Goal: Task Accomplishment & Management: Manage account settings

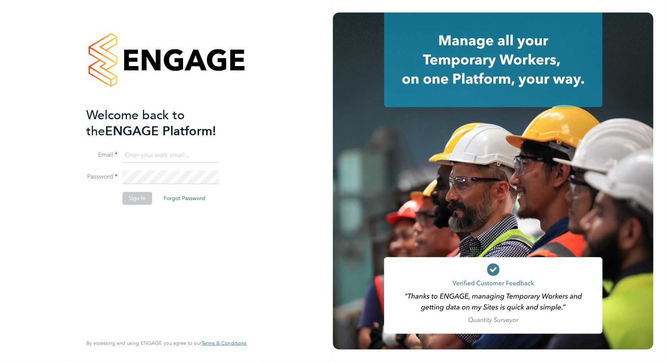
type input "valentina.cerulli@pretiumresourcing.co.uk"
click at [143, 200] on button "Sign In" at bounding box center [137, 198] width 30 height 12
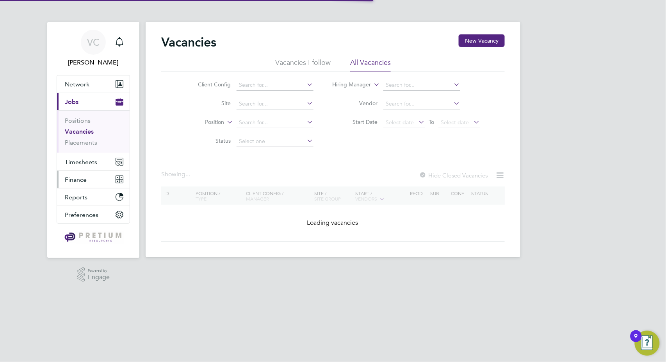
click at [78, 182] on span "Finance" at bounding box center [76, 179] width 22 height 7
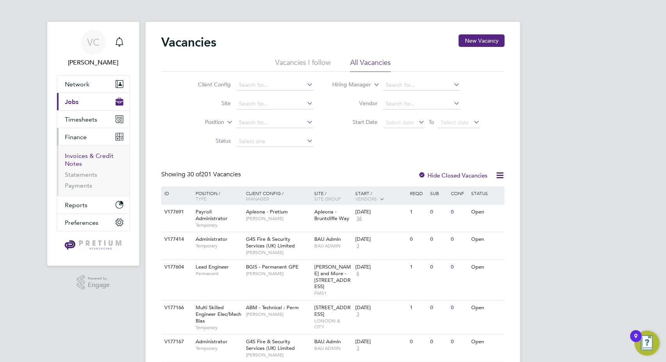
click at [92, 153] on link "Invoices & Credit Notes" at bounding box center [89, 159] width 49 height 15
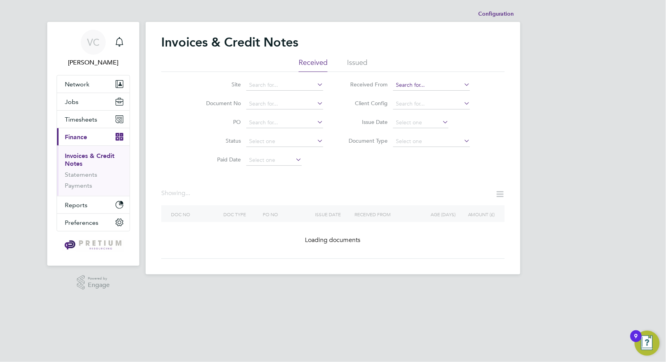
click at [423, 82] on input at bounding box center [431, 85] width 77 height 11
click at [426, 93] on li "Phoe nix Resourcing Services" at bounding box center [451, 95] width 116 height 11
type input "Phoenix Resourcing Services"
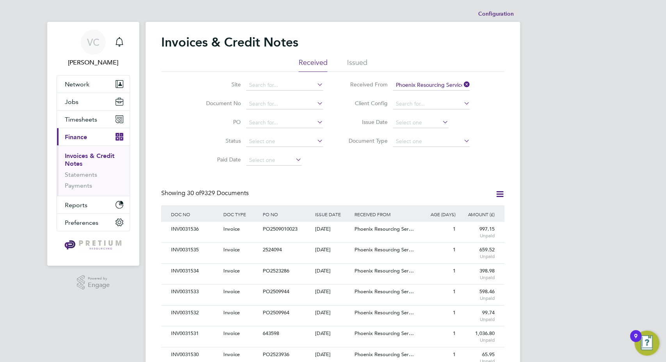
click at [499, 194] on icon at bounding box center [500, 194] width 10 height 10
click at [460, 214] on li "Download invoices" at bounding box center [468, 212] width 74 height 11
click at [500, 191] on icon at bounding box center [500, 194] width 10 height 10
click at [488, 223] on li "Download credit notes" at bounding box center [468, 223] width 74 height 11
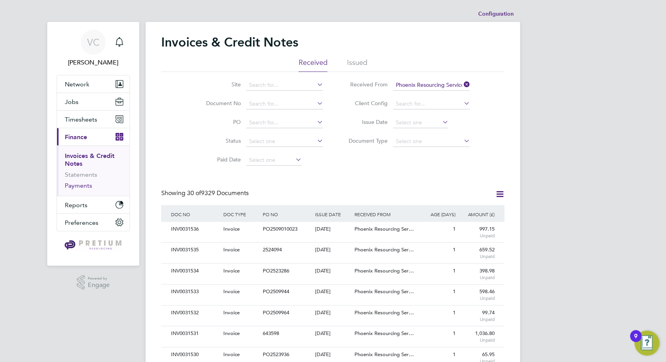
click at [75, 186] on link "Payments" at bounding box center [78, 185] width 27 height 7
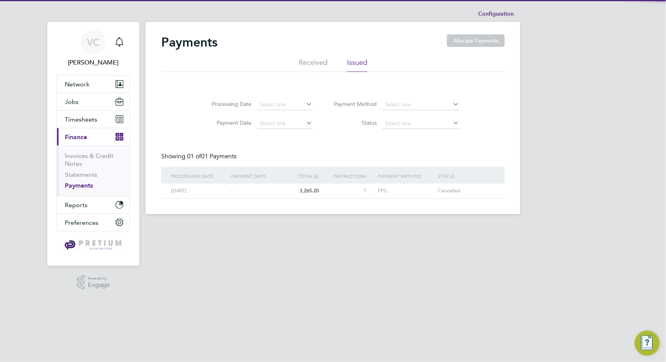
click at [313, 62] on li "Received" at bounding box center [313, 65] width 29 height 14
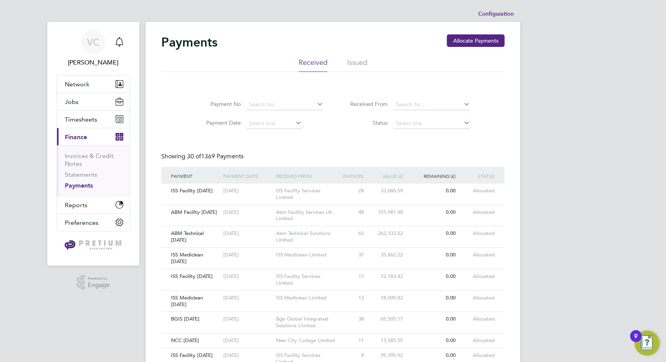
click at [478, 51] on div "Payments Allocate Payments" at bounding box center [333, 45] width 344 height 23
click at [480, 43] on button "Allocate Payments" at bounding box center [476, 40] width 58 height 12
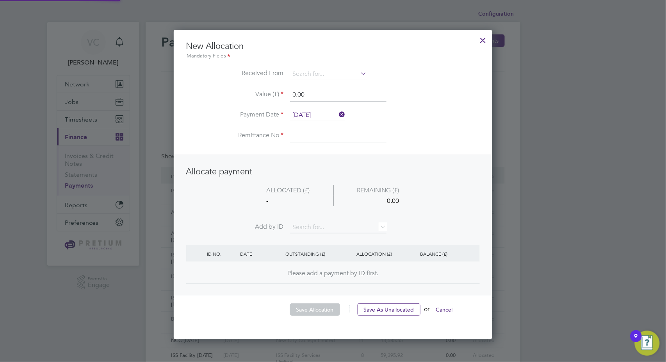
scroll to position [308, 319]
click at [315, 71] on input at bounding box center [328, 74] width 77 height 12
click at [323, 82] on li "Apleona HSG Limited" at bounding box center [328, 85] width 77 height 11
type input "Apleona HSG Limited"
click at [483, 40] on div at bounding box center [483, 38] width 14 height 14
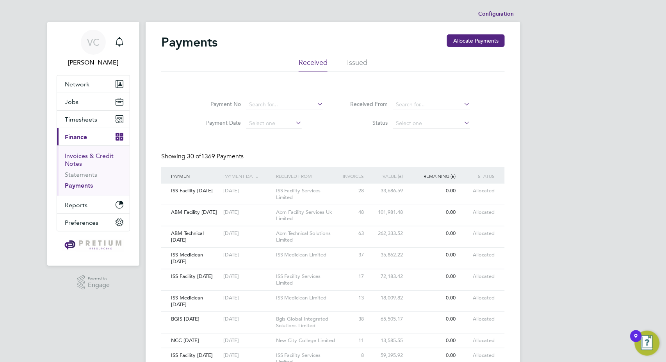
click at [86, 156] on link "Invoices & Credit Notes" at bounding box center [89, 159] width 49 height 15
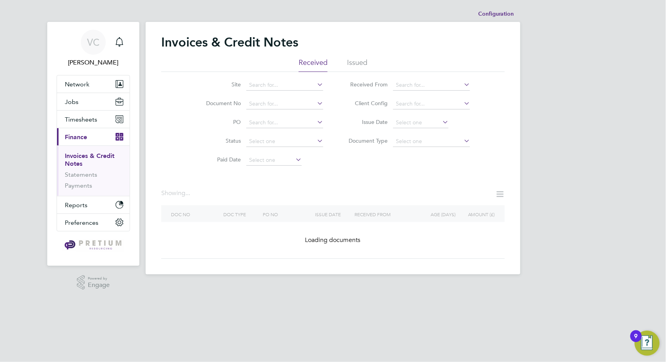
click at [359, 62] on li "Issued" at bounding box center [357, 65] width 20 height 14
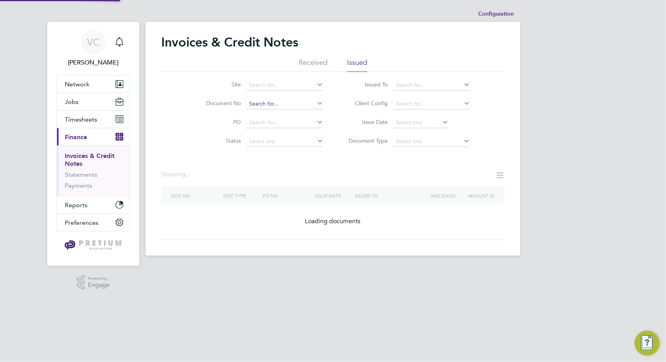
click at [290, 100] on input at bounding box center [284, 103] width 77 height 11
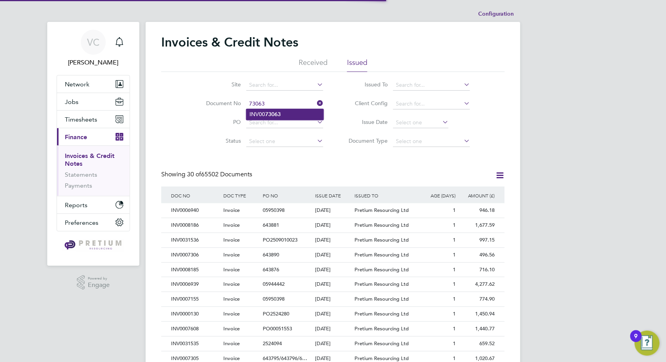
click at [272, 116] on b "73063" at bounding box center [273, 114] width 16 height 7
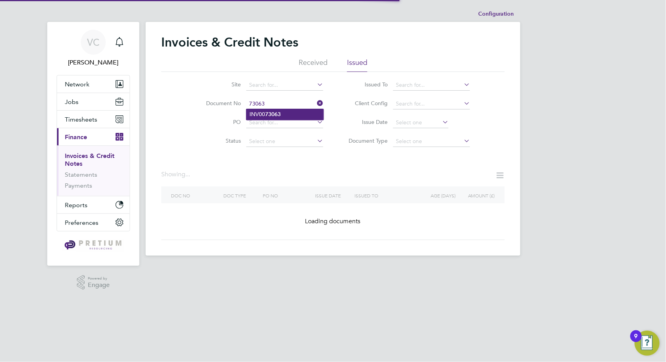
type input "INV0073063"
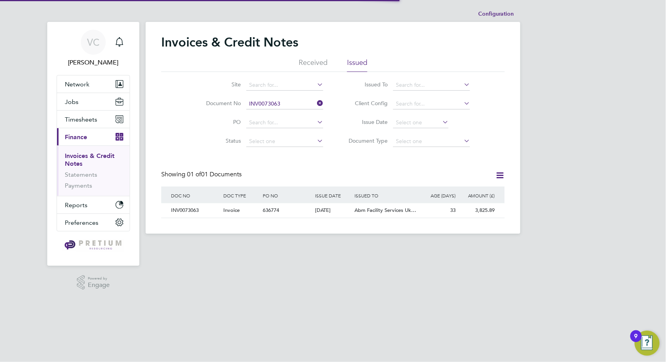
scroll to position [15, 66]
click at [358, 208] on span "Abm Facility Services Uk…" at bounding box center [386, 210] width 62 height 7
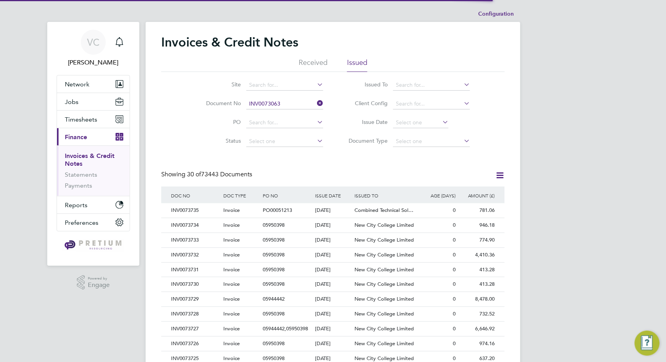
scroll to position [15, 53]
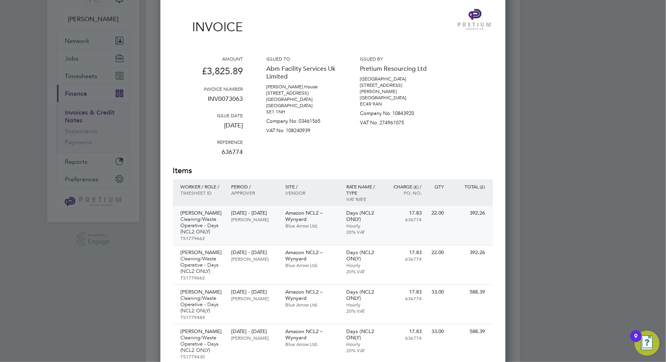
click at [301, 223] on p "Blue Arrow Ltd." at bounding box center [311, 225] width 53 height 6
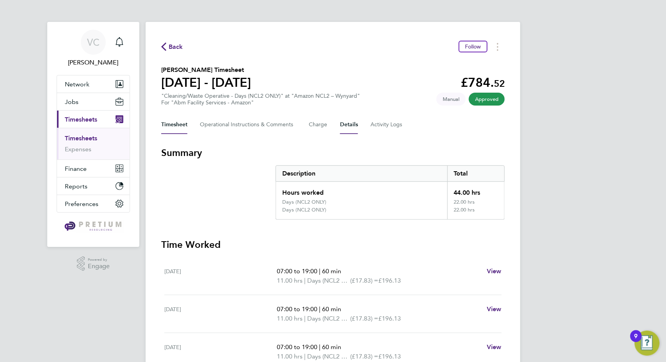
click at [355, 126] on button "Details" at bounding box center [349, 124] width 18 height 19
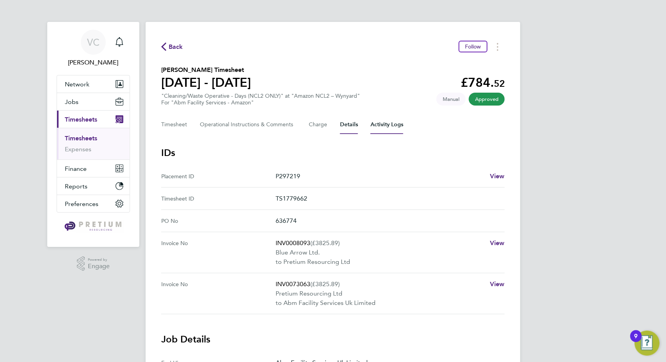
click at [399, 123] on Logs-tab "Activity Logs" at bounding box center [387, 124] width 33 height 19
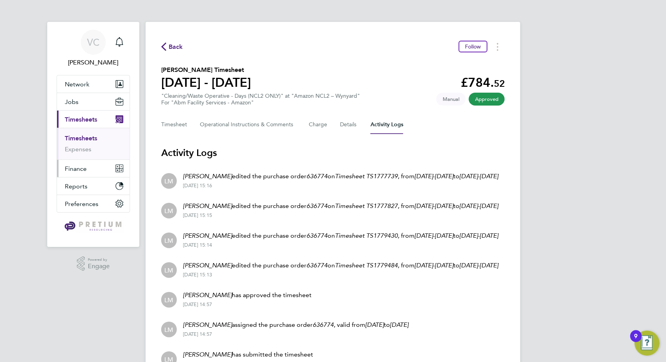
click at [71, 173] on button "Finance" at bounding box center [93, 168] width 73 height 17
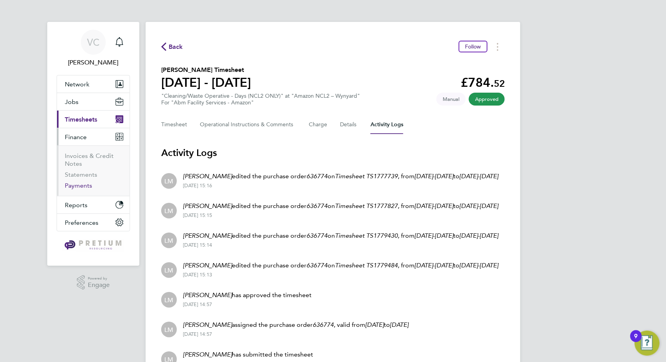
click at [68, 187] on link "Payments" at bounding box center [78, 185] width 27 height 7
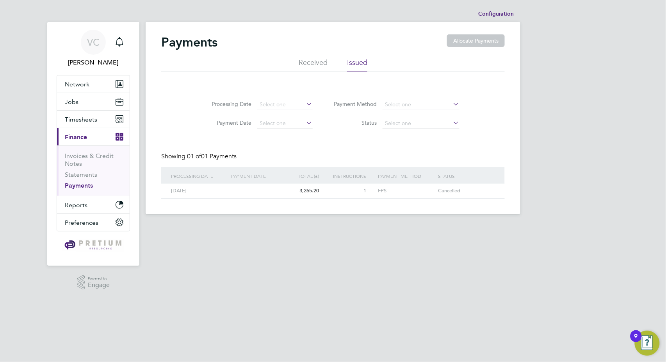
click at [313, 57] on div "Payments Allocate Payments" at bounding box center [333, 45] width 344 height 23
click at [315, 61] on li "Received" at bounding box center [313, 65] width 29 height 14
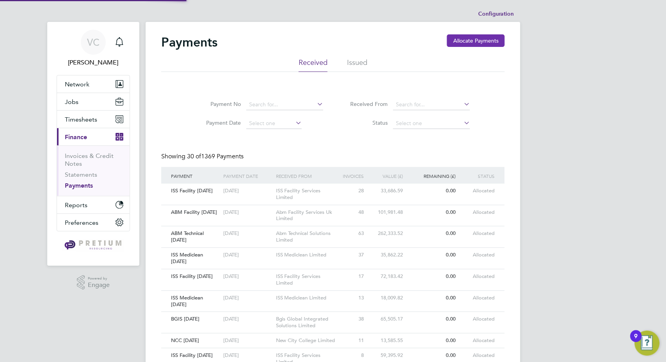
click at [468, 38] on button "Allocate Payments" at bounding box center [476, 40] width 58 height 12
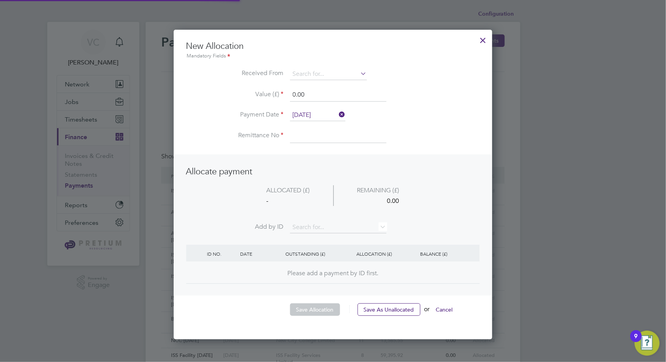
scroll to position [308, 319]
click at [318, 67] on ul "New Allocation Mandatory Fields Received From Value (£) 0.00 Payment Date 03 Se…" at bounding box center [333, 96] width 294 height 110
click at [300, 75] on input at bounding box center [328, 74] width 77 height 12
click at [333, 87] on li "Apleona HSG Limited" at bounding box center [328, 85] width 77 height 11
type input "Apleona HSG Limited"
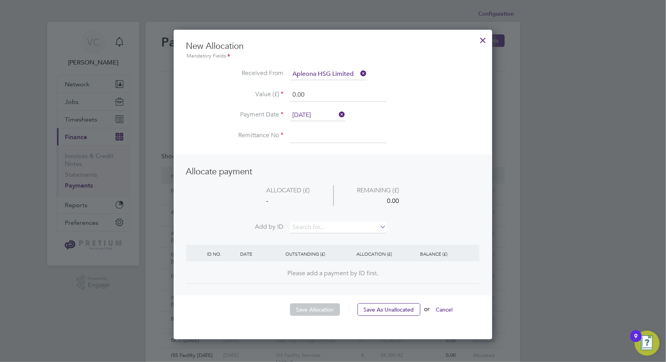
drag, startPoint x: 307, startPoint y: 98, endPoint x: 176, endPoint y: 92, distance: 130.5
click at [176, 92] on div "New Allocation Mandatory Fields Received From Apleona HSG Limited Value (£) 0.0…" at bounding box center [333, 184] width 319 height 309
type input "206372.94"
click at [298, 137] on input at bounding box center [338, 136] width 96 height 14
type input "Apleona [DATE]"
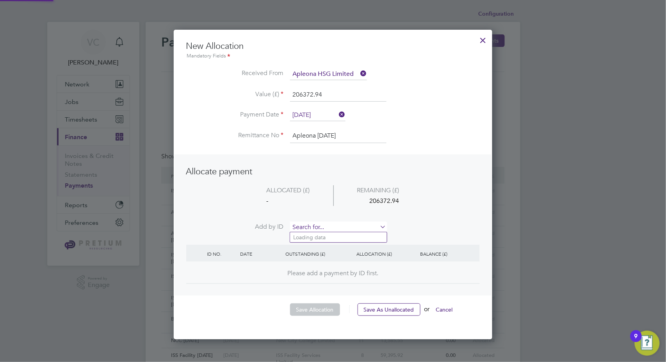
click at [313, 227] on input at bounding box center [338, 227] width 96 height 12
type input "9255"
click at [339, 237] on li "INV006 9255" at bounding box center [338, 237] width 97 height 11
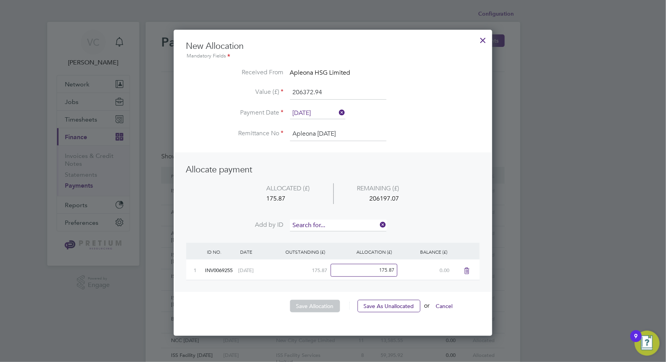
click at [330, 222] on input at bounding box center [338, 225] width 96 height 12
type input "9254"
click at [332, 240] on li "INV006 9254" at bounding box center [338, 235] width 97 height 11
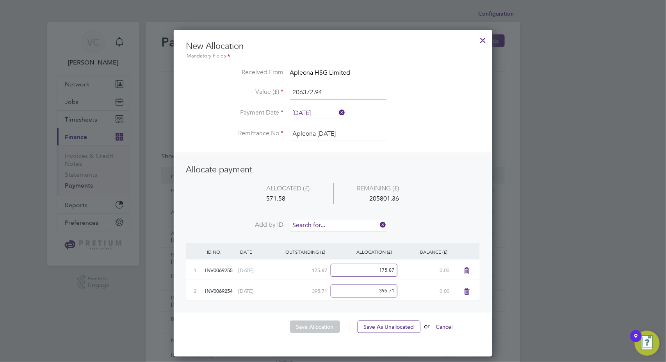
click at [332, 223] on input at bounding box center [338, 225] width 96 height 12
type input "9262"
click at [336, 236] on li "INV006 9262" at bounding box center [338, 235] width 97 height 11
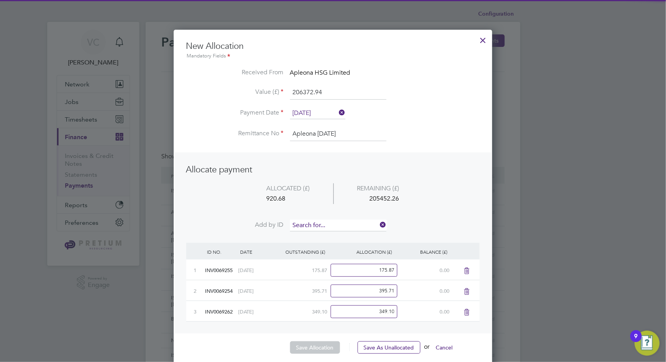
scroll to position [347, 319]
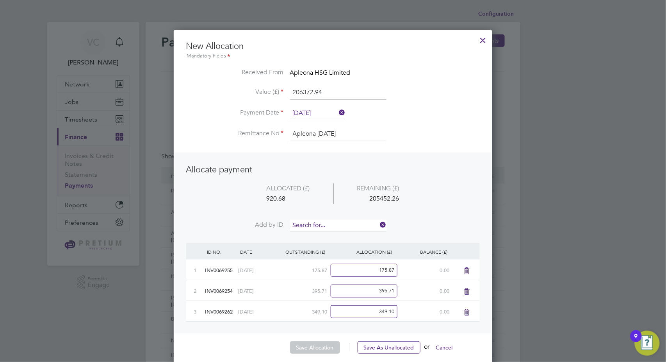
click at [340, 223] on input at bounding box center [338, 225] width 96 height 12
type input "9261"
click at [332, 233] on li "INV006 9261" at bounding box center [338, 235] width 97 height 11
click at [338, 222] on input at bounding box center [338, 225] width 96 height 12
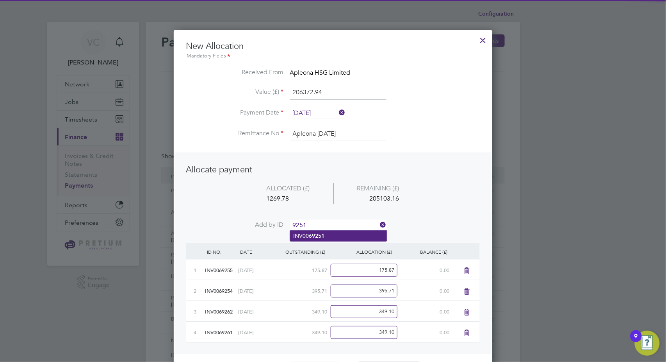
type input "9251"
click at [323, 240] on li "INV006 9251" at bounding box center [338, 235] width 97 height 11
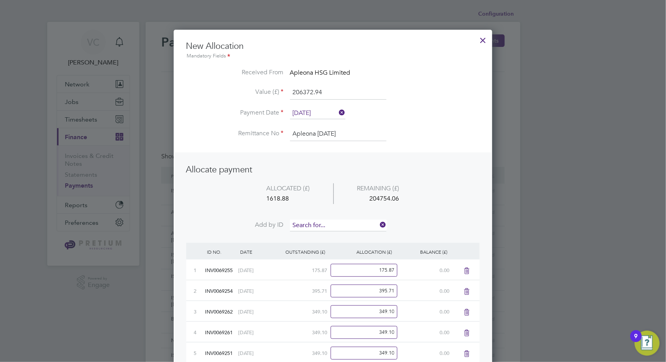
scroll to position [389, 319]
click at [328, 222] on input at bounding box center [338, 225] width 96 height 12
type input "9250"
click at [325, 240] on li "INV006 9250" at bounding box center [338, 235] width 97 height 11
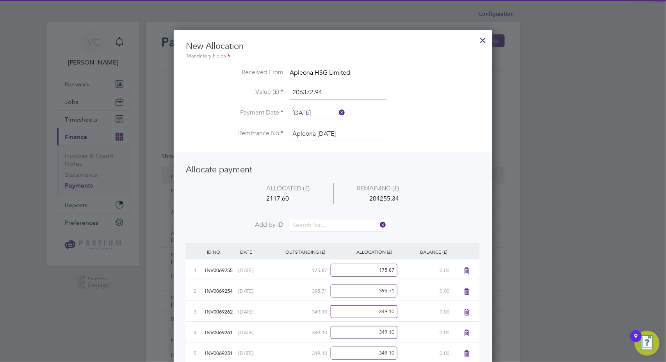
scroll to position [409, 319]
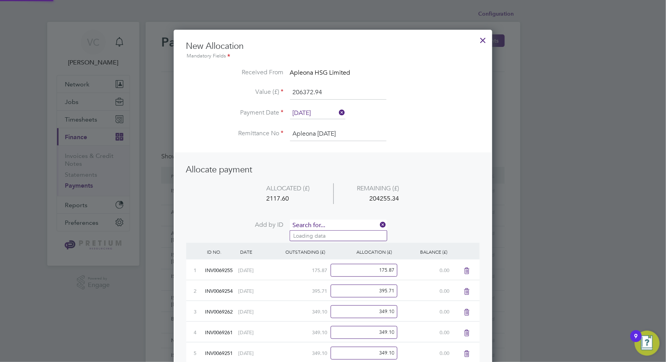
click at [328, 225] on input at bounding box center [338, 225] width 96 height 12
type input "9277"
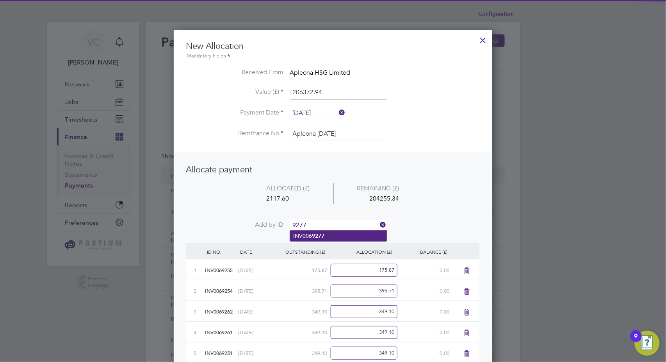
click at [334, 236] on li "INV006 9277" at bounding box center [338, 235] width 97 height 11
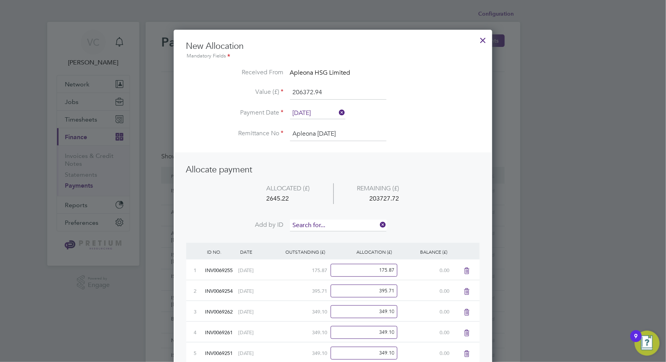
click at [333, 225] on input at bounding box center [338, 225] width 96 height 12
type input "9258"
click at [330, 237] on li "INV006 9258" at bounding box center [338, 235] width 97 height 11
click at [333, 225] on input at bounding box center [338, 225] width 96 height 12
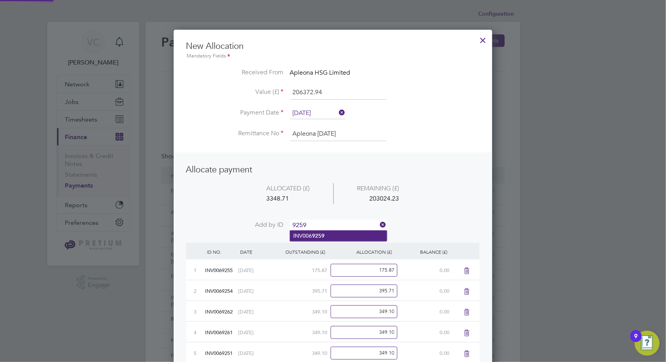
type input "9259"
click at [333, 237] on li "INV006 9259" at bounding box center [338, 235] width 97 height 11
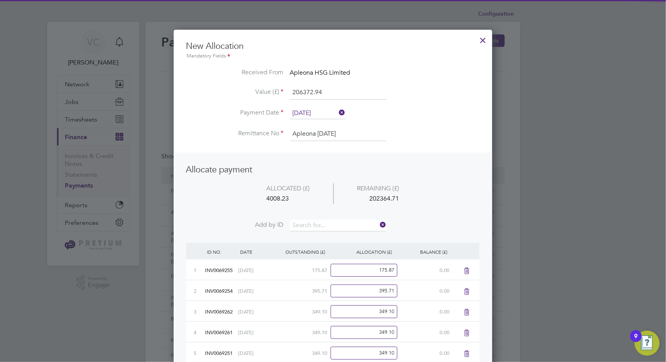
click at [341, 218] on li "ALLOCATED (£) REMAINING (£) 4008.23 202364.71" at bounding box center [333, 201] width 294 height 37
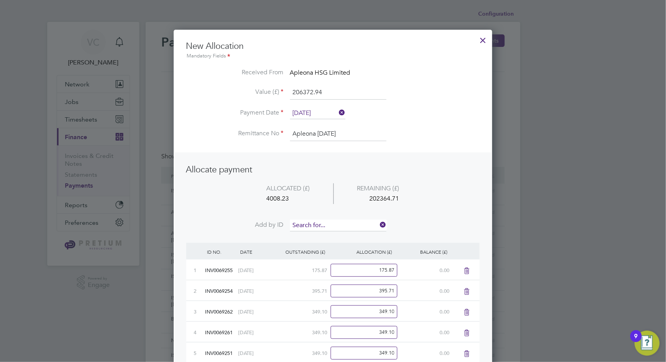
click at [340, 221] on input at bounding box center [338, 225] width 96 height 12
type input "9249"
click at [336, 236] on li "INV006 9249" at bounding box center [338, 235] width 97 height 11
click at [339, 222] on input at bounding box center [338, 225] width 96 height 12
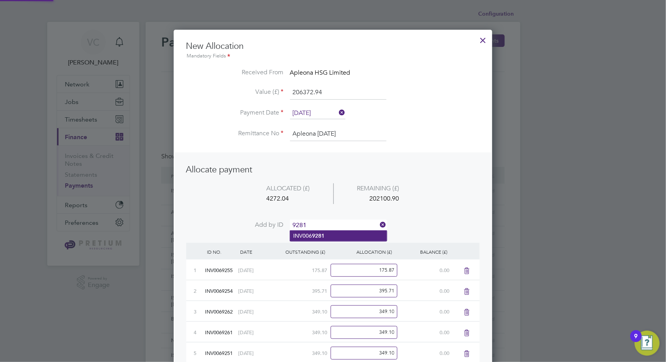
type input "9281"
click at [328, 234] on li "INV006 9281" at bounding box center [338, 235] width 97 height 11
click at [333, 223] on input at bounding box center [338, 225] width 96 height 12
type input "9246"
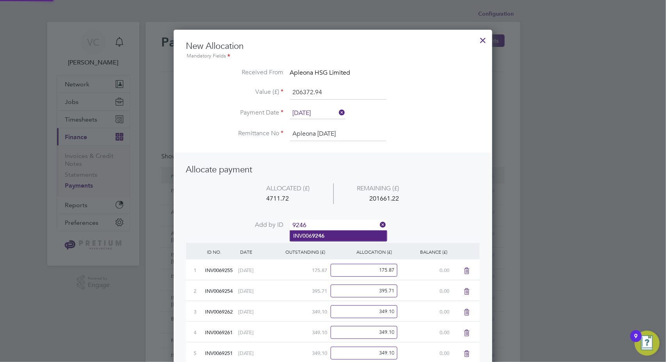
click at [335, 234] on li "INV006 9246" at bounding box center [338, 235] width 97 height 11
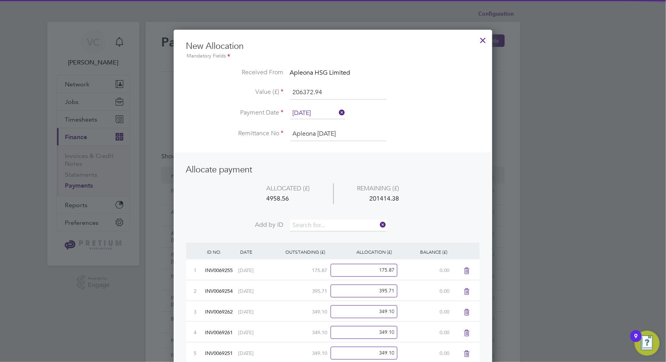
scroll to position [534, 319]
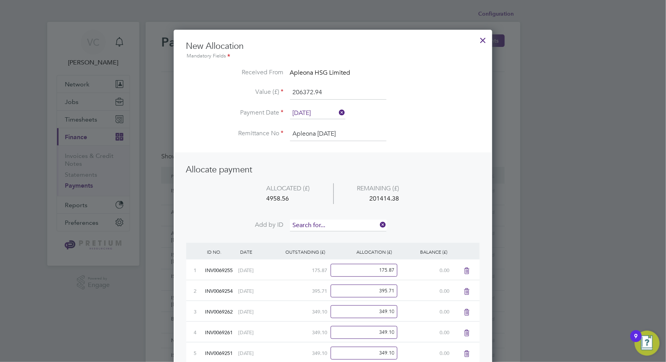
click at [339, 227] on input at bounding box center [338, 225] width 96 height 12
type input "9272"
click at [326, 235] on li "INV006 9272" at bounding box center [338, 235] width 97 height 11
click at [335, 224] on input at bounding box center [338, 225] width 96 height 12
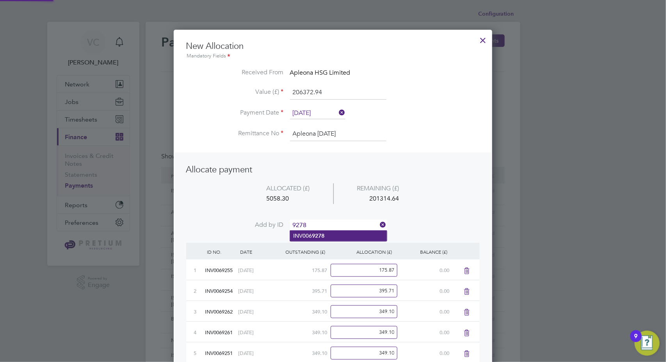
type input "9278"
click at [328, 233] on li "INV006 9278" at bounding box center [338, 235] width 97 height 11
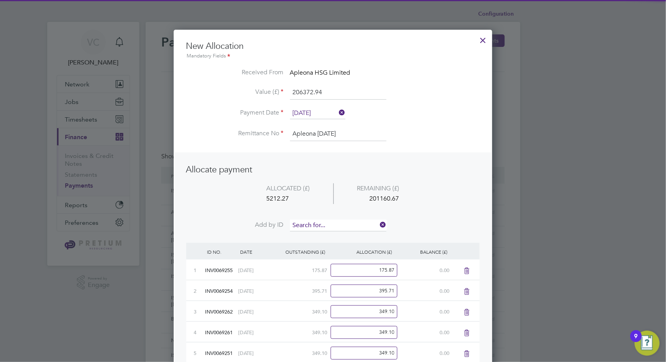
click at [335, 224] on input at bounding box center [338, 225] width 96 height 12
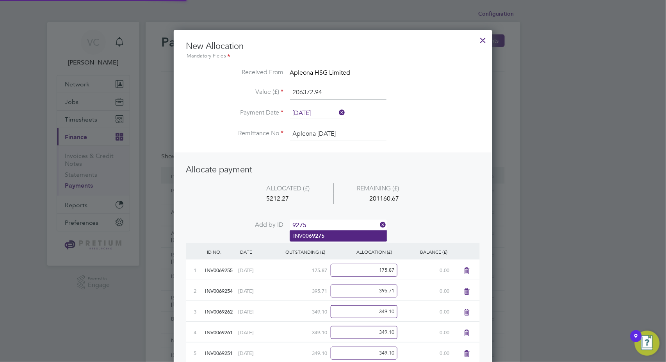
type input "9275"
click at [326, 238] on li "INV006 9275" at bounding box center [338, 235] width 97 height 11
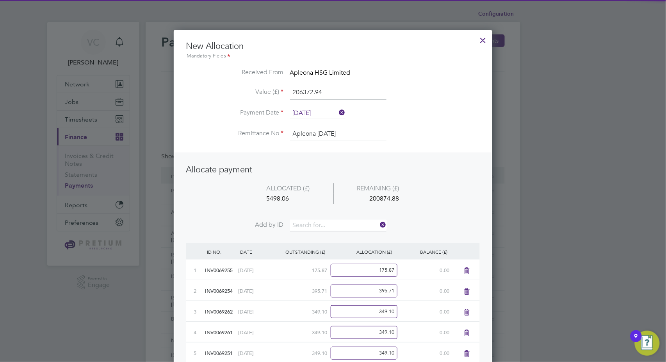
scroll to position [596, 319]
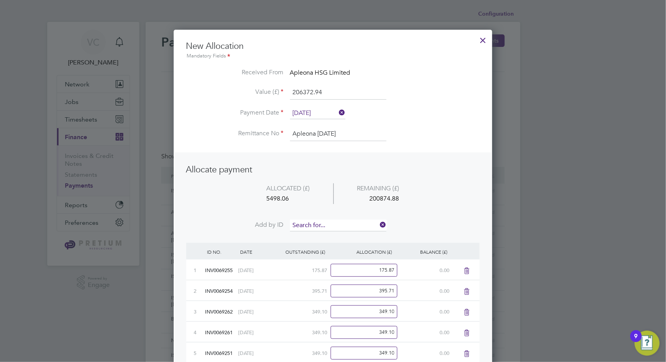
click at [347, 223] on input at bounding box center [338, 225] width 96 height 12
type input "9253"
click at [333, 235] on li "INV006 9253" at bounding box center [338, 235] width 97 height 11
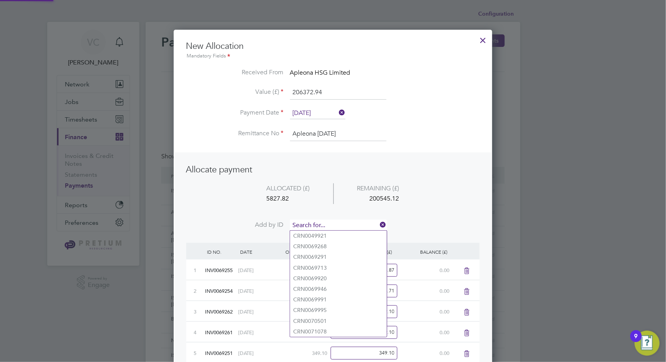
click at [344, 222] on input at bounding box center [338, 225] width 96 height 12
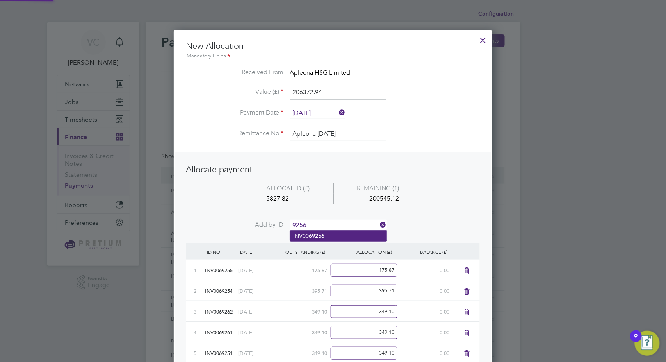
type input "9256"
click at [326, 232] on li "INV006 9256" at bounding box center [338, 235] width 97 height 11
click at [329, 222] on input at bounding box center [338, 225] width 96 height 12
type input "9265"
click at [312, 236] on b "9265" at bounding box center [318, 235] width 12 height 7
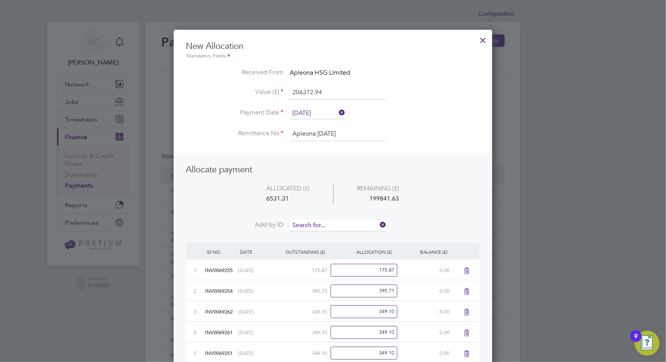
click at [326, 226] on input at bounding box center [338, 225] width 96 height 12
type input "9267"
click at [327, 246] on li "INV006 9267" at bounding box center [338, 246] width 97 height 11
click at [330, 220] on input at bounding box center [338, 225] width 96 height 12
type input "9271"
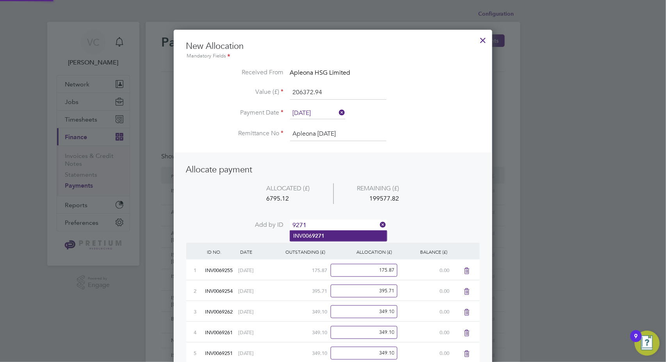
click at [323, 233] on b "9271" at bounding box center [318, 235] width 12 height 7
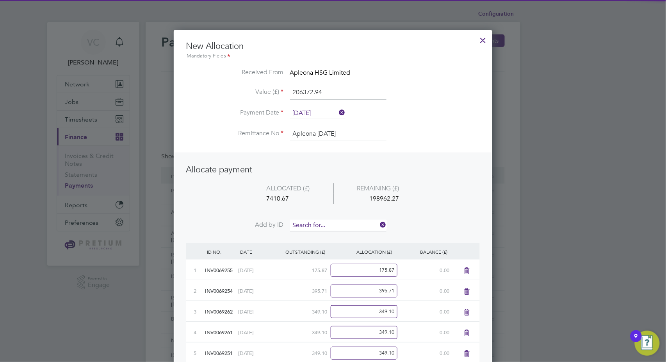
click at [335, 225] on input at bounding box center [338, 225] width 96 height 12
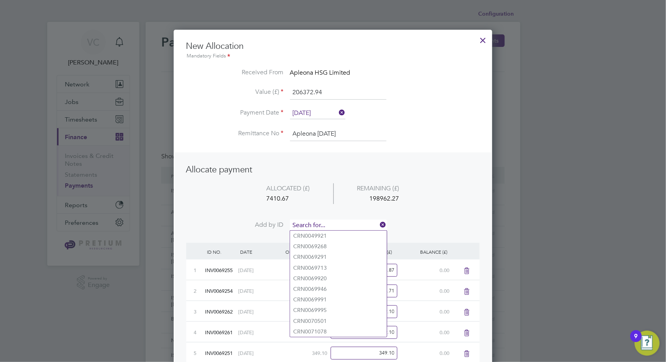
click at [306, 222] on input at bounding box center [338, 225] width 96 height 12
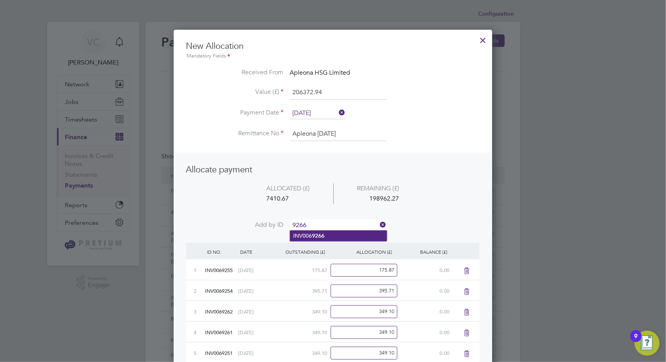
type input "9266"
click at [302, 237] on li "INV006 9266" at bounding box center [338, 235] width 97 height 11
click at [314, 222] on input at bounding box center [338, 225] width 96 height 12
type input "9248"
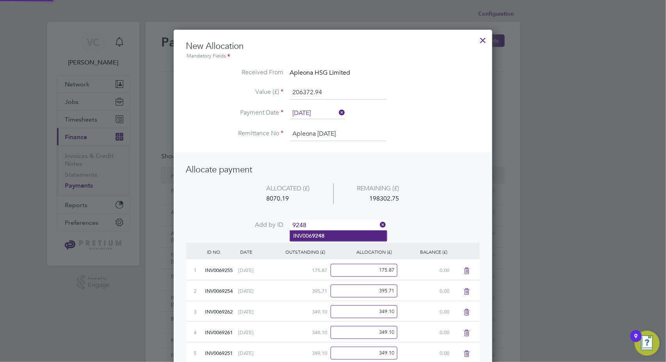
click at [321, 231] on li "INV006 9248" at bounding box center [338, 235] width 97 height 11
click at [323, 223] on input at bounding box center [338, 225] width 96 height 12
type input "9280"
click at [326, 233] on li "INV006 9280" at bounding box center [338, 235] width 97 height 11
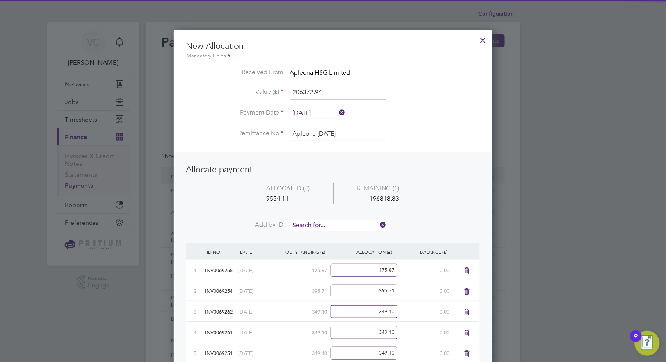
scroll to position [763, 319]
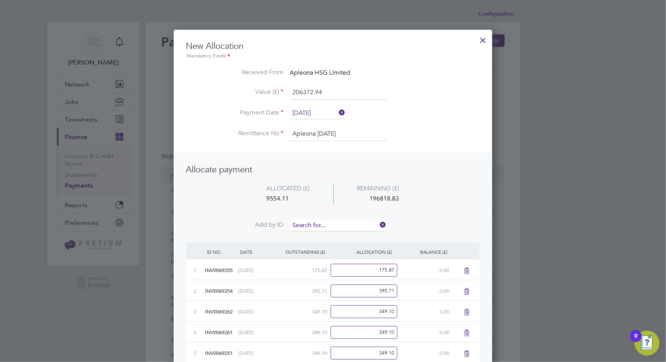
click at [328, 223] on input at bounding box center [338, 225] width 96 height 12
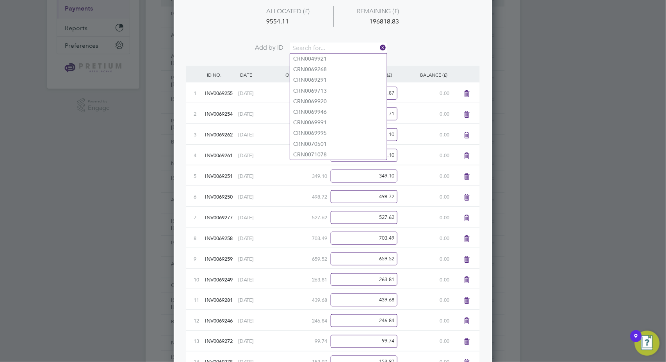
scroll to position [4, 0]
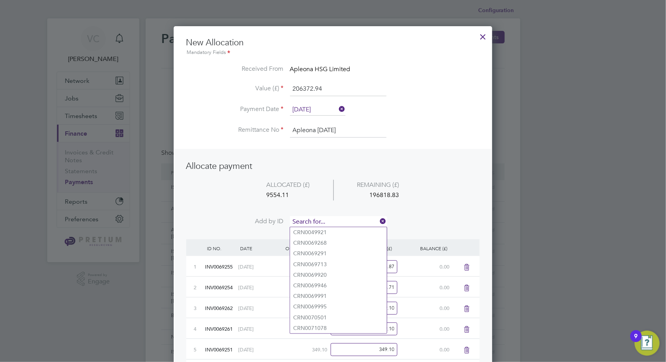
click at [307, 220] on input at bounding box center [338, 222] width 96 height 12
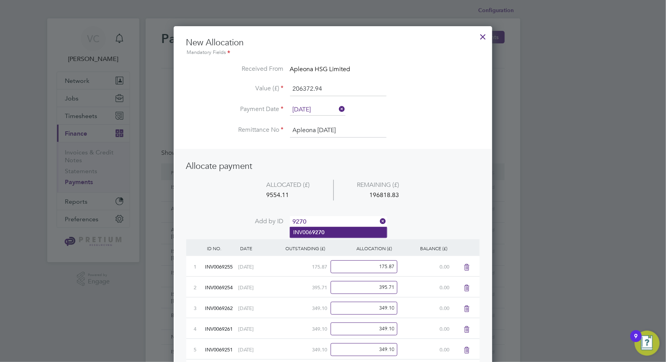
type input "9270"
click at [313, 235] on li "INV006 9270" at bounding box center [338, 232] width 97 height 11
click at [325, 218] on input at bounding box center [338, 222] width 96 height 12
type input "9273"
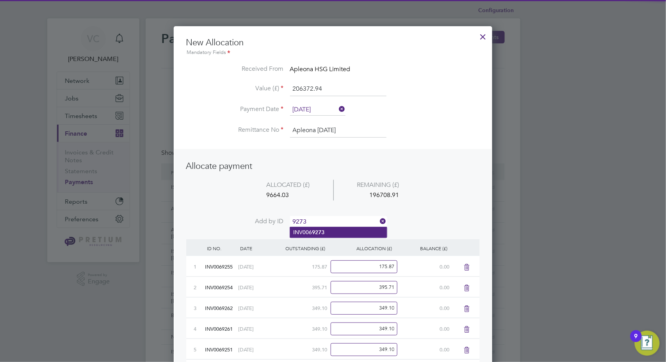
click at [321, 229] on b "9273" at bounding box center [318, 232] width 12 height 7
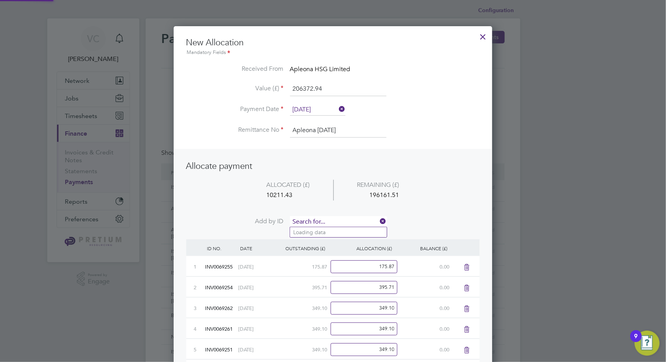
click at [328, 217] on input at bounding box center [338, 222] width 96 height 12
type input "9257"
click at [317, 228] on li "INV006 9257" at bounding box center [338, 232] width 97 height 11
click at [330, 216] on input at bounding box center [338, 222] width 96 height 12
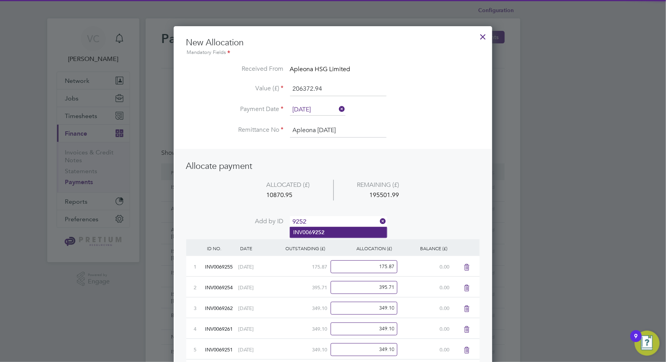
type input "9252"
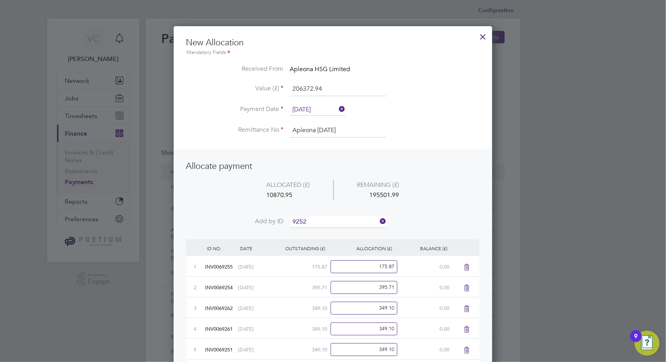
click at [337, 229] on li "INV006 9252" at bounding box center [338, 232] width 97 height 11
click at [338, 221] on input at bounding box center [338, 222] width 96 height 12
type input "9279"
click at [339, 236] on li "INV006 9279" at bounding box center [338, 232] width 97 height 11
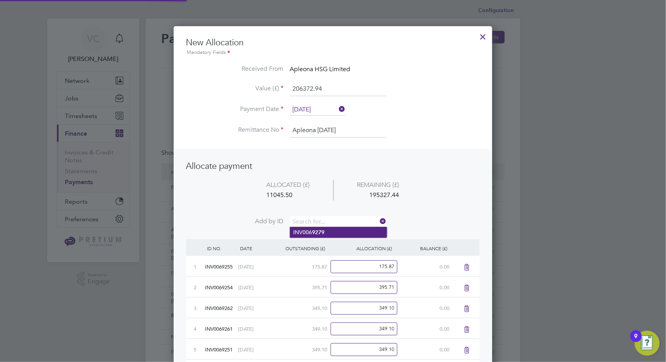
scroll to position [867, 319]
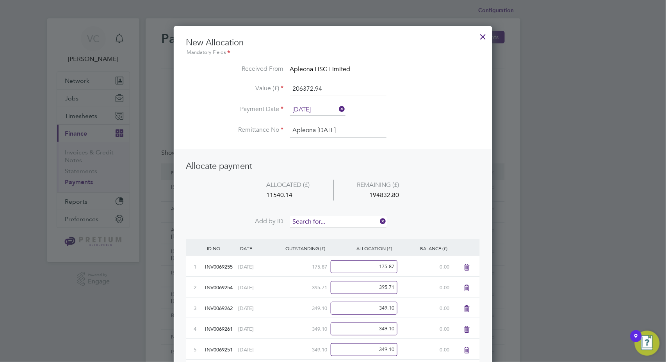
click at [336, 221] on input at bounding box center [338, 222] width 96 height 12
type input "9269"
click at [331, 232] on li "INV006 9269" at bounding box center [338, 232] width 97 height 11
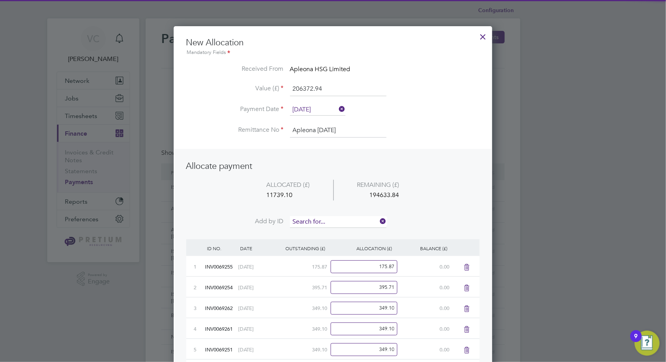
scroll to position [888, 319]
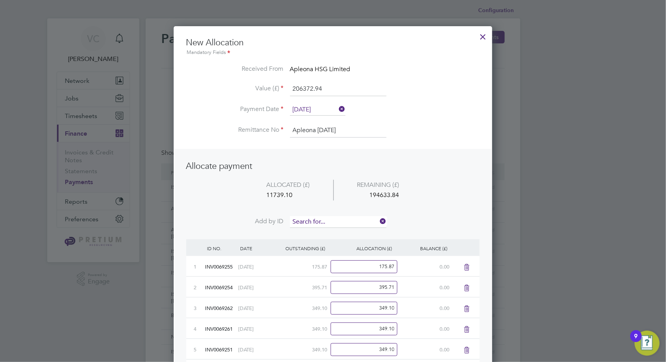
click at [337, 221] on input at bounding box center [338, 222] width 96 height 12
type input "9274"
click at [320, 233] on b "9274" at bounding box center [318, 232] width 12 height 7
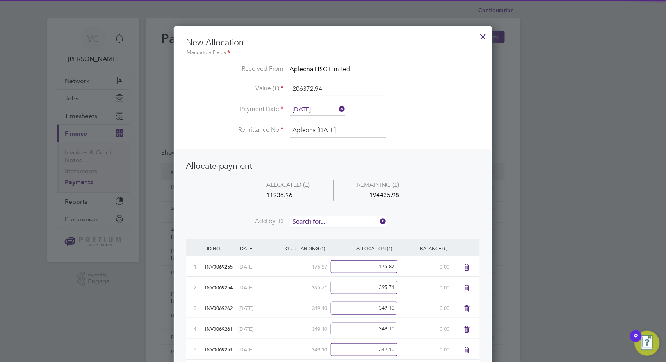
scroll to position [908, 319]
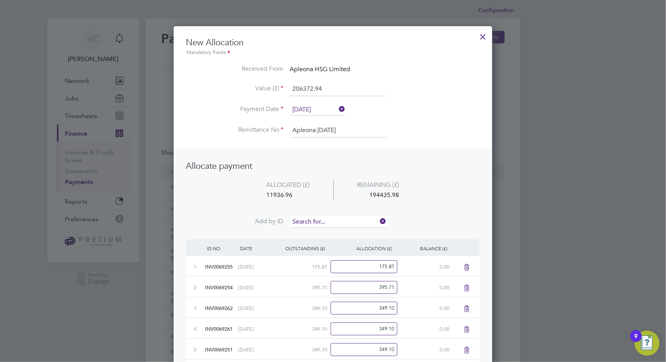
click at [330, 217] on input at bounding box center [338, 222] width 96 height 12
type input "9276"
click at [328, 231] on li "INV006 9276" at bounding box center [338, 232] width 97 height 11
click at [335, 217] on input at bounding box center [338, 222] width 96 height 12
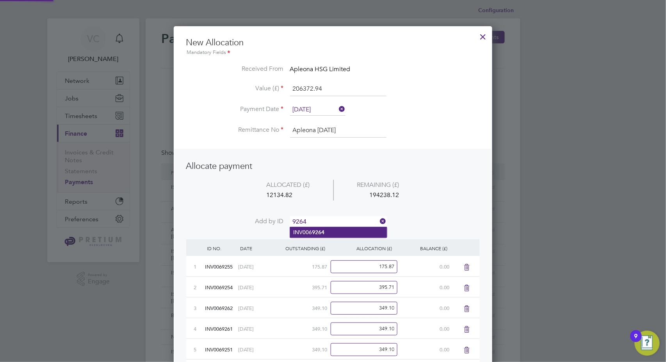
type input "9264"
click at [320, 230] on b "9264" at bounding box center [318, 232] width 12 height 7
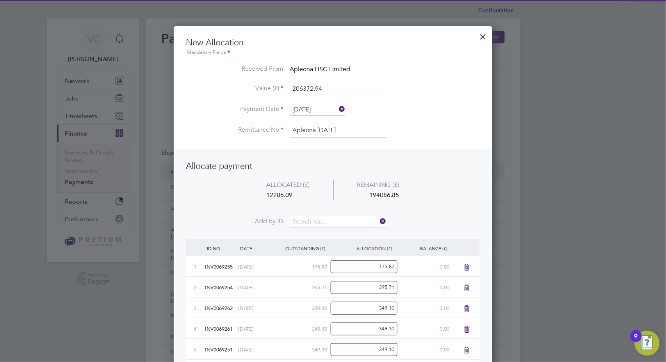
scroll to position [950, 319]
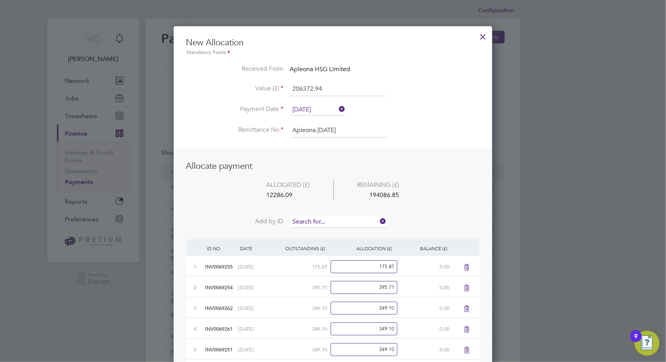
click at [330, 221] on input at bounding box center [338, 222] width 96 height 12
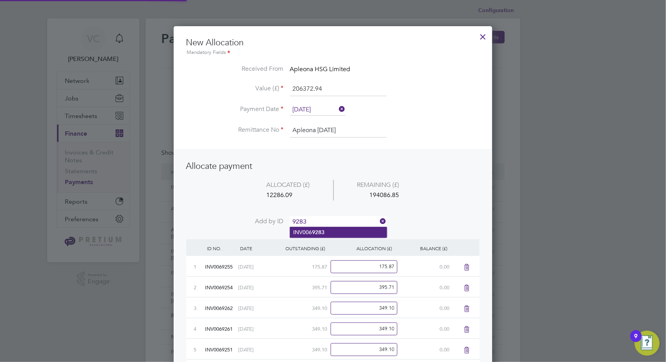
type input "9283"
click at [333, 230] on li "INV006 9283" at bounding box center [338, 232] width 97 height 11
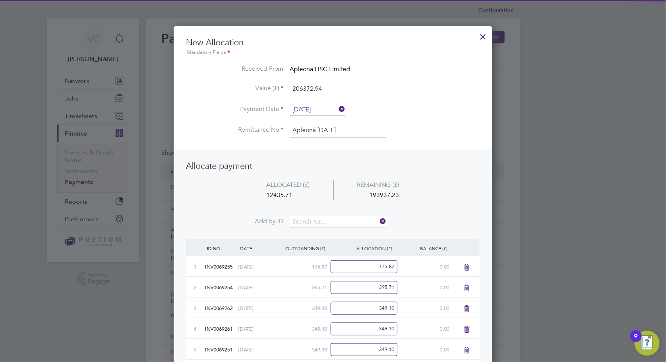
scroll to position [971, 319]
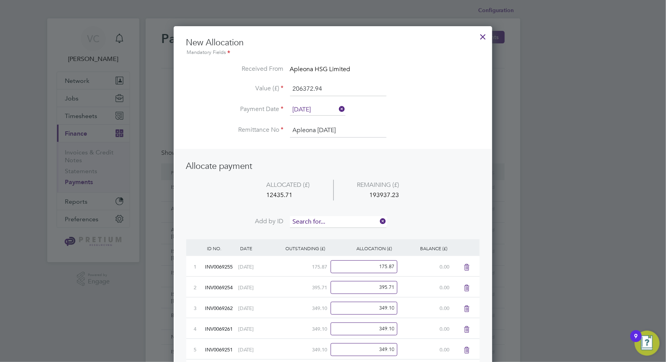
click at [341, 219] on input at bounding box center [338, 222] width 96 height 12
type input "9284"
click at [333, 230] on li "INV006 9284" at bounding box center [338, 232] width 97 height 11
click at [334, 219] on input at bounding box center [338, 222] width 96 height 12
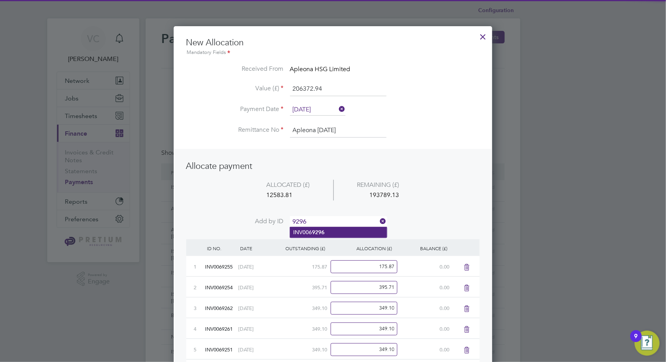
type input "9296"
click at [329, 233] on li "INV006 9296" at bounding box center [338, 232] width 97 height 11
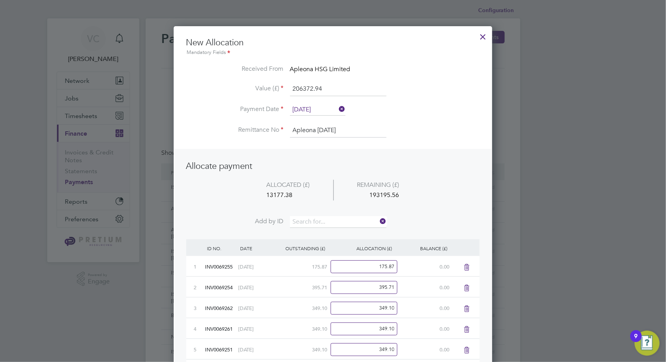
scroll to position [1012, 319]
click at [340, 219] on input at bounding box center [338, 222] width 96 height 12
type input "9292"
click at [336, 234] on li "INV006 9292" at bounding box center [338, 232] width 97 height 11
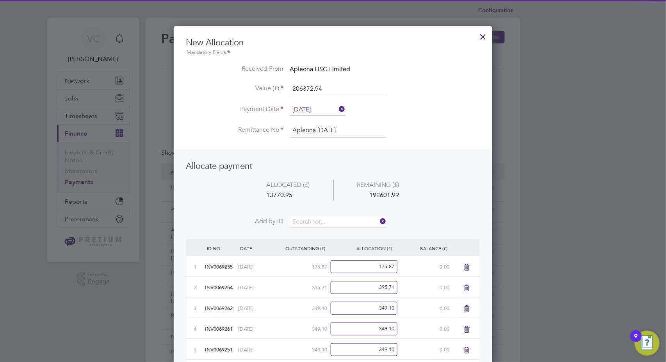
scroll to position [1033, 319]
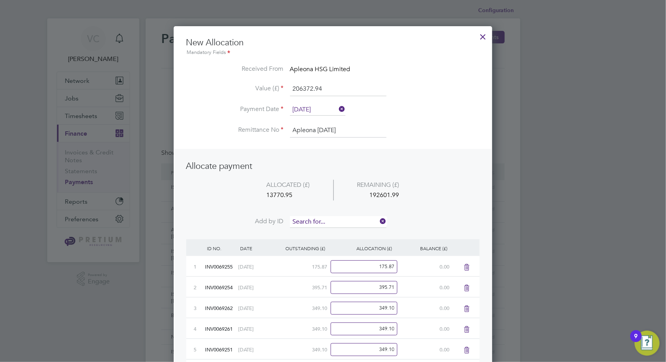
click at [341, 218] on input at bounding box center [338, 222] width 96 height 12
type input "9286"
click at [330, 229] on li "INV006 9286" at bounding box center [338, 232] width 97 height 11
click at [328, 216] on input at bounding box center [338, 222] width 96 height 12
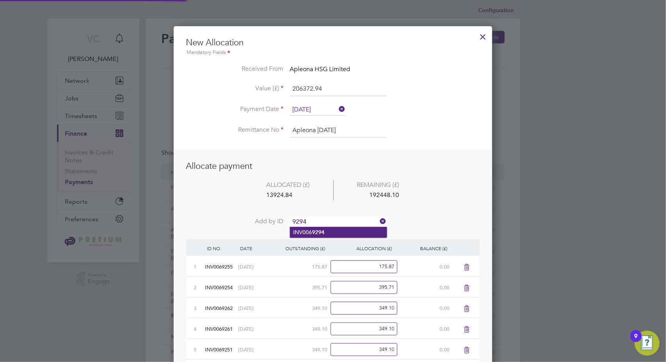
type input "9294"
click at [314, 231] on b "9294" at bounding box center [318, 232] width 12 height 7
click at [327, 216] on input at bounding box center [338, 222] width 96 height 12
type input "9285"
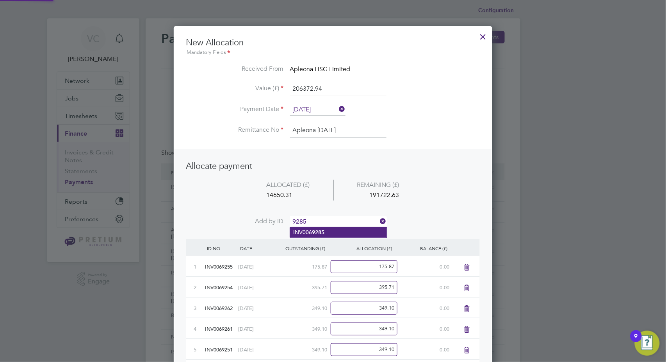
click at [321, 228] on li "INV006 9285" at bounding box center [338, 232] width 97 height 11
click at [331, 216] on input at bounding box center [338, 222] width 96 height 12
type input "9293"
click at [330, 230] on li "INV006 9293" at bounding box center [338, 232] width 97 height 11
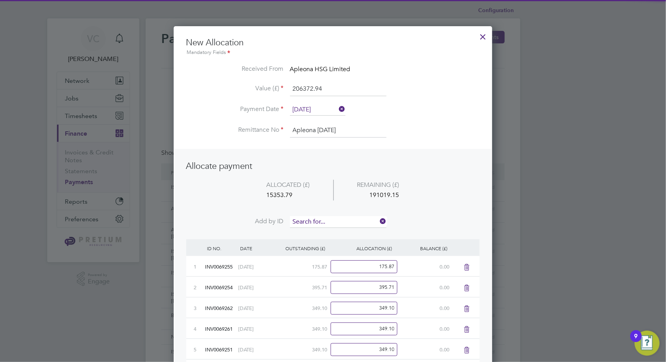
click at [334, 218] on input at bounding box center [338, 222] width 96 height 12
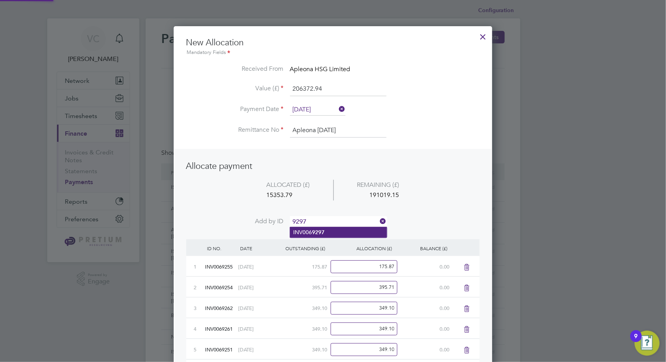
type input "9297"
click at [326, 230] on li "INV006 9297" at bounding box center [338, 232] width 97 height 11
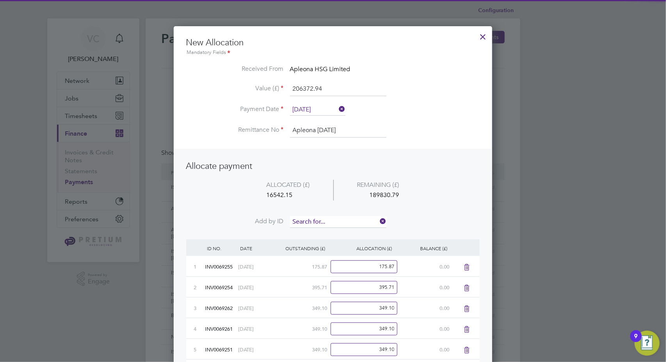
click at [331, 219] on input at bounding box center [338, 222] width 96 height 12
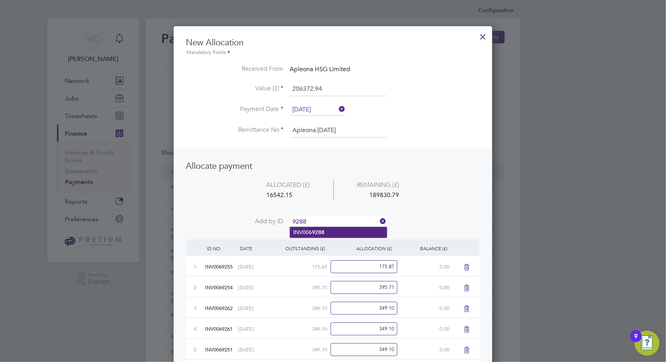
type input "9288"
click at [328, 232] on li "INV006 9288" at bounding box center [338, 232] width 97 height 11
click at [331, 218] on input at bounding box center [338, 222] width 96 height 12
type input "9298"
click at [319, 229] on b "9298" at bounding box center [318, 232] width 12 height 7
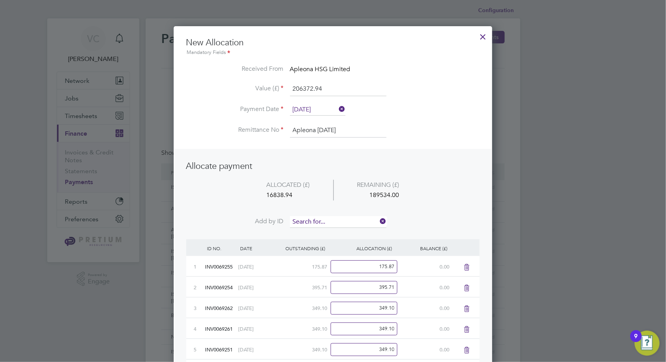
click at [321, 218] on input at bounding box center [338, 222] width 96 height 12
type input "9289"
click at [316, 235] on b "9289" at bounding box center [318, 232] width 12 height 7
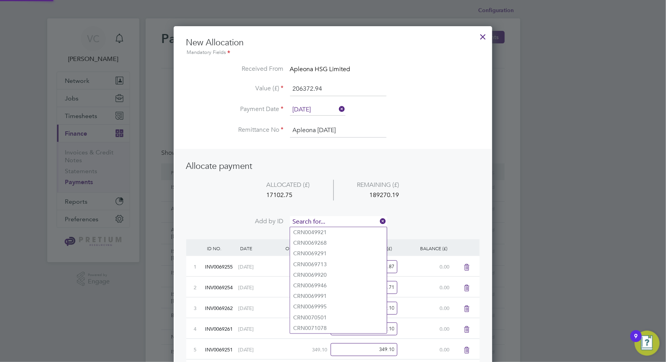
click at [321, 221] on input at bounding box center [338, 222] width 96 height 12
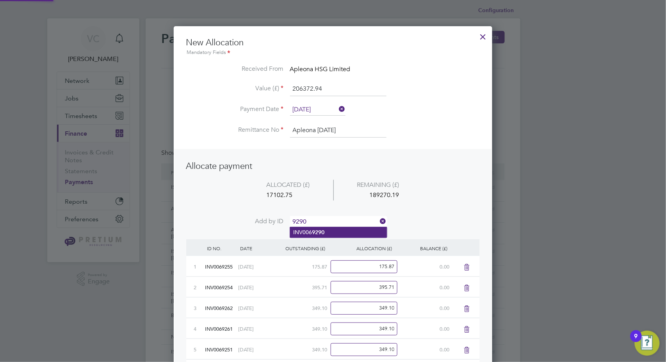
type input "9290"
click at [320, 229] on b "9290" at bounding box center [318, 232] width 12 height 7
click at [321, 220] on input at bounding box center [338, 222] width 96 height 12
type input "9287"
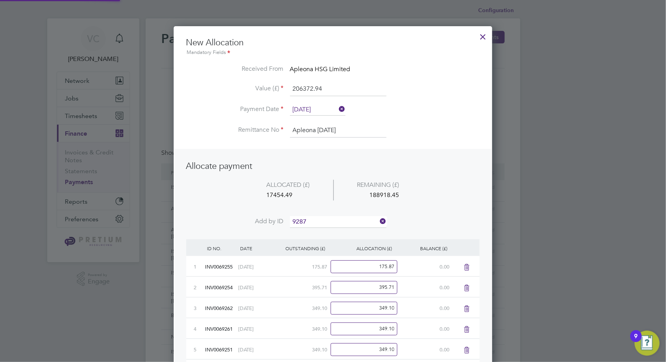
click at [320, 231] on b "9287" at bounding box center [318, 232] width 12 height 7
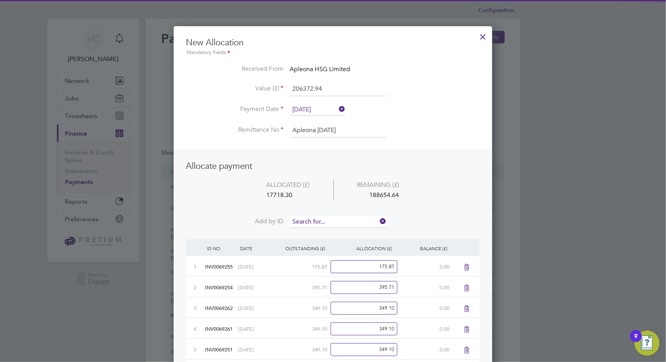
click at [327, 219] on input at bounding box center [338, 222] width 96 height 12
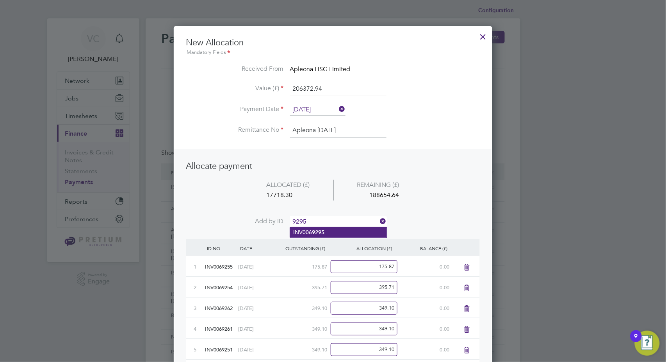
type input "9295"
click at [319, 233] on b "9295" at bounding box center [318, 232] width 12 height 7
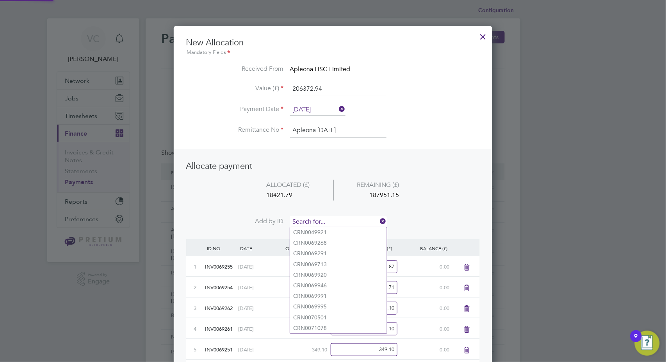
click at [335, 217] on input at bounding box center [338, 222] width 96 height 12
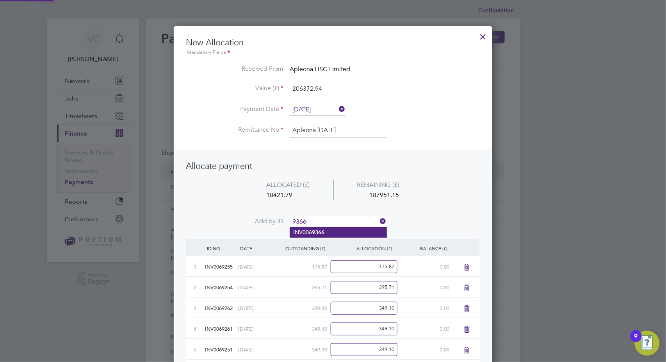
type input "9366"
click at [330, 229] on li "INV006 9366" at bounding box center [338, 232] width 97 height 11
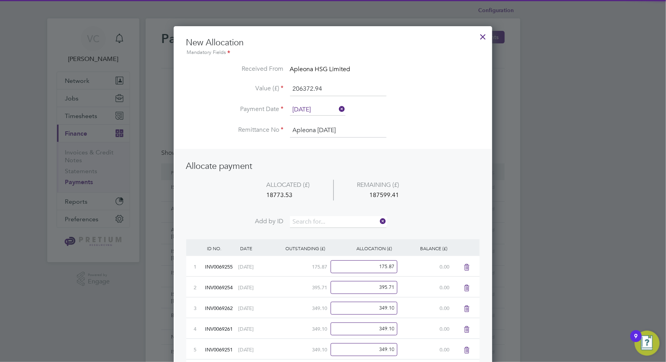
scroll to position [1283, 319]
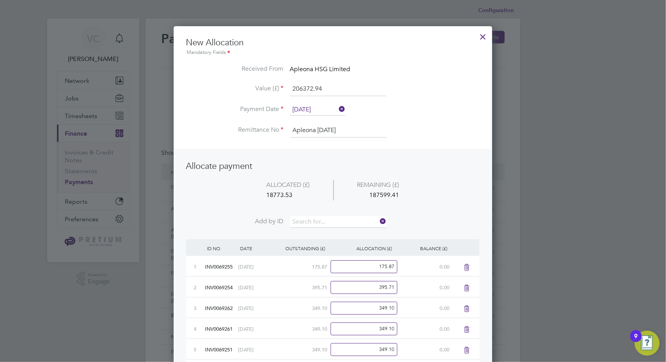
click at [329, 213] on li "ALLOCATED (£) REMAINING (£) 18773.53 187599.41" at bounding box center [333, 198] width 294 height 37
click at [325, 218] on input at bounding box center [338, 222] width 96 height 12
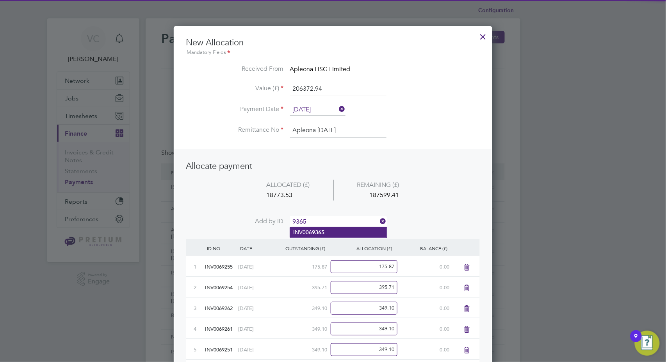
type input "9365"
click at [320, 233] on b "9365" at bounding box center [318, 232] width 12 height 7
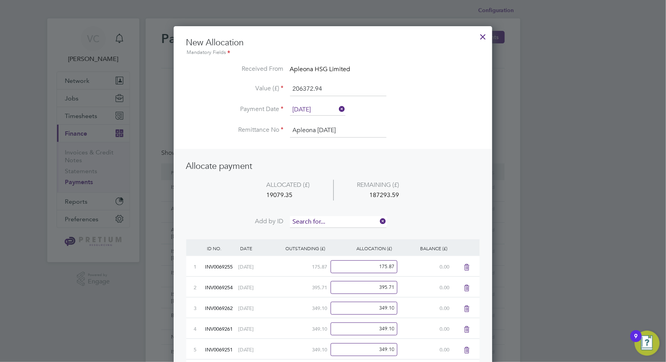
scroll to position [1303, 319]
click at [323, 222] on input at bounding box center [338, 222] width 96 height 12
type input "9572"
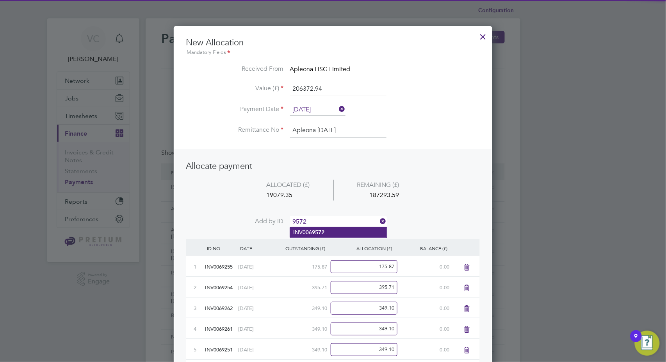
click at [322, 234] on b "9572" at bounding box center [318, 232] width 12 height 7
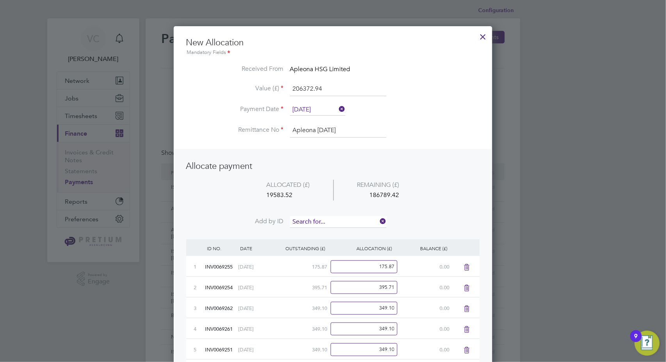
click at [324, 221] on input at bounding box center [338, 222] width 96 height 12
type input "9571"
click at [330, 232] on li "INV006 9571" at bounding box center [338, 232] width 97 height 11
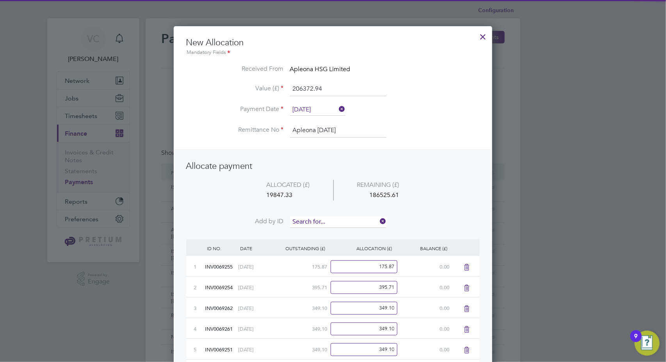
click at [340, 216] on input at bounding box center [338, 222] width 96 height 12
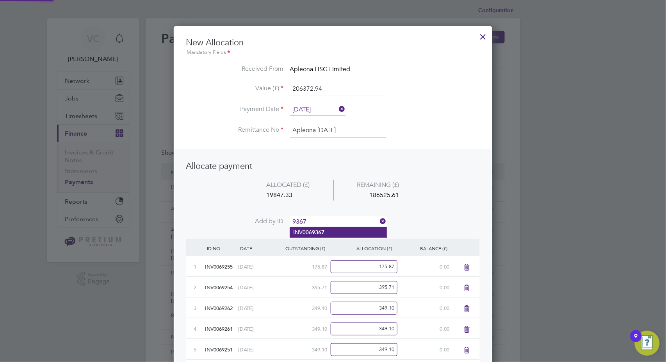
type input "9367"
click at [324, 233] on b "9367" at bounding box center [318, 232] width 12 height 7
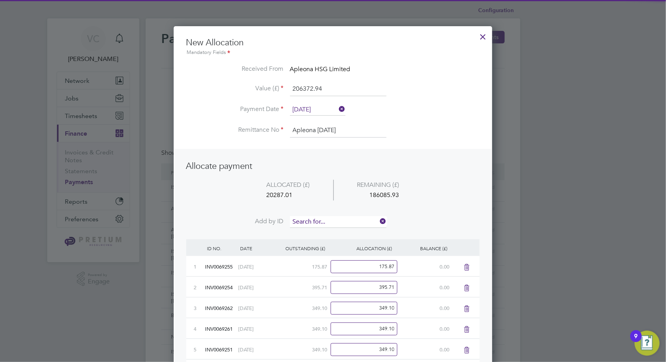
click at [342, 217] on input at bounding box center [338, 222] width 96 height 12
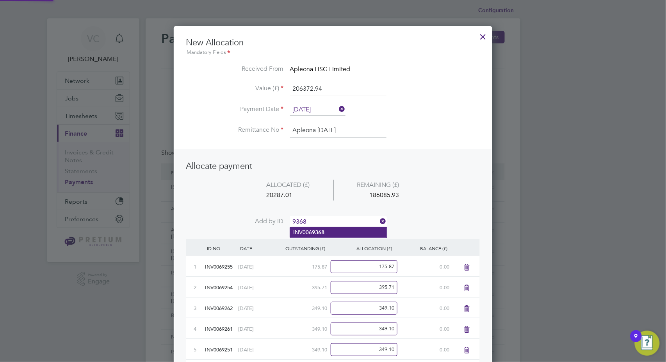
type input "9368"
click at [313, 231] on b "9368" at bounding box center [318, 232] width 12 height 7
click at [326, 219] on input at bounding box center [338, 222] width 96 height 12
type input "9575"
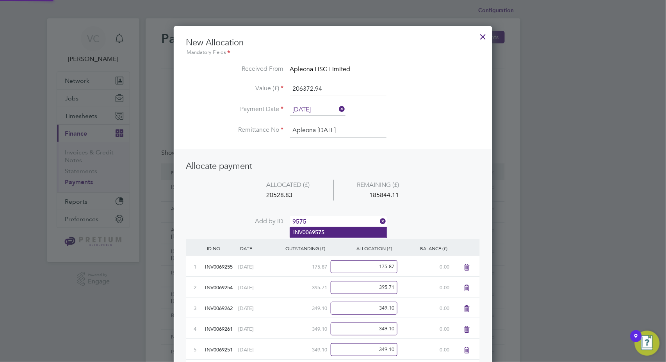
click at [321, 234] on b "9575" at bounding box center [318, 232] width 12 height 7
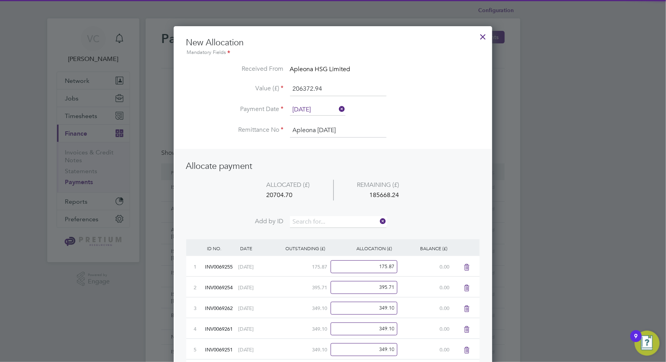
scroll to position [1407, 319]
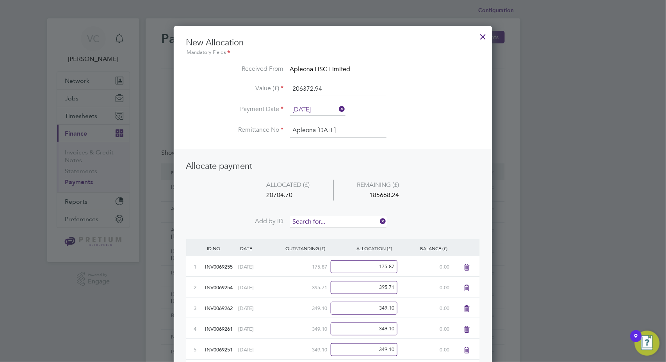
click at [332, 221] on input at bounding box center [338, 222] width 96 height 12
type input "9580"
click at [319, 230] on b "9580" at bounding box center [318, 232] width 12 height 7
click at [326, 220] on input at bounding box center [338, 222] width 96 height 12
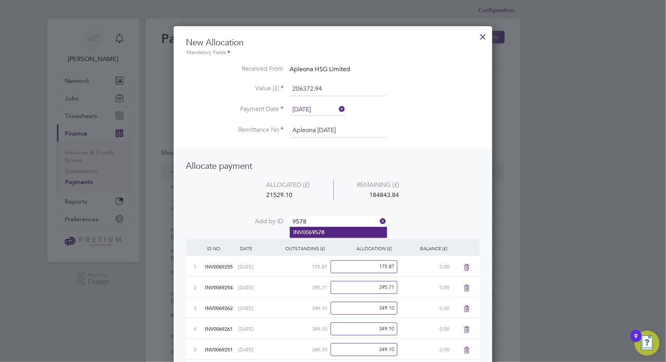
type input "9578"
click at [315, 232] on b "9578" at bounding box center [318, 232] width 12 height 7
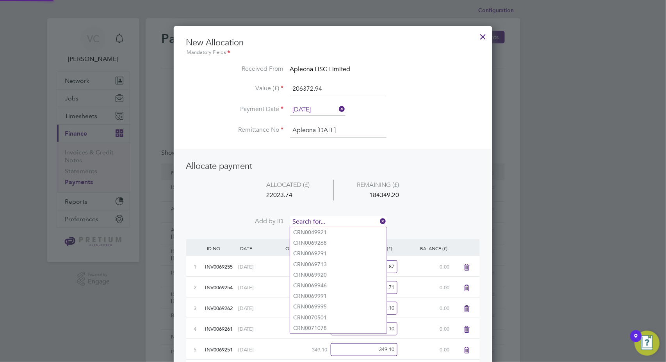
click at [335, 216] on input at bounding box center [338, 222] width 96 height 12
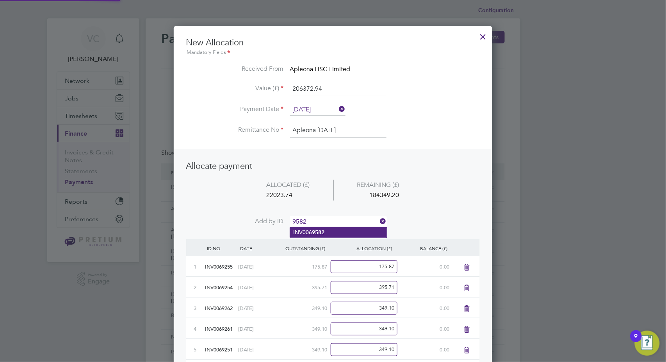
type input "9582"
click at [325, 227] on li "INV006 9582" at bounding box center [338, 232] width 97 height 11
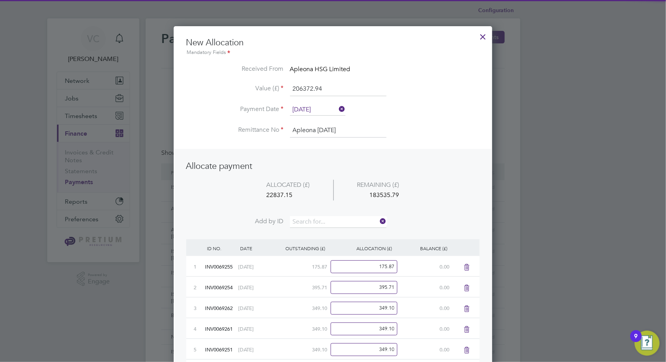
scroll to position [1470, 319]
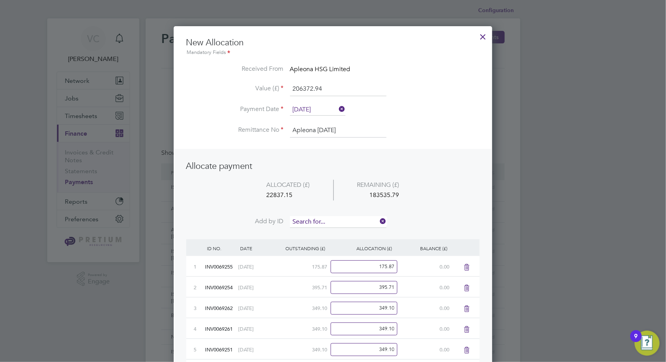
click at [337, 217] on input at bounding box center [338, 222] width 96 height 12
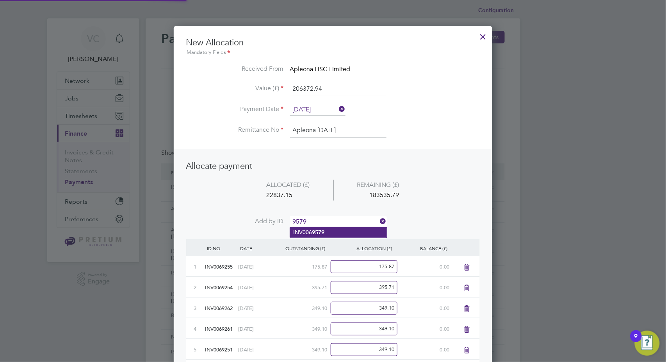
type input "9579"
click at [324, 230] on b "9579" at bounding box center [318, 232] width 12 height 7
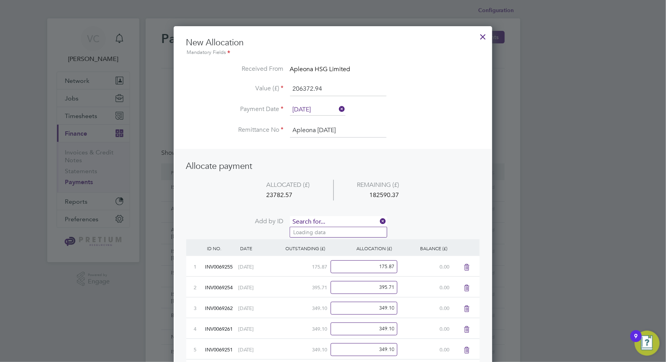
click at [337, 219] on input at bounding box center [338, 222] width 96 height 12
type input "9583"
click at [326, 232] on li "INV006 9583" at bounding box center [338, 232] width 97 height 11
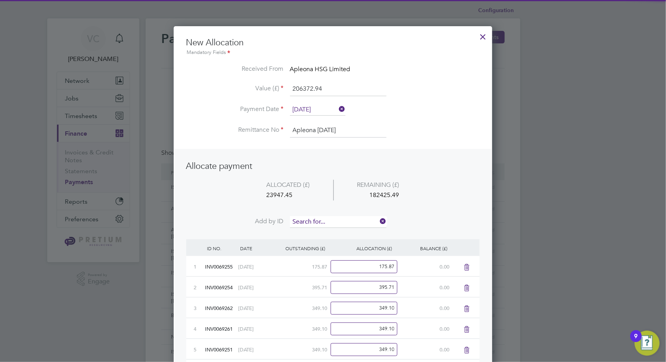
click at [337, 222] on input at bounding box center [338, 222] width 96 height 12
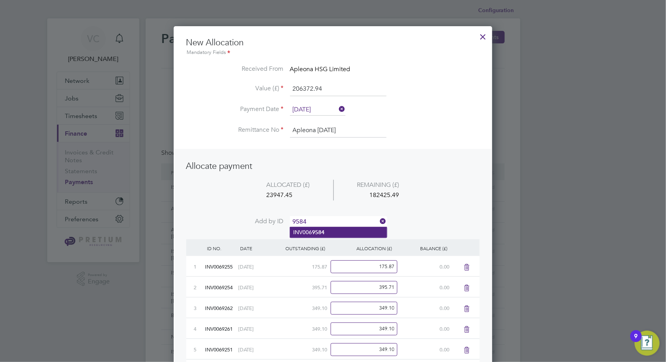
type input "9584"
click at [330, 234] on li "INV006 9584" at bounding box center [338, 232] width 97 height 11
click at [330, 220] on input at bounding box center [338, 222] width 96 height 12
type input "9577"
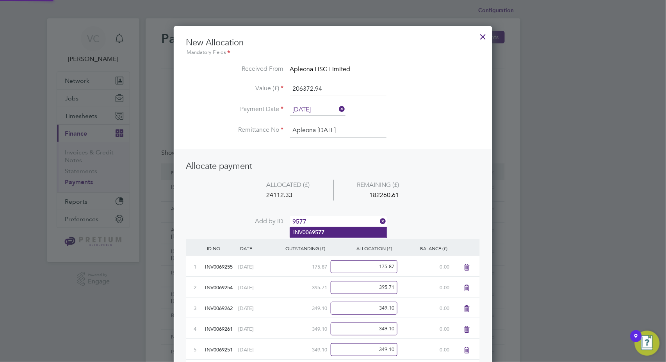
click at [315, 231] on b "9577" at bounding box center [318, 232] width 12 height 7
click at [323, 220] on input at bounding box center [338, 222] width 96 height 12
type input "9581"
click at [328, 233] on li "INV006 9581" at bounding box center [338, 232] width 97 height 11
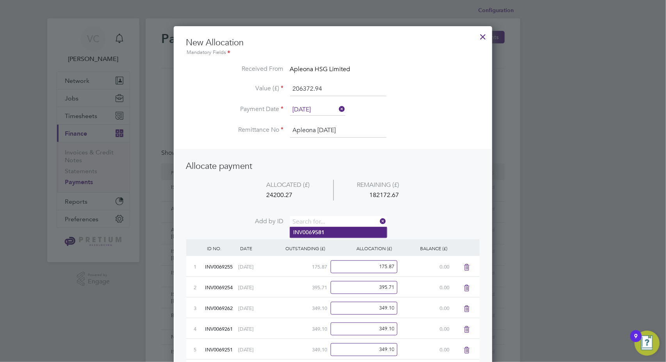
scroll to position [1574, 319]
click at [331, 224] on input at bounding box center [338, 222] width 96 height 12
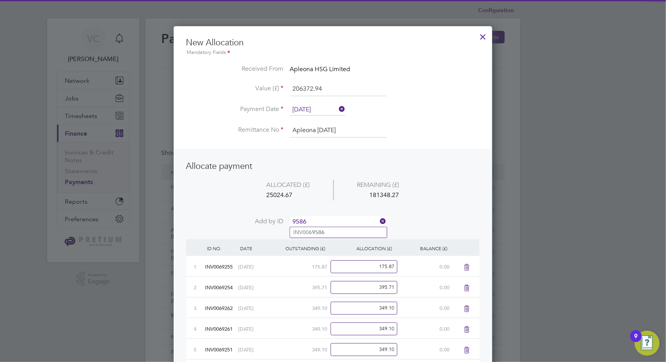
type input "9586"
click at [323, 239] on div "OUTSTANDING (£)" at bounding box center [299, 248] width 55 height 18
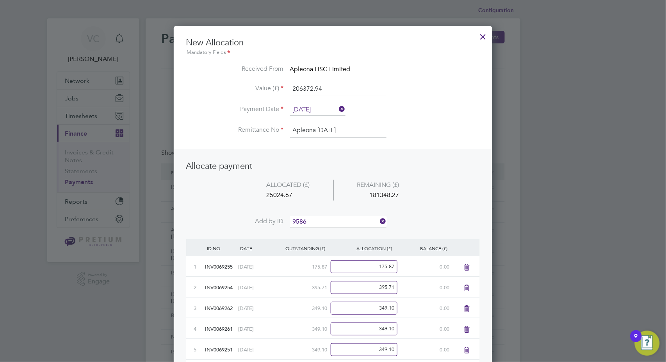
click at [328, 230] on li "Add by ID 9586" at bounding box center [333, 226] width 294 height 20
click at [321, 218] on input at bounding box center [338, 222] width 96 height 12
type input "9586"
click at [315, 229] on b "9586" at bounding box center [318, 232] width 12 height 7
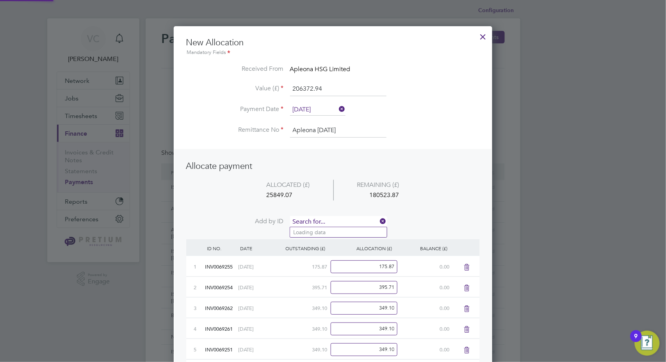
click at [319, 222] on input at bounding box center [338, 222] width 96 height 12
type input "9585"
click at [319, 236] on li "INV006 9585" at bounding box center [338, 232] width 97 height 11
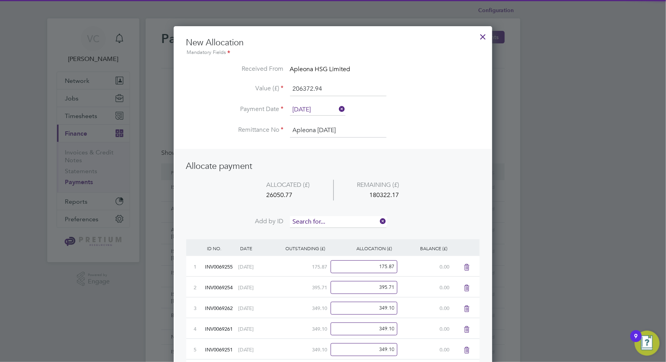
click at [328, 219] on input at bounding box center [338, 222] width 96 height 12
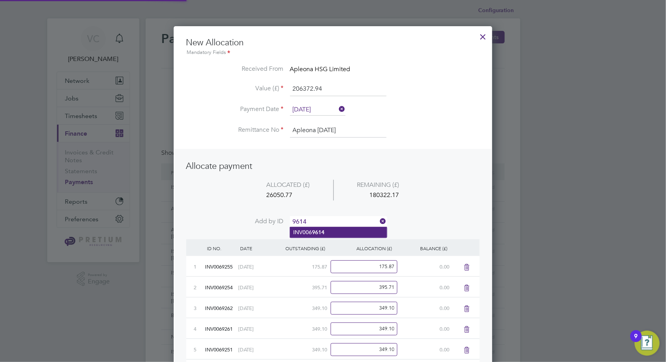
type input "9614"
click at [312, 235] on b "9614" at bounding box center [318, 232] width 12 height 7
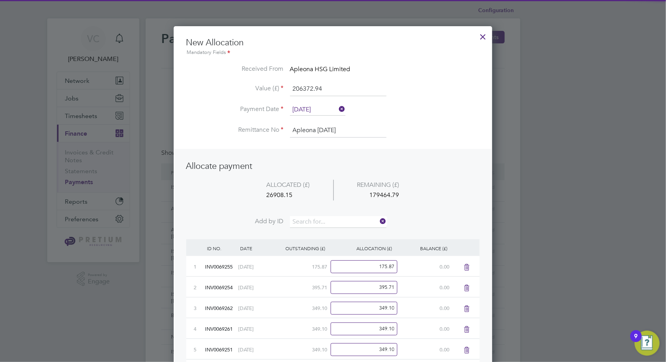
scroll to position [1636, 319]
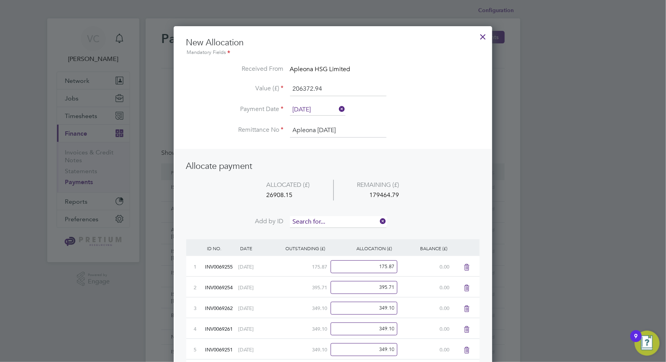
click at [324, 223] on input at bounding box center [338, 222] width 96 height 12
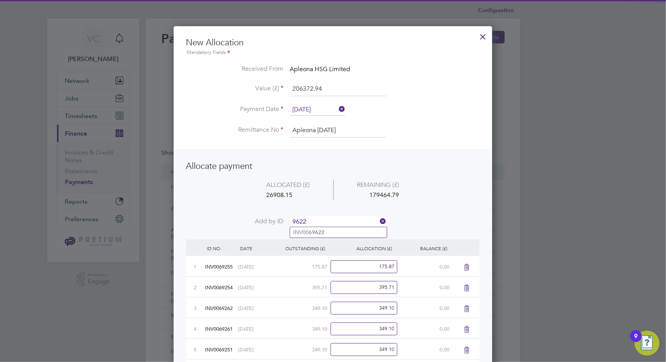
type input "9622"
click at [311, 226] on ul "INV006 9622" at bounding box center [339, 231] width 98 height 11
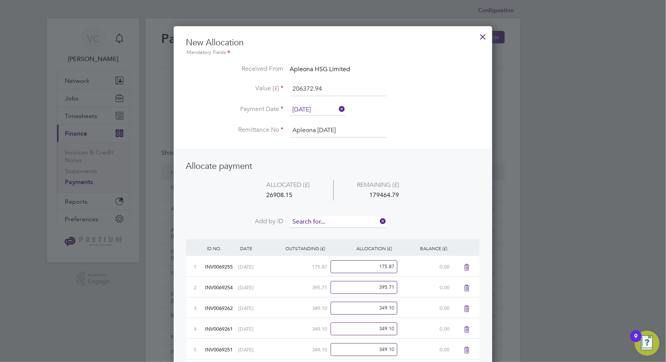
click at [324, 222] on input at bounding box center [338, 222] width 96 height 12
type input "9622"
click at [318, 232] on b "9622" at bounding box center [318, 232] width 12 height 7
click at [335, 216] on input at bounding box center [338, 222] width 96 height 12
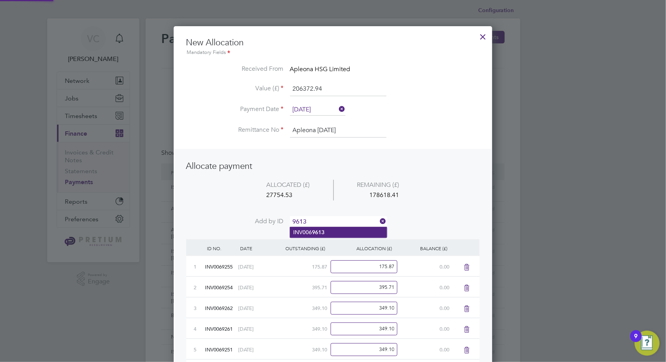
type input "9613"
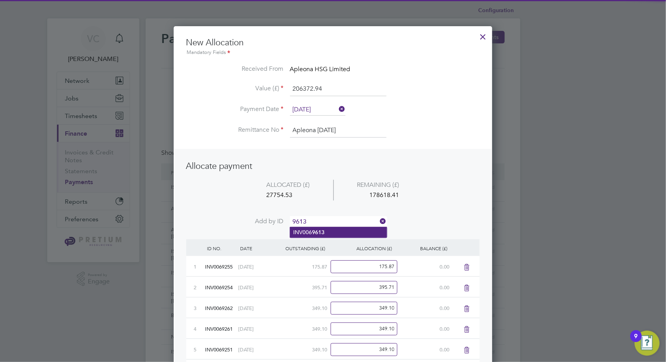
click at [330, 232] on li "INV006 9613" at bounding box center [338, 232] width 97 height 11
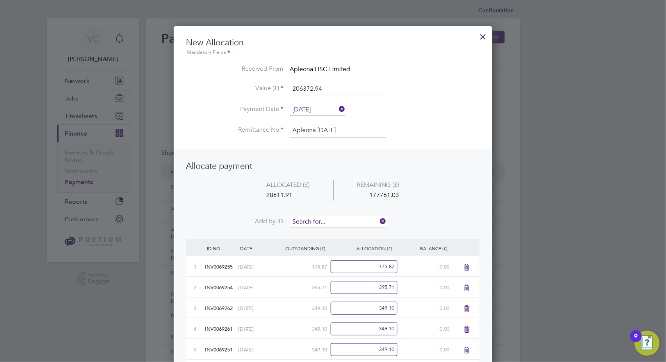
click at [333, 220] on input at bounding box center [338, 222] width 96 height 12
type input "9608"
click at [327, 237] on li "INV006 9608" at bounding box center [338, 232] width 97 height 11
click at [338, 216] on input at bounding box center [338, 222] width 96 height 12
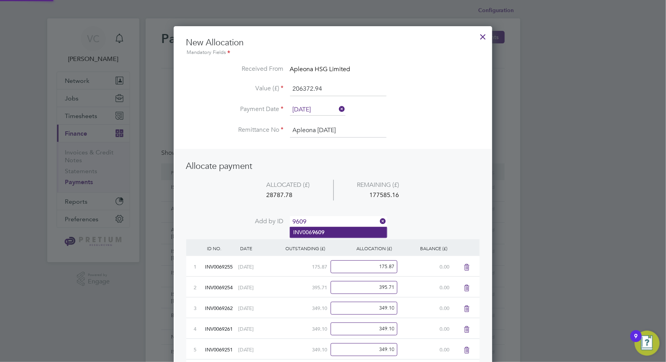
type input "9609"
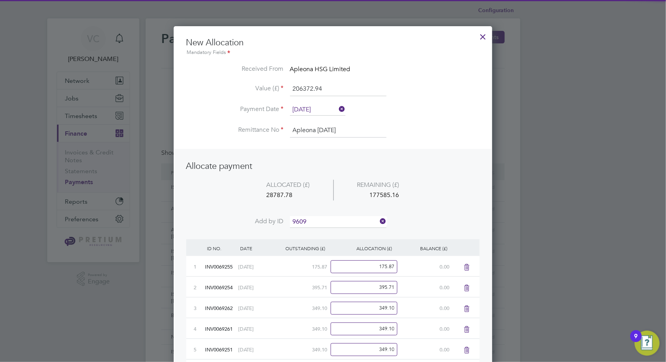
click at [329, 227] on li "INV006 9609" at bounding box center [338, 232] width 97 height 11
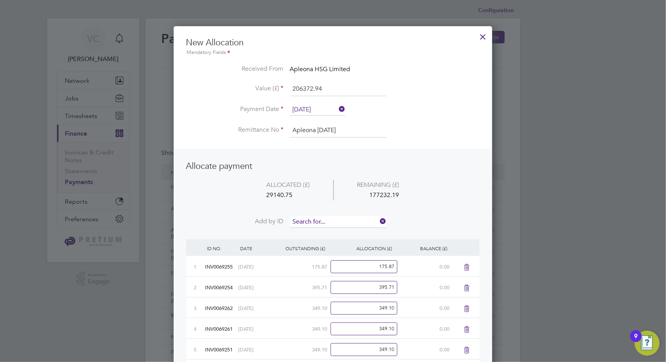
click at [335, 217] on input at bounding box center [338, 222] width 96 height 12
type input "9627"
click at [332, 228] on li "INV006 9627" at bounding box center [338, 232] width 97 height 11
click at [338, 217] on input at bounding box center [338, 222] width 96 height 12
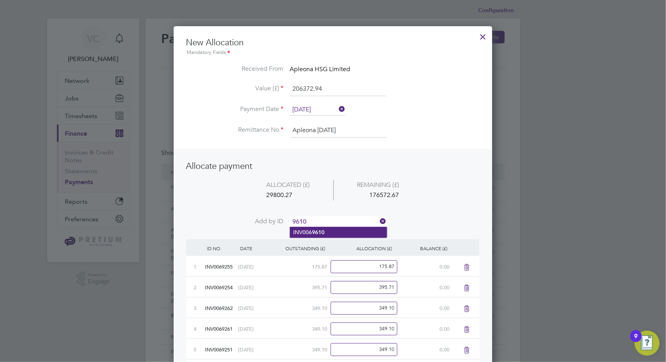
type input "9610"
click at [332, 230] on li "INV006 9610" at bounding box center [338, 232] width 97 height 11
click at [339, 219] on input at bounding box center [338, 222] width 96 height 12
type input "9626"
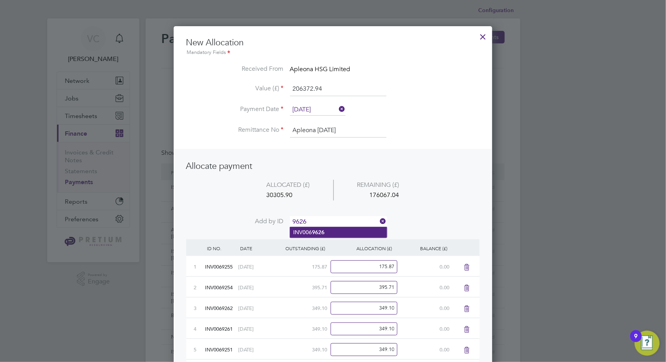
click at [326, 237] on li "INV006 9626" at bounding box center [338, 232] width 97 height 11
click at [330, 221] on input at bounding box center [338, 222] width 96 height 12
type input "9615"
click at [326, 237] on li "INV006 9615" at bounding box center [338, 232] width 97 height 11
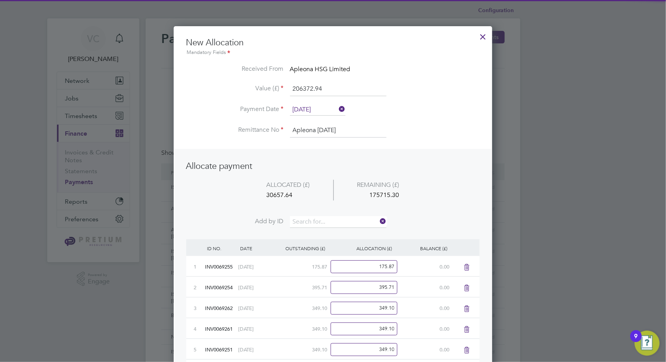
scroll to position [1802, 319]
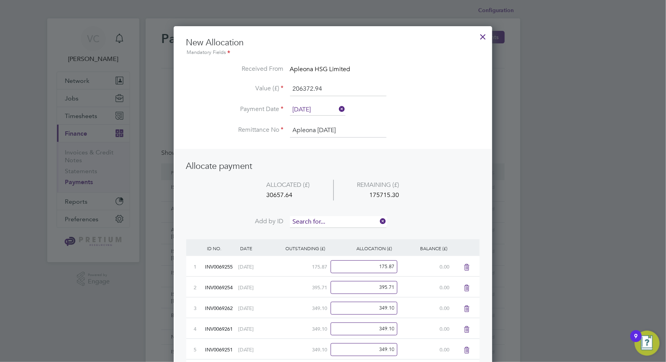
click at [328, 223] on input at bounding box center [338, 222] width 96 height 12
type input "9604"
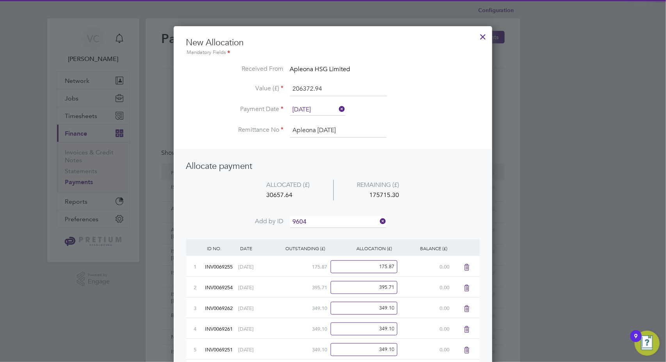
click at [317, 231] on b "9604" at bounding box center [318, 232] width 12 height 7
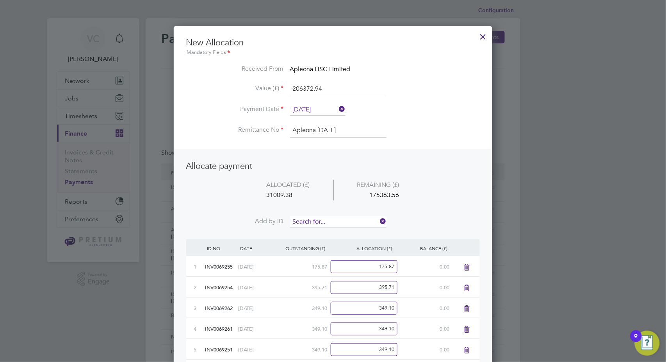
click at [328, 216] on input at bounding box center [338, 222] width 96 height 12
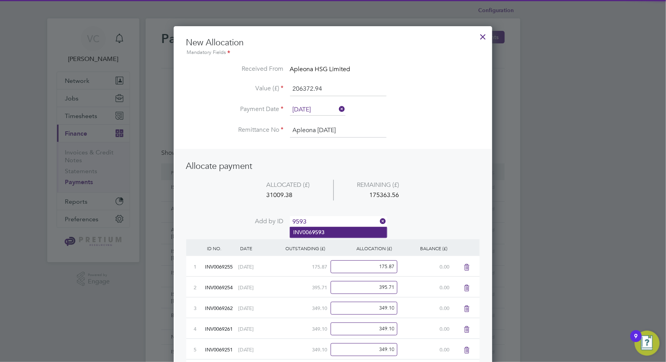
type input "9593"
click at [328, 228] on li "INV006 9593" at bounding box center [338, 232] width 97 height 11
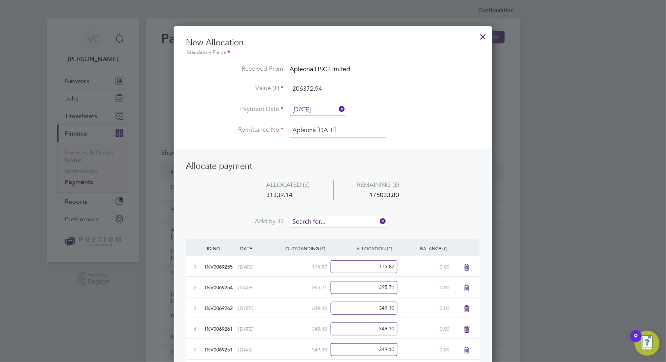
scroll to position [1844, 319]
click at [336, 218] on input at bounding box center [338, 222] width 96 height 12
type input "9592"
click at [322, 232] on b "9592" at bounding box center [318, 232] width 12 height 7
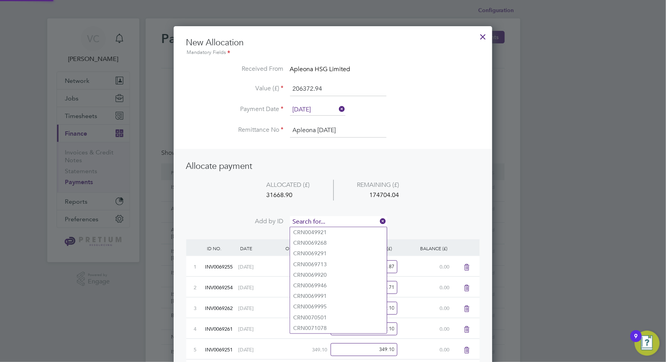
click at [338, 219] on input at bounding box center [338, 222] width 96 height 12
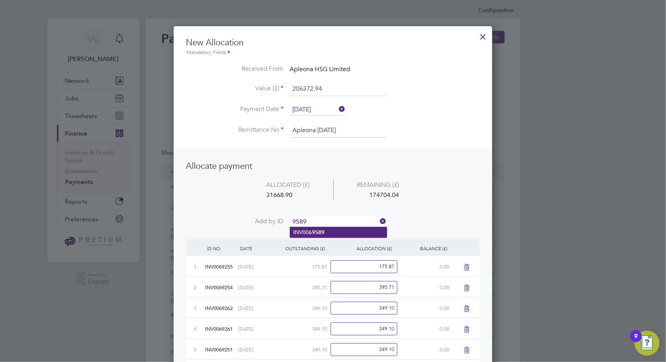
type input "9589"
click at [327, 232] on li "INV006 9589" at bounding box center [338, 232] width 97 height 11
click at [339, 219] on input at bounding box center [338, 222] width 96 height 12
type input "9588"
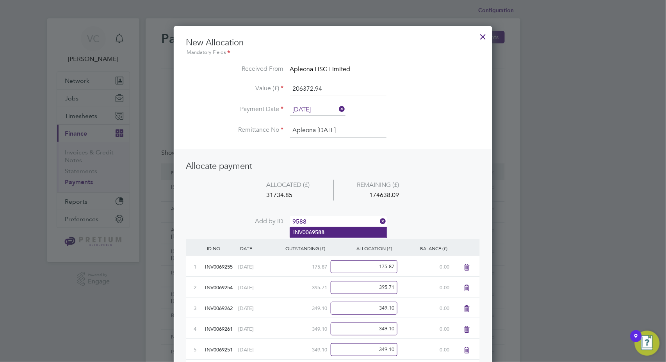
click at [319, 234] on b "9588" at bounding box center [318, 232] width 12 height 7
click at [328, 216] on input at bounding box center [338, 222] width 96 height 12
type input "9620"
click at [325, 232] on li "INV006 9620" at bounding box center [338, 232] width 97 height 11
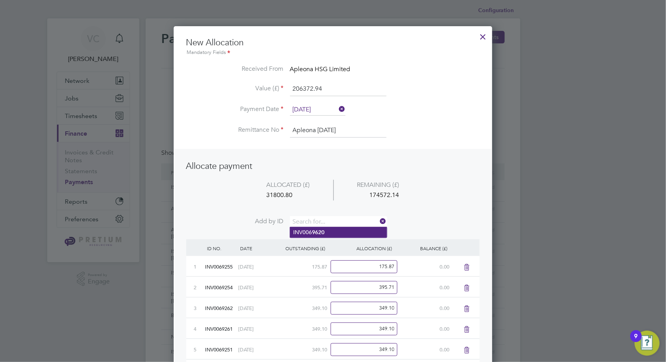
scroll to position [1927, 319]
click at [334, 221] on input at bounding box center [338, 222] width 96 height 12
type input "9631"
click at [333, 229] on li "INV006 9631" at bounding box center [338, 232] width 97 height 11
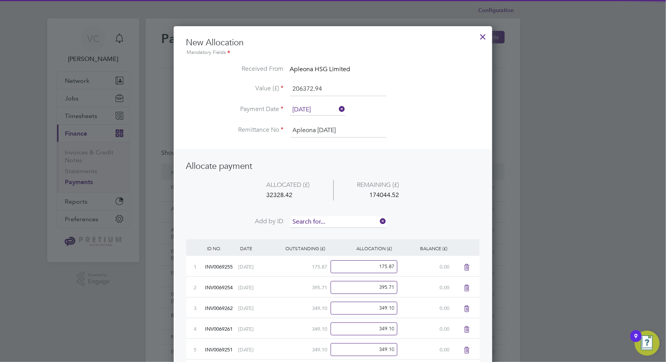
click at [337, 218] on input at bounding box center [338, 222] width 96 height 12
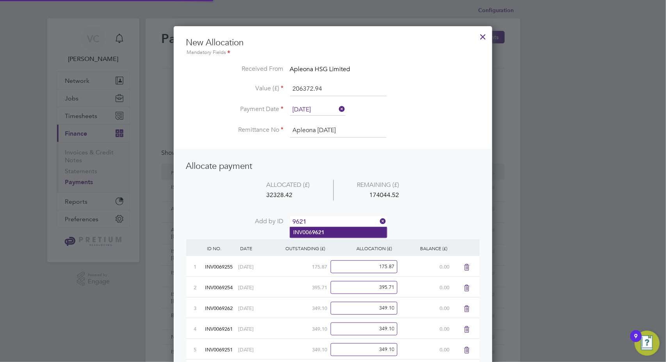
type input "9621"
click at [326, 232] on li "INV006 9621" at bounding box center [338, 232] width 97 height 11
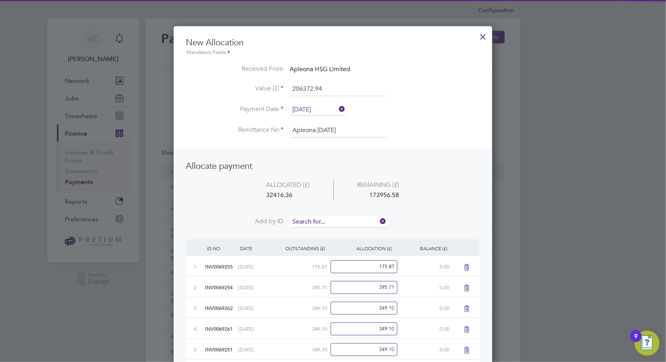
click at [335, 217] on input at bounding box center [338, 222] width 96 height 12
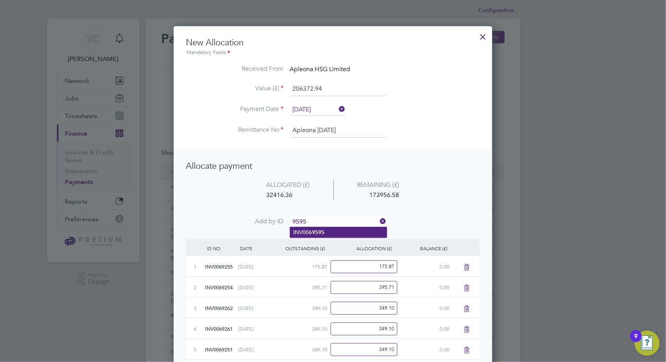
type input "9595"
click at [324, 233] on b "9595" at bounding box center [318, 232] width 12 height 7
click at [334, 219] on input at bounding box center [338, 222] width 96 height 12
type input "9616"
click at [322, 232] on b "9616" at bounding box center [318, 232] width 12 height 7
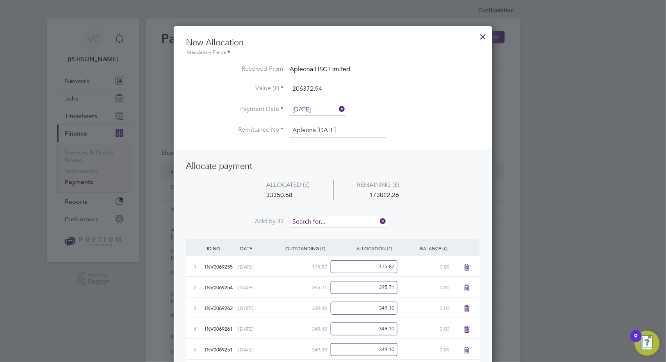
click at [333, 219] on input at bounding box center [338, 222] width 96 height 12
type input "9632"
click at [326, 232] on li "INV006 9632" at bounding box center [338, 232] width 97 height 11
click at [330, 218] on input at bounding box center [338, 222] width 96 height 12
type input "9633"
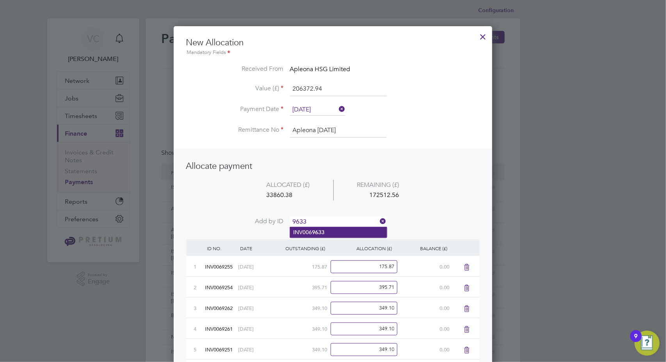
click at [334, 230] on li "INV006 9633" at bounding box center [338, 232] width 97 height 11
click at [337, 219] on input at bounding box center [338, 222] width 96 height 12
type input "9596"
click at [334, 231] on li "INV006 9596" at bounding box center [338, 232] width 97 height 11
click at [342, 221] on input at bounding box center [338, 222] width 96 height 12
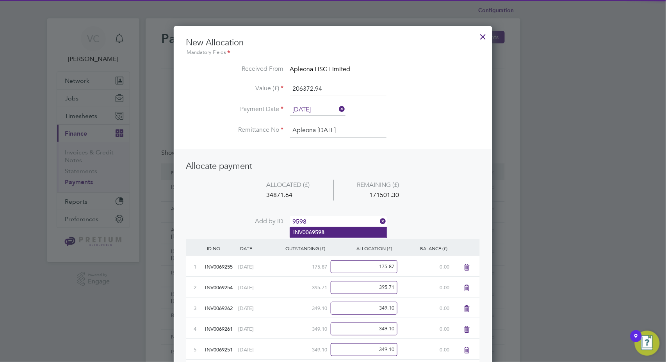
type input "9598"
click at [339, 231] on li "INV006 9598" at bounding box center [338, 232] width 97 height 11
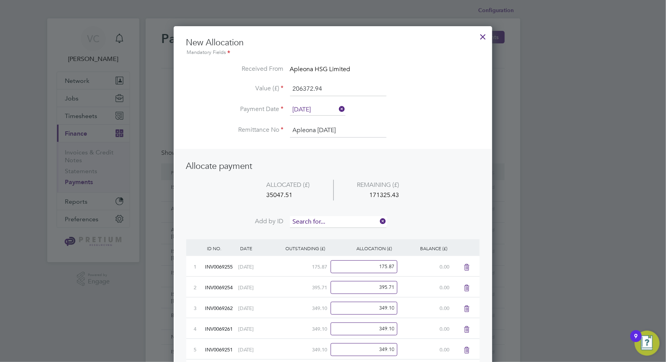
click at [345, 219] on input at bounding box center [338, 222] width 96 height 12
type input "9597"
click at [337, 231] on li "INV006 9597" at bounding box center [338, 232] width 97 height 11
click at [338, 220] on input at bounding box center [338, 222] width 96 height 12
type input "9594"
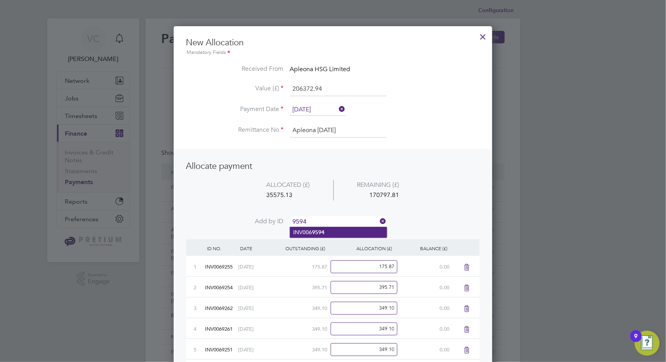
click at [325, 230] on li "INV006 9594" at bounding box center [338, 232] width 97 height 11
click at [335, 222] on input at bounding box center [338, 222] width 96 height 12
type input "9630"
click at [312, 234] on b "9630" at bounding box center [318, 232] width 12 height 7
click at [330, 222] on input at bounding box center [338, 222] width 96 height 12
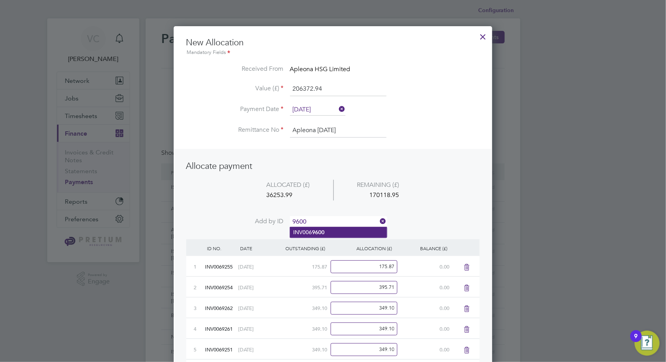
type input "9600"
click at [329, 228] on li "INV006 9600" at bounding box center [338, 232] width 97 height 11
click at [335, 220] on input at bounding box center [338, 222] width 96 height 12
type input "9599"
click at [338, 235] on li "INV006 9599" at bounding box center [338, 232] width 97 height 11
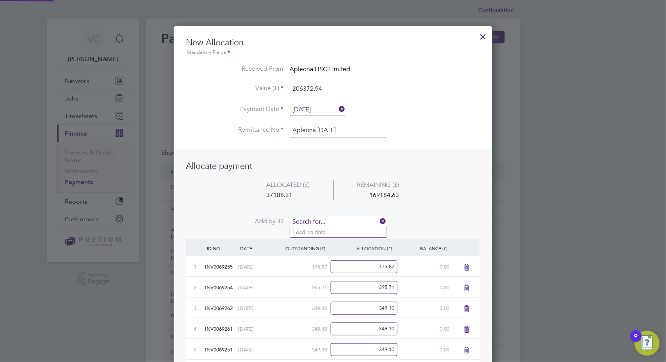
click at [348, 221] on input at bounding box center [338, 222] width 96 height 12
type input "9603"
click at [337, 234] on li "INV006 9603" at bounding box center [338, 232] width 97 height 11
click at [343, 217] on input at bounding box center [338, 222] width 96 height 12
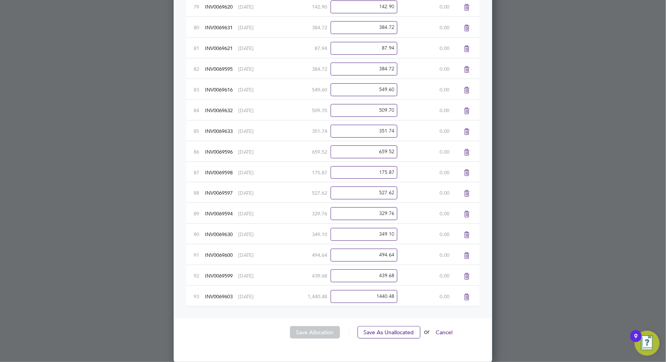
click at [468, 296] on icon at bounding box center [467, 297] width 10 height 6
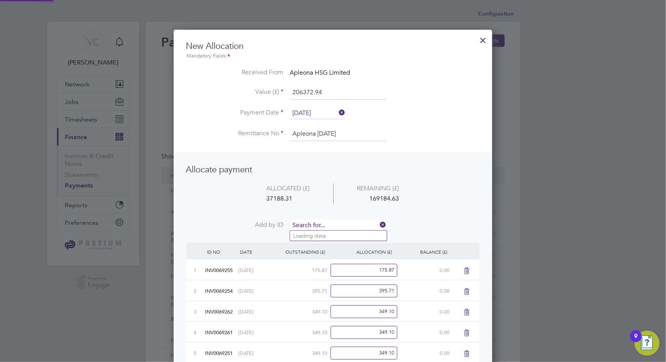
click at [342, 221] on input at bounding box center [338, 225] width 96 height 12
type input "9605"
click at [344, 237] on li "INV006 9605" at bounding box center [338, 235] width 97 height 11
click at [350, 225] on input at bounding box center [338, 225] width 96 height 12
type input "9590"
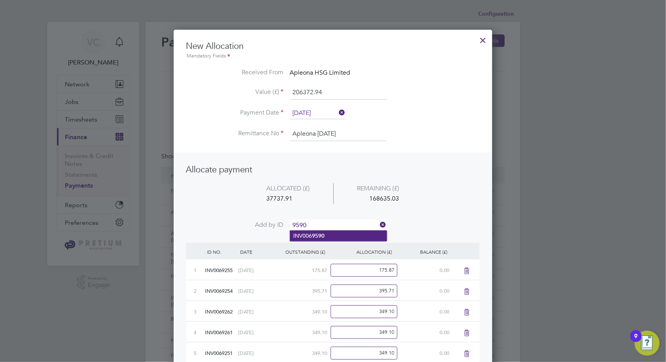
click at [330, 235] on li "INV006 9590" at bounding box center [338, 235] width 97 height 11
click at [337, 222] on input at bounding box center [338, 225] width 96 height 12
type input "9591"
click at [325, 235] on li "INV006 9591" at bounding box center [338, 235] width 97 height 11
click at [330, 221] on input at bounding box center [338, 225] width 96 height 12
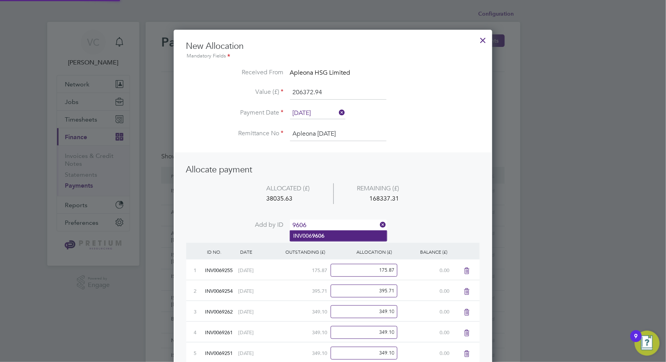
type input "9606"
click at [325, 233] on li "INV006 9606" at bounding box center [338, 235] width 97 height 11
click at [332, 223] on input at bounding box center [338, 225] width 96 height 12
type input "9607"
click at [341, 235] on li "INV006 9607" at bounding box center [338, 235] width 97 height 11
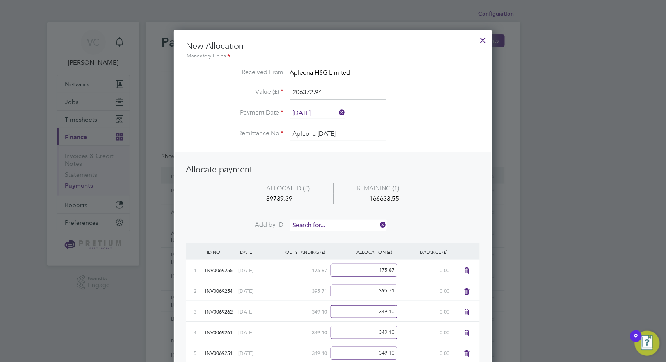
click at [340, 221] on input at bounding box center [338, 225] width 96 height 12
type input "612"
click at [332, 233] on li "INV0069 612" at bounding box center [338, 235] width 97 height 11
click at [336, 223] on input at bounding box center [338, 225] width 96 height 12
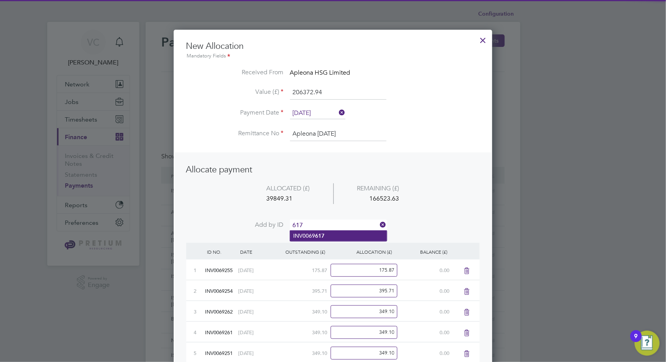
type input "617"
click at [328, 235] on li "INV0069 617" at bounding box center [338, 235] width 97 height 11
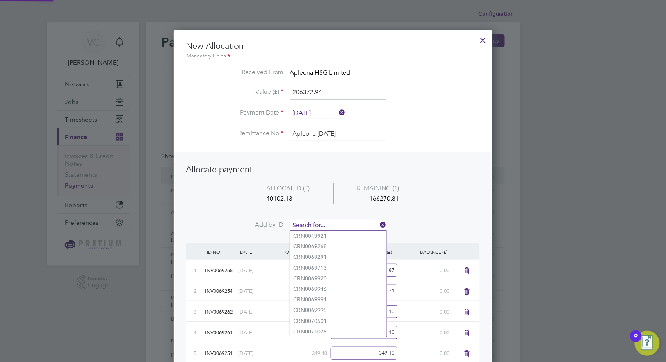
click at [335, 224] on input at bounding box center [338, 225] width 96 height 12
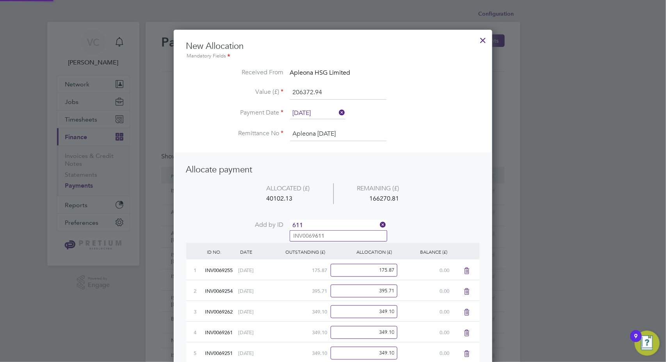
type input "611"
click at [327, 238] on li "INV0069 611" at bounding box center [338, 235] width 97 height 11
click at [339, 221] on input at bounding box center [338, 225] width 96 height 12
type input "623"
click at [330, 235] on li "INV0069 623" at bounding box center [338, 235] width 97 height 11
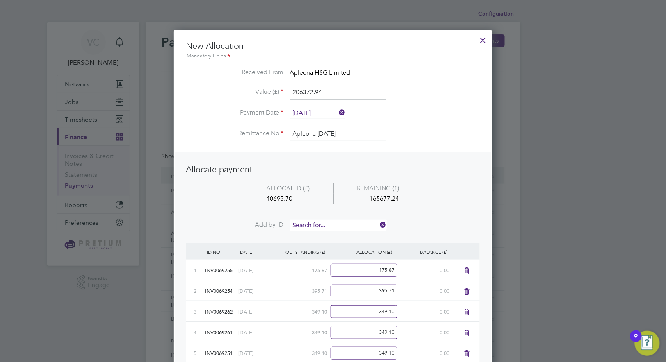
click at [338, 222] on input at bounding box center [338, 225] width 96 height 12
type input "625"
click at [324, 239] on li "INV0069 625" at bounding box center [338, 235] width 97 height 11
click at [333, 224] on input at bounding box center [338, 225] width 96 height 12
type input "624"
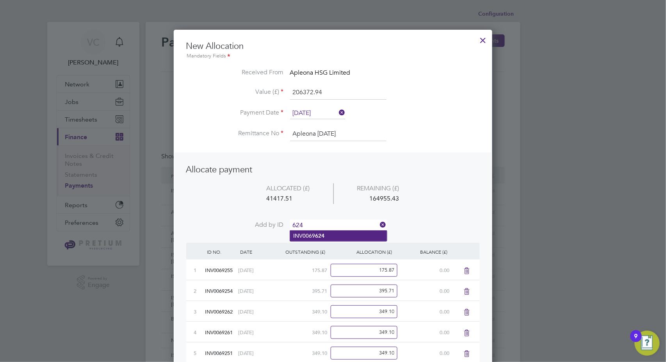
click at [322, 234] on b "624" at bounding box center [319, 235] width 9 height 7
click at [329, 223] on input at bounding box center [338, 225] width 96 height 12
type input "636"
click at [328, 237] on li "INV0069 636" at bounding box center [338, 235] width 97 height 11
click at [333, 221] on input at bounding box center [338, 225] width 96 height 12
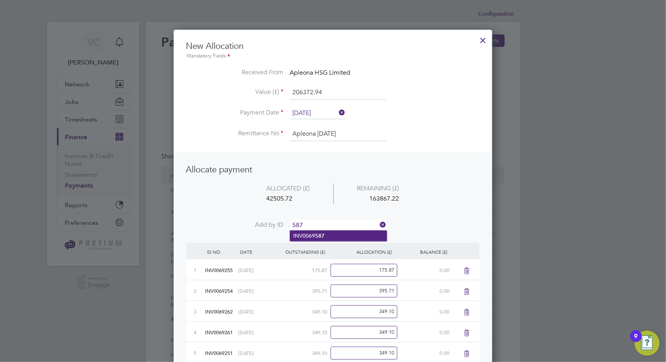
type input "587"
click at [328, 237] on li "INV0069 587" at bounding box center [338, 235] width 97 height 11
click at [338, 225] on input at bounding box center [338, 225] width 96 height 12
type input "628"
click at [328, 240] on li "INV0069 628" at bounding box center [338, 235] width 97 height 11
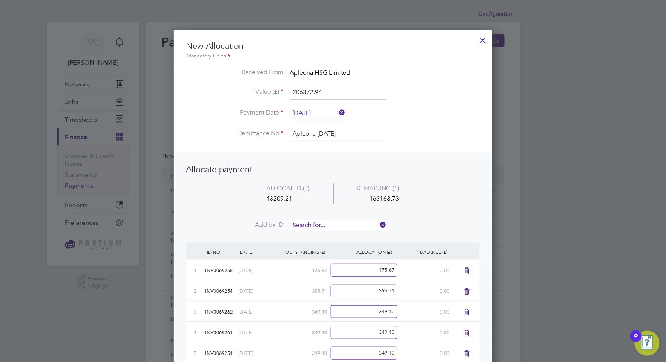
click at [343, 222] on input at bounding box center [338, 225] width 96 height 12
type input "601"
click at [327, 234] on li "INV0069 601" at bounding box center [338, 235] width 97 height 11
click at [331, 221] on input at bounding box center [338, 225] width 96 height 12
type input "629"
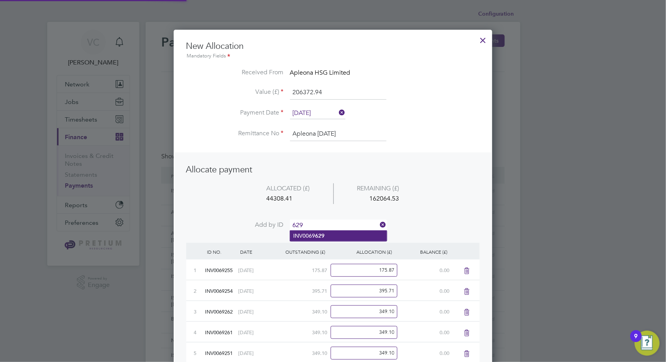
click at [307, 234] on li "INV0069 629" at bounding box center [338, 235] width 97 height 11
click at [325, 225] on input at bounding box center [338, 225] width 96 height 12
type input "602"
click at [324, 236] on li "INV0069 602" at bounding box center [338, 235] width 97 height 11
click at [332, 221] on input at bounding box center [338, 225] width 96 height 12
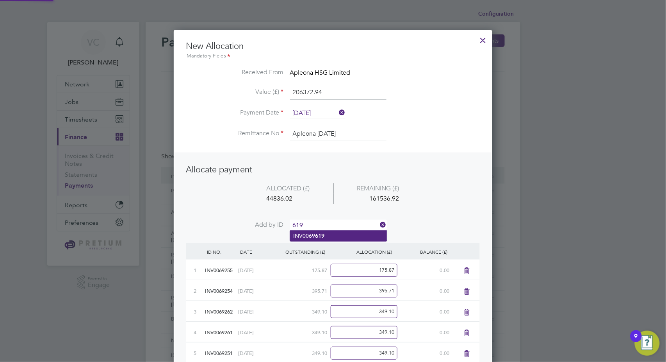
type input "619"
click at [330, 236] on li "INV0069 619" at bounding box center [338, 235] width 97 height 11
click at [337, 225] on input at bounding box center [338, 225] width 96 height 12
type input "639"
click at [330, 234] on li "INV0069 639" at bounding box center [338, 235] width 97 height 11
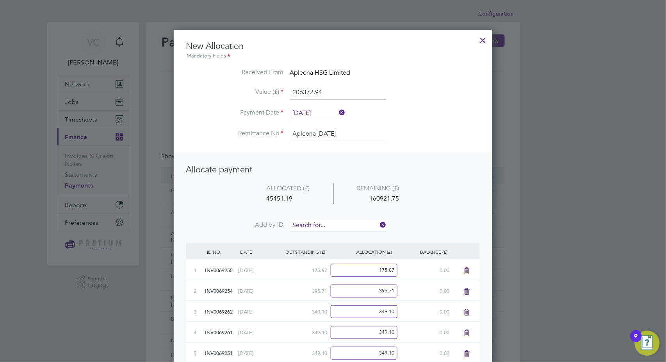
click at [339, 223] on input at bounding box center [338, 225] width 96 height 12
type input "638"
click at [330, 234] on li "INV0069 638" at bounding box center [338, 235] width 97 height 11
click at [336, 224] on input at bounding box center [338, 225] width 96 height 12
type input "637"
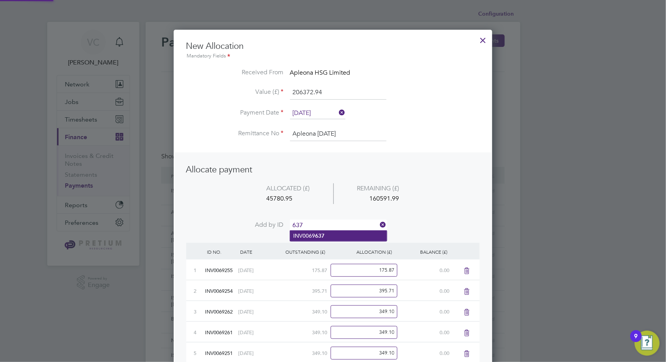
click at [330, 236] on li "INV0069 637" at bounding box center [338, 235] width 97 height 11
click at [341, 225] on input at bounding box center [338, 225] width 96 height 12
type input "642"
click at [326, 241] on ul "INV0069 642" at bounding box center [339, 235] width 98 height 11
click at [334, 223] on input at bounding box center [338, 225] width 96 height 12
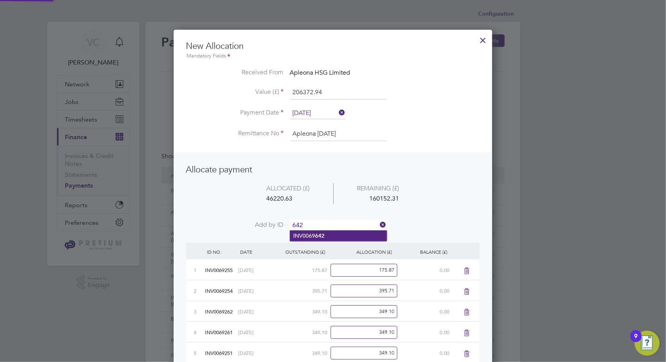
type input "642"
click at [320, 235] on b "642" at bounding box center [319, 235] width 9 height 7
click at [327, 221] on input at bounding box center [338, 225] width 96 height 12
type input "640"
click at [336, 237] on li "INV0069 640" at bounding box center [338, 235] width 97 height 11
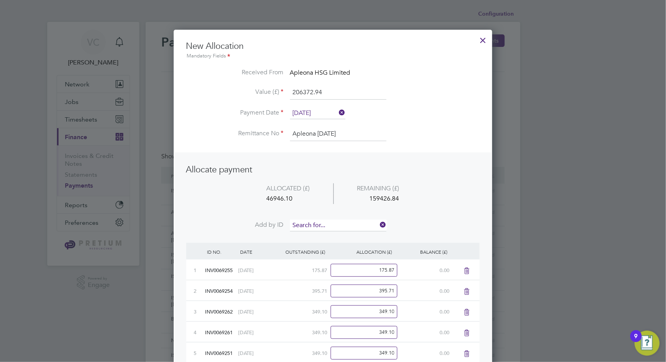
click at [342, 223] on input at bounding box center [338, 225] width 96 height 12
type input "641"
click at [334, 234] on li "INV0069 641" at bounding box center [338, 235] width 97 height 11
click at [340, 225] on input at bounding box center [338, 225] width 96 height 12
type input "643"
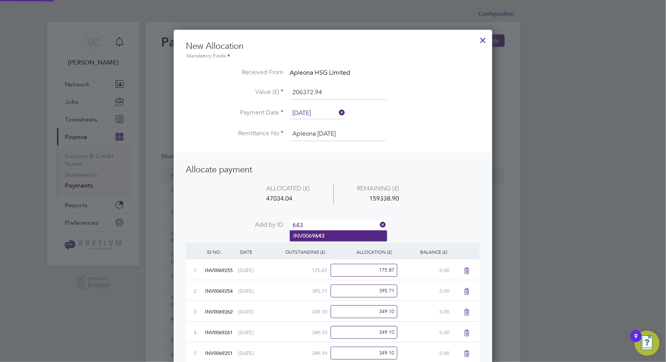
click at [333, 236] on li "INV0069 643" at bounding box center [338, 235] width 97 height 11
click at [340, 223] on input at bounding box center [338, 225] width 96 height 12
type input "647"
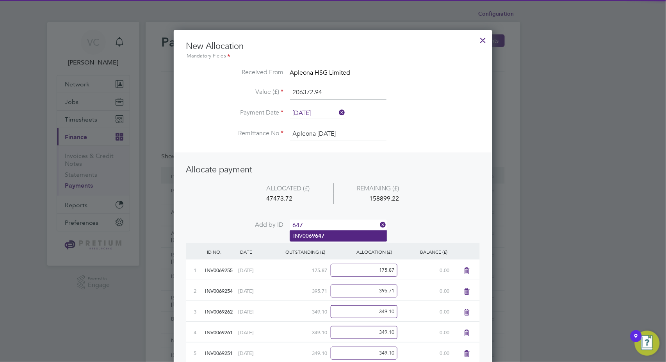
click at [335, 235] on li "INV0069 647" at bounding box center [338, 235] width 97 height 11
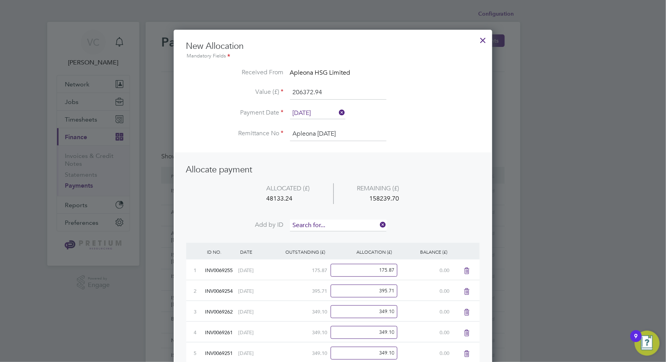
click at [342, 221] on input at bounding box center [338, 225] width 96 height 12
type input "919"
click at [330, 234] on li "INV0069 919" at bounding box center [338, 235] width 97 height 11
click at [336, 223] on input at bounding box center [338, 225] width 96 height 12
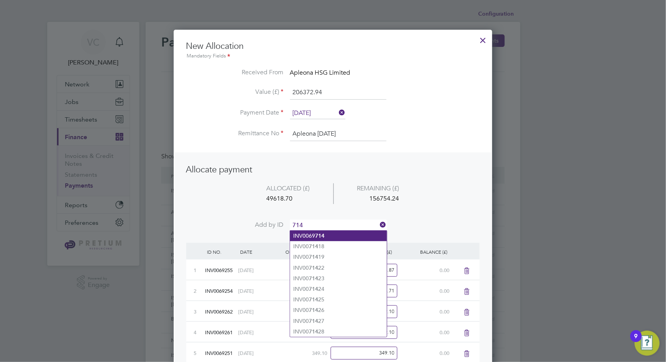
type input "714"
click at [328, 233] on li "INV0069 714" at bounding box center [338, 235] width 97 height 11
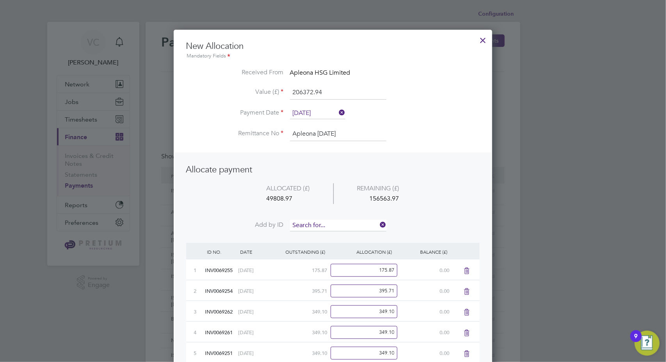
click at [338, 223] on input at bounding box center [338, 225] width 96 height 12
type input "9924"
click at [329, 238] on li "INV006 9924" at bounding box center [338, 235] width 97 height 11
click at [337, 220] on input at bounding box center [338, 225] width 96 height 12
type input "9922"
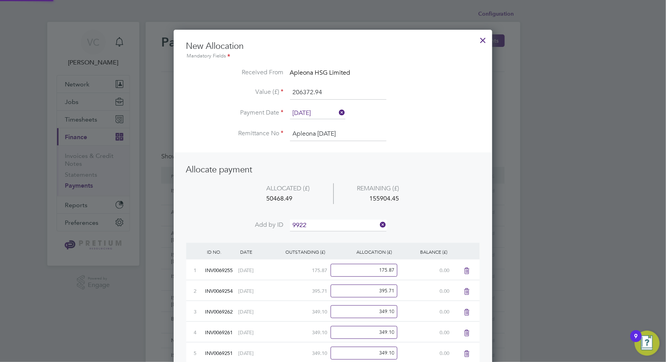
click at [331, 233] on li "INV006 9922" at bounding box center [338, 235] width 97 height 11
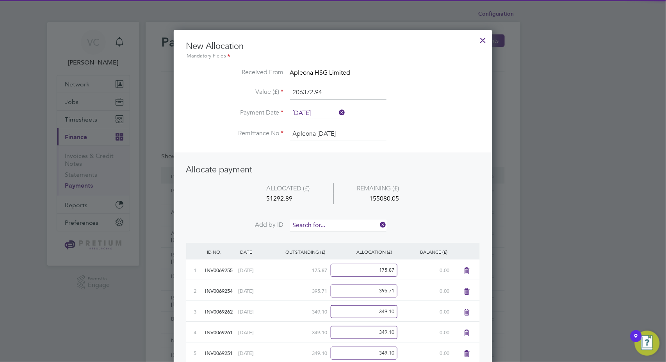
click at [335, 224] on input at bounding box center [338, 225] width 96 height 12
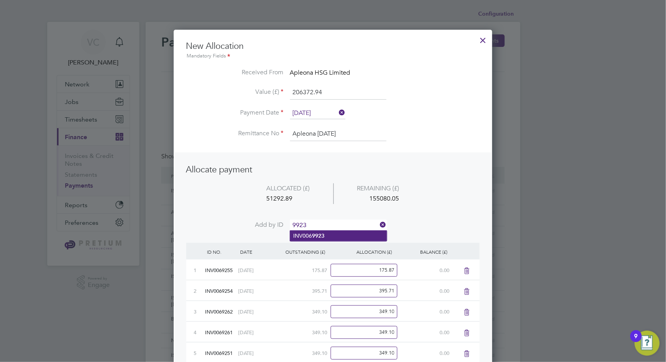
type input "9923"
click at [328, 235] on li "INV006 9923" at bounding box center [338, 235] width 97 height 11
click at [336, 223] on input at bounding box center [338, 225] width 96 height 12
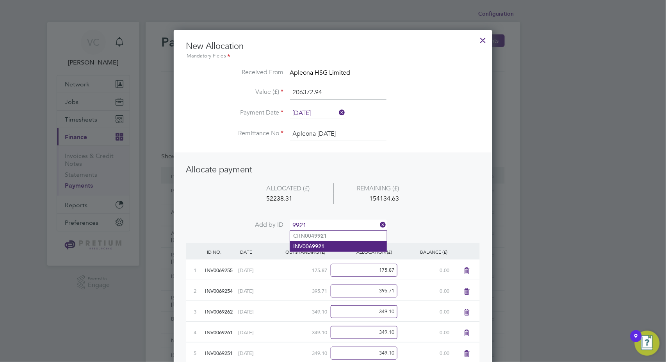
type input "9921"
click at [330, 246] on li "INV006 9921" at bounding box center [338, 246] width 97 height 11
click at [331, 218] on li "ALLOCATED (£) REMAINING (£) 52897.83 153475.11" at bounding box center [333, 201] width 294 height 37
click at [323, 225] on input at bounding box center [338, 225] width 96 height 12
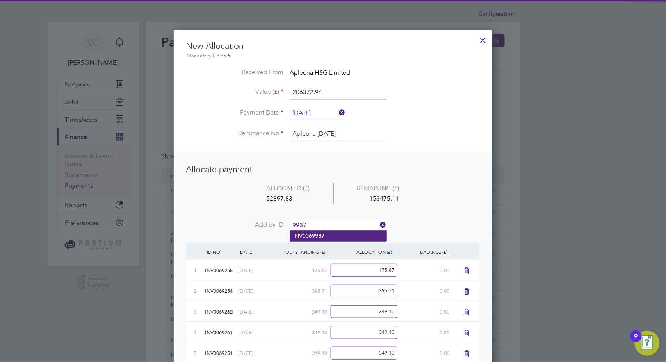
type input "9937"
click at [321, 237] on b "9937" at bounding box center [318, 235] width 12 height 7
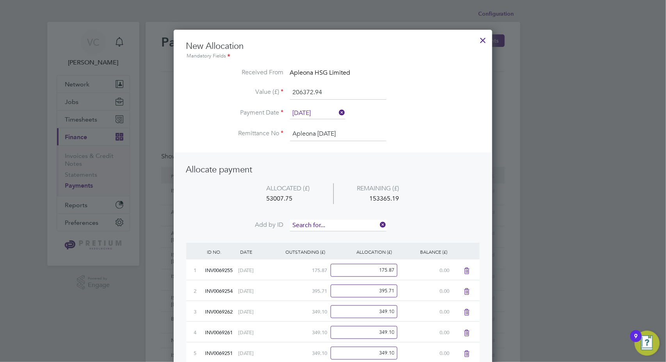
scroll to position [2884, 319]
click at [319, 221] on input at bounding box center [338, 225] width 96 height 12
type input "9938"
click at [317, 233] on b "9938" at bounding box center [318, 235] width 12 height 7
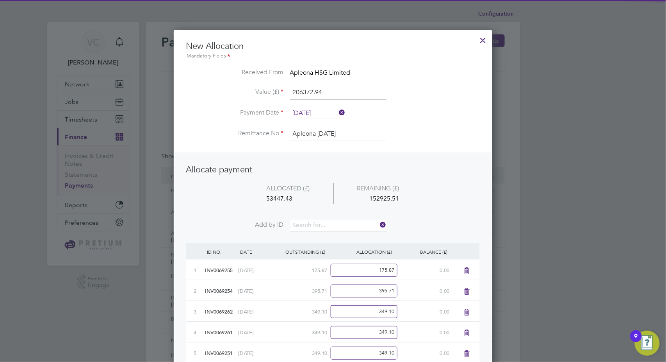
scroll to position [2904, 319]
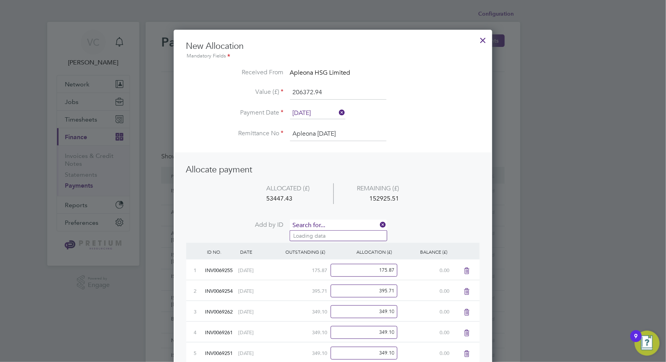
click at [326, 222] on input at bounding box center [338, 225] width 96 height 12
type input "9931"
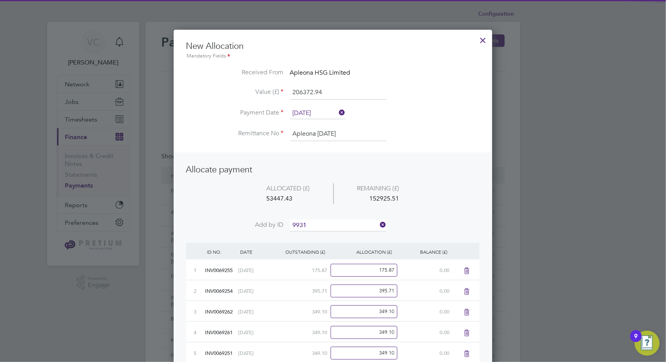
click at [322, 232] on b "9931" at bounding box center [318, 235] width 12 height 7
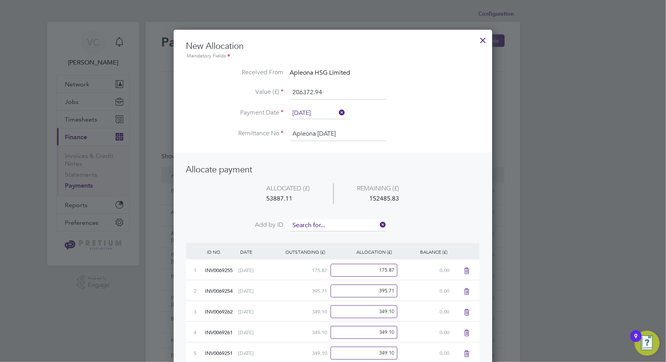
click at [326, 223] on input at bounding box center [338, 225] width 96 height 12
type input "9925"
click at [325, 239] on li "INV006 9925" at bounding box center [338, 235] width 97 height 11
click at [328, 225] on input at bounding box center [338, 225] width 96 height 12
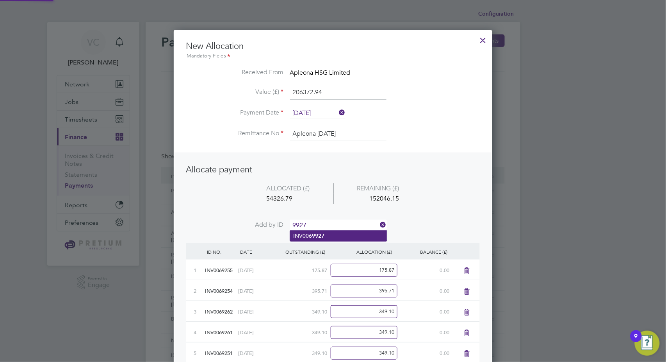
type input "9927"
click at [314, 235] on b "9927" at bounding box center [318, 235] width 12 height 7
click at [321, 224] on input at bounding box center [338, 225] width 96 height 12
type input "9942"
click at [308, 236] on li "INV006 9942" at bounding box center [338, 235] width 97 height 11
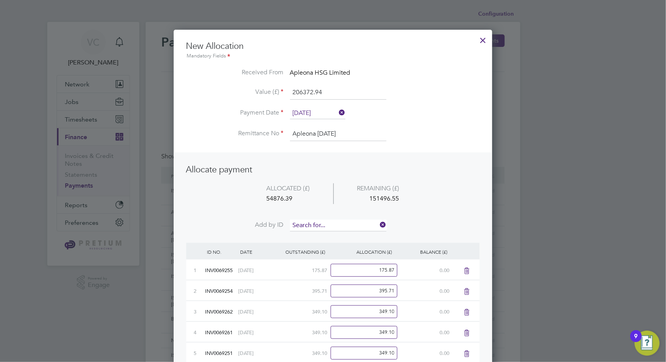
click at [321, 223] on input at bounding box center [338, 225] width 96 height 12
type input "9928"
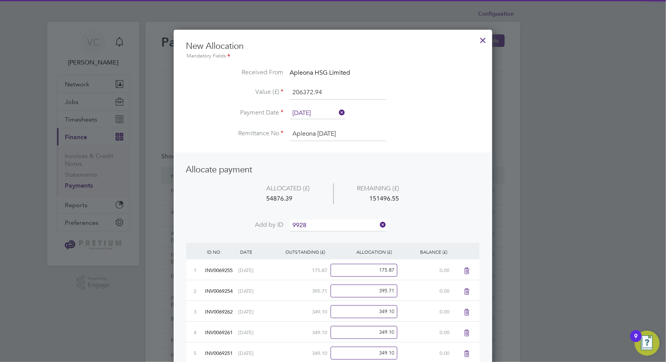
click at [316, 239] on li "INV006 9928" at bounding box center [338, 235] width 97 height 11
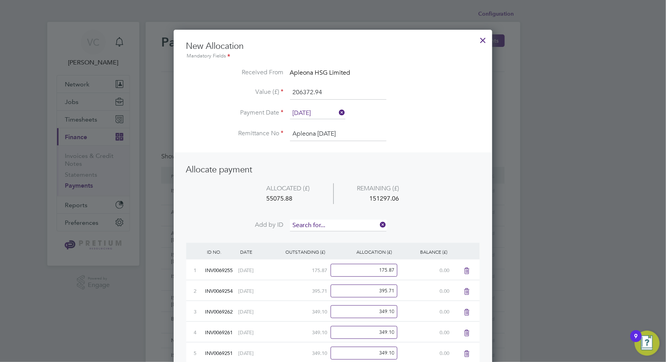
click at [330, 223] on input at bounding box center [338, 225] width 96 height 12
type input "9930"
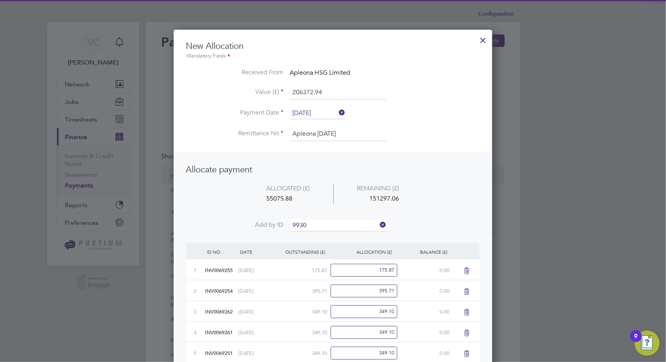
drag, startPoint x: 328, startPoint y: 235, endPoint x: 271, endPoint y: 244, distance: 57.5
click at [327, 235] on li "INV006 9930" at bounding box center [338, 235] width 97 height 11
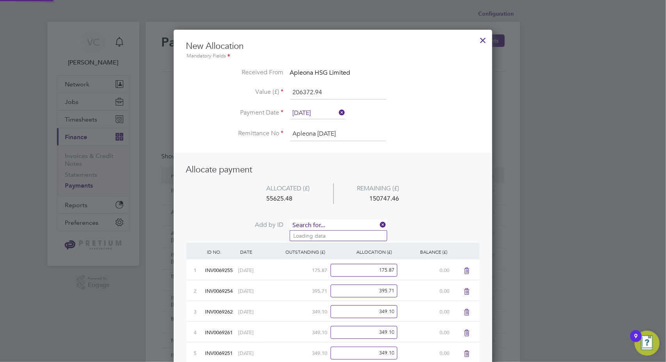
click at [309, 225] on input at bounding box center [338, 225] width 96 height 12
type input "9941"
click at [340, 237] on li "INV006 9941" at bounding box center [338, 235] width 97 height 11
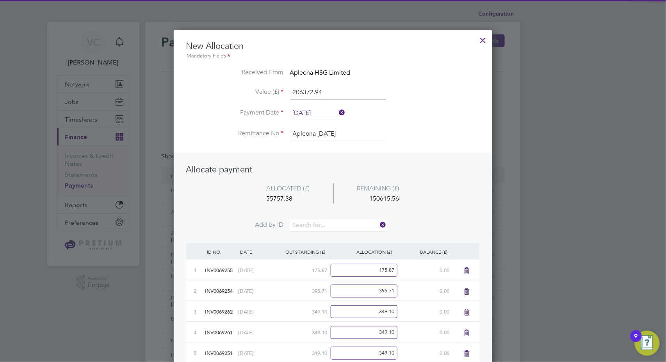
scroll to position [3050, 319]
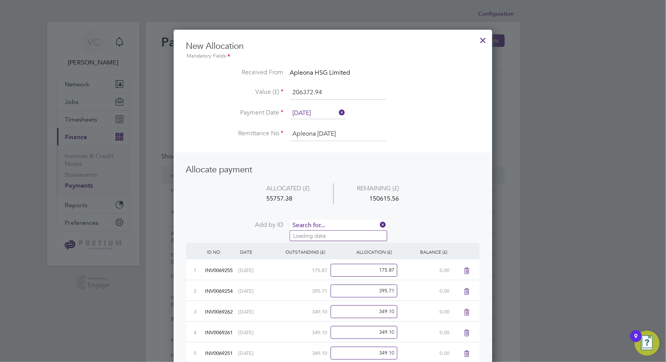
click at [350, 221] on input at bounding box center [338, 225] width 96 height 12
type input "9936"
click at [342, 235] on li "INV006 9936" at bounding box center [338, 235] width 97 height 11
click at [339, 226] on input at bounding box center [338, 225] width 96 height 12
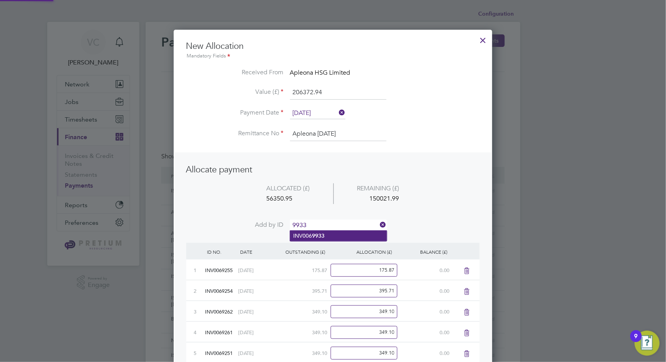
type input "9933"
click at [328, 237] on li "INV006 9933" at bounding box center [338, 235] width 97 height 11
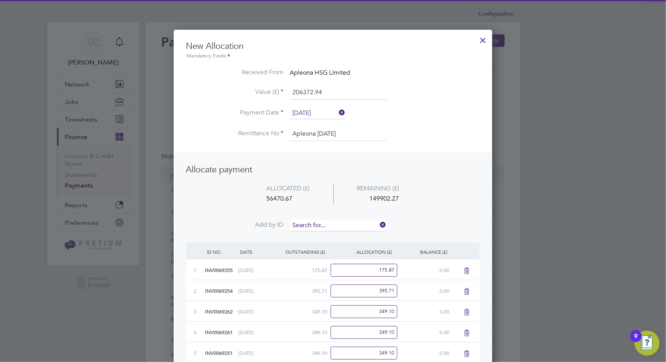
click at [330, 225] on input at bounding box center [338, 225] width 96 height 12
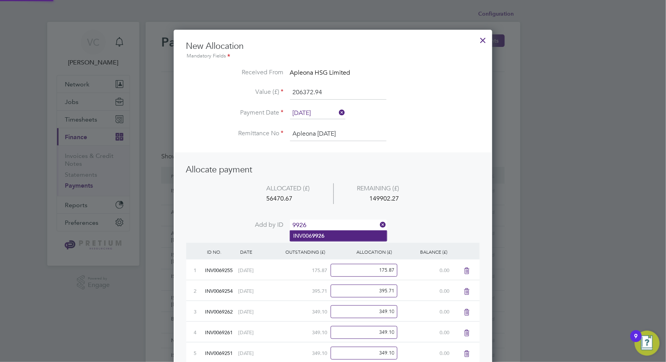
type input "9926"
click at [327, 233] on li "INV006 9926" at bounding box center [338, 235] width 97 height 11
click at [334, 223] on input at bounding box center [338, 225] width 96 height 12
type input "9935"
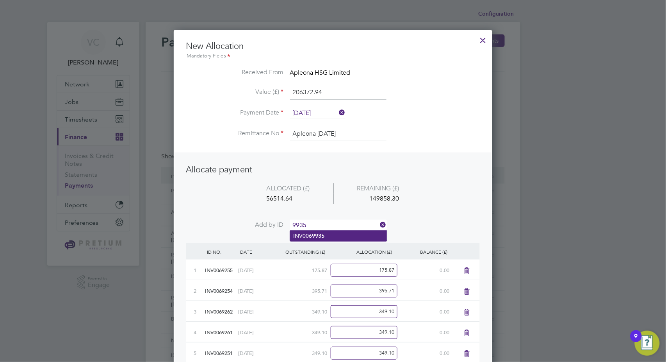
click at [334, 235] on li "INV006 9935" at bounding box center [338, 235] width 97 height 11
click at [340, 222] on input at bounding box center [338, 225] width 96 height 12
type input "9934"
click at [327, 235] on li "INV006 9934" at bounding box center [338, 235] width 97 height 11
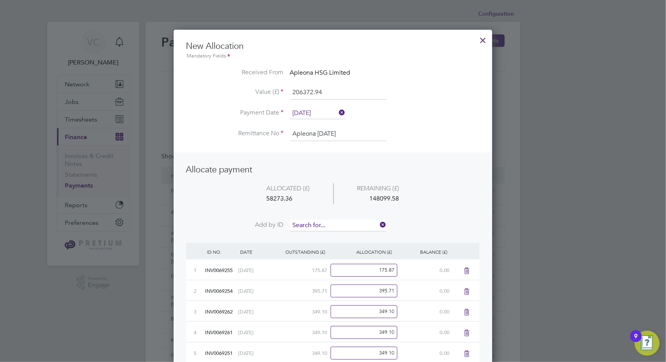
scroll to position [3154, 319]
click at [333, 224] on input at bounding box center [338, 225] width 96 height 12
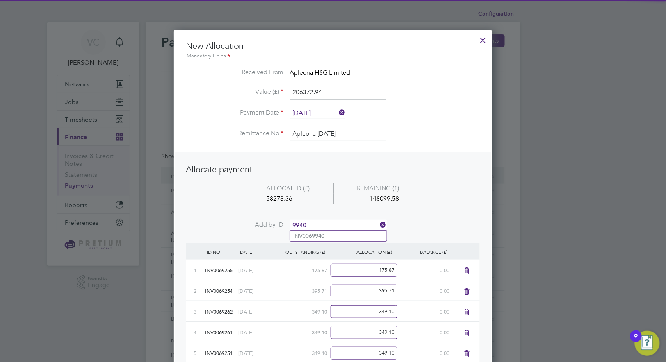
type input "9940"
drag, startPoint x: 310, startPoint y: 242, endPoint x: 313, endPoint y: 239, distance: 5.0
click at [310, 242] on div "OUTSTANDING (£)" at bounding box center [299, 251] width 55 height 18
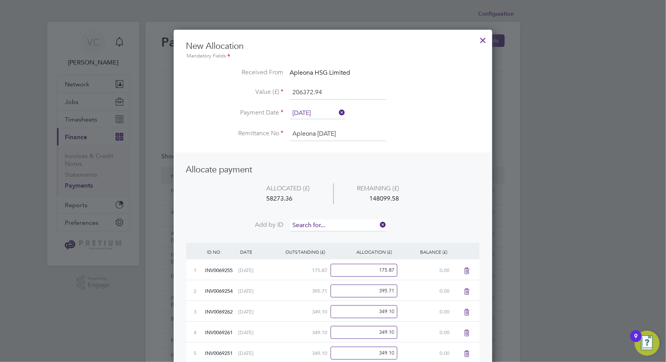
click at [320, 226] on input at bounding box center [338, 225] width 96 height 12
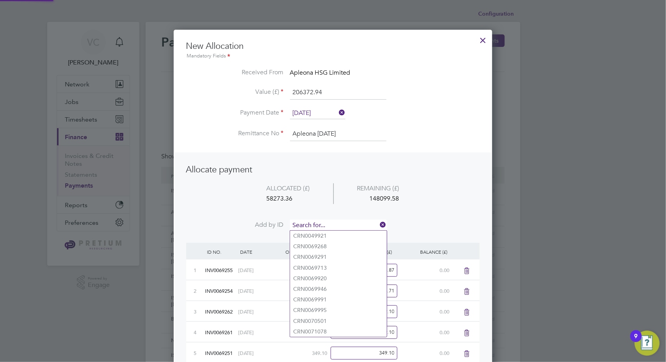
type input "0"
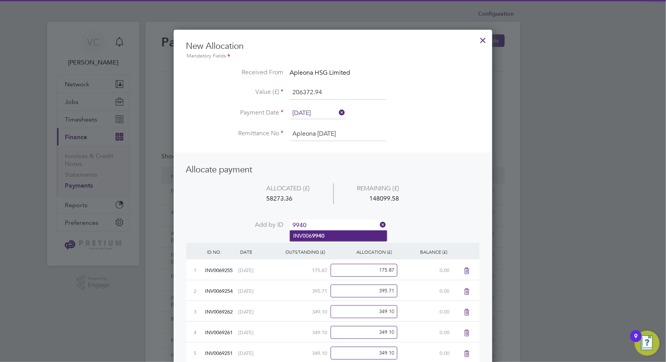
type input "9940"
click at [320, 241] on li "INV006 9940" at bounding box center [338, 235] width 97 height 11
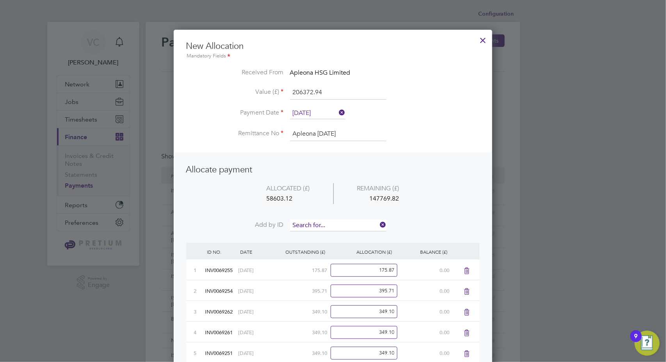
scroll to position [3175, 319]
click at [338, 220] on input at bounding box center [338, 225] width 96 height 12
type input "9983"
click at [331, 233] on li "INV006 9983" at bounding box center [338, 235] width 97 height 11
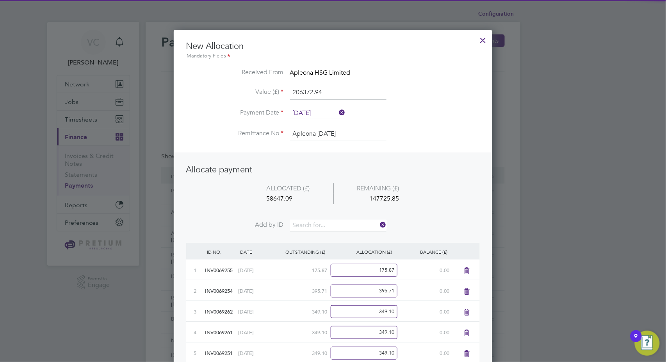
scroll to position [3195, 319]
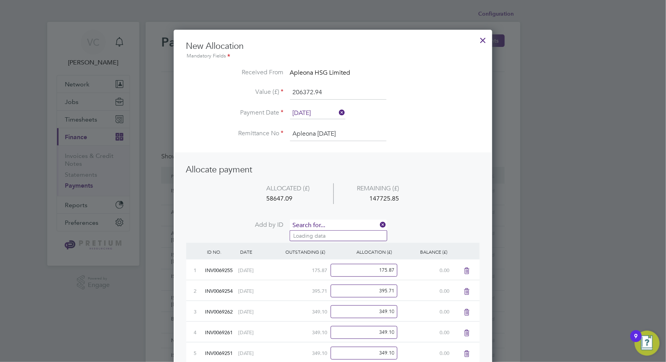
click at [337, 223] on input at bounding box center [338, 225] width 96 height 12
type input "9961"
click at [340, 234] on li "INV006 9961" at bounding box center [338, 235] width 97 height 11
click at [342, 222] on input at bounding box center [338, 225] width 96 height 12
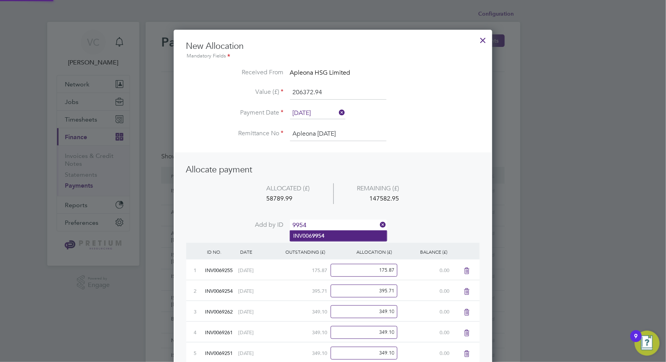
type input "9954"
click at [328, 235] on li "INV006 9954" at bounding box center [338, 235] width 97 height 11
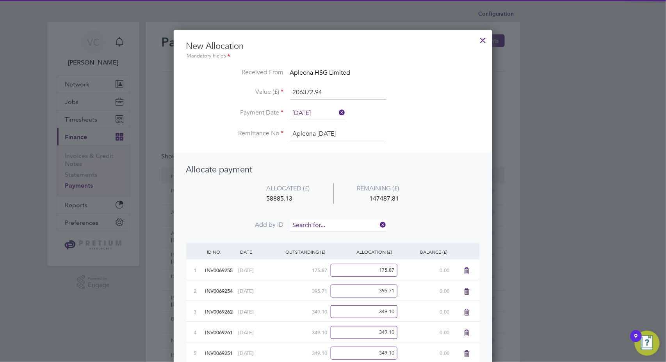
scroll to position [3237, 319]
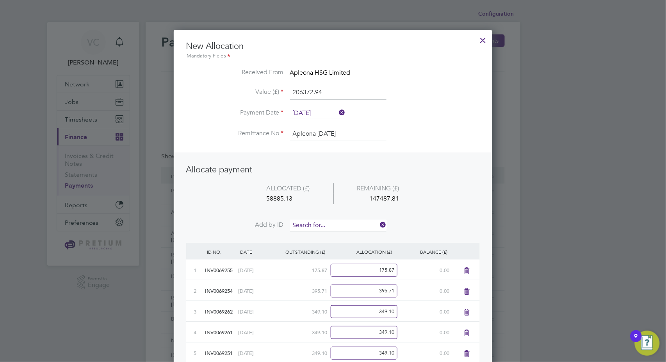
click at [339, 224] on input at bounding box center [338, 225] width 96 height 12
type input "9950"
click at [334, 234] on li "INV006 9950" at bounding box center [338, 235] width 97 height 11
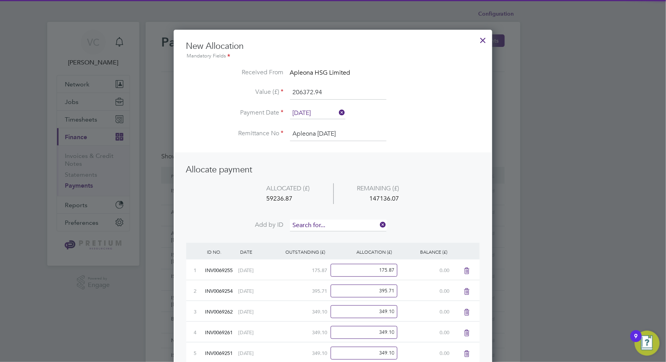
scroll to position [3258, 319]
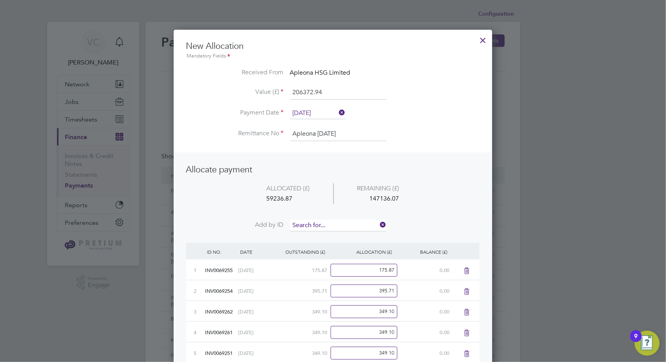
click at [347, 221] on input at bounding box center [338, 225] width 96 height 12
type input "9949"
click at [348, 237] on li "INV006 9949" at bounding box center [338, 235] width 97 height 11
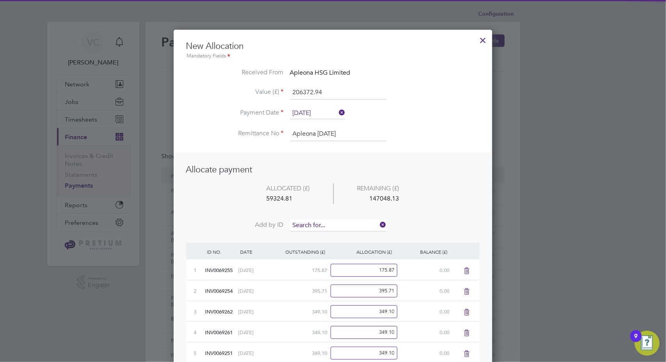
click at [360, 224] on input at bounding box center [338, 225] width 96 height 12
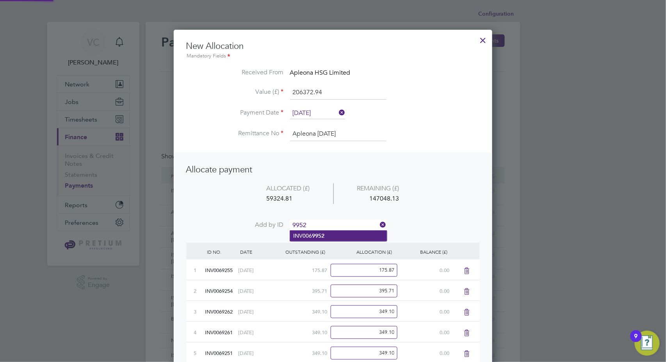
type input "9952"
click at [348, 234] on li "INV006 9952" at bounding box center [338, 235] width 97 height 11
click at [352, 224] on input at bounding box center [338, 225] width 96 height 12
type input "9953"
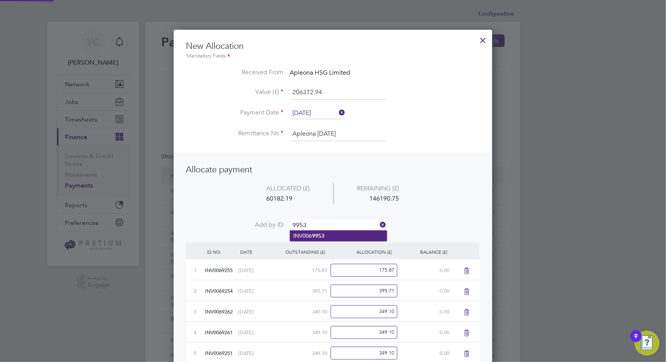
click at [337, 236] on li "INV006 9953" at bounding box center [338, 235] width 97 height 11
click at [344, 220] on input at bounding box center [338, 225] width 96 height 12
type input "9951"
click at [332, 231] on li "INV006 9951" at bounding box center [338, 235] width 97 height 11
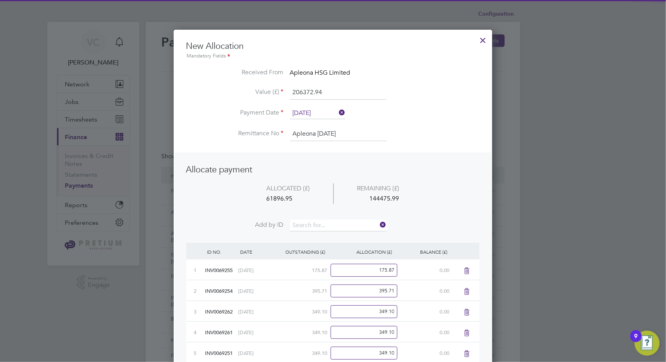
scroll to position [3341, 319]
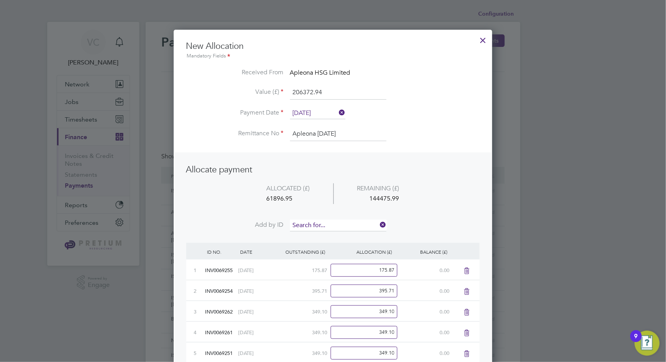
click at [338, 221] on input at bounding box center [338, 225] width 96 height 12
type input "9977"
click at [327, 233] on li "INV006 9977" at bounding box center [338, 235] width 97 height 11
click at [337, 225] on input at bounding box center [338, 225] width 96 height 12
type input "9978"
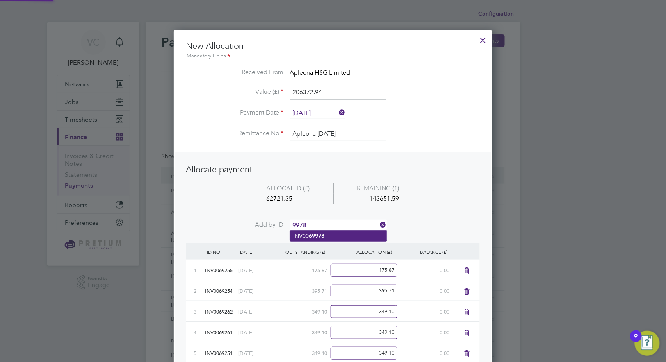
click at [337, 233] on li "INV006 9978" at bounding box center [338, 235] width 97 height 11
click at [346, 223] on input at bounding box center [338, 225] width 96 height 12
type input "9981"
click at [336, 235] on li "INV006 9981" at bounding box center [338, 235] width 97 height 11
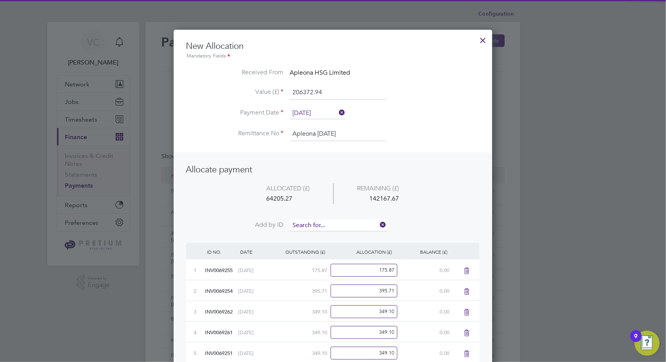
click at [345, 219] on li "ALLOCATED (£) REMAINING (£) 64205.27 142167.67" at bounding box center [333, 201] width 294 height 37
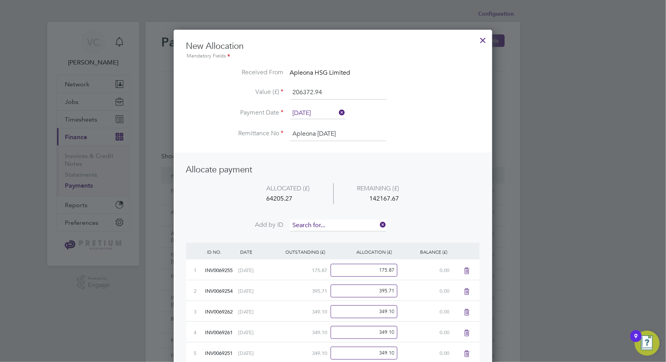
click at [344, 220] on input at bounding box center [338, 225] width 96 height 12
type input "9947"
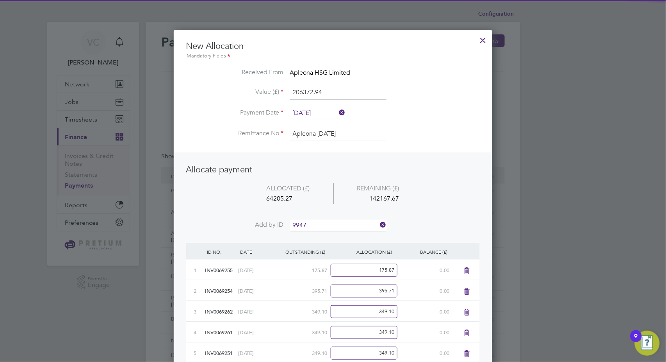
click at [328, 233] on li "INV006 9947" at bounding box center [338, 235] width 97 height 11
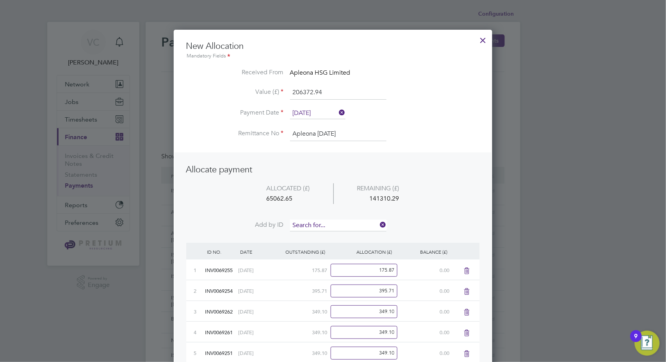
click at [335, 222] on input at bounding box center [338, 225] width 96 height 12
type input "9948"
click at [319, 233] on b "9948" at bounding box center [318, 235] width 12 height 7
click at [330, 221] on input at bounding box center [338, 225] width 96 height 12
type input "9945"
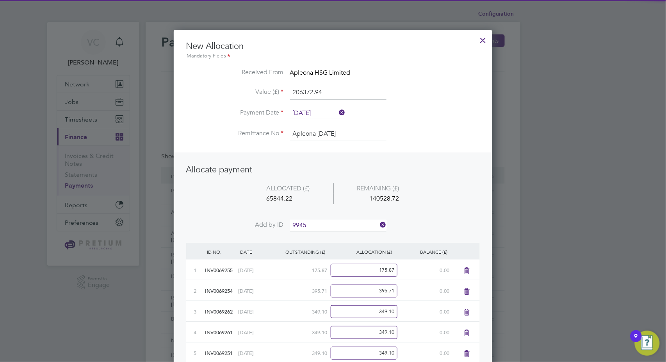
click at [328, 235] on li "INV006 9945" at bounding box center [338, 235] width 97 height 11
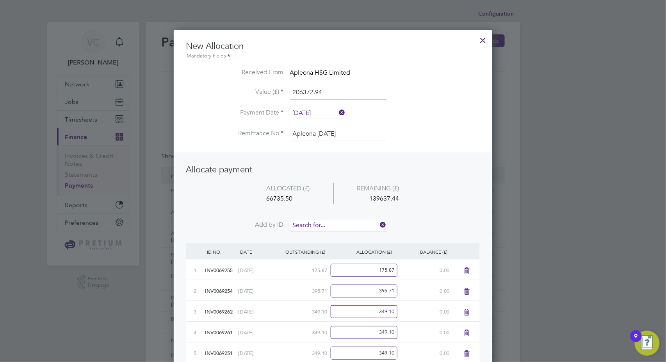
click at [334, 223] on input at bounding box center [338, 225] width 96 height 12
type input "9966"
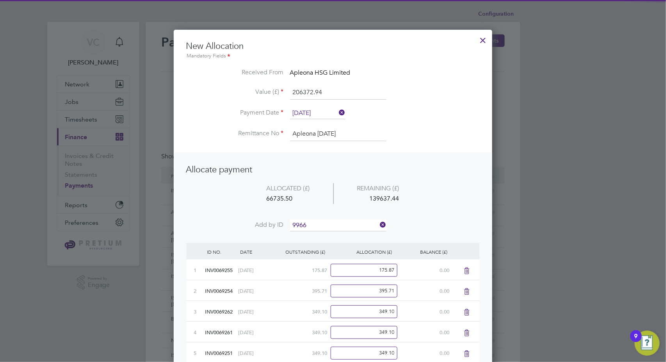
click at [323, 238] on b "9966" at bounding box center [318, 235] width 12 height 7
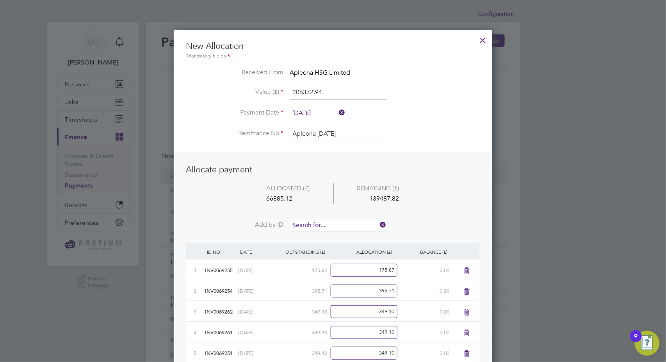
click at [328, 223] on input at bounding box center [338, 225] width 96 height 12
type input "9944"
click at [327, 238] on li "INV006 9944" at bounding box center [338, 235] width 97 height 11
click at [333, 227] on input at bounding box center [338, 225] width 96 height 12
type input "9943"
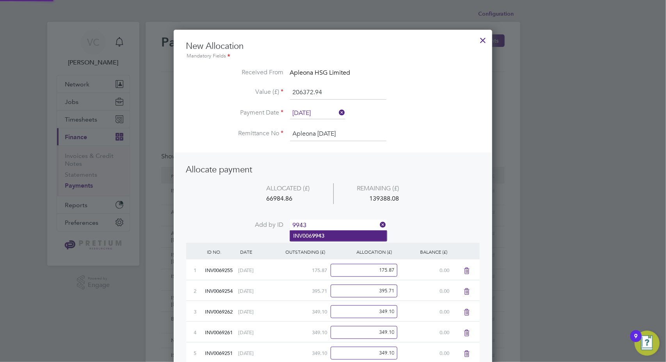
click at [319, 235] on b "9943" at bounding box center [318, 235] width 12 height 7
click at [336, 225] on input at bounding box center [338, 225] width 96 height 12
type input "9968"
click at [327, 240] on li "INV006 9968" at bounding box center [338, 235] width 97 height 11
click at [337, 219] on input at bounding box center [338, 225] width 96 height 12
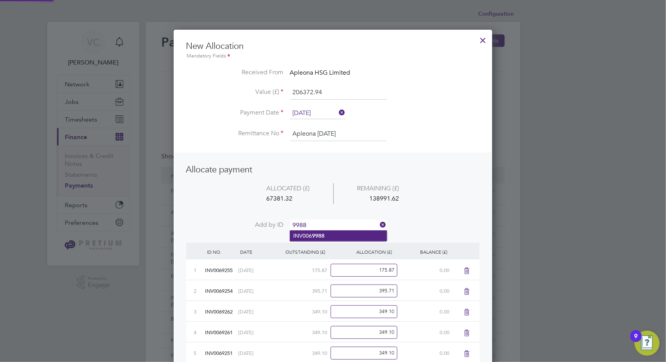
type input "9988"
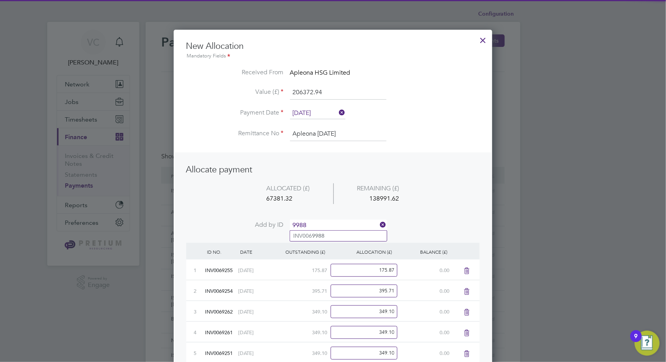
click at [325, 232] on li "INV006 9988" at bounding box center [338, 235] width 97 height 11
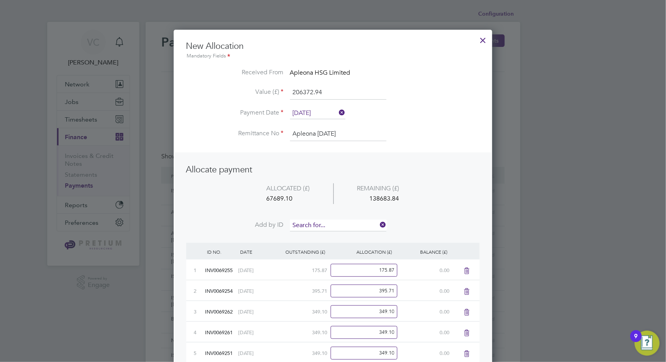
click at [330, 221] on input at bounding box center [338, 225] width 96 height 12
type input "9959"
click at [323, 235] on b "9959" at bounding box center [318, 235] width 12 height 7
click at [339, 223] on input at bounding box center [338, 225] width 96 height 12
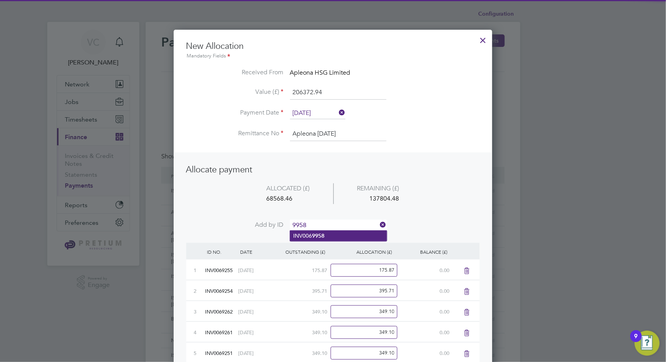
type input "9958"
click at [342, 237] on li "INV006 9958" at bounding box center [338, 235] width 97 height 11
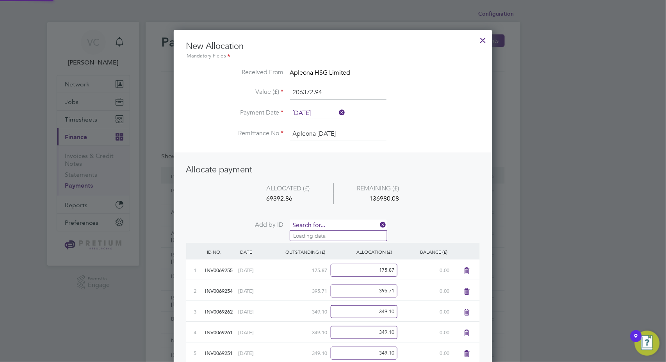
click at [343, 222] on input at bounding box center [338, 225] width 96 height 12
type input "9979"
click at [331, 236] on li "INV006 9979" at bounding box center [338, 235] width 97 height 11
click at [341, 218] on li "ALLOCATED (£) REMAINING (£) 69568.73 136804.21" at bounding box center [333, 201] width 294 height 37
click at [334, 222] on input at bounding box center [338, 225] width 96 height 12
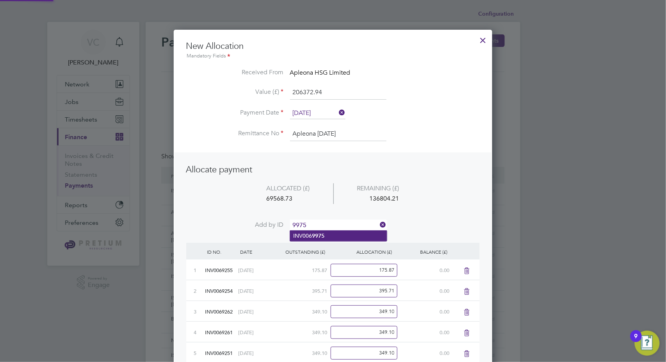
type input "9975"
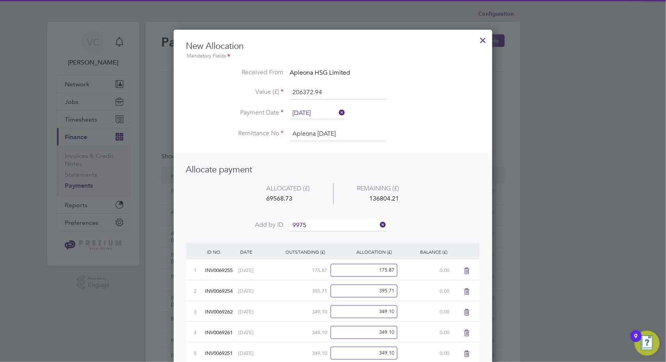
click at [326, 239] on li "INV006 9975" at bounding box center [338, 235] width 97 height 11
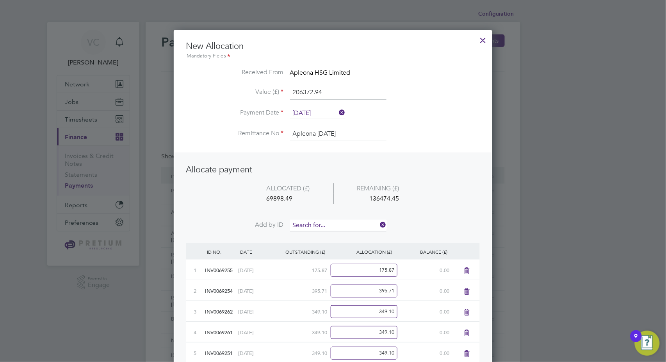
click at [340, 227] on input at bounding box center [338, 225] width 96 height 12
type input "9974"
click at [336, 232] on li "INV006 9974" at bounding box center [338, 235] width 97 height 11
click at [340, 223] on input at bounding box center [338, 225] width 96 height 12
type input "9982"
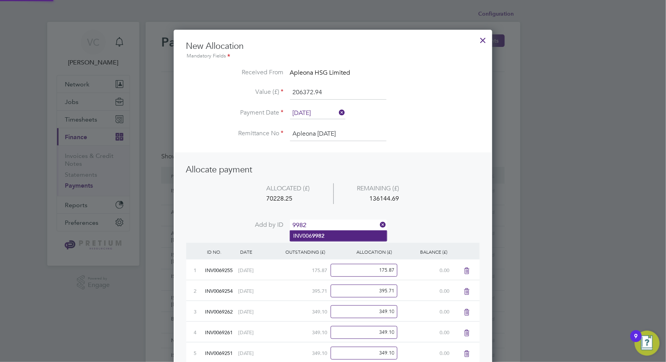
click at [328, 235] on li "INV006 9982" at bounding box center [338, 235] width 97 height 11
click at [341, 223] on input at bounding box center [338, 225] width 96 height 12
type input "9984"
click at [336, 233] on li "INV006 9984" at bounding box center [338, 235] width 97 height 11
click at [342, 223] on input at bounding box center [338, 225] width 96 height 12
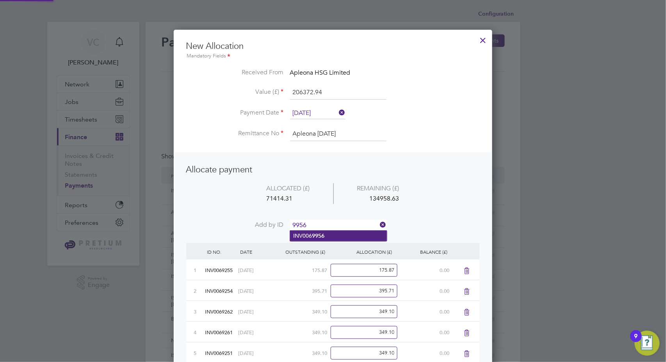
type input "9956"
click at [335, 237] on li "INV006 9956" at bounding box center [338, 235] width 97 height 11
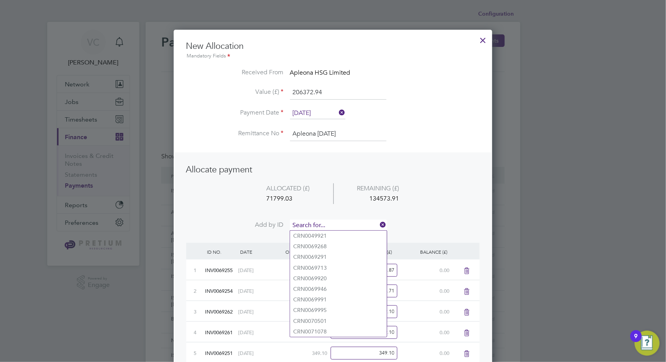
click at [347, 226] on input at bounding box center [338, 225] width 96 height 12
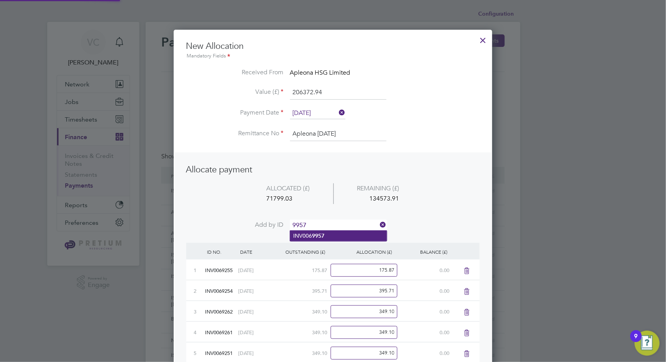
type input "9957"
click at [336, 239] on li "INV006 9957" at bounding box center [338, 235] width 97 height 11
click at [343, 223] on input at bounding box center [338, 225] width 96 height 12
type input "9955"
click at [324, 242] on div "OUTSTANDING (£)" at bounding box center [299, 251] width 55 height 18
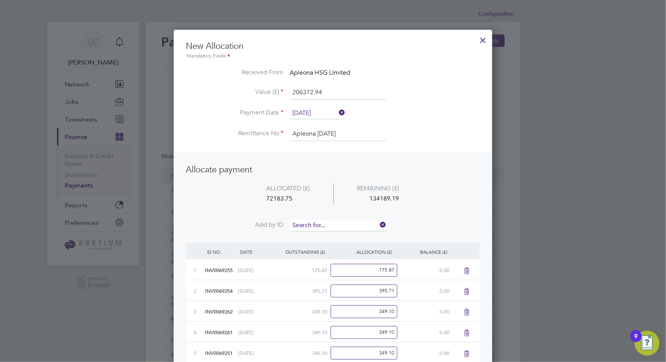
click at [325, 225] on input at bounding box center [338, 225] width 96 height 12
type input "9955"
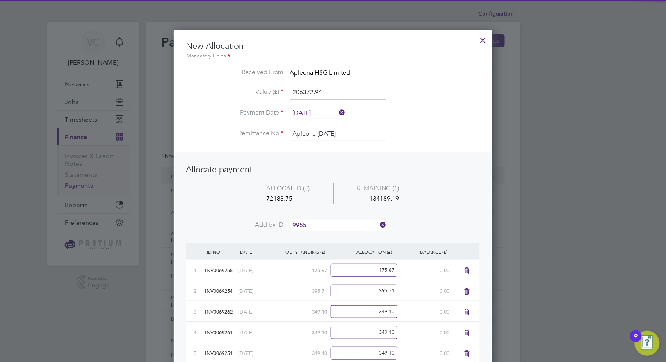
click at [314, 234] on b "9955" at bounding box center [318, 235] width 12 height 7
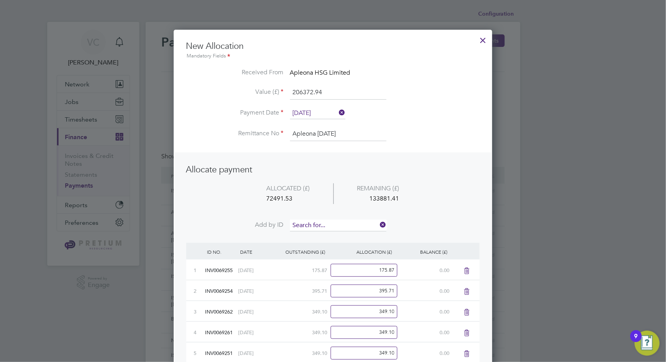
click at [323, 221] on input at bounding box center [338, 225] width 96 height 12
type input "9967"
click at [329, 233] on li "INV006 9967" at bounding box center [338, 235] width 97 height 11
click at [336, 225] on input at bounding box center [338, 225] width 96 height 12
type input "9965"
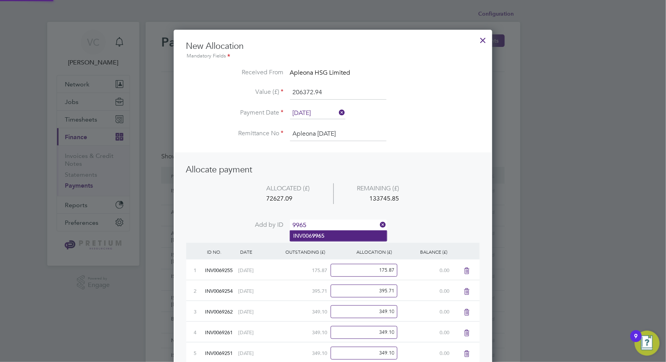
click at [328, 236] on li "INV006 9965" at bounding box center [338, 235] width 97 height 11
click at [340, 223] on input at bounding box center [338, 225] width 96 height 12
type input "9960"
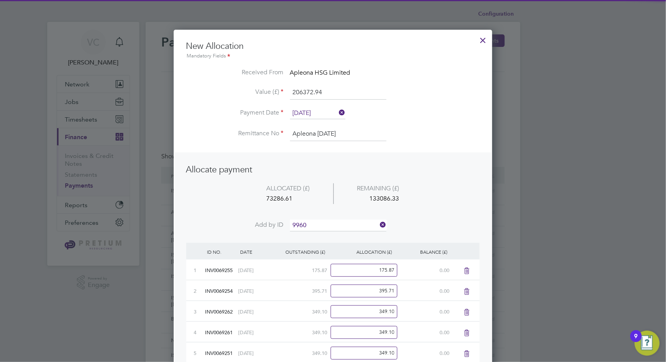
click at [323, 237] on b "9960" at bounding box center [318, 235] width 12 height 7
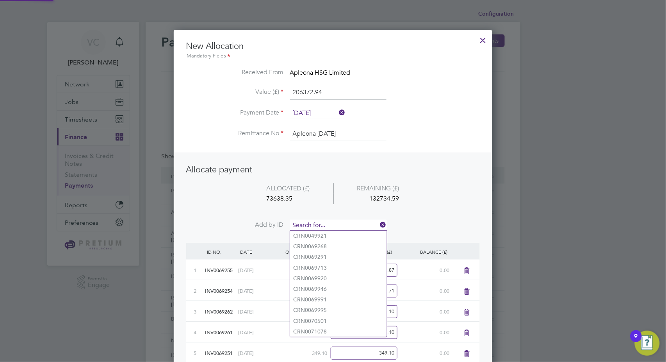
click at [333, 226] on input at bounding box center [338, 225] width 96 height 12
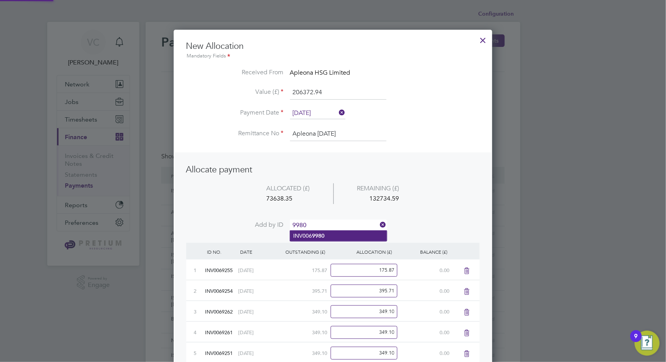
type input "9980"
click at [323, 235] on b "9980" at bounding box center [318, 235] width 12 height 7
click at [337, 223] on input at bounding box center [338, 225] width 96 height 12
type input "9989"
click at [337, 235] on li "INV006 9989" at bounding box center [338, 235] width 97 height 11
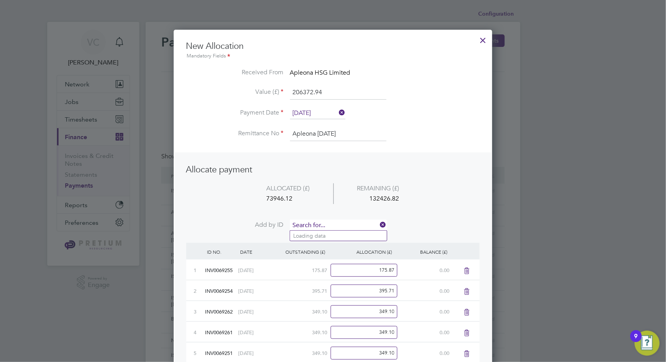
click at [340, 221] on input at bounding box center [338, 225] width 96 height 12
type input "9962"
click at [333, 237] on li "INV006 9962" at bounding box center [338, 235] width 97 height 11
click at [339, 220] on input at bounding box center [338, 225] width 96 height 12
type input "9969"
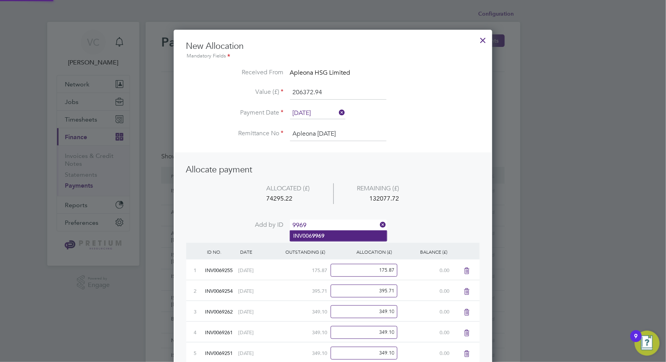
click at [320, 232] on li "INV006 9969" at bounding box center [338, 235] width 97 height 11
click at [328, 221] on input at bounding box center [338, 225] width 96 height 12
type input "9963"
click at [322, 237] on b "9963" at bounding box center [318, 235] width 12 height 7
click at [336, 222] on input at bounding box center [338, 225] width 96 height 12
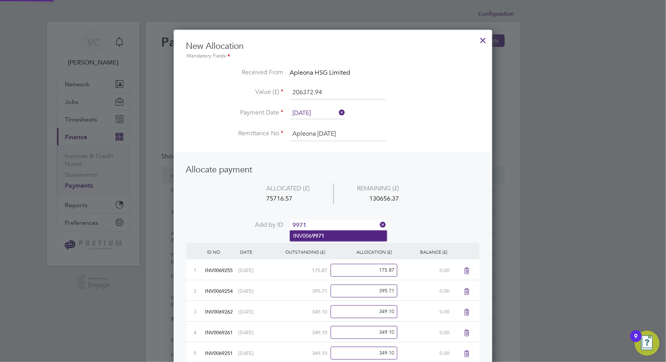
type input "9971"
click at [337, 236] on li "INV006 9971" at bounding box center [338, 235] width 97 height 11
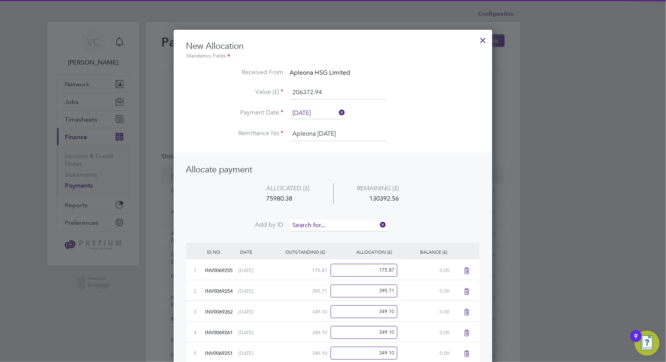
click at [343, 222] on input at bounding box center [338, 225] width 96 height 12
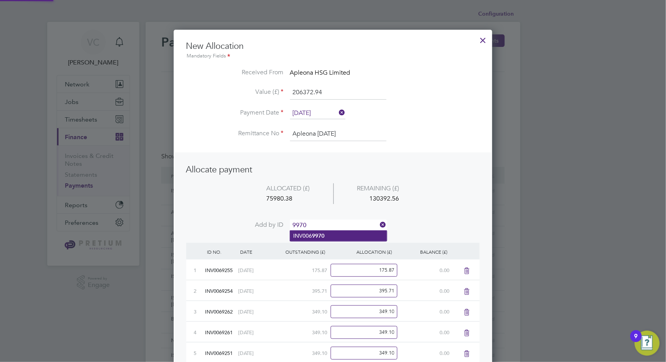
type input "9970"
click at [340, 231] on li "INV006 9970" at bounding box center [338, 235] width 97 height 11
click at [348, 221] on input at bounding box center [338, 225] width 96 height 12
type input "9972"
click at [337, 233] on li "INV006 9972" at bounding box center [338, 235] width 97 height 11
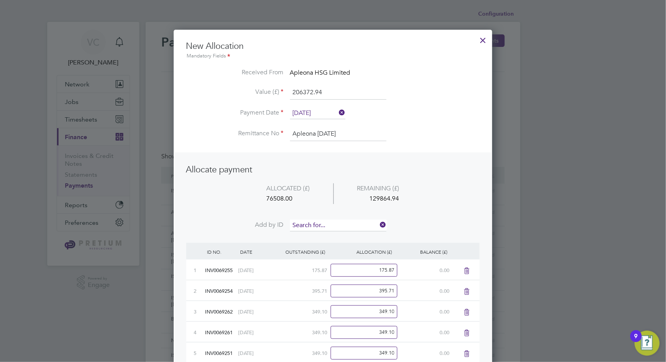
click at [345, 223] on input at bounding box center [338, 225] width 96 height 12
type input "9973"
click at [335, 234] on li "INV006 9973" at bounding box center [338, 235] width 97 height 11
click at [335, 223] on input at bounding box center [338, 225] width 96 height 12
type input "9976"
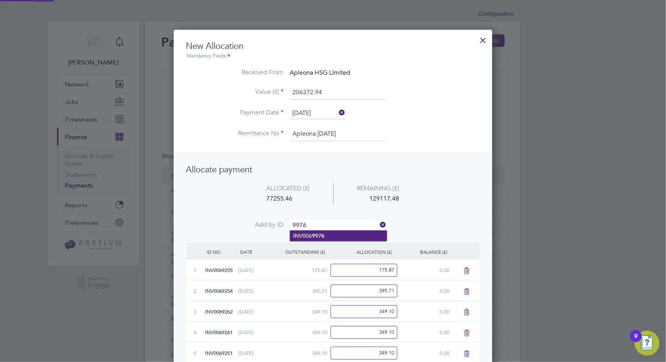
click at [322, 238] on b "9976" at bounding box center [318, 235] width 12 height 7
click at [345, 221] on input at bounding box center [338, 225] width 96 height 12
type input "9987"
click at [336, 234] on li "INV006 9987" at bounding box center [338, 235] width 97 height 11
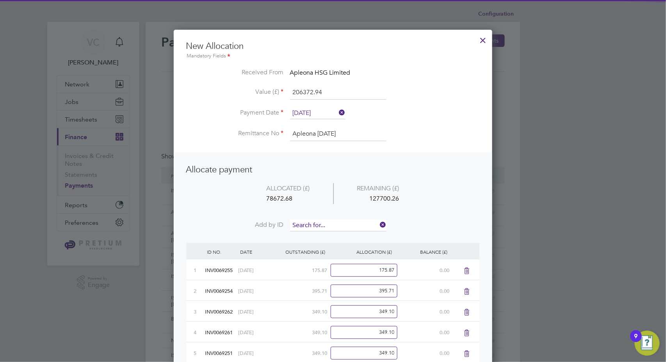
click at [341, 222] on input at bounding box center [338, 225] width 96 height 12
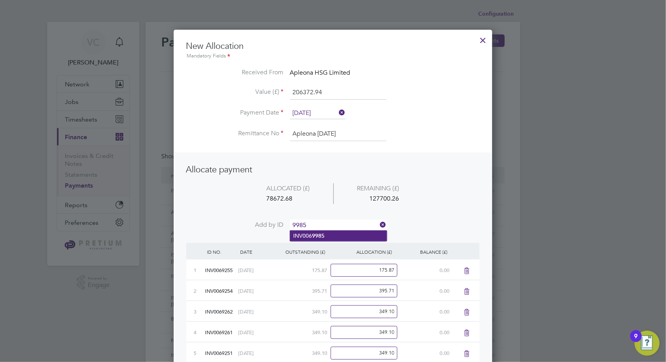
type input "9985"
click at [324, 234] on b "9985" at bounding box center [318, 235] width 12 height 7
click at [335, 226] on input at bounding box center [338, 225] width 96 height 12
type input "9986"
click at [311, 235] on li "INV006 9986" at bounding box center [338, 235] width 97 height 11
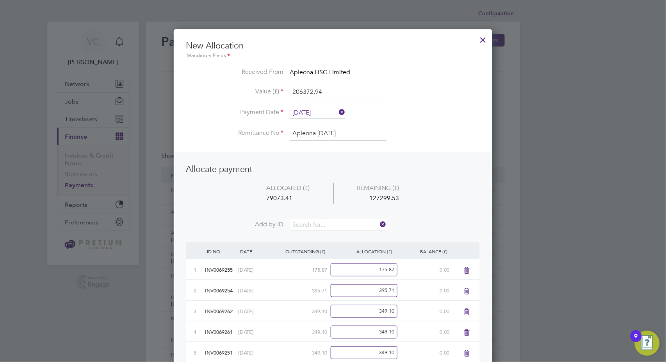
scroll to position [0, 0]
click at [344, 218] on li "ALLOCATED (£) REMAINING (£) 79073.41 127299.53" at bounding box center [333, 201] width 294 height 37
click at [333, 221] on input at bounding box center [338, 225] width 96 height 12
type input "9992"
click at [330, 230] on li "INV006 9992" at bounding box center [338, 235] width 97 height 11
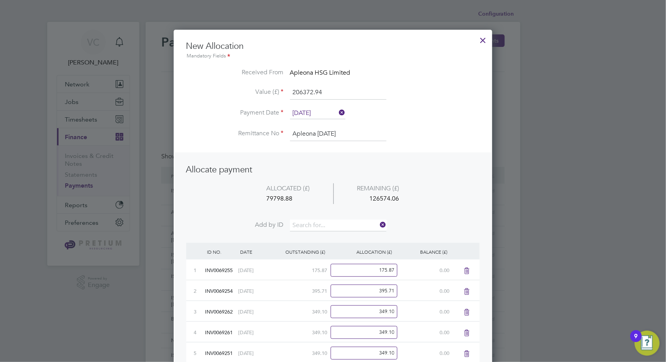
scroll to position [4131, 319]
click at [332, 225] on input at bounding box center [338, 225] width 96 height 12
type input "0203"
click at [330, 238] on li "INV007 0203" at bounding box center [338, 235] width 97 height 11
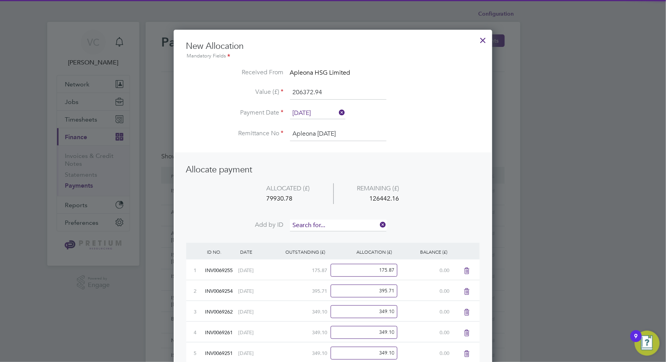
scroll to position [4152, 319]
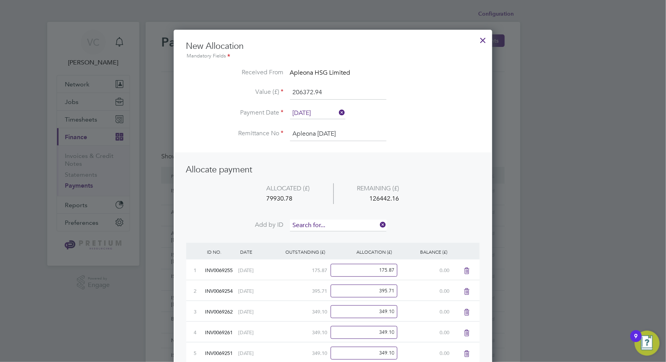
click at [336, 226] on input at bounding box center [338, 225] width 96 height 12
type input "0202"
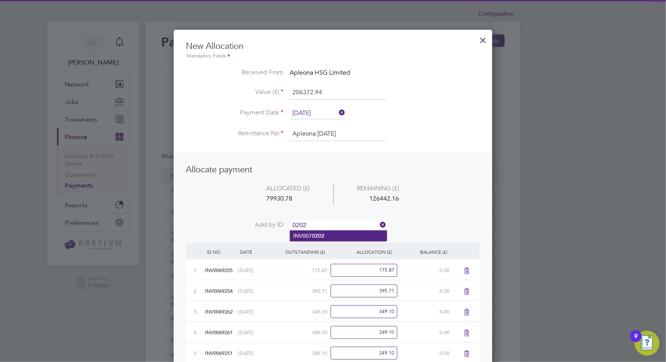
click at [323, 235] on b "0202" at bounding box center [318, 235] width 12 height 7
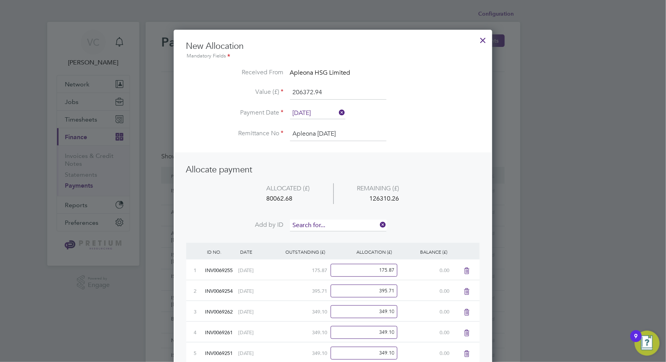
click at [333, 223] on input at bounding box center [338, 225] width 96 height 12
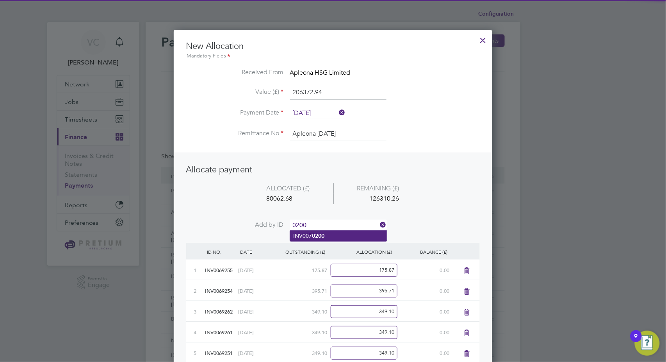
type input "0200"
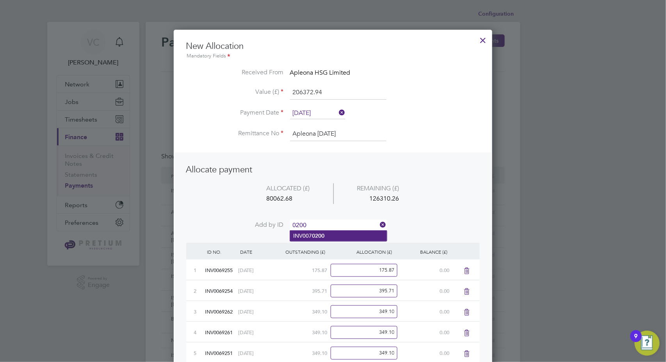
click at [325, 231] on li "INV007 0200" at bounding box center [338, 235] width 97 height 11
click at [328, 224] on input at bounding box center [338, 225] width 96 height 12
type input "9996"
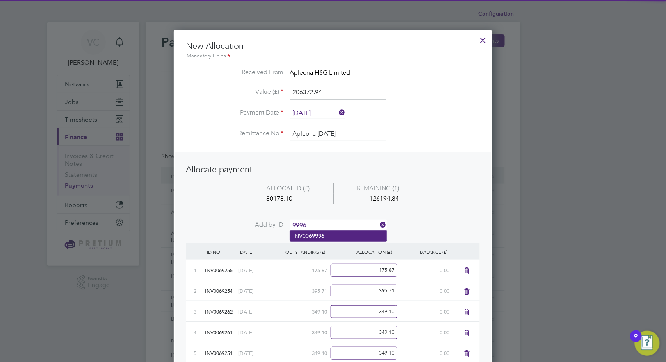
click at [312, 235] on b "9996" at bounding box center [318, 235] width 12 height 7
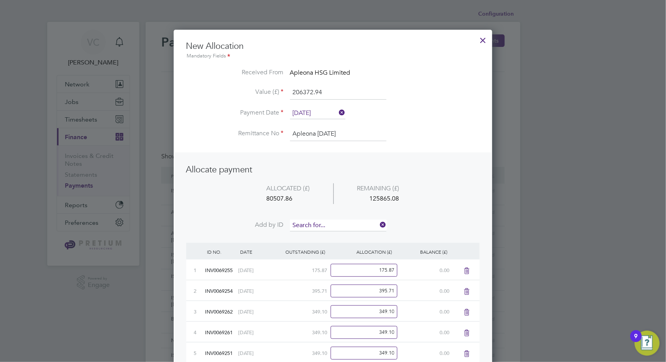
click at [328, 224] on input at bounding box center [338, 225] width 96 height 12
type input "9999"
click at [337, 235] on li "INV006 9999" at bounding box center [338, 235] width 97 height 11
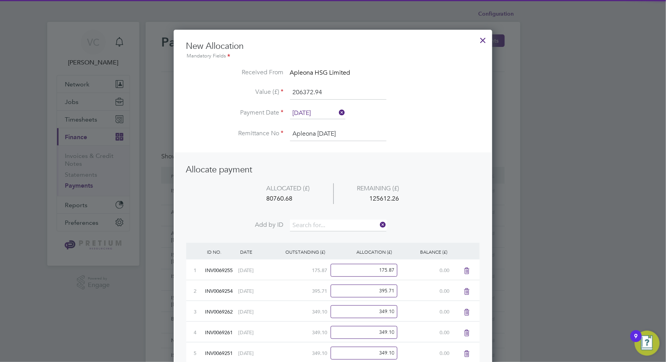
scroll to position [4235, 319]
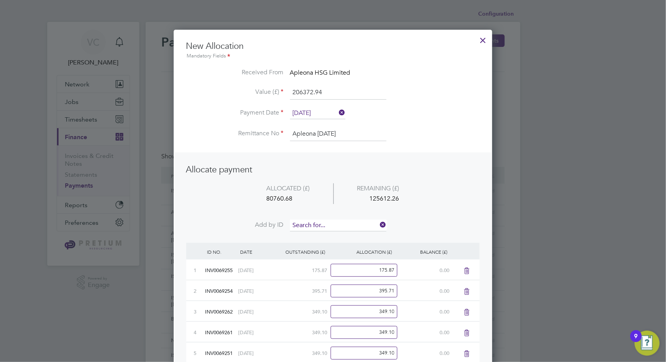
click at [334, 221] on input at bounding box center [338, 225] width 96 height 12
click at [316, 232] on b "9997" at bounding box center [318, 235] width 12 height 7
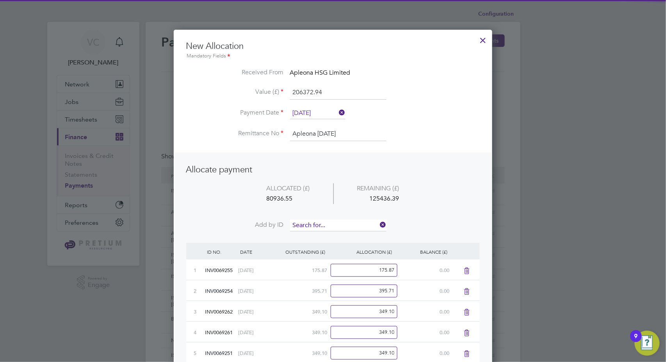
scroll to position [4256, 319]
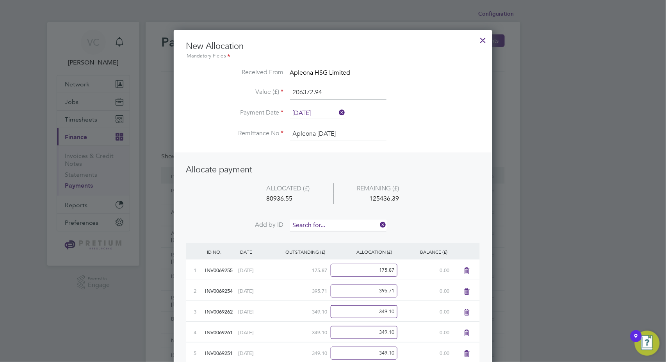
click at [330, 224] on input at bounding box center [338, 225] width 96 height 12
click at [328, 233] on li "INV006 9993" at bounding box center [338, 235] width 97 height 11
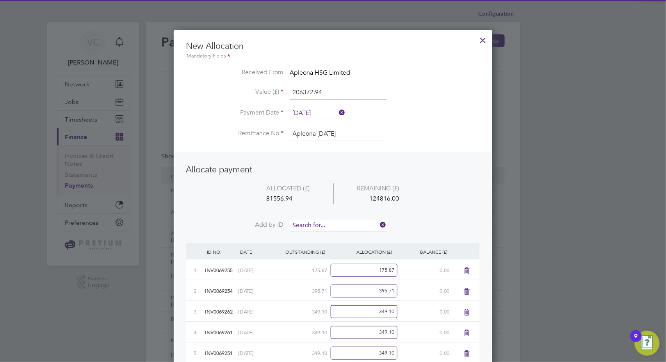
scroll to position [4277, 319]
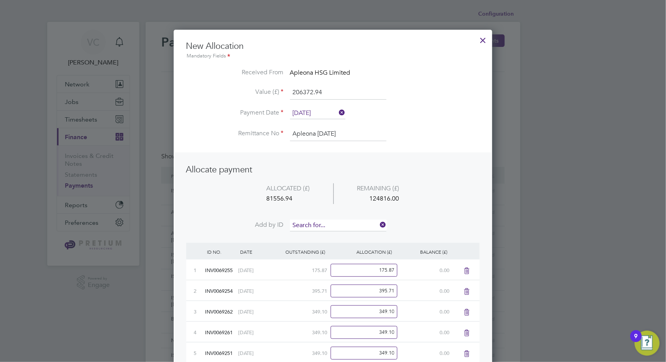
click at [334, 224] on input at bounding box center [338, 225] width 96 height 12
click at [330, 237] on li "INV006 9994" at bounding box center [338, 235] width 97 height 11
click at [326, 221] on input at bounding box center [338, 225] width 96 height 12
click at [330, 235] on li "INV007 0201" at bounding box center [338, 235] width 97 height 11
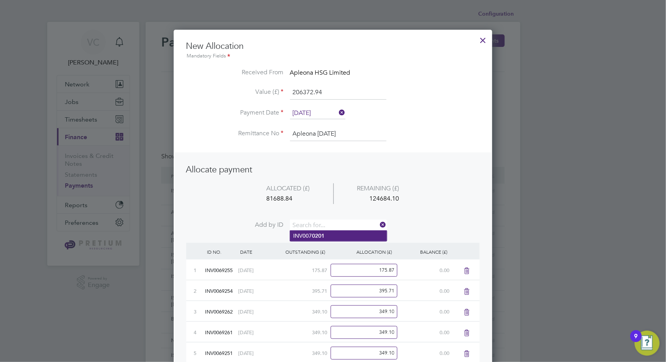
scroll to position [4318, 319]
click at [336, 217] on li "ALLOCATED (£) REMAINING (£) 82513.24 123859.70" at bounding box center [333, 201] width 294 height 37
click at [317, 227] on input at bounding box center [338, 225] width 96 height 12
click at [317, 237] on b "0055" at bounding box center [318, 235] width 12 height 7
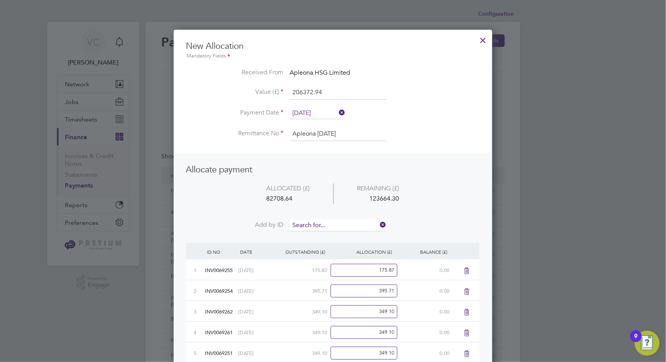
click at [327, 222] on input at bounding box center [338, 225] width 96 height 12
click at [319, 237] on b "0205" at bounding box center [318, 235] width 12 height 7
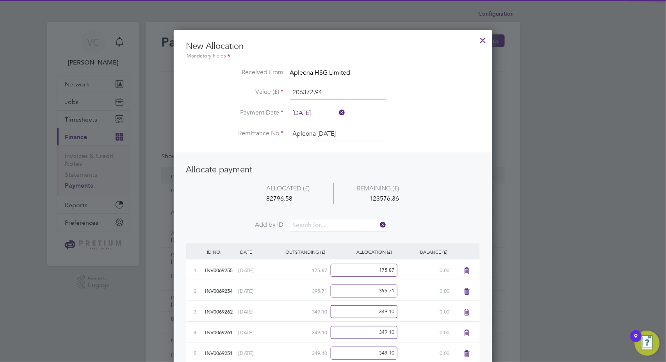
scroll to position [4359, 319]
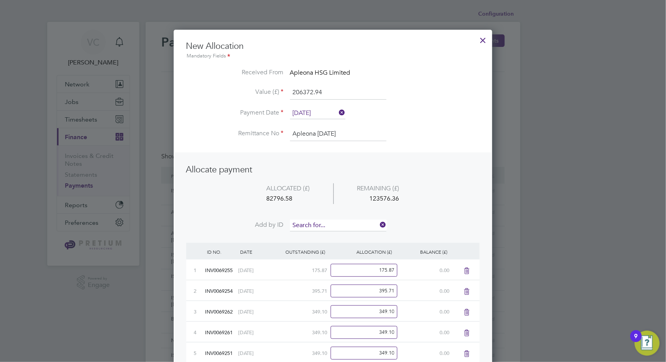
click at [324, 227] on input at bounding box center [338, 225] width 96 height 12
click at [324, 237] on b "0210" at bounding box center [318, 235] width 12 height 7
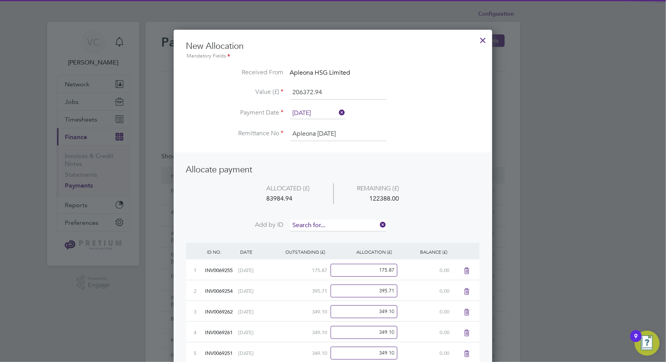
scroll to position [4381, 319]
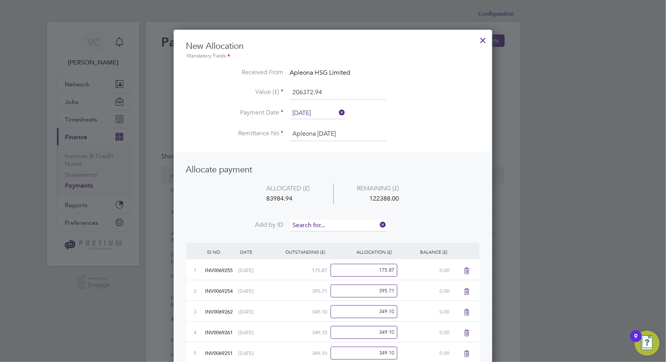
click at [336, 224] on input at bounding box center [338, 225] width 96 height 12
click at [336, 235] on li "INV007 0209" at bounding box center [338, 235] width 97 height 11
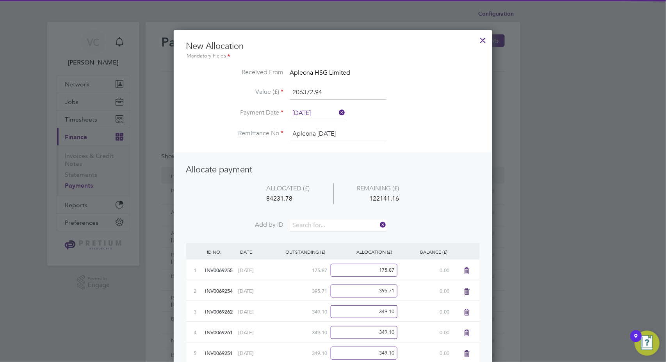
scroll to position [4401, 319]
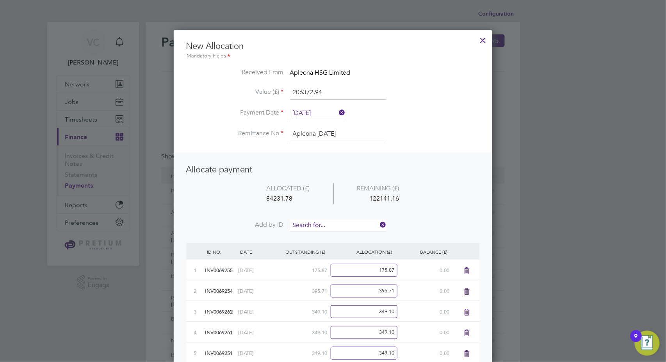
click at [340, 223] on input at bounding box center [338, 225] width 96 height 12
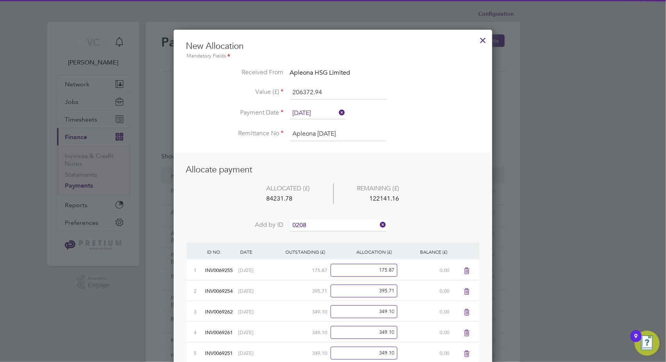
click at [345, 236] on li "INV007 0208" at bounding box center [338, 235] width 97 height 11
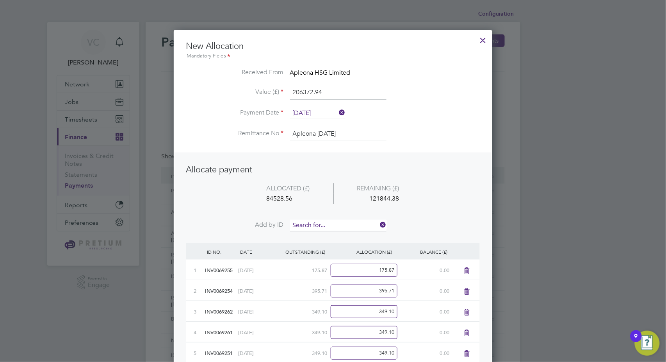
click at [351, 225] on input at bounding box center [338, 225] width 96 height 12
click at [321, 234] on b "0207" at bounding box center [318, 235] width 12 height 7
click at [335, 222] on input at bounding box center [338, 225] width 96 height 12
click at [326, 233] on li "INV007 0216" at bounding box center [338, 235] width 97 height 11
click at [337, 225] on input at bounding box center [338, 225] width 96 height 12
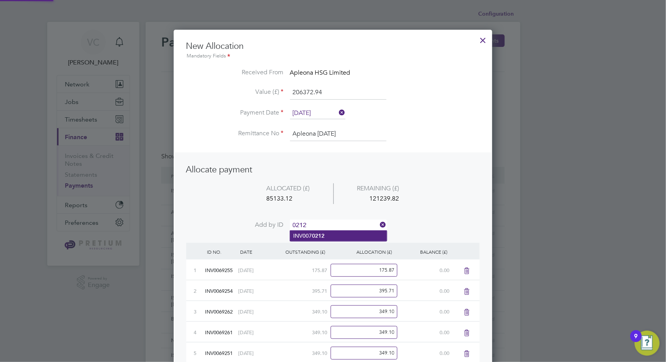
click at [323, 236] on b "0212" at bounding box center [318, 235] width 12 height 7
click at [340, 223] on input at bounding box center [338, 225] width 96 height 12
click at [329, 238] on li "INV007 0213" at bounding box center [338, 235] width 97 height 11
click at [340, 228] on input at bounding box center [338, 225] width 96 height 12
click at [334, 236] on li "INV007 0217" at bounding box center [338, 235] width 97 height 11
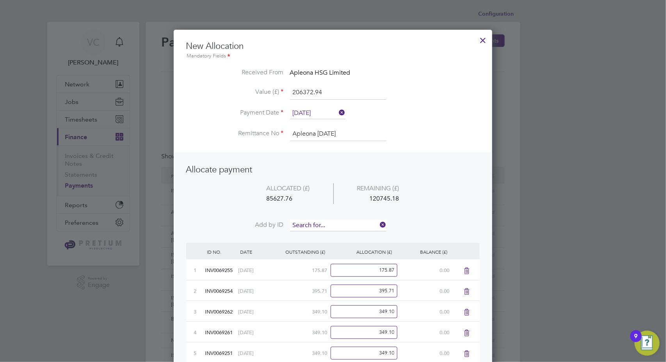
click at [351, 223] on input at bounding box center [338, 225] width 96 height 12
click at [332, 235] on li "INV007 0214" at bounding box center [338, 235] width 97 height 11
click at [344, 221] on input at bounding box center [338, 225] width 96 height 12
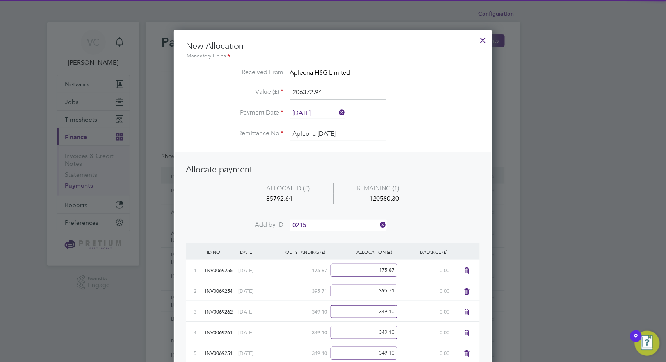
click at [323, 233] on b "0215" at bounding box center [318, 235] width 12 height 7
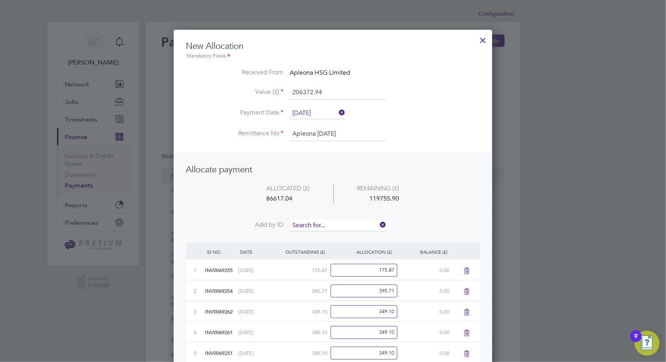
click at [336, 223] on input at bounding box center [338, 225] width 96 height 12
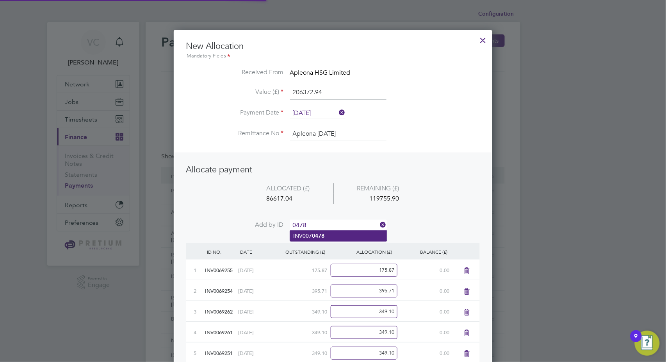
click at [331, 238] on li "INV007 0478" at bounding box center [338, 235] width 97 height 11
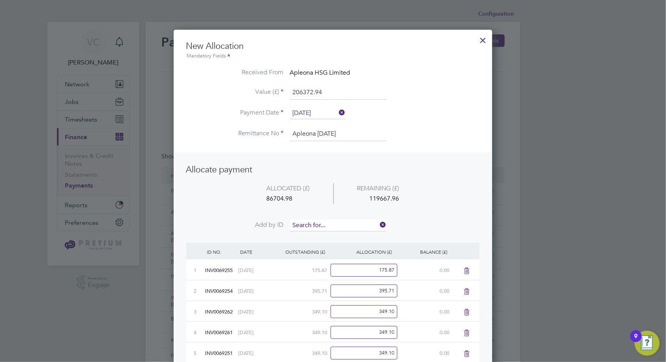
click at [338, 225] on input at bounding box center [338, 225] width 96 height 12
click at [328, 244] on li "INV007 0508" at bounding box center [338, 246] width 97 height 11
click at [332, 223] on input at bounding box center [338, 225] width 96 height 12
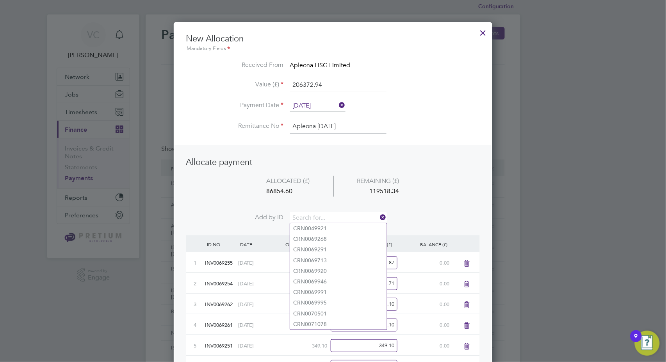
scroll to position [0, 0]
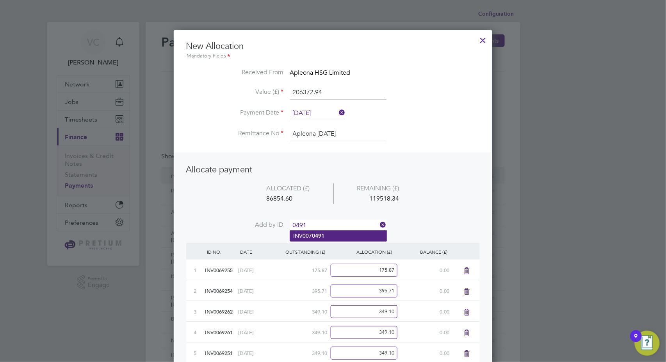
click at [324, 233] on b "0491" at bounding box center [318, 235] width 12 height 7
click at [330, 222] on input at bounding box center [338, 225] width 96 height 12
click at [321, 239] on li "INV007 0509" at bounding box center [338, 235] width 97 height 11
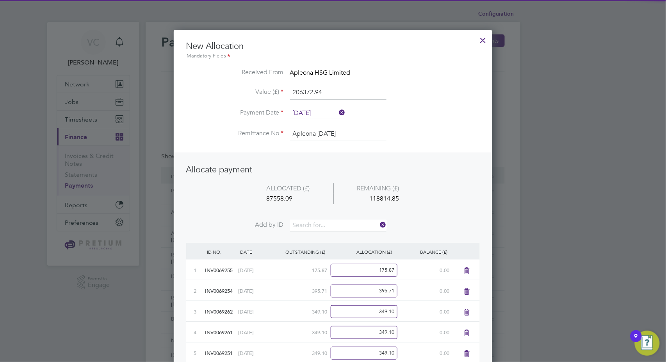
scroll to position [4651, 319]
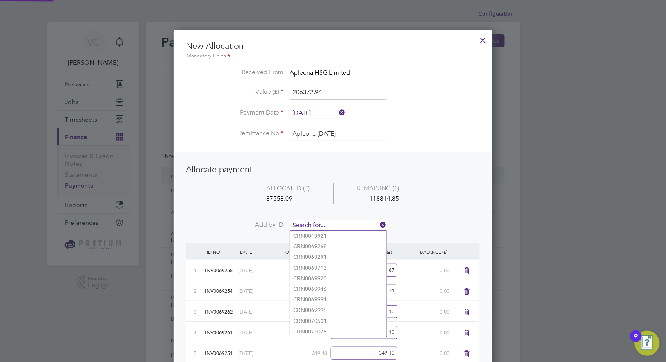
click at [331, 224] on input at bounding box center [338, 225] width 96 height 12
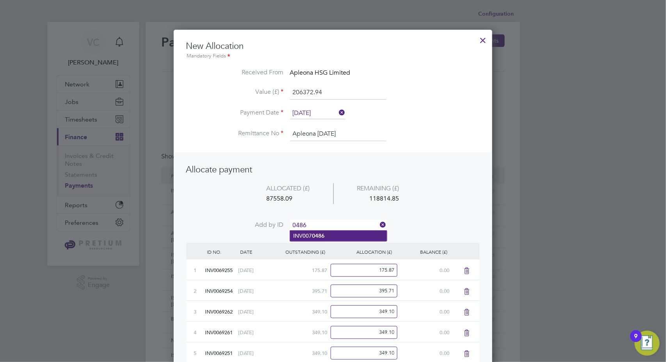
click at [329, 232] on li "INV007 0486" at bounding box center [338, 235] width 97 height 11
click at [332, 221] on input at bounding box center [338, 225] width 96 height 12
click at [332, 237] on li "INV007 0500" at bounding box center [338, 235] width 97 height 11
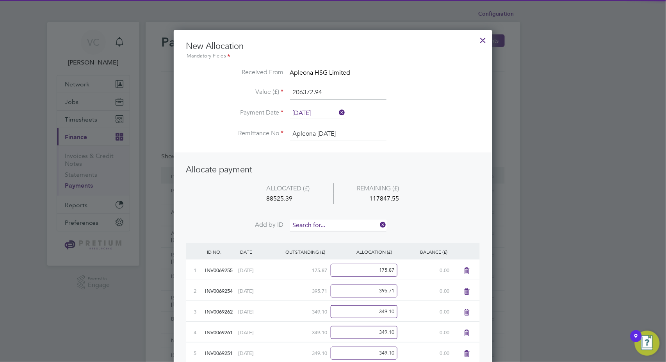
scroll to position [4692, 319]
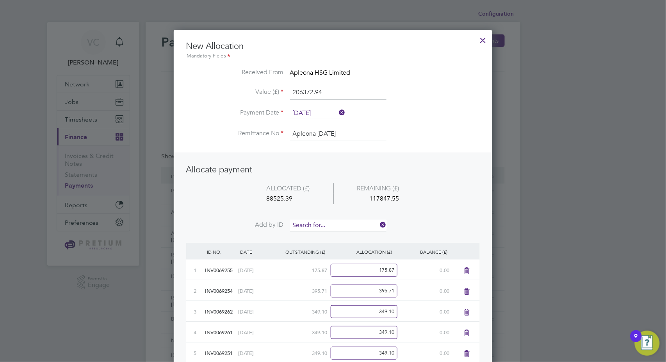
click at [337, 224] on input at bounding box center [338, 225] width 96 height 12
click at [328, 235] on li "INV007 0484" at bounding box center [338, 235] width 97 height 11
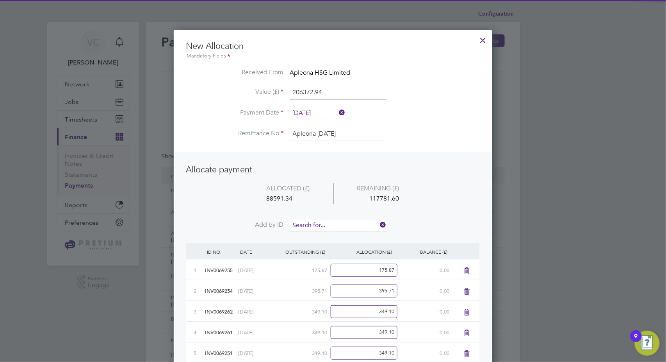
scroll to position [4713, 319]
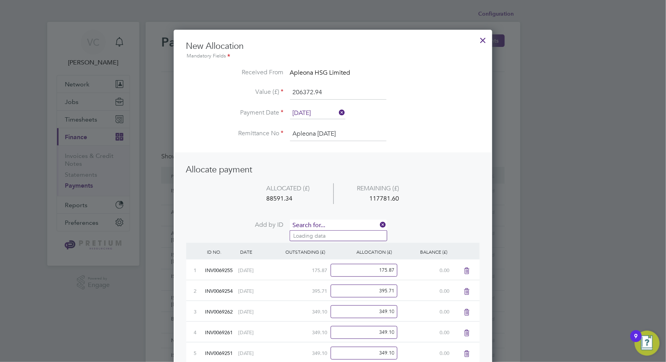
click at [333, 225] on input at bounding box center [338, 225] width 96 height 12
click at [327, 233] on li "INV007 0511" at bounding box center [338, 235] width 97 height 11
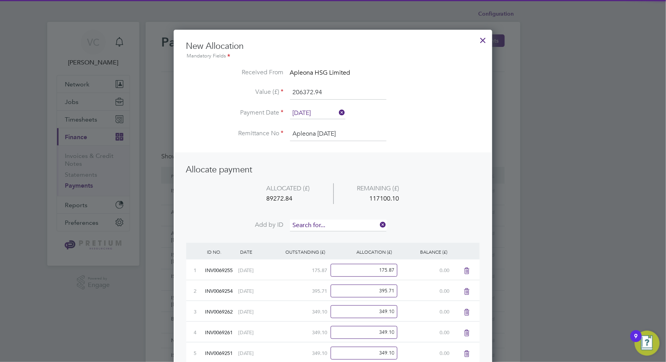
scroll to position [4734, 319]
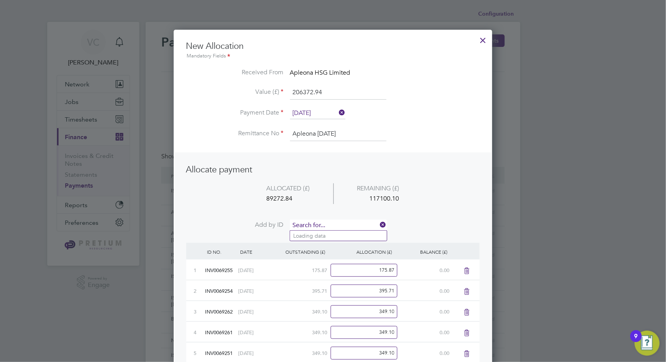
click at [333, 224] on input at bounding box center [338, 225] width 96 height 12
click at [321, 235] on b "0481" at bounding box center [318, 235] width 12 height 7
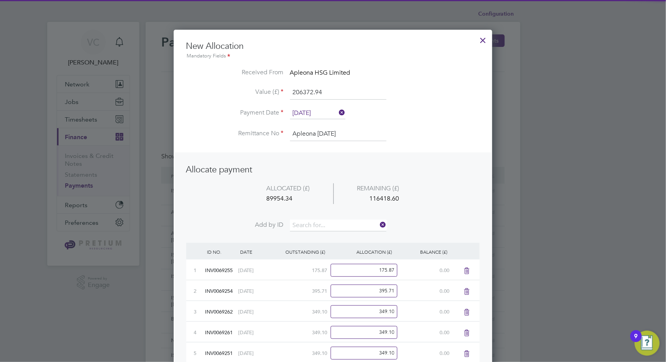
scroll to position [4755, 319]
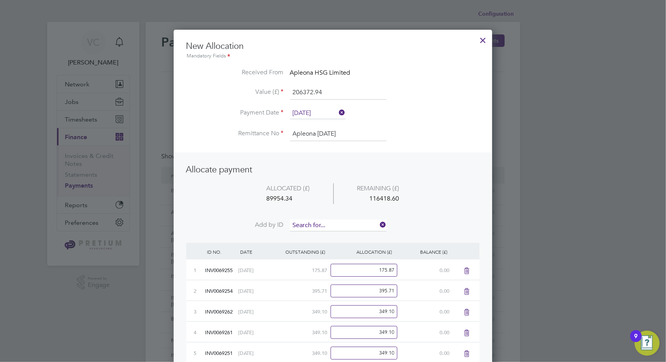
click at [327, 221] on input at bounding box center [338, 225] width 96 height 12
click at [319, 237] on b "0483" at bounding box center [318, 235] width 12 height 7
click at [326, 219] on input at bounding box center [338, 225] width 96 height 12
click at [319, 233] on b "0513" at bounding box center [318, 235] width 12 height 7
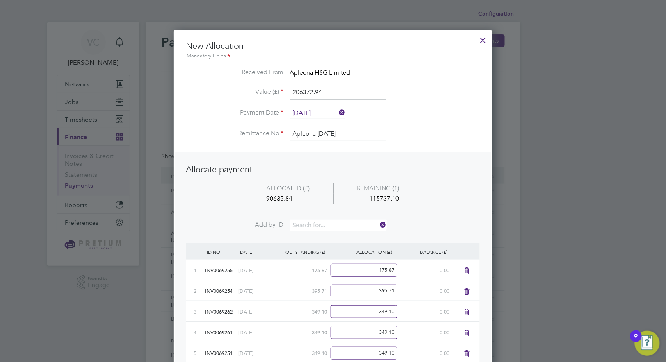
scroll to position [4796, 319]
click at [323, 226] on input at bounding box center [338, 225] width 96 height 12
click at [321, 240] on li "INV007 0516" at bounding box center [338, 235] width 97 height 11
click at [324, 226] on input at bounding box center [338, 225] width 96 height 12
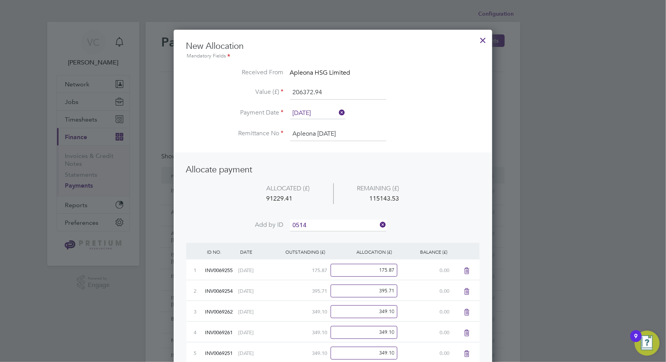
click at [316, 234] on b "0514" at bounding box center [318, 235] width 12 height 7
click at [321, 225] on input at bounding box center [338, 225] width 96 height 12
click at [321, 233] on b "0480" at bounding box center [318, 235] width 12 height 7
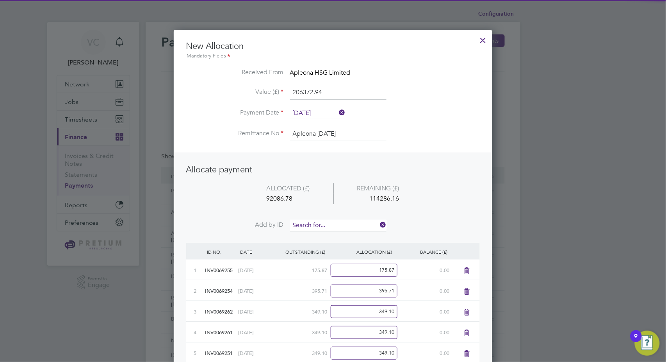
click at [326, 224] on input at bounding box center [338, 225] width 96 height 12
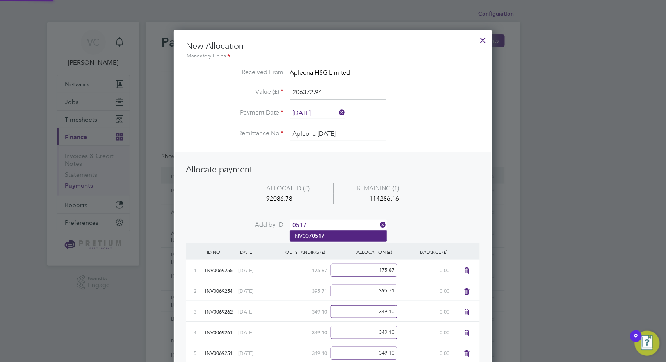
click at [323, 235] on b "0517" at bounding box center [318, 235] width 12 height 7
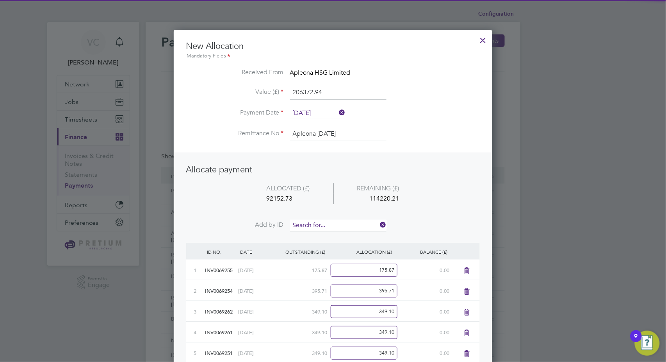
scroll to position [4880, 319]
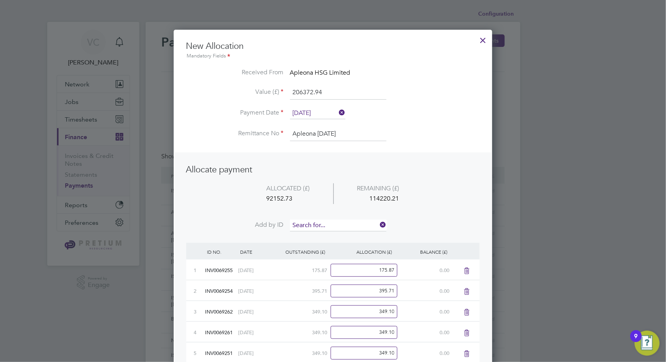
click at [328, 226] on input at bounding box center [338, 225] width 96 height 12
click at [324, 234] on b "0515" at bounding box center [318, 235] width 12 height 7
click at [328, 224] on input at bounding box center [338, 225] width 96 height 12
click at [324, 235] on b "0482" at bounding box center [318, 235] width 12 height 7
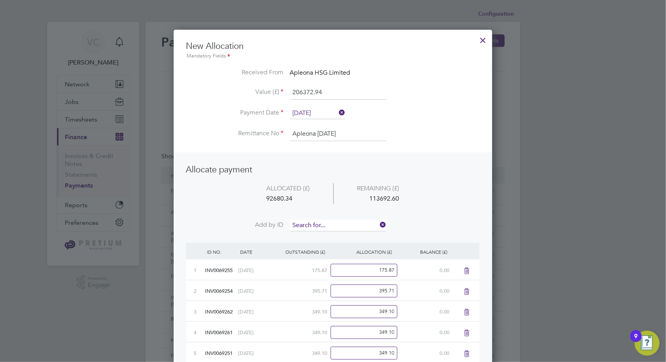
click at [332, 223] on input at bounding box center [338, 225] width 96 height 12
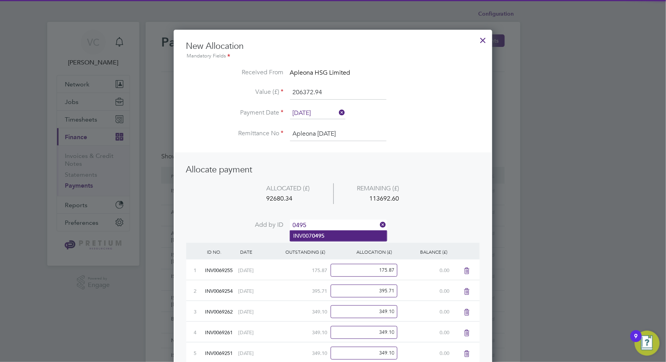
click at [317, 232] on b "0495" at bounding box center [318, 235] width 12 height 7
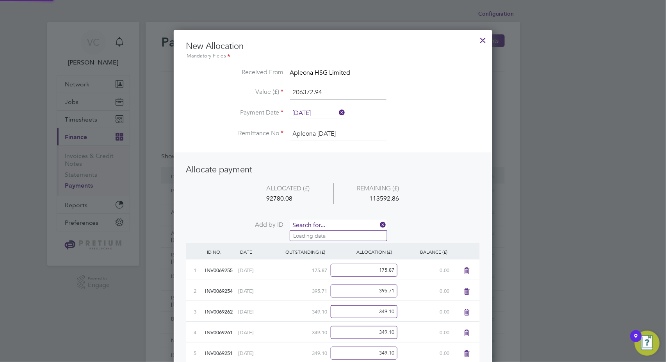
click at [321, 223] on input at bounding box center [338, 225] width 96 height 12
click at [329, 236] on li "INV007 0506" at bounding box center [338, 235] width 97 height 11
click at [338, 223] on input at bounding box center [338, 225] width 96 height 12
click at [330, 237] on li "INV007 0518" at bounding box center [338, 235] width 97 height 11
click at [339, 222] on input at bounding box center [338, 225] width 96 height 12
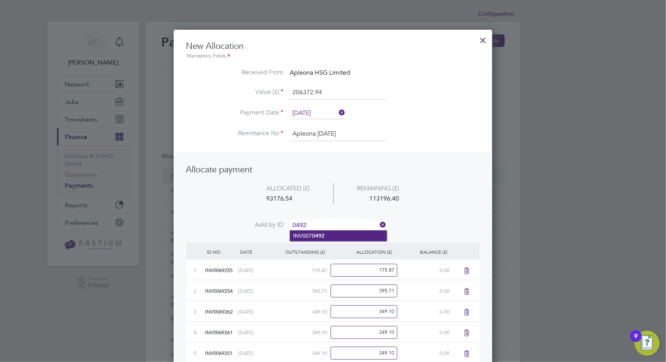
click at [331, 238] on li "INV007 0492" at bounding box center [338, 235] width 97 height 11
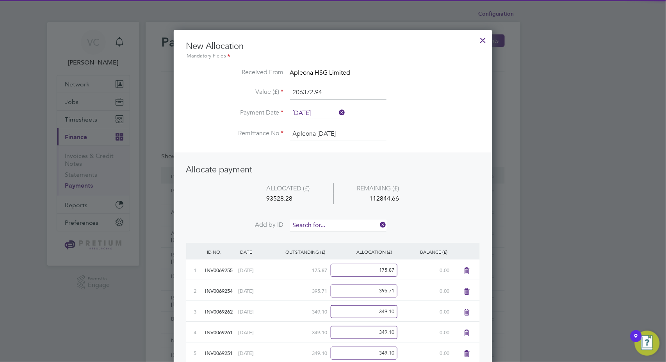
click at [333, 224] on input at bounding box center [338, 225] width 96 height 12
click at [328, 237] on li "INV007 0507" at bounding box center [338, 235] width 97 height 11
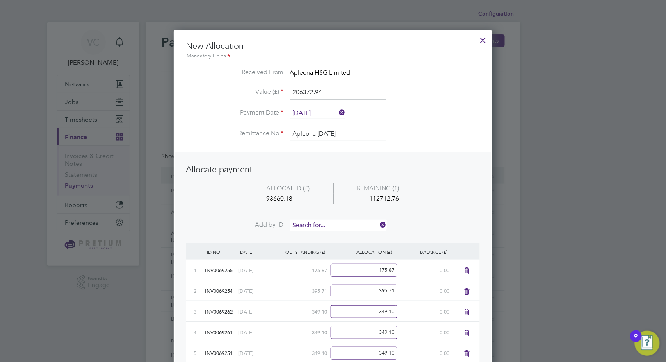
click at [333, 224] on input at bounding box center [338, 225] width 96 height 12
click at [321, 235] on b "0497" at bounding box center [318, 235] width 12 height 7
click at [331, 228] on input at bounding box center [338, 225] width 96 height 12
click at [334, 238] on li "INV007 0510" at bounding box center [338, 235] width 97 height 11
click at [336, 224] on input at bounding box center [338, 225] width 96 height 12
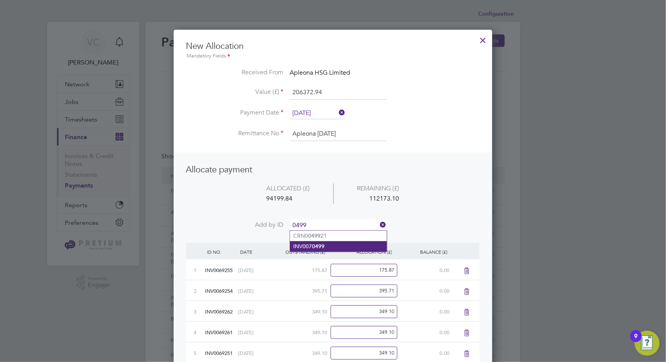
click at [325, 247] on li "INV007 0499" at bounding box center [338, 246] width 97 height 11
click at [330, 226] on input at bounding box center [338, 225] width 96 height 12
click at [325, 235] on li "INV007 0498" at bounding box center [338, 235] width 97 height 11
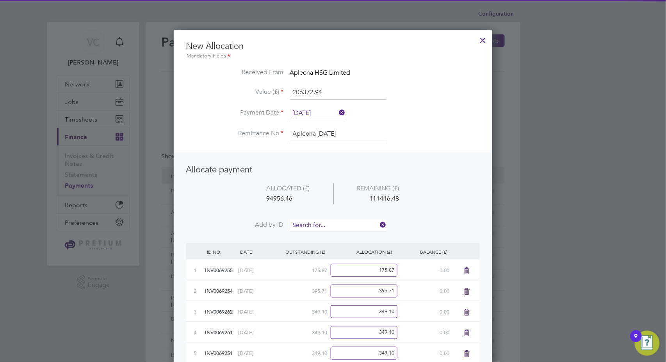
click at [326, 222] on input at bounding box center [338, 225] width 96 height 12
click at [315, 233] on b "0475" at bounding box center [318, 235] width 12 height 7
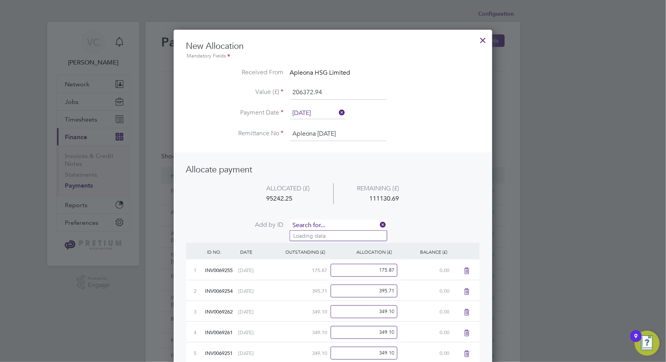
click at [327, 223] on input at bounding box center [338, 225] width 96 height 12
click at [318, 231] on li "INV007 0503" at bounding box center [338, 235] width 97 height 11
click at [323, 221] on input at bounding box center [338, 225] width 96 height 12
click at [323, 235] on b "0476" at bounding box center [318, 235] width 12 height 7
click at [332, 219] on input at bounding box center [338, 225] width 96 height 12
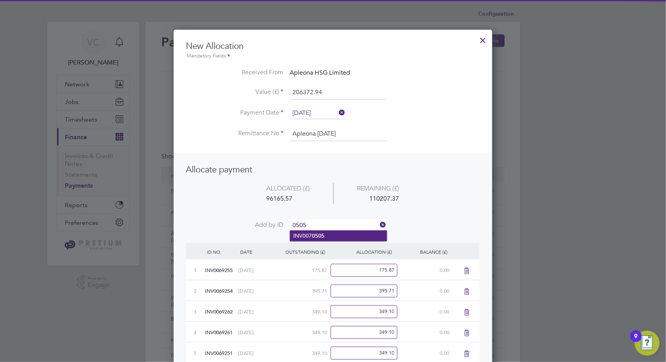
click at [317, 235] on b "0505" at bounding box center [318, 235] width 12 height 7
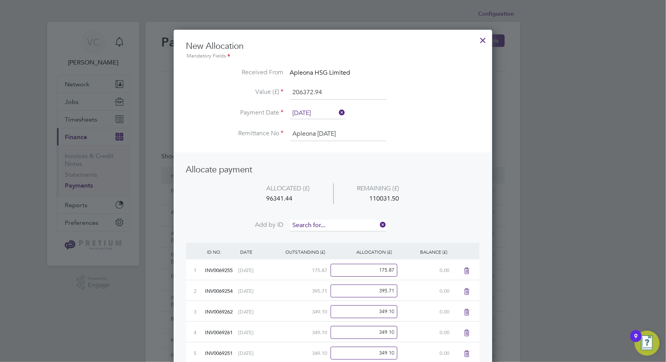
click at [329, 221] on input at bounding box center [338, 225] width 96 height 12
click at [315, 234] on b "0504" at bounding box center [318, 235] width 12 height 7
click at [320, 224] on input at bounding box center [338, 225] width 96 height 12
click at [314, 235] on b "0479" at bounding box center [318, 235] width 12 height 7
click at [317, 224] on input at bounding box center [338, 225] width 96 height 12
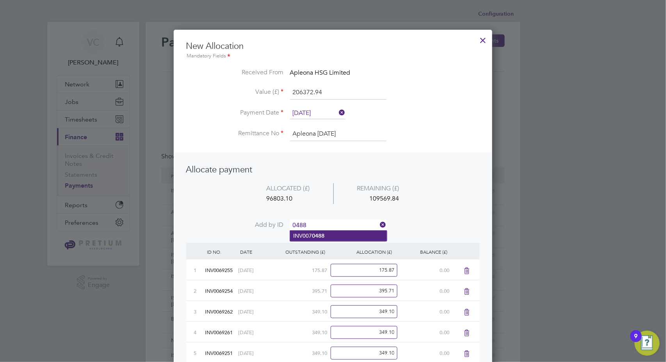
click at [310, 232] on li "INV007 0488" at bounding box center [338, 235] width 97 height 11
click at [327, 223] on input at bounding box center [338, 225] width 96 height 12
click at [317, 235] on b "0490" at bounding box center [318, 235] width 12 height 7
click at [320, 221] on input at bounding box center [338, 225] width 96 height 12
click at [318, 237] on b "0494" at bounding box center [318, 235] width 12 height 7
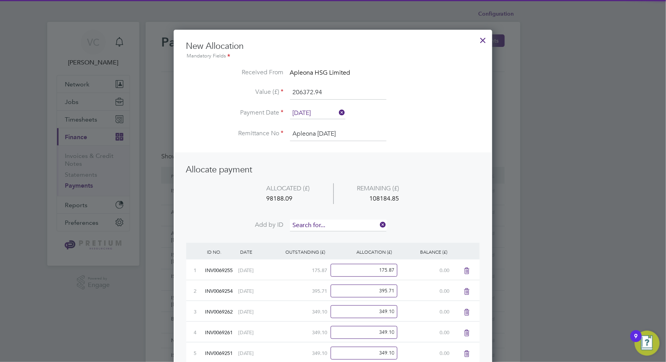
click at [322, 225] on input at bounding box center [338, 225] width 96 height 12
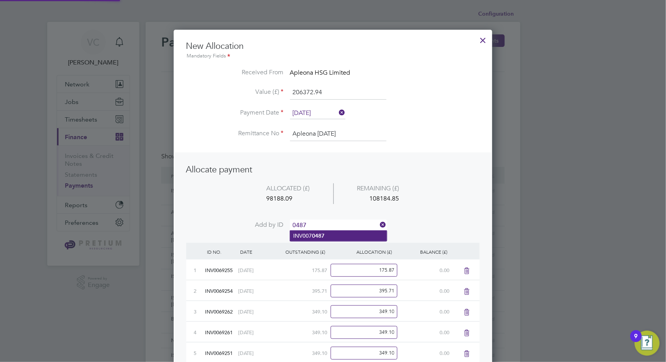
click at [316, 240] on li "INV007 0487" at bounding box center [338, 235] width 97 height 11
click at [330, 223] on input at bounding box center [338, 225] width 96 height 12
click at [325, 235] on li "INV007 0493" at bounding box center [338, 235] width 97 height 11
click at [330, 226] on input at bounding box center [338, 225] width 96 height 12
click at [317, 238] on b "0502" at bounding box center [318, 235] width 12 height 7
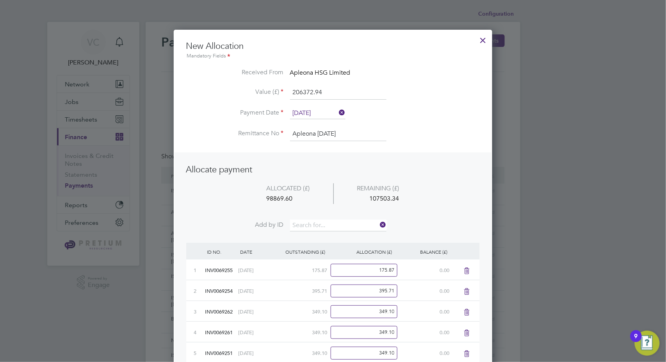
click at [341, 219] on li "ALLOCATED (£) REMAINING (£) 98869.60 107503.34" at bounding box center [333, 201] width 294 height 37
click at [344, 225] on input at bounding box center [338, 225] width 96 height 12
click at [332, 237] on li "INV007 0477" at bounding box center [338, 235] width 97 height 11
click at [339, 221] on input at bounding box center [338, 225] width 96 height 12
click at [329, 232] on li "INV007 0485" at bounding box center [338, 235] width 97 height 11
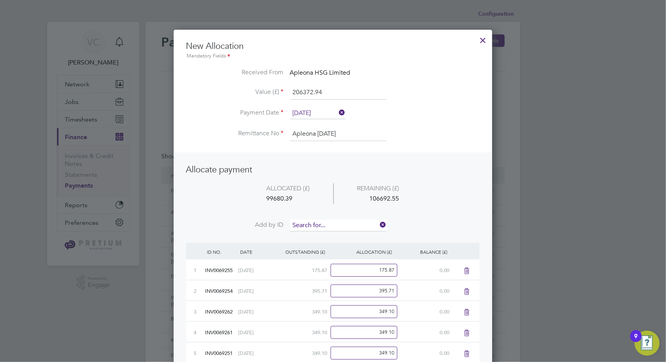
click at [338, 221] on input at bounding box center [338, 225] width 96 height 12
click at [330, 235] on li "INV007 0520" at bounding box center [338, 235] width 97 height 11
click at [337, 223] on input at bounding box center [338, 225] width 96 height 12
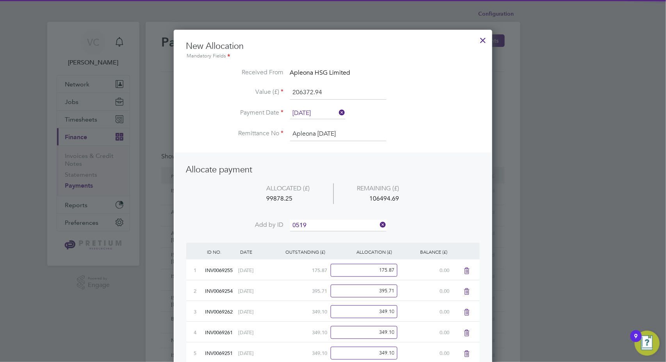
click at [326, 237] on li "INV007 0519" at bounding box center [338, 235] width 97 height 11
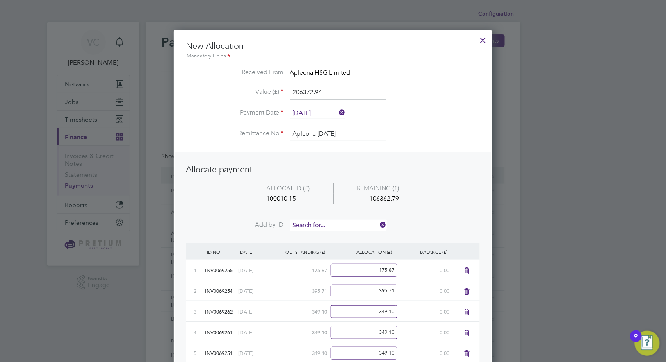
click at [333, 226] on input at bounding box center [338, 225] width 96 height 12
click at [324, 234] on b "0525" at bounding box center [318, 235] width 12 height 7
click at [336, 225] on input at bounding box center [338, 225] width 96 height 12
click at [323, 231] on li "INV007 0524" at bounding box center [338, 235] width 97 height 11
click at [329, 223] on input at bounding box center [338, 225] width 96 height 12
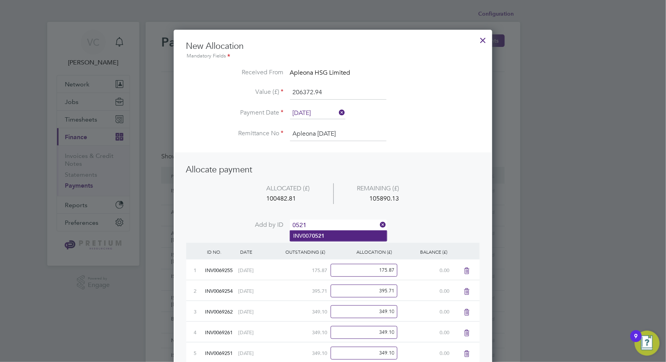
click at [327, 234] on li "INV007 0521" at bounding box center [338, 235] width 97 height 11
click at [328, 226] on input at bounding box center [338, 225] width 96 height 12
click at [324, 235] on b "0522" at bounding box center [318, 235] width 12 height 7
click at [336, 223] on input at bounding box center [338, 225] width 96 height 12
click at [331, 233] on li "INV007 0523" at bounding box center [338, 235] width 97 height 11
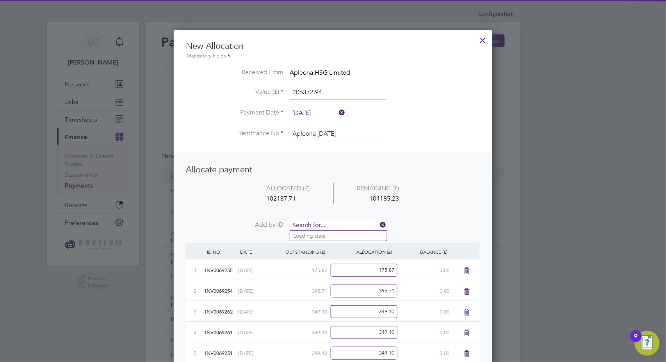
click at [338, 225] on input at bounding box center [338, 225] width 96 height 12
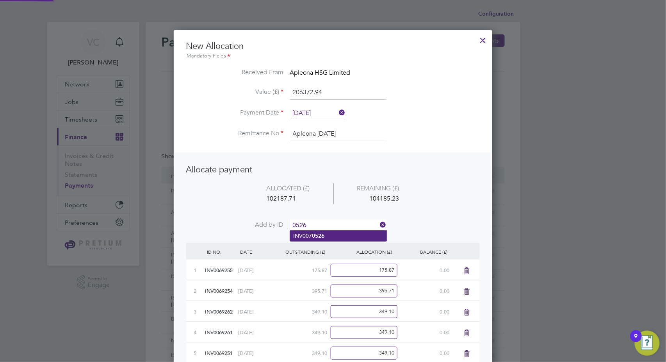
click at [340, 238] on li "INV007 0526" at bounding box center [338, 235] width 97 height 11
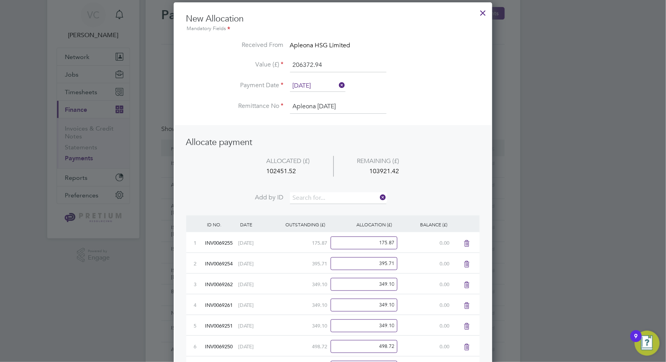
scroll to position [0, 0]
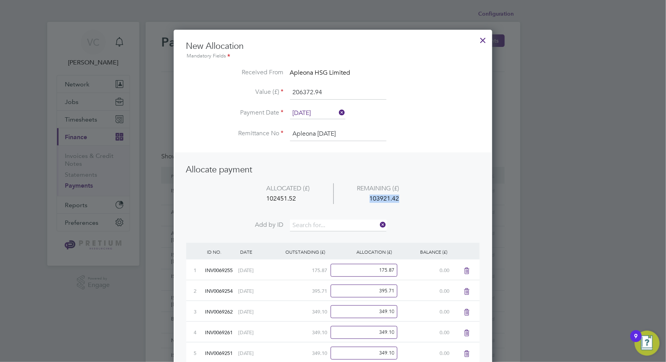
drag, startPoint x: 406, startPoint y: 200, endPoint x: 371, endPoint y: 199, distance: 35.2
click at [371, 199] on div "103921.42" at bounding box center [377, 198] width 89 height 11
copy div "103921.42"
drag, startPoint x: 298, startPoint y: 196, endPoint x: 260, endPoint y: 196, distance: 38.3
click at [260, 196] on div "102451.52" at bounding box center [288, 198] width 90 height 11
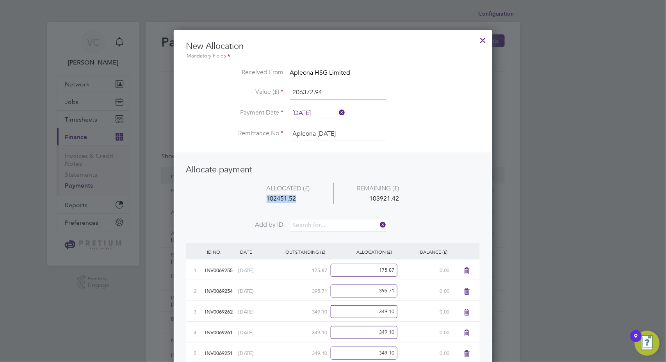
copy div "102451.52"
drag, startPoint x: 324, startPoint y: 93, endPoint x: 244, endPoint y: 93, distance: 80.0
click at [244, 93] on li "Value (£) 206372.94" at bounding box center [333, 97] width 294 height 22
paste input "102451.52"
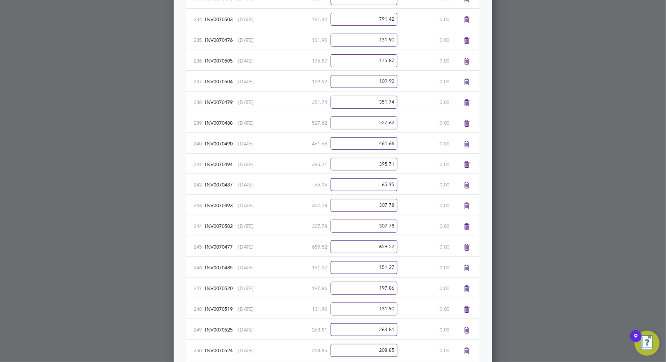
scroll to position [5233, 0]
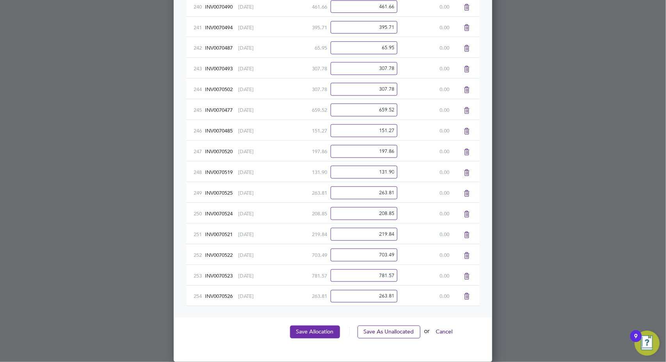
click at [315, 328] on button "Save Allocation" at bounding box center [315, 331] width 50 height 12
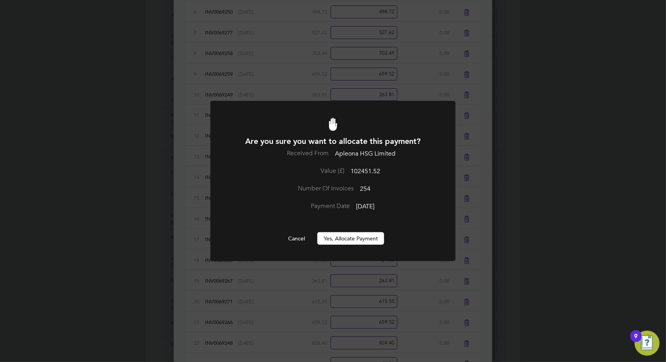
scroll to position [0, 0]
click at [351, 237] on button "Yes, Allocate Payment" at bounding box center [350, 238] width 67 height 12
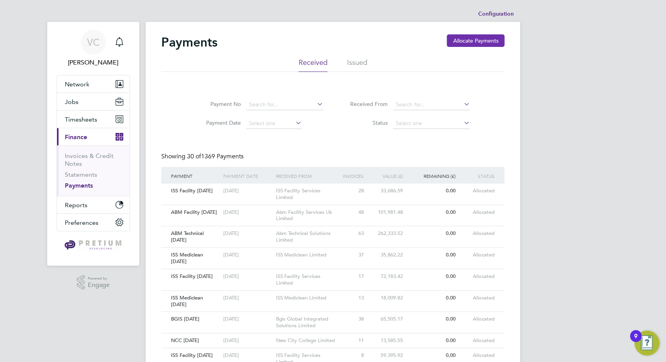
click at [468, 37] on button "Allocate Payments" at bounding box center [476, 40] width 58 height 12
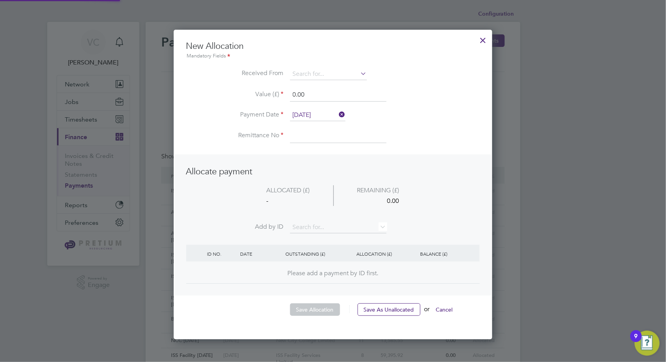
scroll to position [308, 319]
click at [310, 71] on input at bounding box center [328, 74] width 77 height 12
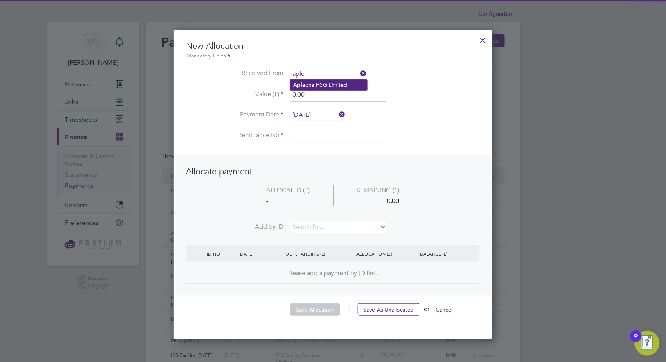
click at [314, 84] on li "Aple ona HSG Limited" at bounding box center [328, 85] width 77 height 11
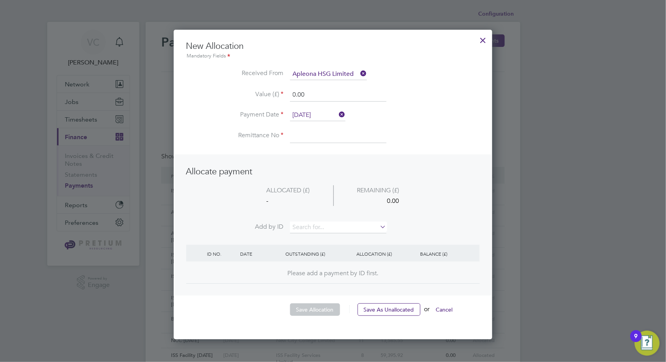
drag, startPoint x: 324, startPoint y: 96, endPoint x: 210, endPoint y: 91, distance: 114.1
click at [210, 91] on li "Value (£) 0.00" at bounding box center [333, 99] width 294 height 22
paste input "102451.52"
drag, startPoint x: 324, startPoint y: 93, endPoint x: 222, endPoint y: 89, distance: 102.0
click at [222, 89] on li "Value (£) 102451.52" at bounding box center [333, 99] width 294 height 22
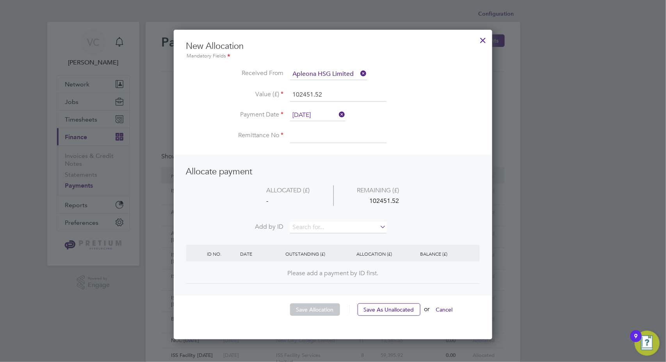
paste input "3921.4"
drag, startPoint x: 303, startPoint y: 137, endPoint x: 321, endPoint y: 136, distance: 18.0
click at [303, 137] on input at bounding box center [338, 136] width 96 height 14
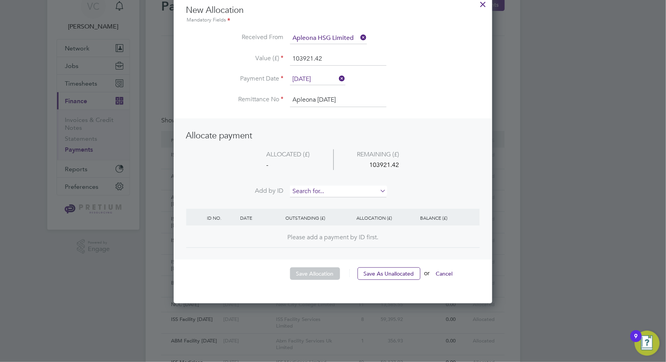
scroll to position [43, 0]
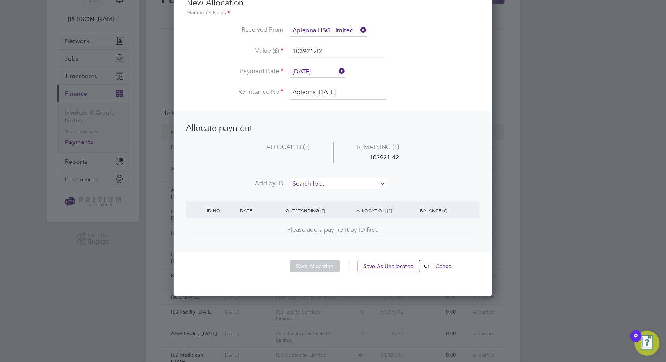
click at [329, 180] on input at bounding box center [338, 184] width 96 height 12
click at [319, 193] on b "0527" at bounding box center [318, 194] width 12 height 7
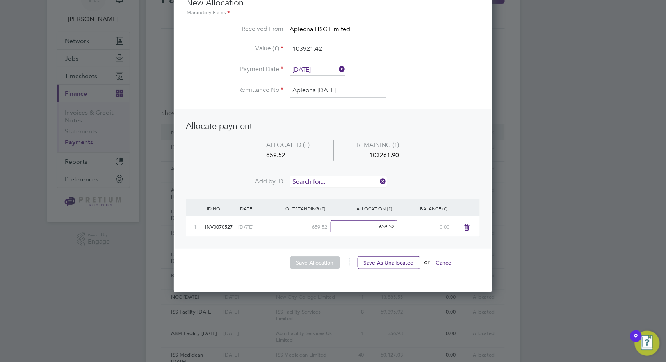
click at [330, 183] on input at bounding box center [338, 182] width 96 height 12
click at [326, 194] on li "INV007 0529" at bounding box center [338, 192] width 97 height 11
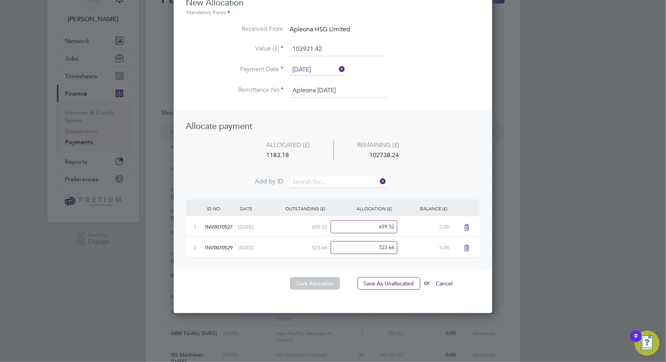
scroll to position [326, 319]
click at [329, 177] on input at bounding box center [338, 182] width 96 height 12
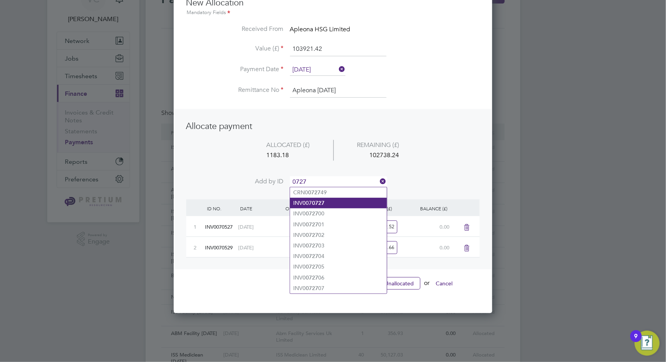
click at [326, 202] on li "INV007 0727" at bounding box center [338, 203] width 97 height 11
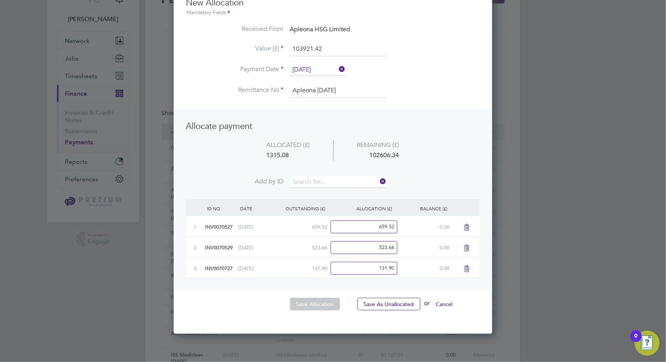
click at [328, 175] on li "ALLOCATED (£) REMAINING (£) 1315.08 102606.34" at bounding box center [333, 158] width 294 height 37
click at [319, 178] on input at bounding box center [338, 182] width 96 height 12
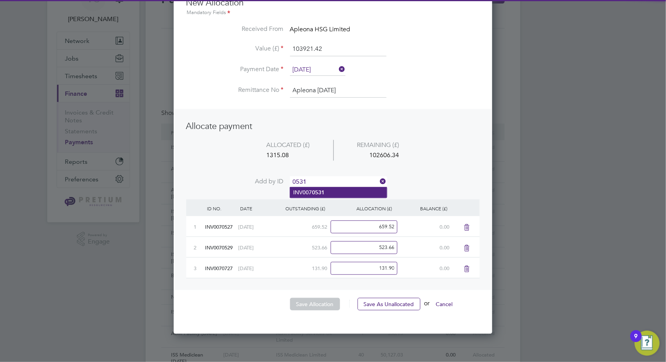
click at [317, 191] on b "0531" at bounding box center [318, 192] width 12 height 7
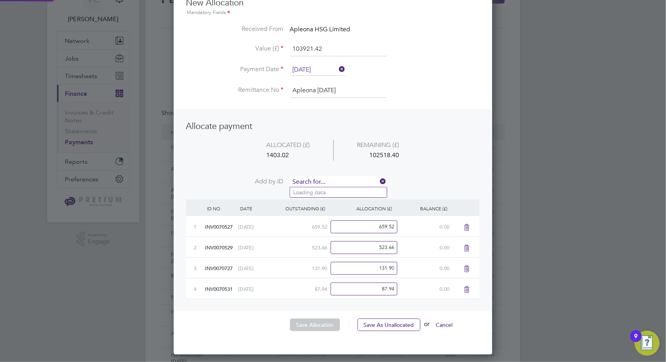
click at [322, 181] on input at bounding box center [338, 182] width 96 height 12
click at [328, 192] on li "INV007 0530" at bounding box center [338, 192] width 97 height 11
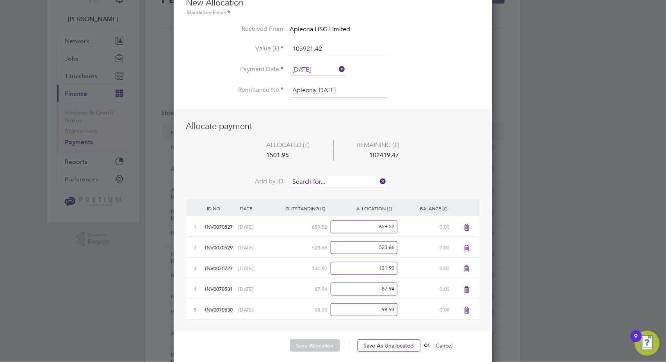
click at [329, 180] on input at bounding box center [338, 182] width 96 height 12
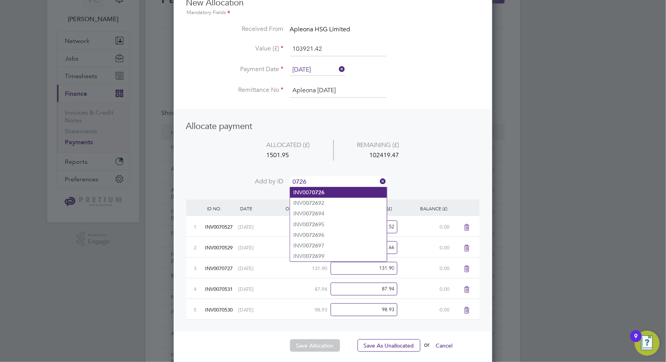
click at [330, 193] on li "INV007 0726" at bounding box center [338, 192] width 97 height 11
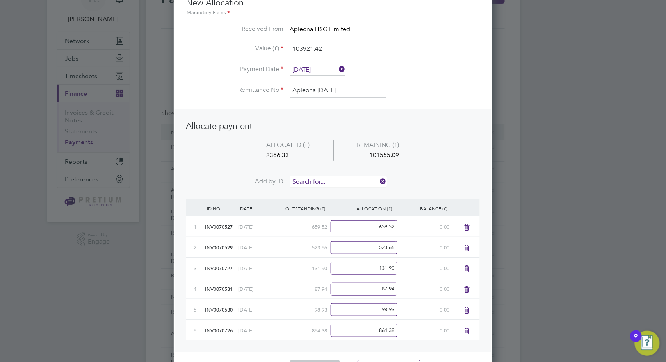
scroll to position [409, 319]
click at [324, 179] on input at bounding box center [338, 182] width 96 height 12
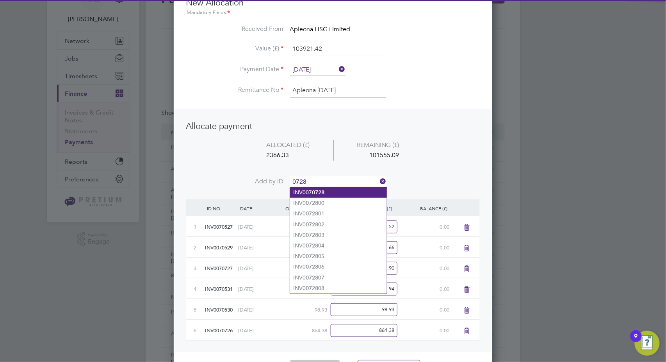
click at [333, 192] on li "INV007 0728" at bounding box center [338, 192] width 97 height 11
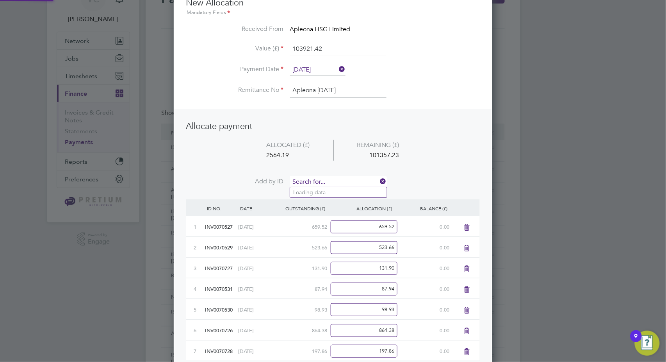
click at [336, 179] on input at bounding box center [338, 182] width 96 height 12
click at [332, 189] on li "INV007 0729" at bounding box center [338, 192] width 97 height 11
click at [333, 181] on input at bounding box center [338, 182] width 96 height 12
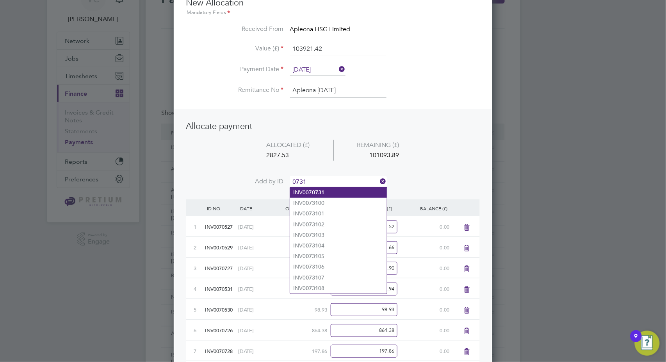
click at [330, 193] on li "INV007 0731" at bounding box center [338, 192] width 97 height 11
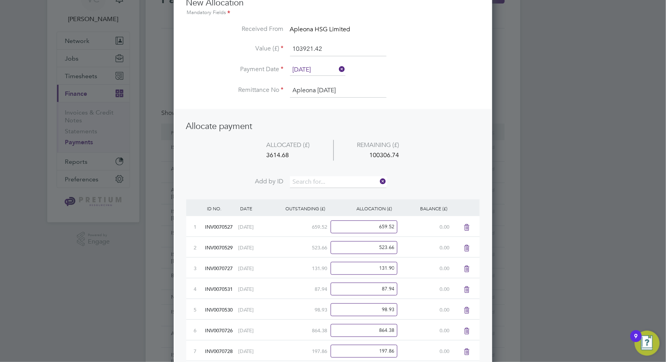
scroll to position [472, 319]
click at [334, 181] on input at bounding box center [338, 182] width 96 height 12
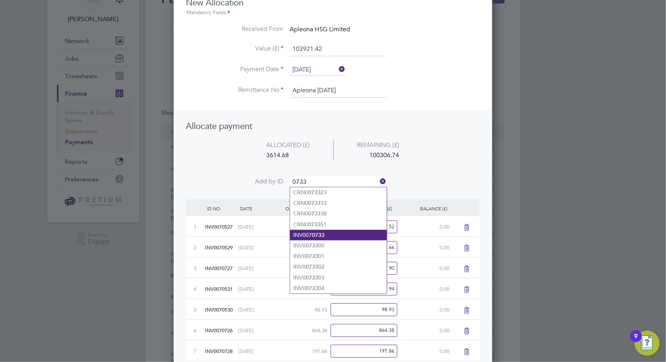
click at [327, 232] on li "INV007 0733" at bounding box center [338, 235] width 97 height 11
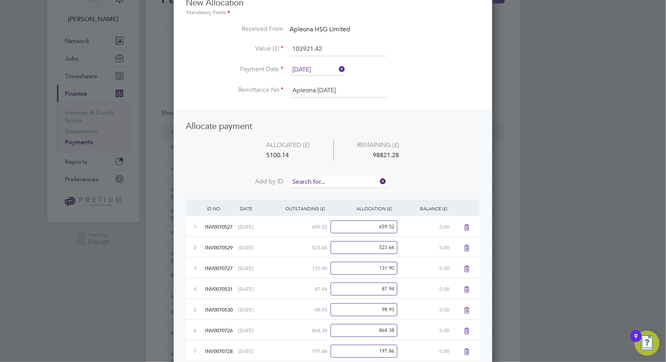
click at [329, 183] on input at bounding box center [338, 182] width 96 height 12
click at [319, 197] on li "INV007 0747" at bounding box center [338, 192] width 97 height 11
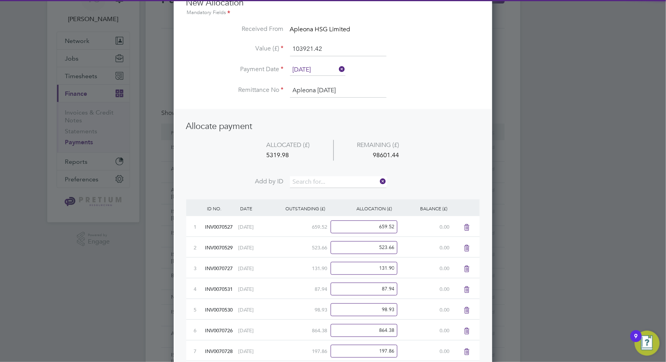
scroll to position [513, 319]
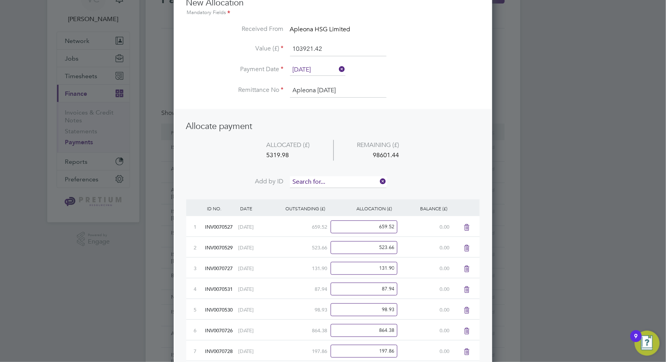
click at [319, 181] on input at bounding box center [338, 182] width 96 height 12
click at [335, 192] on li "INV007 0746" at bounding box center [338, 192] width 97 height 11
click at [336, 180] on input at bounding box center [338, 182] width 96 height 12
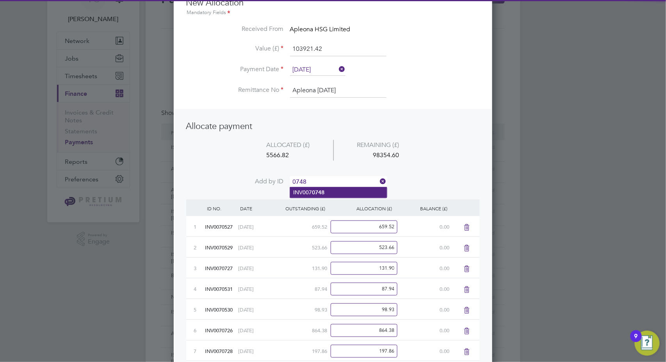
click at [329, 191] on li "INV007 0748" at bounding box center [338, 192] width 97 height 11
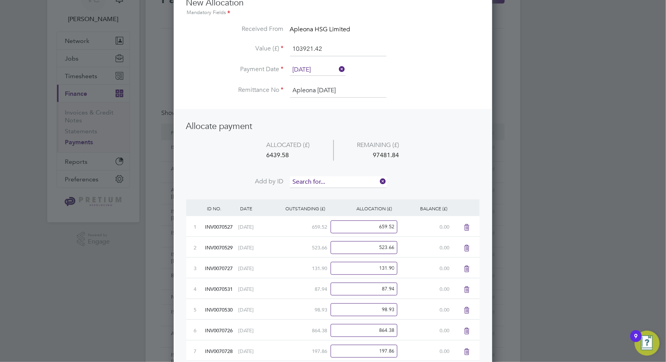
scroll to position [555, 319]
click at [331, 180] on input at bounding box center [338, 182] width 96 height 12
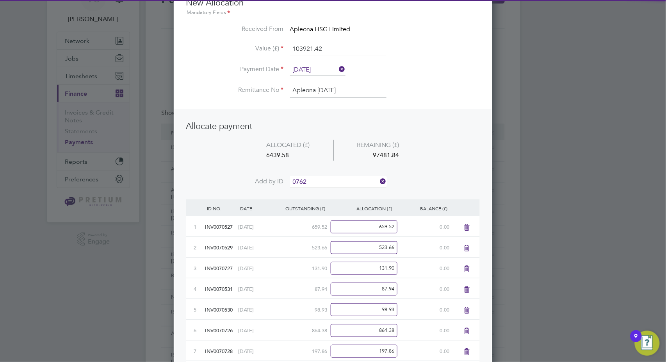
click at [326, 192] on li "INV007 0762" at bounding box center [338, 192] width 97 height 11
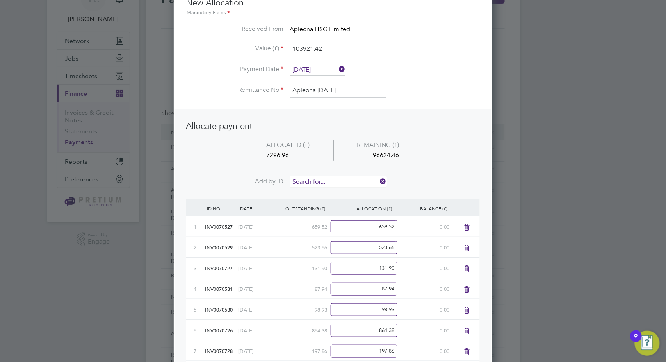
click at [333, 178] on input at bounding box center [338, 182] width 96 height 12
click at [324, 190] on b "0760" at bounding box center [318, 192] width 12 height 7
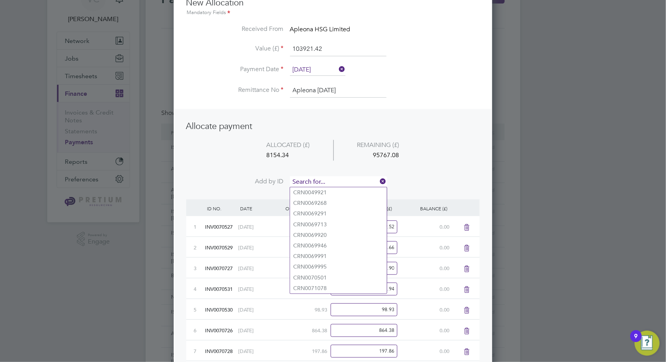
click at [331, 183] on input at bounding box center [338, 182] width 96 height 12
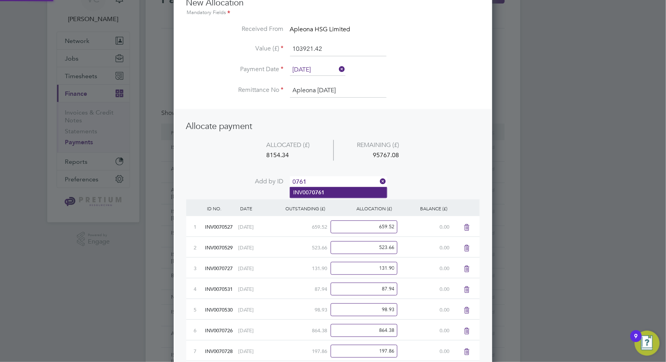
click at [332, 192] on li "INV007 0761" at bounding box center [338, 192] width 97 height 11
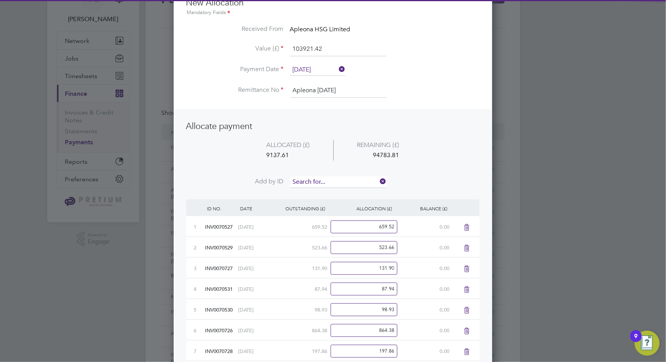
scroll to position [617, 319]
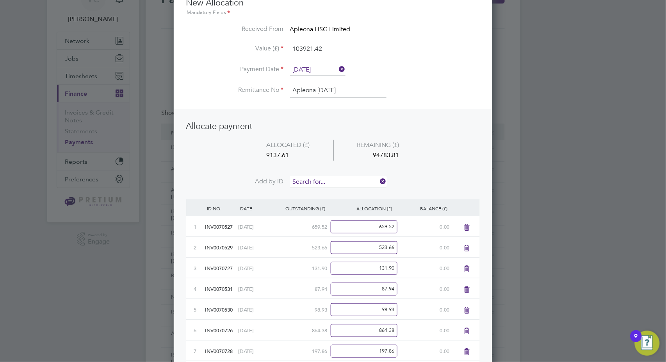
click at [339, 181] on input at bounding box center [338, 182] width 96 height 12
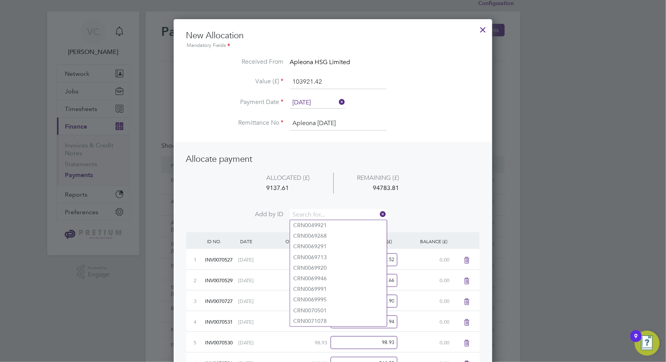
scroll to position [0, 0]
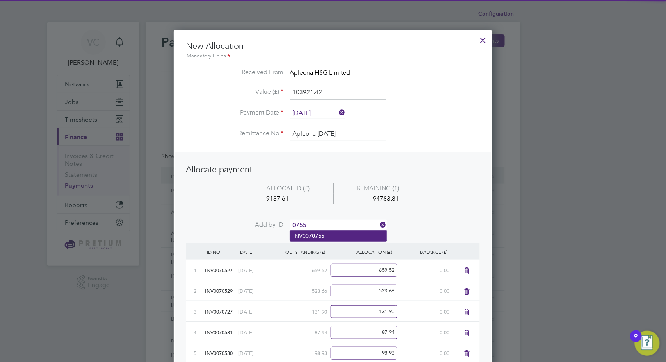
click at [320, 237] on b "0755" at bounding box center [318, 235] width 12 height 7
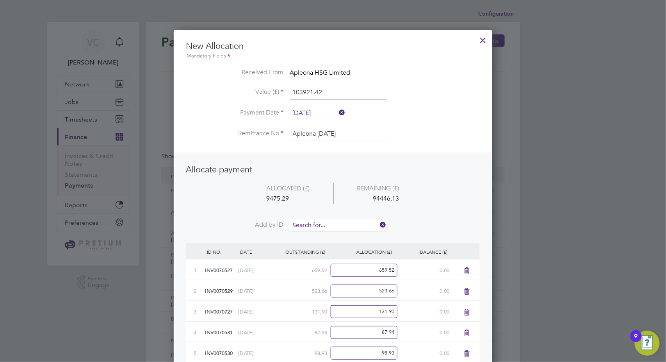
scroll to position [638, 319]
click at [330, 221] on input at bounding box center [338, 225] width 96 height 12
click at [335, 233] on li "INV007 0752" at bounding box center [338, 235] width 97 height 11
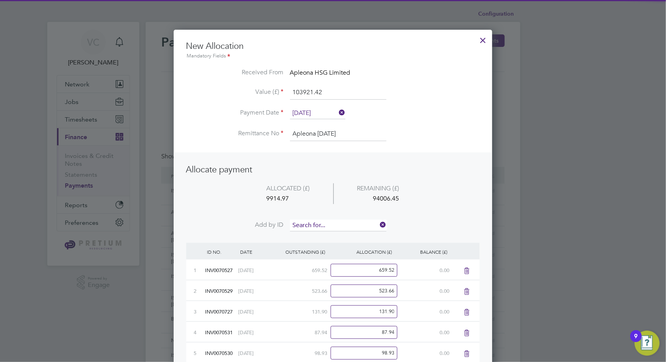
click at [338, 223] on input at bounding box center [338, 225] width 96 height 12
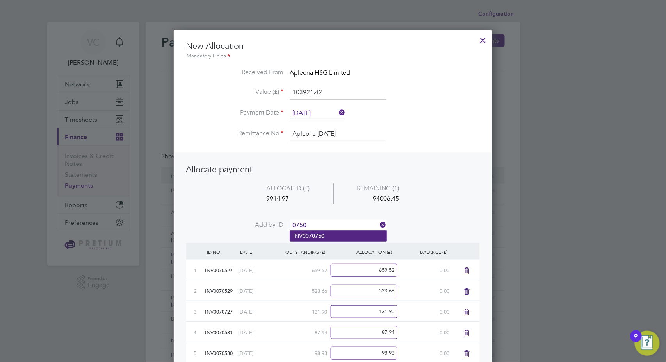
click at [319, 235] on b "0750" at bounding box center [318, 235] width 12 height 7
click at [325, 223] on input at bounding box center [338, 225] width 96 height 12
click at [324, 235] on b "0749" at bounding box center [318, 235] width 12 height 7
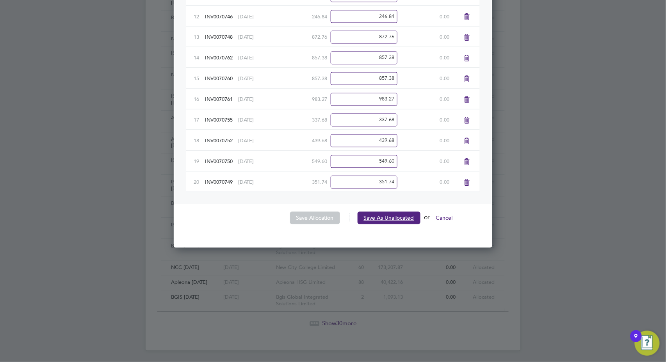
click at [390, 221] on button "Save As Unallocated" at bounding box center [389, 218] width 63 height 12
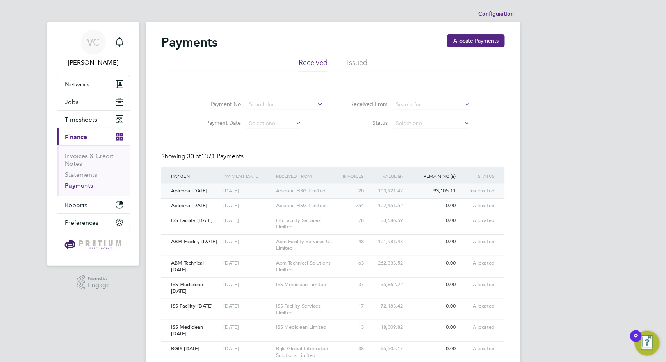
click at [325, 191] on div "Apleona HSG Limited" at bounding box center [307, 191] width 66 height 14
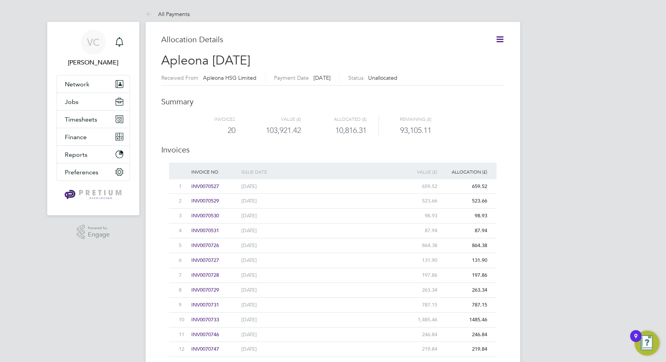
click at [503, 37] on icon at bounding box center [500, 39] width 10 height 10
click at [454, 58] on li "Edit allocation" at bounding box center [460, 57] width 85 height 11
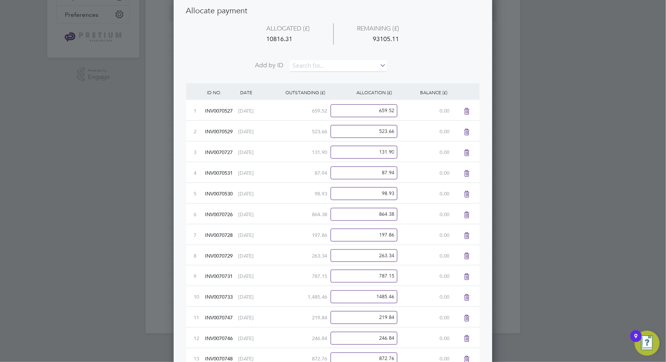
scroll to position [106, 0]
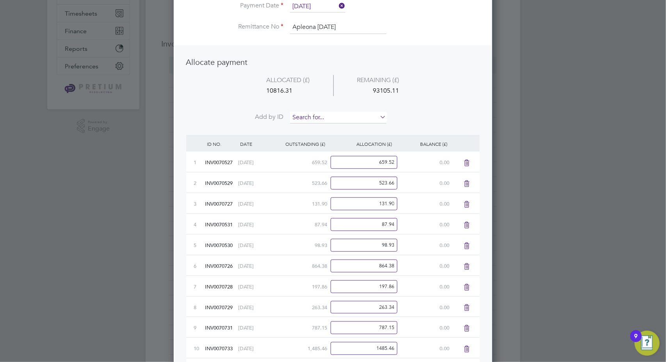
click at [326, 115] on input at bounding box center [338, 118] width 96 height 12
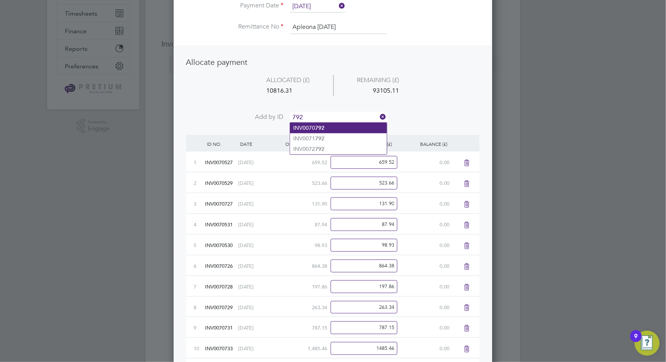
type input "792"
click at [327, 128] on li "INV0070 792" at bounding box center [338, 128] width 97 height 11
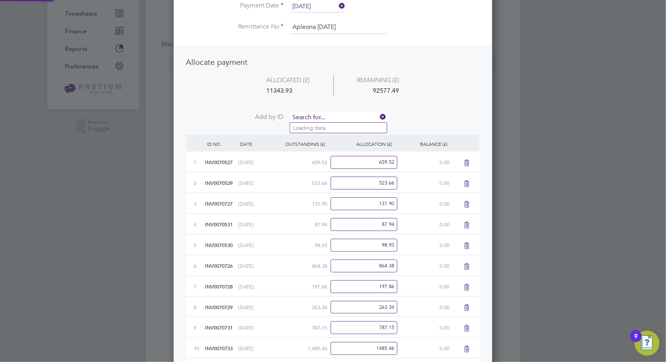
click at [329, 116] on input at bounding box center [338, 118] width 96 height 12
type input "780"
click at [324, 127] on li "INV0070 780" at bounding box center [338, 128] width 97 height 11
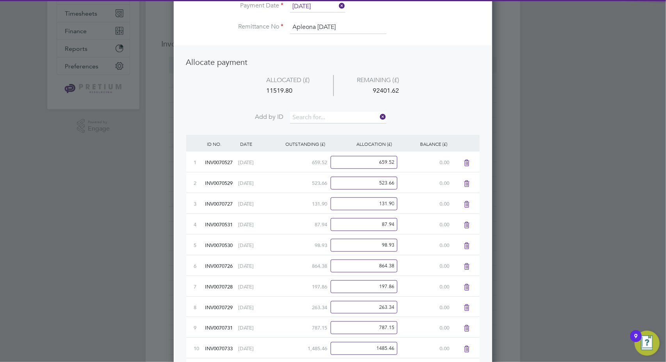
scroll to position [740, 319]
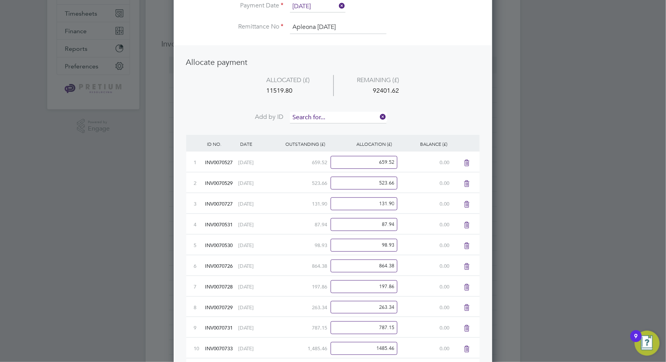
click at [328, 113] on input at bounding box center [338, 118] width 96 height 12
type input "779"
click at [331, 129] on li "INV0070 779" at bounding box center [338, 128] width 97 height 11
click at [335, 115] on input at bounding box center [338, 118] width 96 height 12
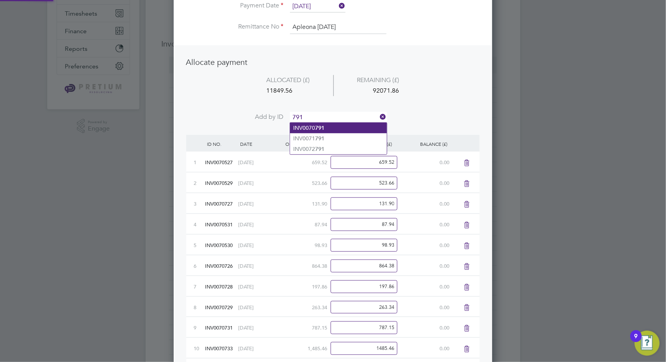
type input "791"
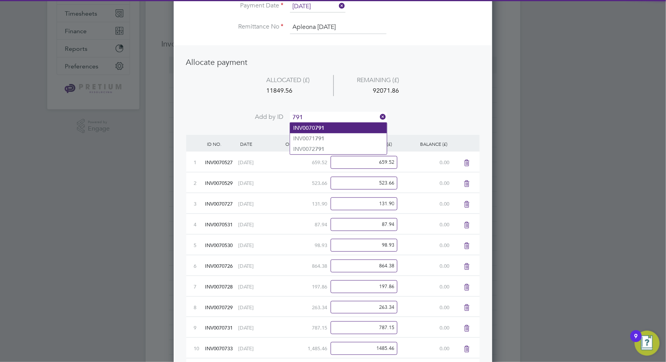
click at [328, 127] on li "INV0070 791" at bounding box center [338, 128] width 97 height 11
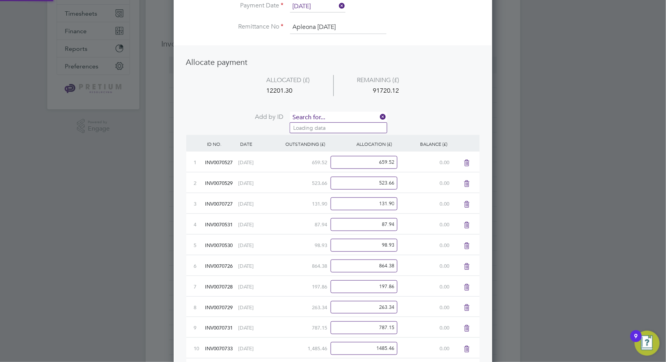
click at [333, 115] on input at bounding box center [338, 118] width 96 height 12
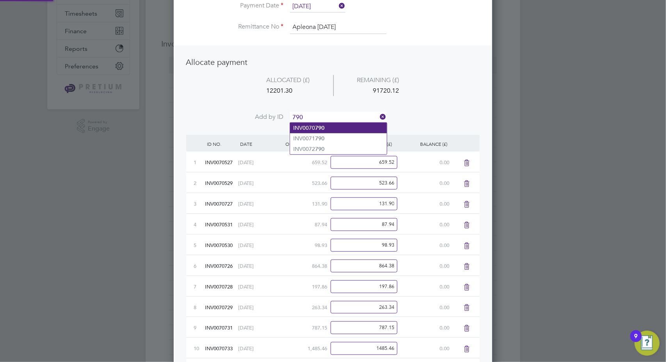
type input "790"
click at [332, 127] on li "INV0070 790" at bounding box center [338, 128] width 97 height 11
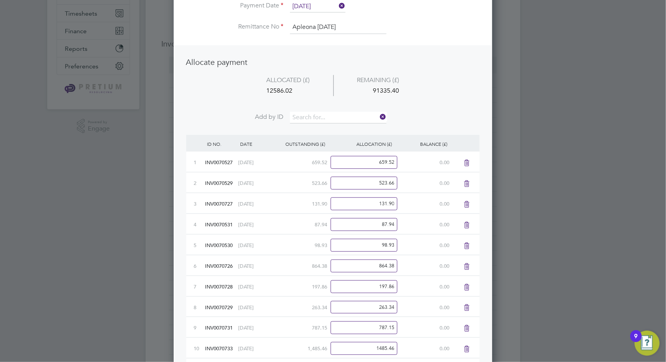
click at [333, 110] on li "ALLOCATED (£) REMAINING (£) 12586.02 91335.40" at bounding box center [333, 93] width 294 height 37
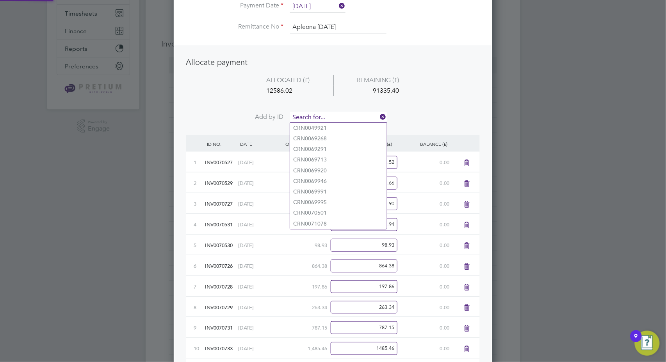
click at [335, 116] on input at bounding box center [338, 118] width 96 height 12
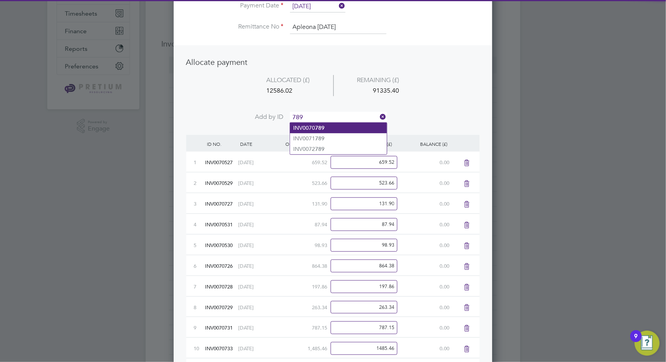
type input "789"
click at [330, 129] on li "INV0070 789" at bounding box center [338, 128] width 97 height 11
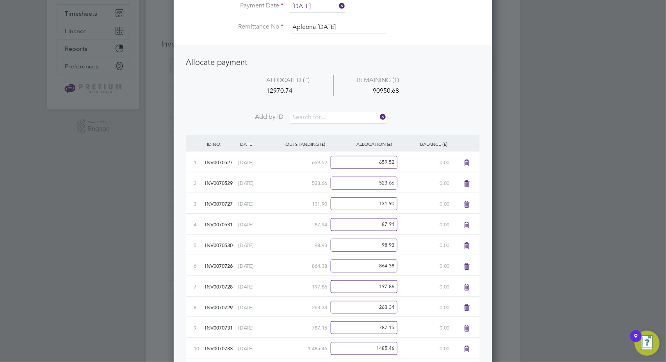
scroll to position [823, 319]
click at [328, 114] on input at bounding box center [338, 118] width 96 height 12
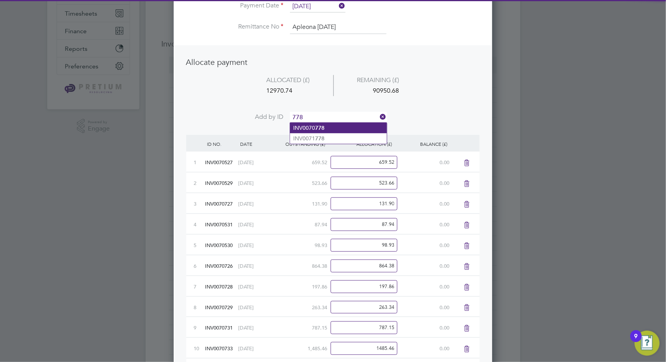
type input "778"
click at [319, 129] on b "778" at bounding box center [319, 128] width 9 height 7
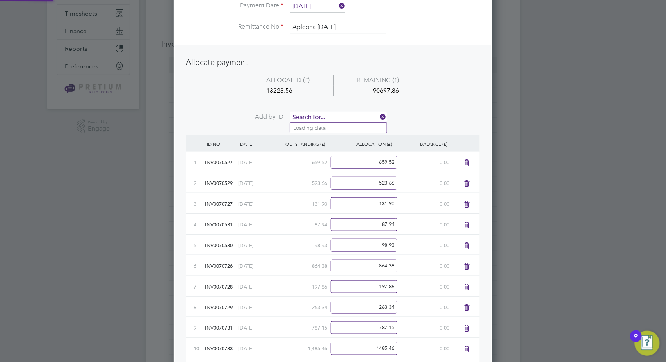
click at [321, 114] on input at bounding box center [338, 118] width 96 height 12
type input "767"
click at [329, 127] on li "INV0070 767" at bounding box center [338, 128] width 97 height 11
click at [329, 115] on input at bounding box center [338, 118] width 96 height 12
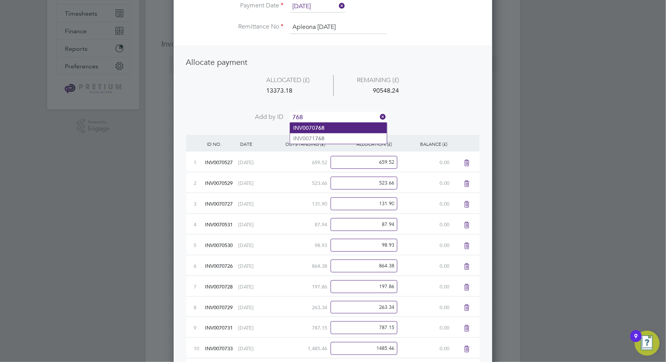
type input "768"
click at [336, 129] on li "INV0070 768" at bounding box center [338, 128] width 97 height 11
click at [335, 118] on input at bounding box center [338, 118] width 96 height 12
type input "763"
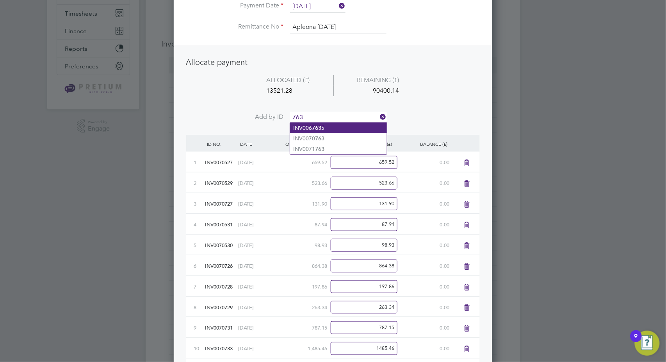
click at [333, 129] on li "INV006 763 5" at bounding box center [338, 128] width 97 height 11
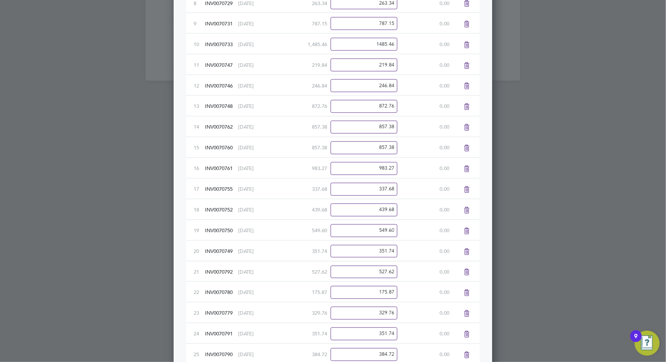
scroll to position [574, 0]
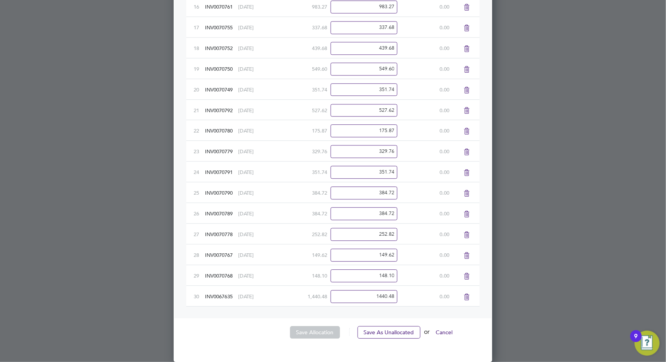
click at [469, 298] on icon at bounding box center [467, 297] width 10 height 6
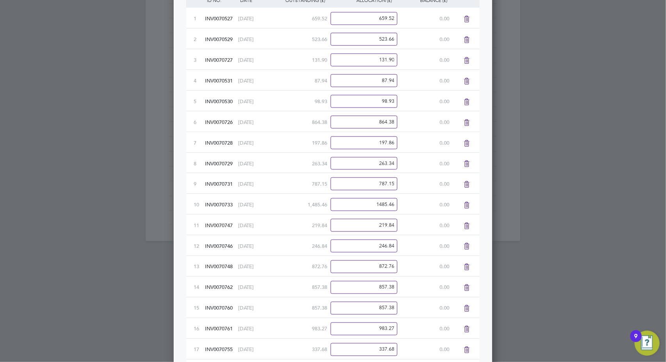
scroll to position [106, 0]
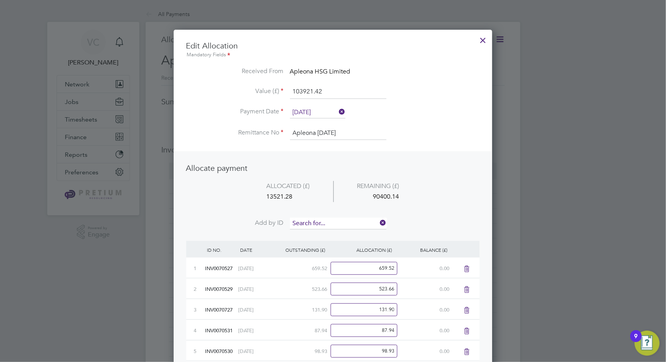
click at [325, 221] on input at bounding box center [338, 223] width 96 height 12
type input "763"
click at [331, 242] on li "INV0070 763" at bounding box center [338, 244] width 97 height 11
click at [329, 223] on input at bounding box center [338, 223] width 96 height 12
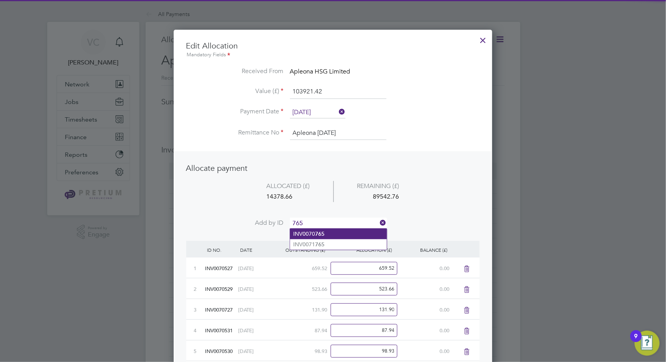
type input "765"
click at [332, 236] on li "INV0070 765" at bounding box center [338, 233] width 97 height 11
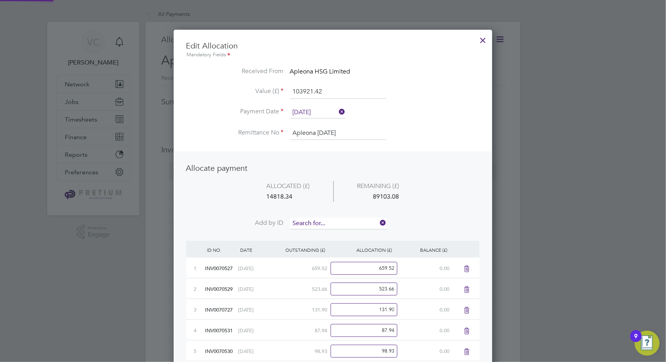
click at [339, 220] on input at bounding box center [338, 223] width 96 height 12
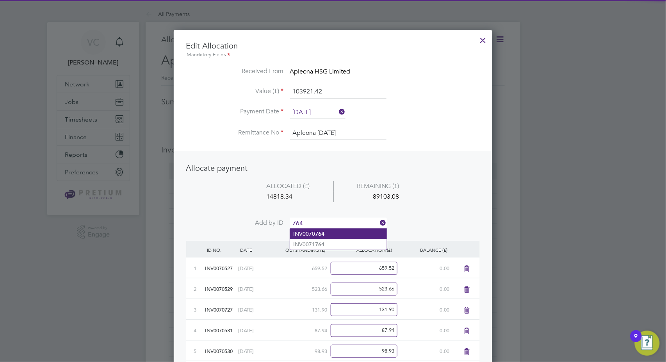
type input "764"
drag, startPoint x: 324, startPoint y: 234, endPoint x: 324, endPoint y: 229, distance: 4.7
click at [324, 233] on b "764" at bounding box center [319, 233] width 9 height 7
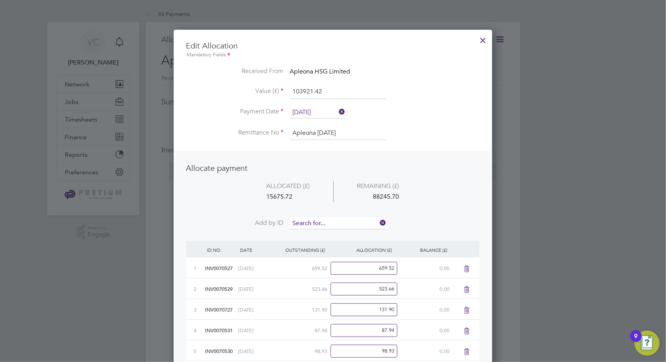
click at [327, 219] on input at bounding box center [338, 223] width 96 height 12
type input "766"
click at [323, 232] on b "766" at bounding box center [319, 233] width 9 height 7
click at [327, 221] on input at bounding box center [338, 223] width 96 height 12
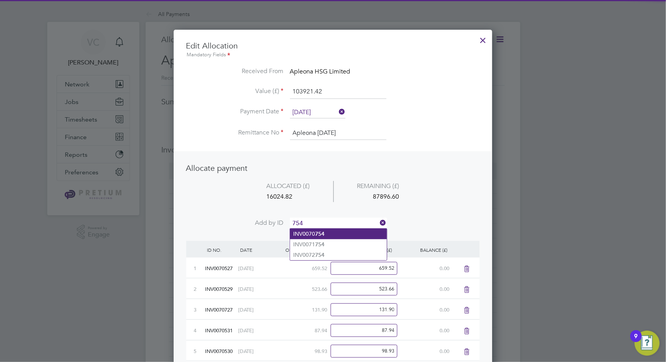
type input "754"
click at [324, 233] on b "754" at bounding box center [319, 233] width 9 height 7
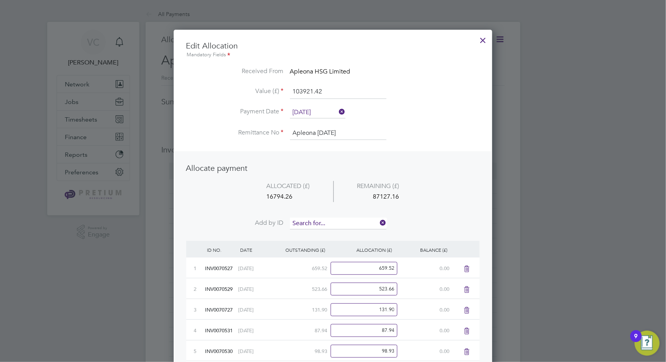
click at [328, 222] on input at bounding box center [338, 223] width 96 height 12
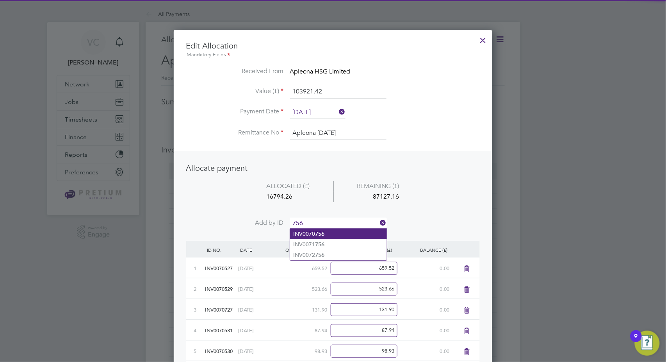
type input "756"
click at [323, 230] on b "756" at bounding box center [319, 233] width 9 height 7
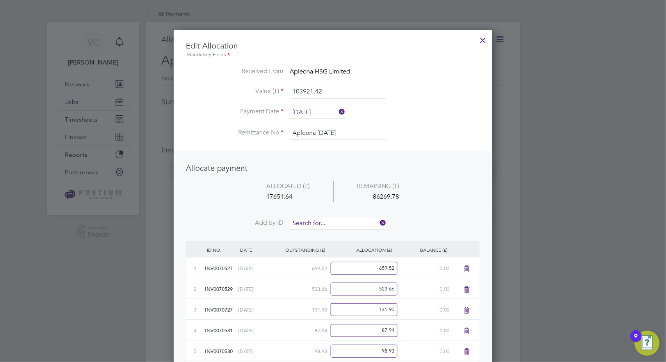
click at [323, 221] on input at bounding box center [338, 223] width 96 height 12
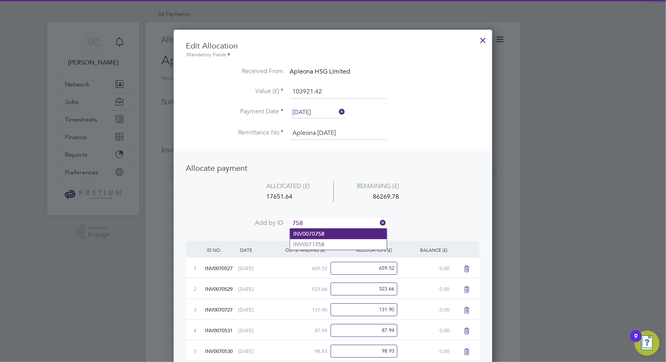
type input "758"
click at [334, 234] on li "INV0070 758" at bounding box center [338, 233] width 97 height 11
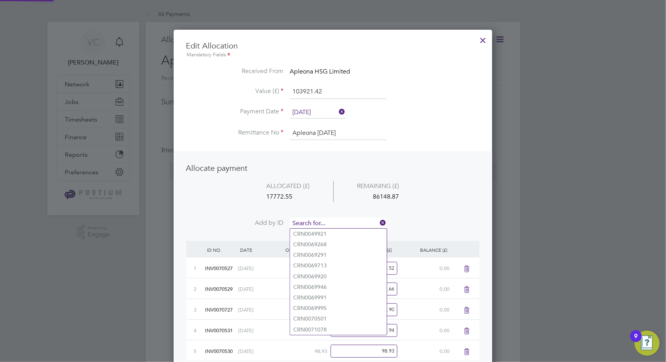
click at [336, 224] on input at bounding box center [338, 223] width 96 height 12
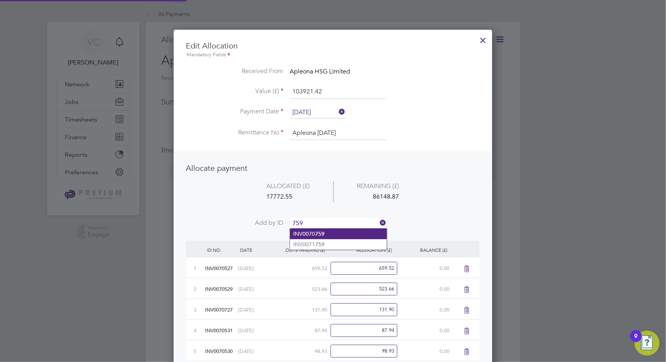
type input "759"
click at [337, 235] on li "INV0070 759" at bounding box center [338, 233] width 97 height 11
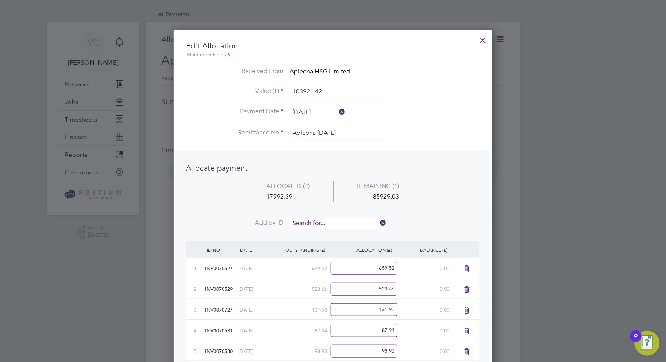
click at [341, 222] on input at bounding box center [338, 223] width 96 height 12
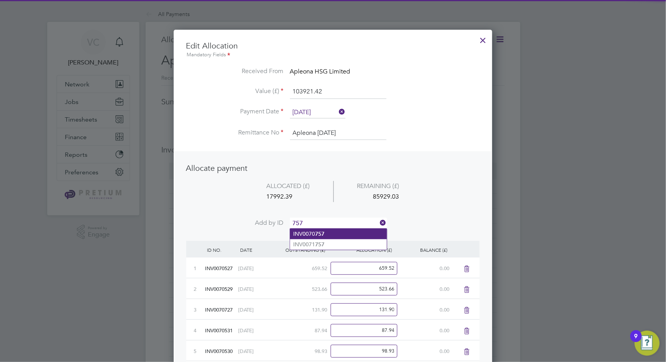
type input "757"
click at [326, 230] on li "INV0070 757" at bounding box center [338, 233] width 97 height 11
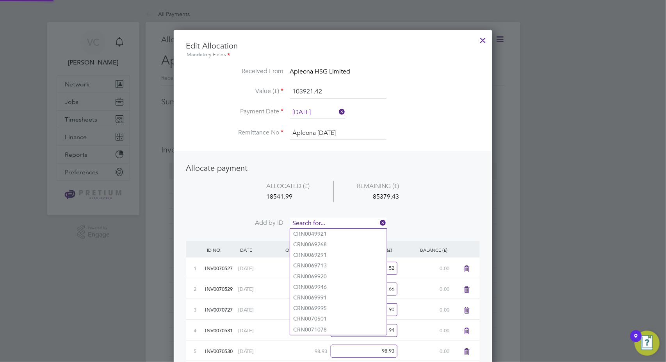
click at [327, 223] on input at bounding box center [338, 223] width 96 height 12
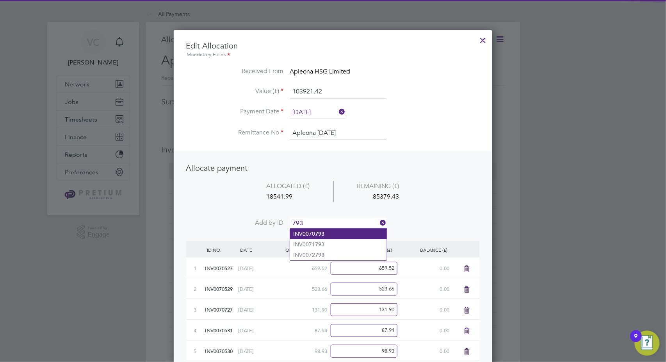
type input "793"
click at [314, 233] on li "INV0070 793" at bounding box center [338, 233] width 97 height 11
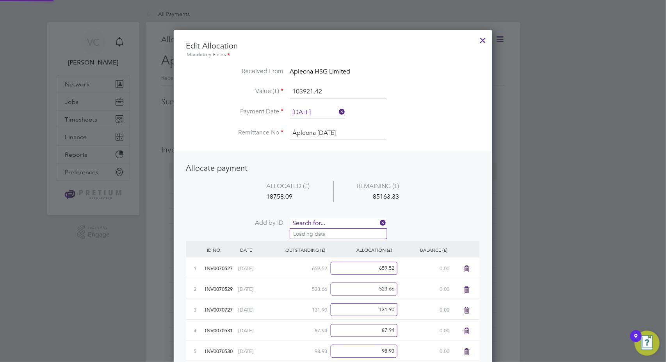
click at [318, 223] on input at bounding box center [338, 223] width 96 height 12
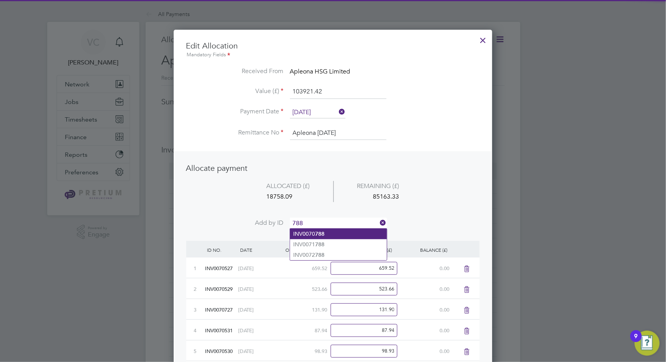
type input "788"
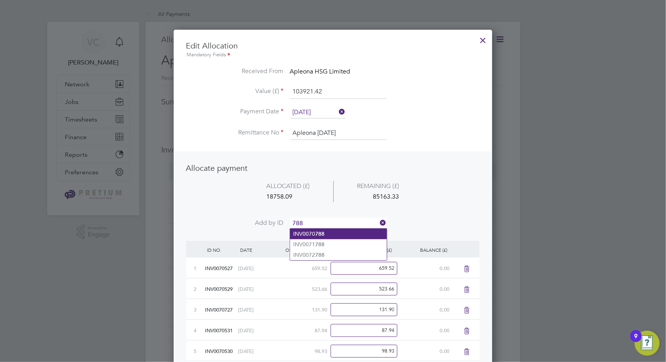
click at [324, 235] on li "INV0070 788" at bounding box center [338, 233] width 97 height 11
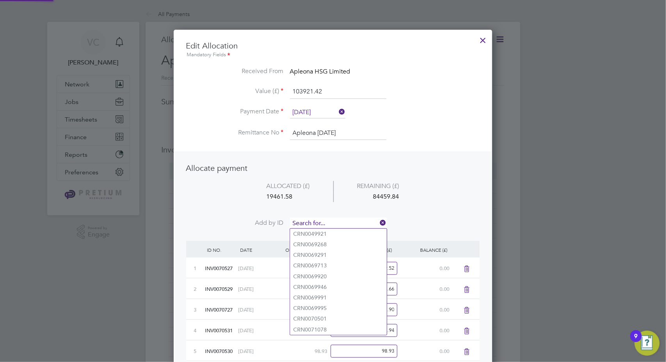
click at [326, 223] on input at bounding box center [338, 223] width 96 height 12
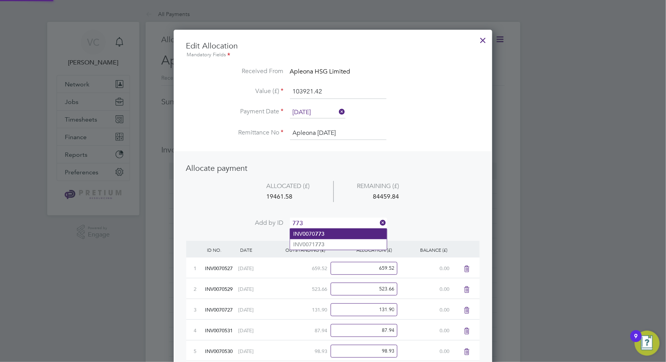
type input "773"
click at [316, 232] on b "773" at bounding box center [319, 233] width 9 height 7
click at [318, 221] on input at bounding box center [338, 223] width 96 height 12
type input "772"
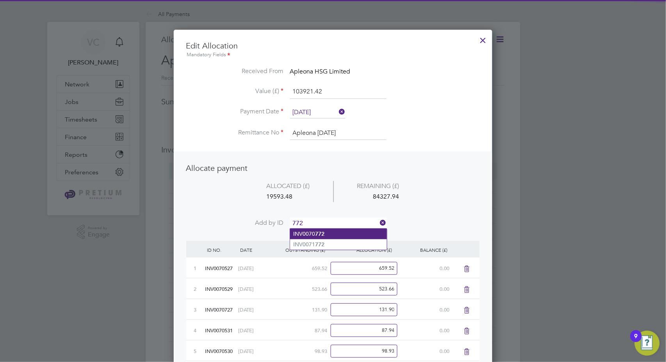
click at [326, 230] on li "INV0070 772" at bounding box center [338, 233] width 97 height 11
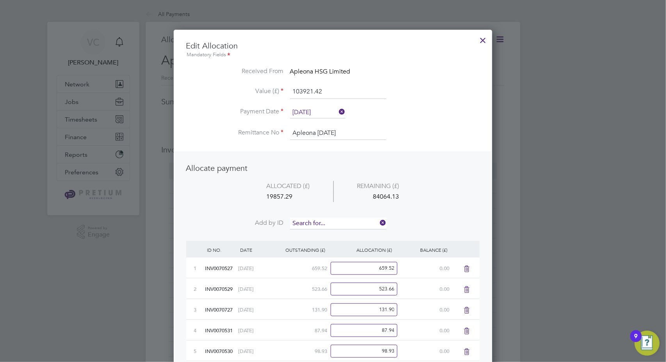
click at [329, 221] on input at bounding box center [338, 223] width 96 height 12
type input "774"
click at [311, 232] on li "INV0070 774" at bounding box center [338, 233] width 97 height 11
click at [316, 219] on input at bounding box center [338, 223] width 96 height 12
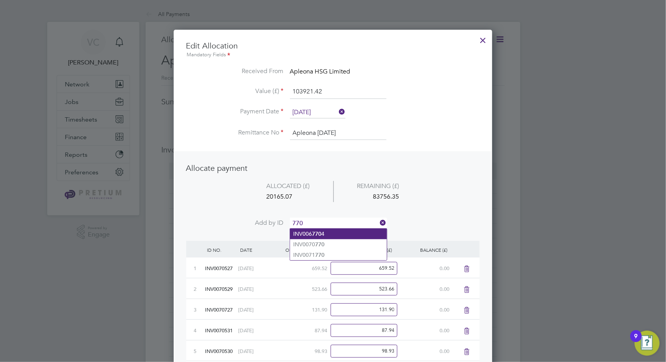
type input "770"
click at [315, 233] on b "770" at bounding box center [316, 233] width 9 height 7
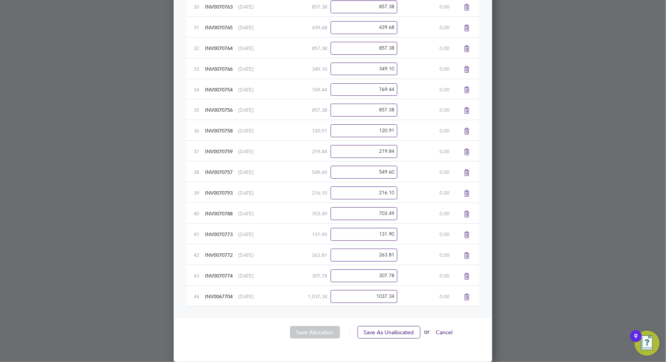
click at [465, 296] on icon at bounding box center [467, 297] width 10 height 6
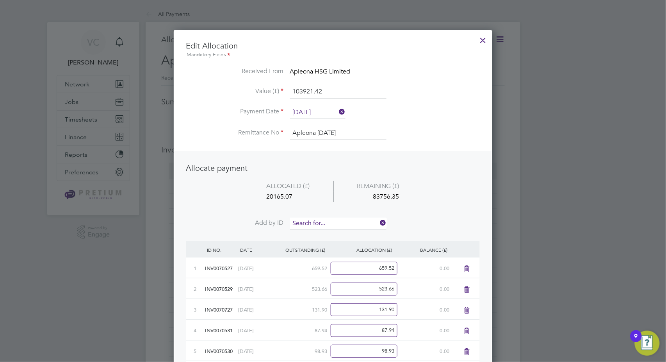
click at [334, 223] on input at bounding box center [338, 223] width 96 height 12
type input "770"
click at [328, 244] on li "INV0070 770" at bounding box center [338, 244] width 97 height 11
click at [328, 219] on input at bounding box center [338, 223] width 96 height 12
type input "783"
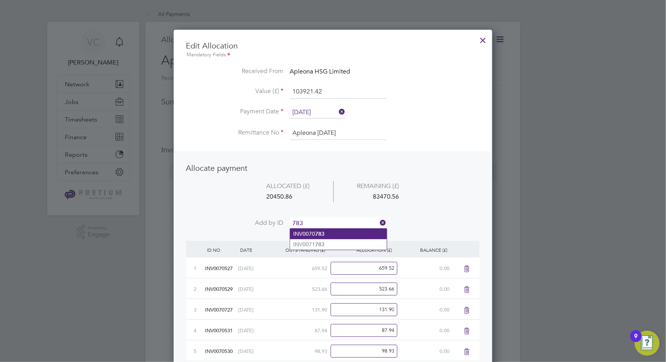
click at [321, 234] on b "783" at bounding box center [319, 233] width 9 height 7
click at [317, 220] on input at bounding box center [338, 223] width 96 height 12
type input "769"
click at [318, 233] on b "769" at bounding box center [319, 233] width 9 height 7
click at [322, 219] on input at bounding box center [338, 223] width 96 height 12
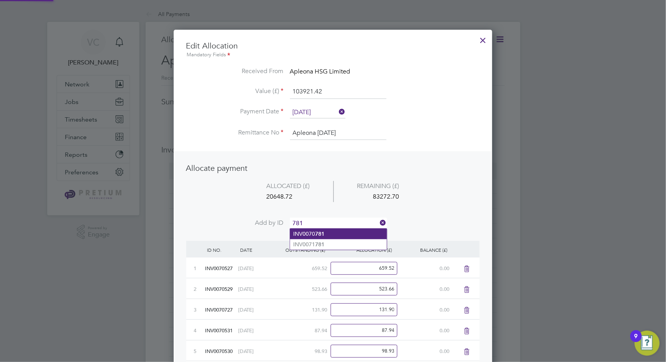
type input "781"
click at [313, 232] on li "INV0070 781" at bounding box center [338, 233] width 97 height 11
click at [320, 223] on input at bounding box center [338, 223] width 96 height 12
type input "782"
click at [322, 233] on b "782" at bounding box center [319, 233] width 9 height 7
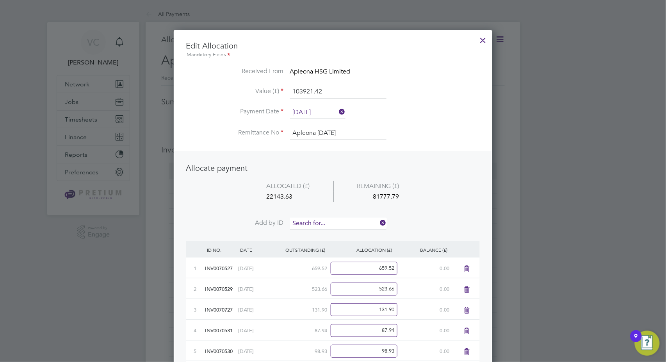
click at [324, 224] on input at bounding box center [338, 223] width 96 height 12
type input "775"
click at [315, 233] on b "775" at bounding box center [319, 233] width 9 height 7
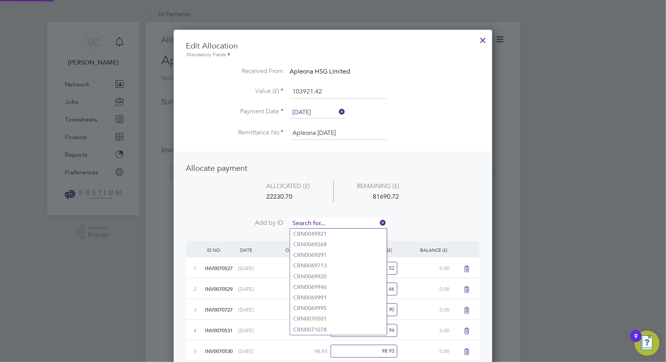
click at [318, 223] on input at bounding box center [338, 223] width 96 height 12
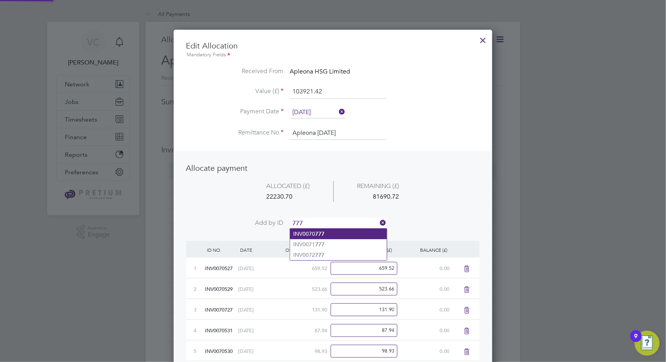
type input "777"
click at [331, 236] on li "INV0070 777" at bounding box center [338, 233] width 97 height 11
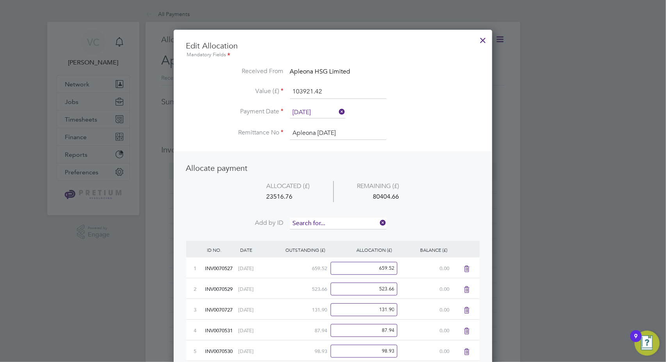
click at [333, 224] on input at bounding box center [338, 223] width 96 height 12
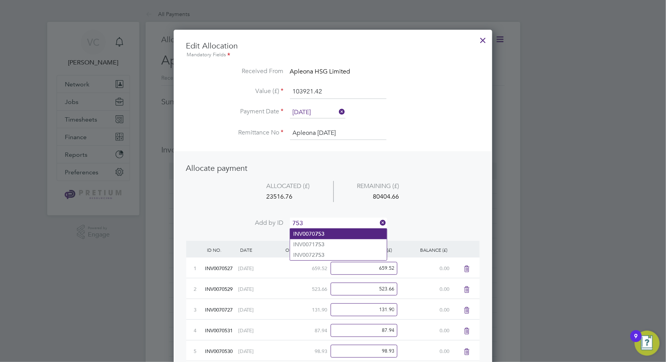
type input "753"
click at [326, 232] on li "INV0070 753" at bounding box center [338, 233] width 97 height 11
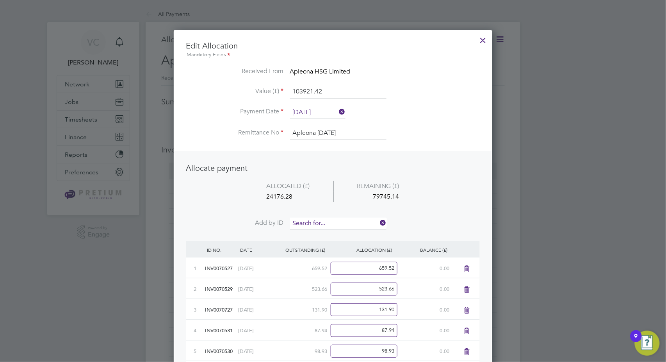
click at [330, 225] on input at bounding box center [338, 223] width 96 height 12
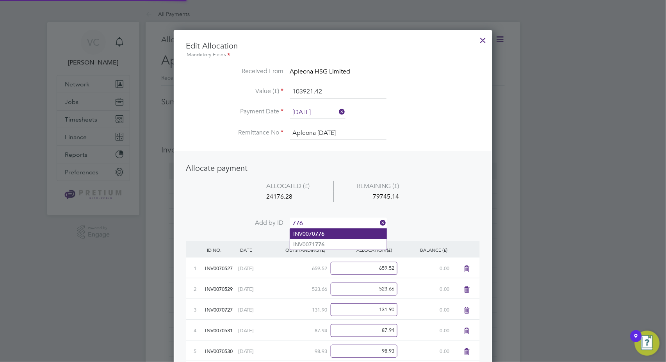
type input "776"
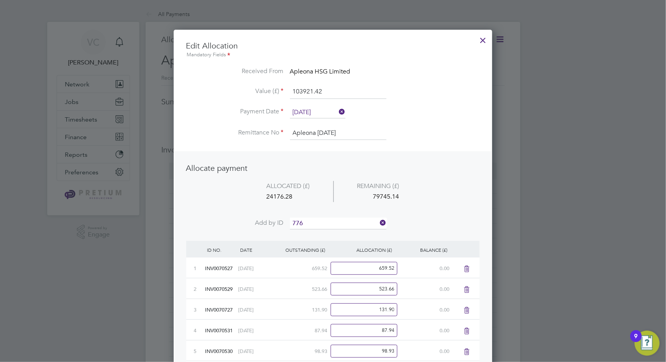
click at [331, 231] on li "INV0070 776" at bounding box center [338, 233] width 97 height 11
click at [331, 220] on input at bounding box center [338, 223] width 96 height 12
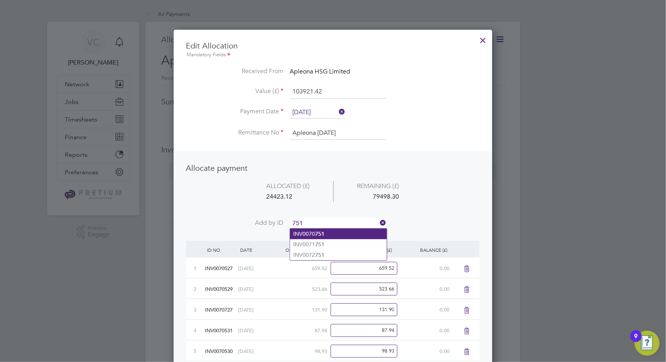
type input "751"
click at [331, 235] on li "INV0070 751" at bounding box center [338, 233] width 97 height 11
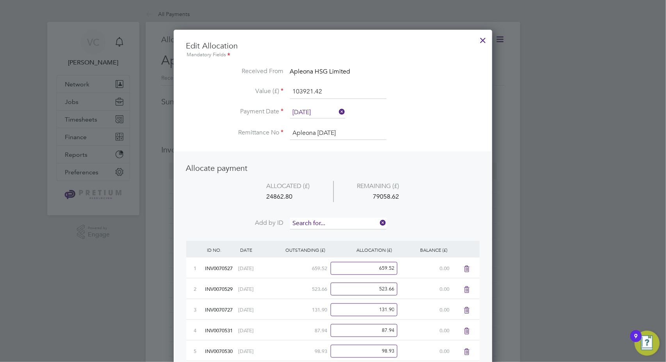
click at [331, 217] on input at bounding box center [338, 223] width 96 height 12
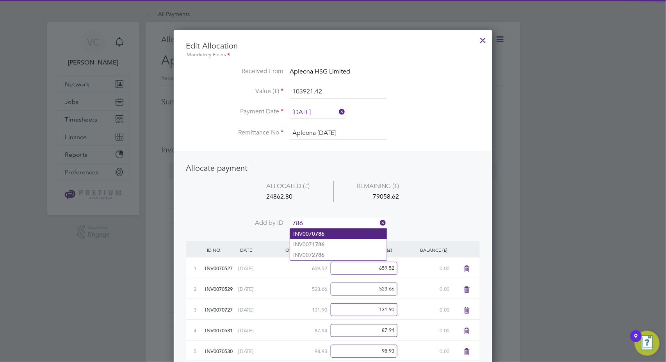
type input "786"
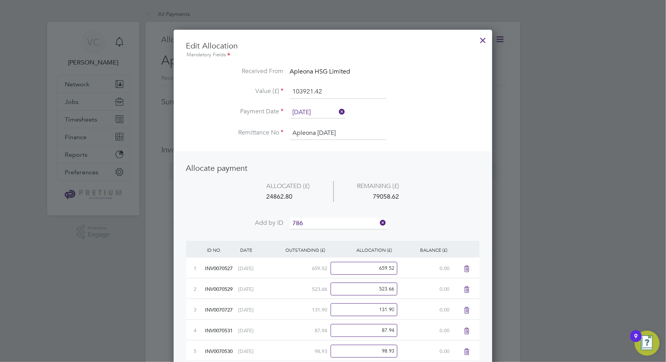
click at [324, 231] on b "786" at bounding box center [319, 233] width 9 height 7
click at [326, 221] on input at bounding box center [338, 223] width 96 height 12
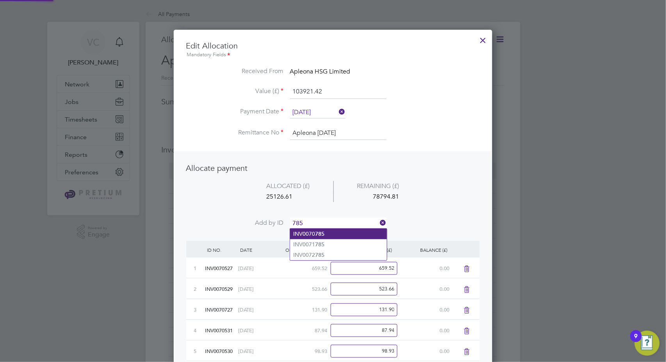
type input "785"
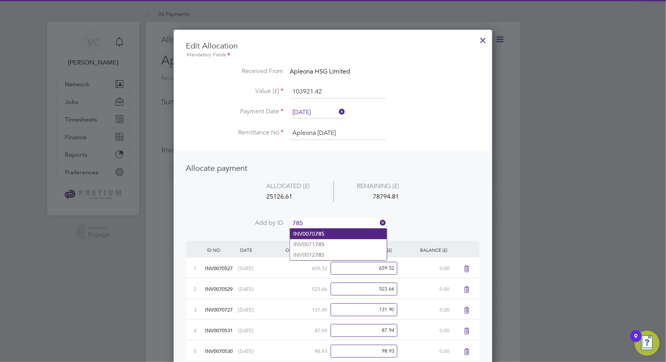
click at [314, 233] on li "INV0070 785" at bounding box center [338, 233] width 97 height 11
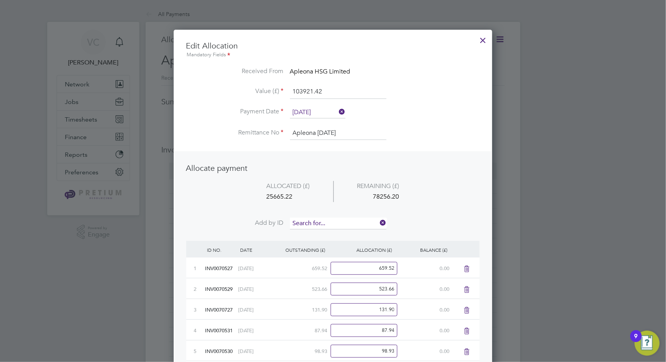
click at [318, 220] on input at bounding box center [338, 223] width 96 height 12
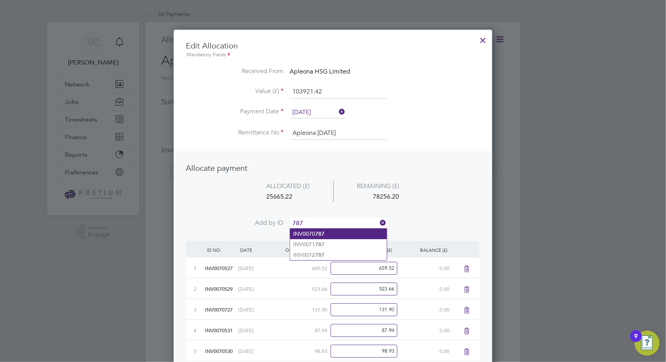
type input "787"
click at [313, 230] on li "INV0070 787" at bounding box center [338, 233] width 97 height 11
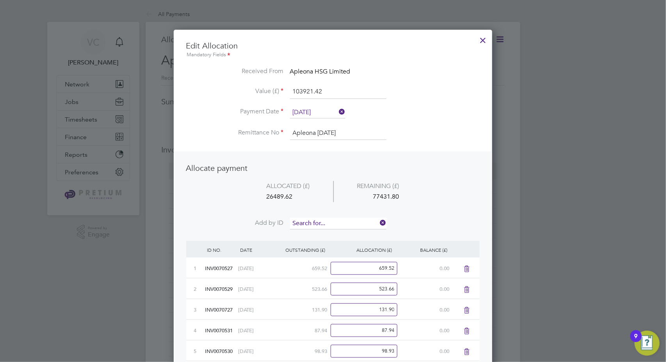
click at [317, 222] on input at bounding box center [338, 223] width 96 height 12
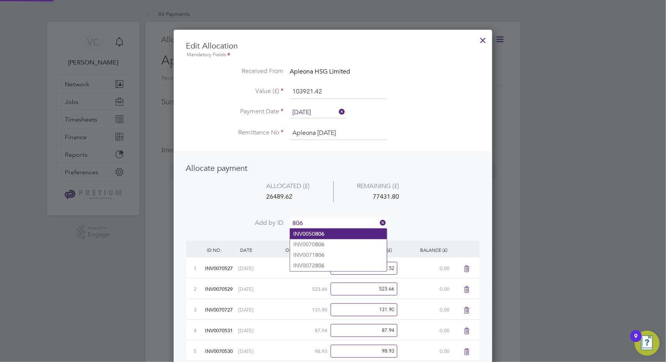
type input "806"
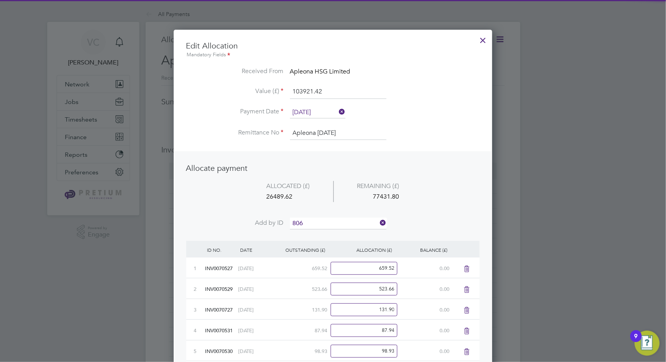
click at [319, 232] on b "806" at bounding box center [319, 233] width 9 height 7
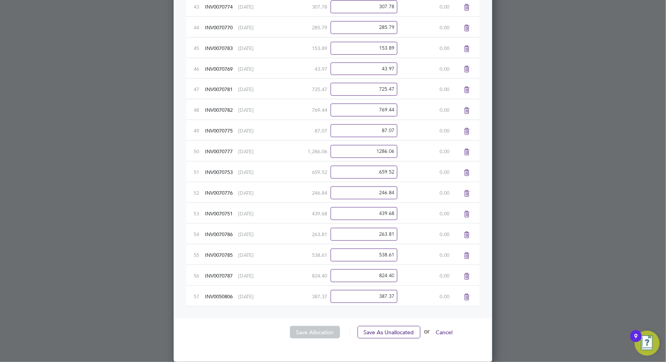
click at [467, 297] on icon at bounding box center [467, 297] width 10 height 6
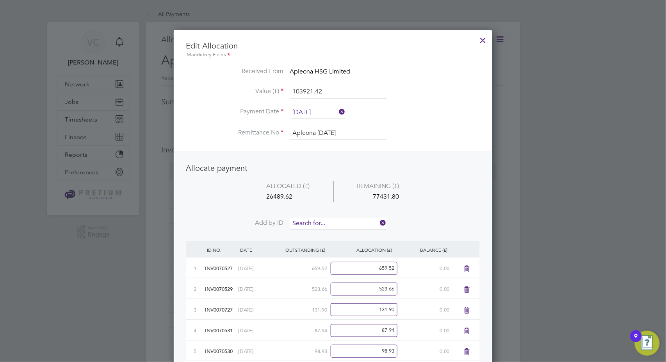
click at [335, 219] on input at bounding box center [338, 223] width 96 height 12
drag, startPoint x: 308, startPoint y: 223, endPoint x: 284, endPoint y: 221, distance: 23.5
click at [284, 221] on li "Add by ID 786" at bounding box center [333, 227] width 294 height 20
type input "806"
click at [336, 245] on li "INV0070 806" at bounding box center [338, 244] width 97 height 11
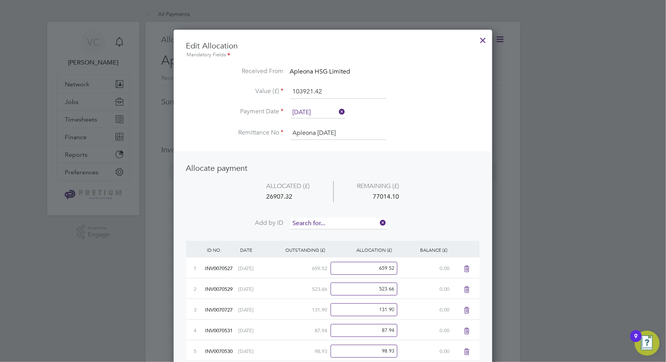
click at [341, 221] on input at bounding box center [338, 223] width 96 height 12
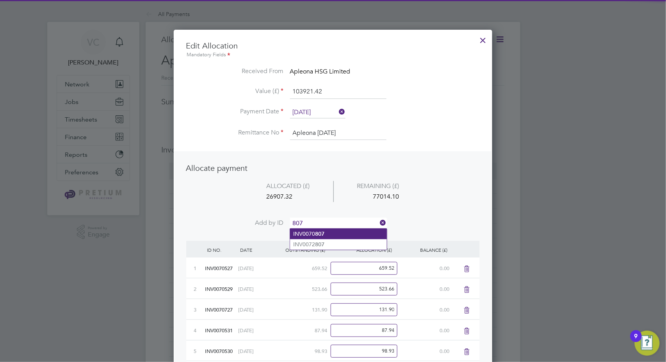
type input "807"
click at [328, 234] on li "INV0070 807" at bounding box center [338, 233] width 97 height 11
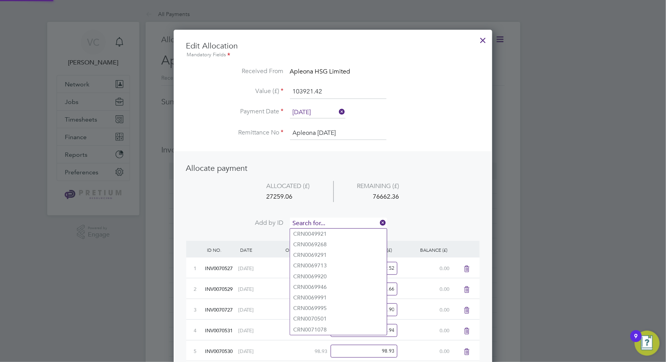
click at [331, 218] on input at bounding box center [338, 223] width 96 height 12
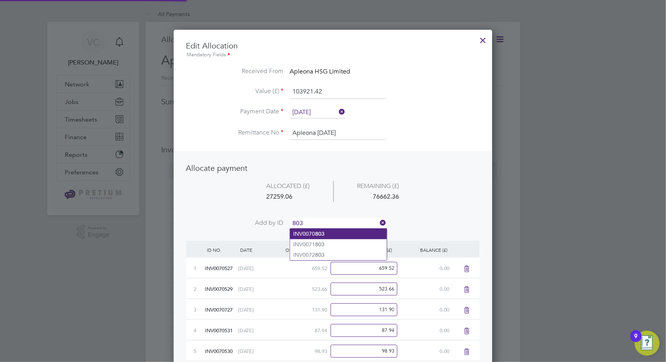
type input "803"
click at [331, 233] on li "INV0070 803" at bounding box center [338, 233] width 97 height 11
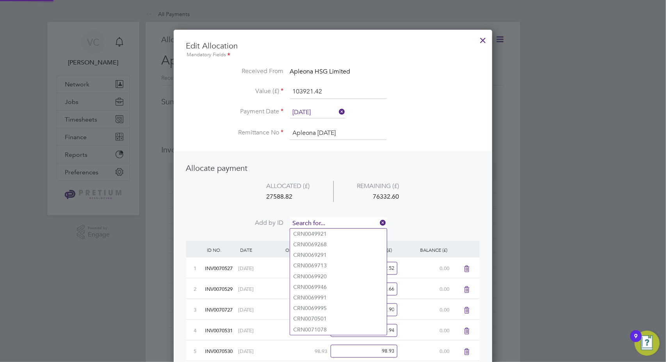
click at [337, 223] on input at bounding box center [338, 223] width 96 height 12
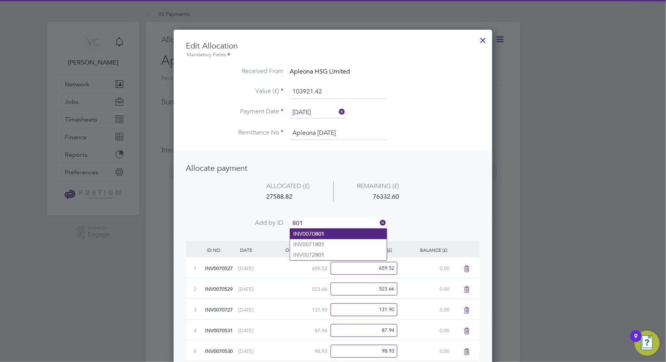
type input "801"
click at [326, 233] on li "INV0070 801" at bounding box center [338, 233] width 97 height 11
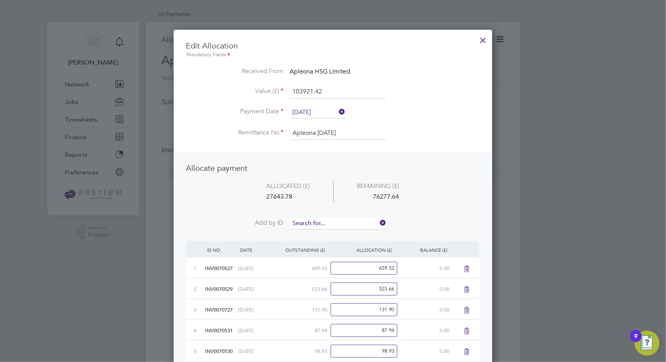
click at [324, 219] on input at bounding box center [338, 223] width 96 height 12
type input "800"
click at [327, 247] on li "INV0070 800" at bounding box center [338, 244] width 97 height 11
click at [335, 224] on input at bounding box center [338, 223] width 96 height 12
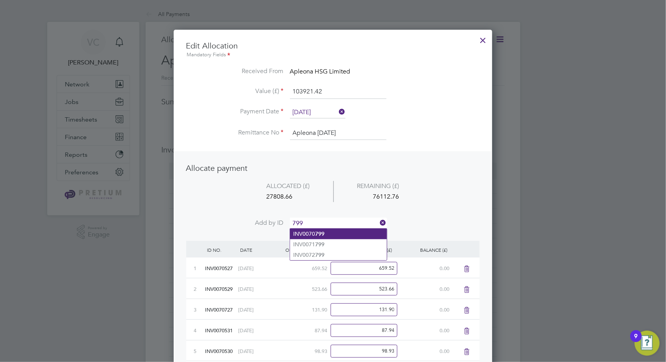
type input "799"
click at [328, 235] on li "INV0070 799" at bounding box center [338, 233] width 97 height 11
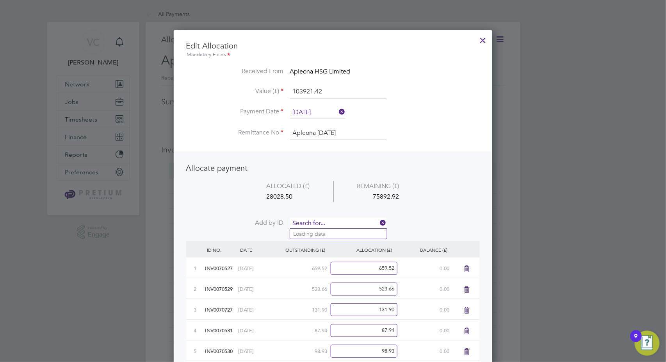
click at [337, 217] on input at bounding box center [338, 223] width 96 height 12
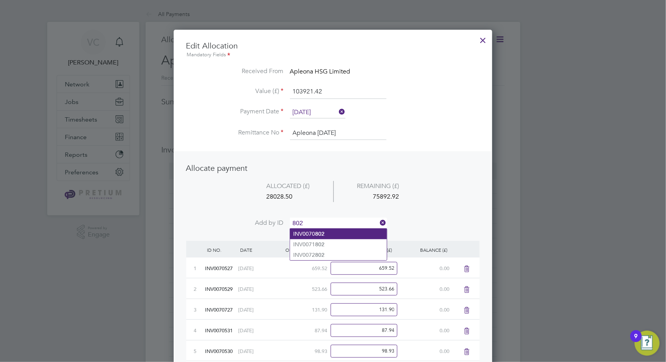
type input "802"
click at [331, 232] on li "INV0070 802" at bounding box center [338, 233] width 97 height 11
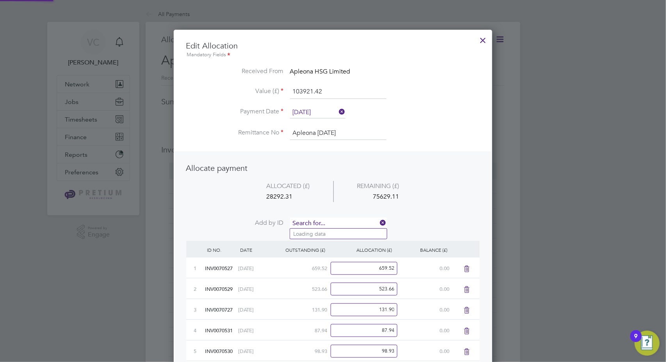
click at [333, 221] on input at bounding box center [338, 223] width 96 height 12
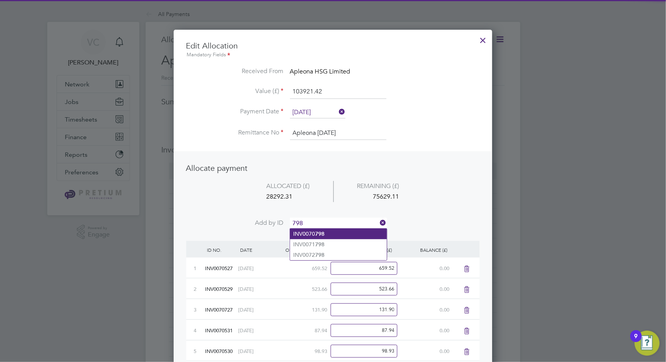
type input "798"
click at [325, 232] on li "INV0070 798" at bounding box center [338, 233] width 97 height 11
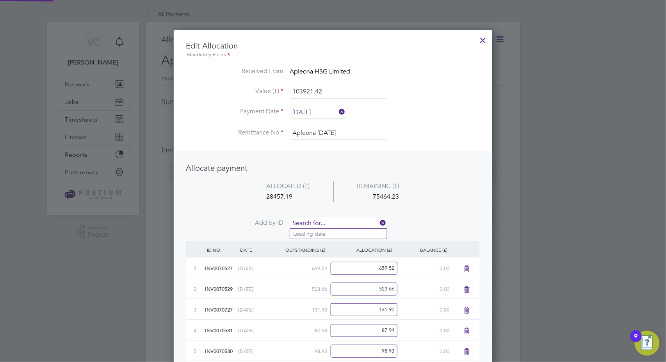
click at [328, 220] on input at bounding box center [338, 223] width 96 height 12
type input "804"
click at [323, 243] on b "804" at bounding box center [319, 244] width 9 height 7
click at [325, 225] on input at bounding box center [338, 223] width 96 height 12
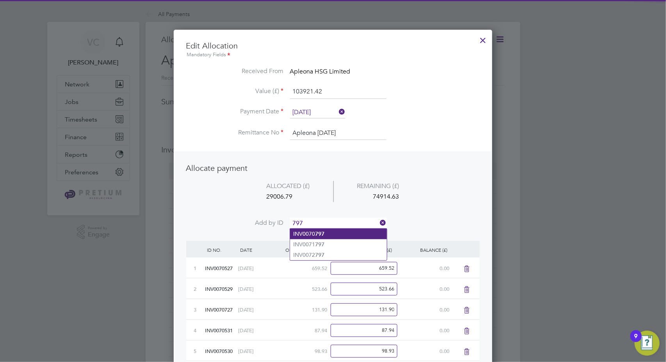
type input "797"
click at [323, 234] on b "797" at bounding box center [319, 233] width 9 height 7
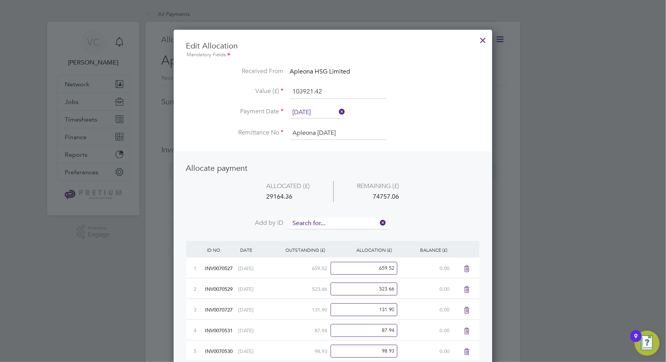
click at [330, 221] on input at bounding box center [338, 223] width 96 height 12
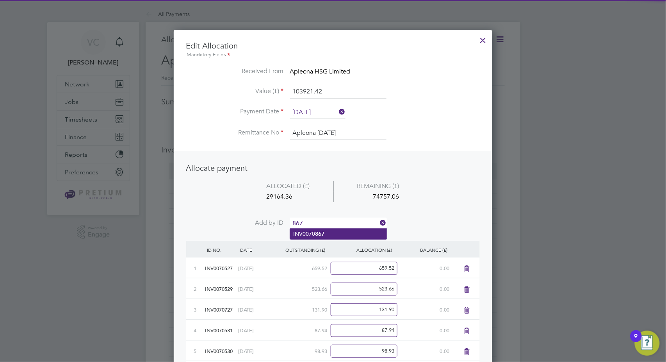
type input "867"
click at [328, 232] on li "INV0070 867" at bounding box center [338, 233] width 97 height 11
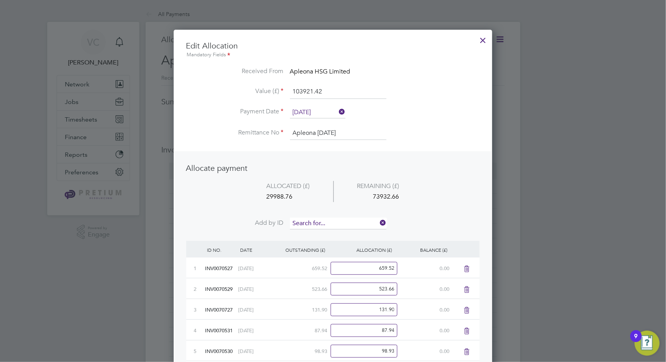
click at [333, 220] on input at bounding box center [338, 223] width 96 height 12
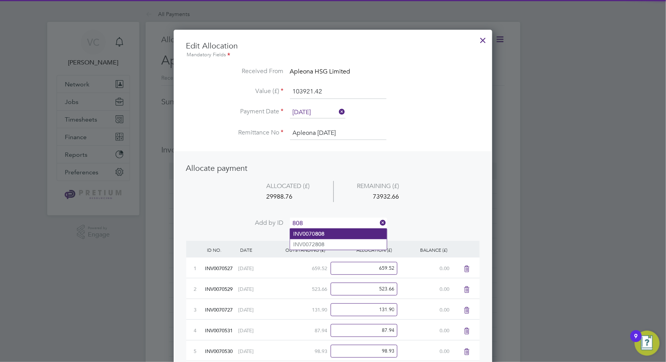
type input "808"
click at [319, 233] on b "808" at bounding box center [319, 233] width 9 height 7
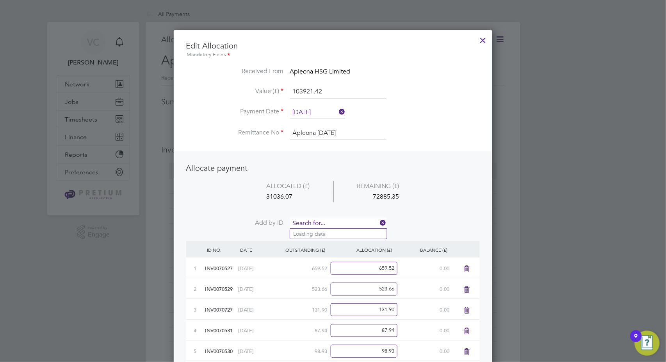
click at [325, 217] on input at bounding box center [338, 223] width 96 height 12
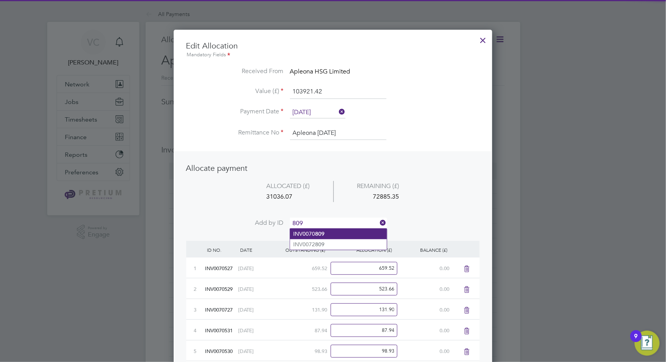
type input "809"
click at [325, 232] on li "INV0070 809" at bounding box center [338, 233] width 97 height 11
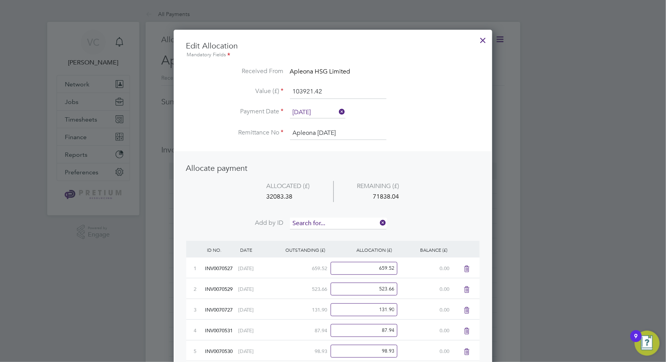
scroll to position [4, 4]
click at [326, 219] on input at bounding box center [338, 223] width 96 height 12
type input "810"
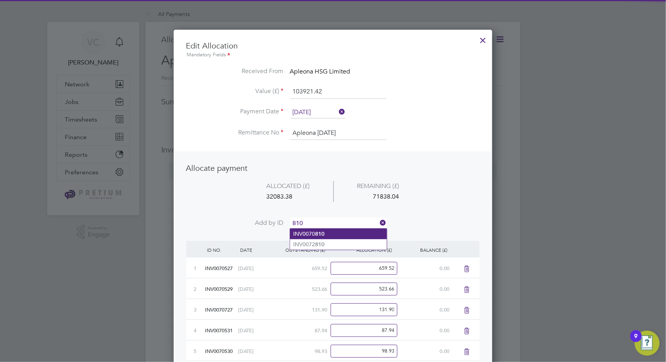
click at [325, 233] on li "INV0070 810" at bounding box center [338, 233] width 97 height 11
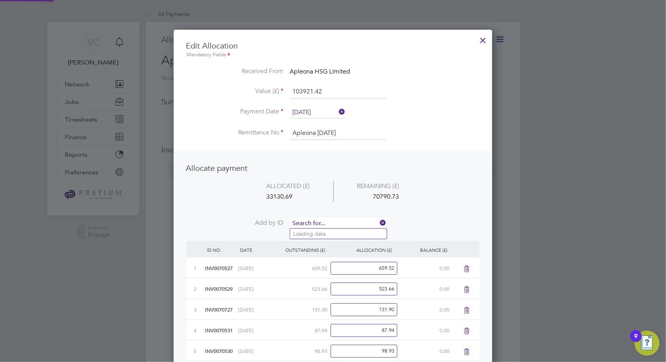
click at [327, 225] on input at bounding box center [338, 223] width 96 height 12
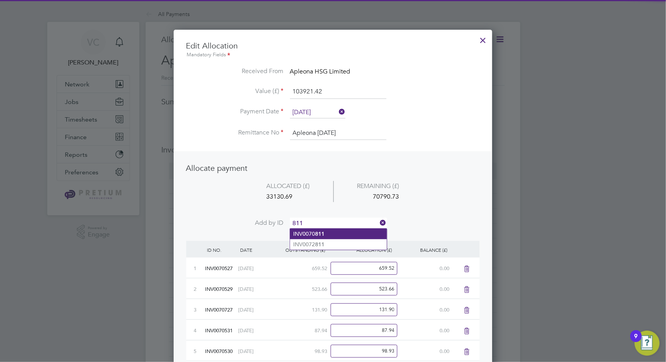
type input "811"
click at [323, 233] on b "811" at bounding box center [319, 233] width 9 height 7
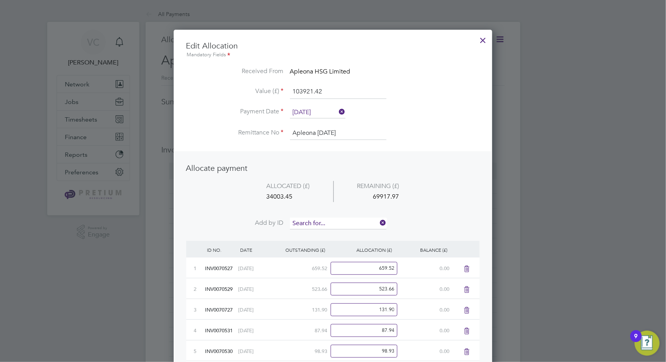
click at [330, 220] on input at bounding box center [338, 223] width 96 height 12
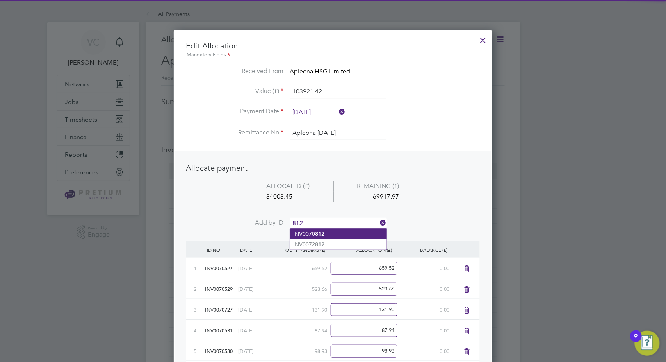
type input "812"
click at [321, 234] on b "812" at bounding box center [319, 233] width 9 height 7
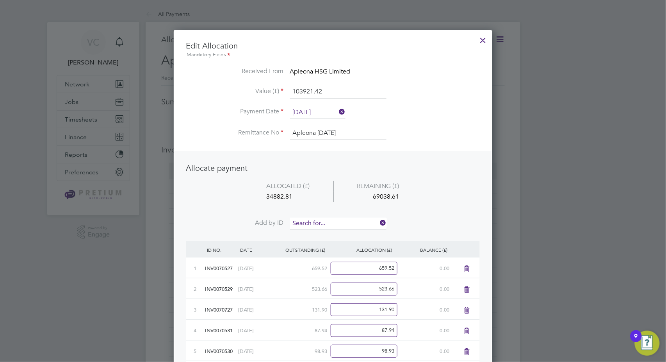
click at [326, 221] on input at bounding box center [338, 223] width 96 height 12
type input "868"
click at [325, 232] on li "INV0070 868" at bounding box center [338, 233] width 97 height 11
click at [331, 222] on input at bounding box center [338, 223] width 96 height 12
type input "089"
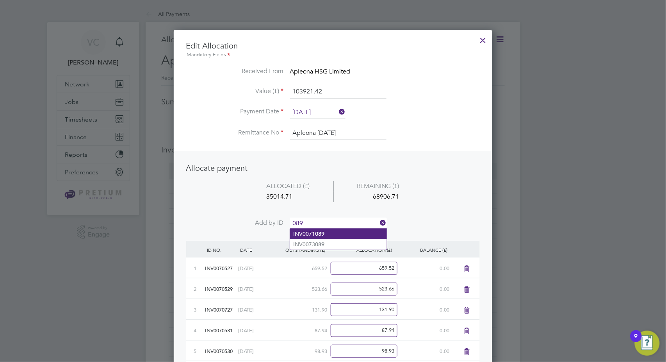
click at [333, 232] on li "INV0071 089" at bounding box center [338, 233] width 97 height 11
click at [337, 219] on input at bounding box center [338, 223] width 96 height 12
type input "088"
click at [323, 237] on li "INV0071 088" at bounding box center [338, 233] width 97 height 11
click at [330, 218] on input at bounding box center [338, 223] width 96 height 12
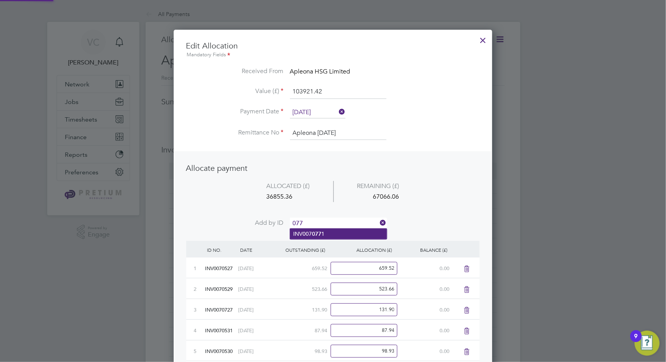
type input "077"
click at [327, 232] on li "INV007 077 1" at bounding box center [338, 233] width 97 height 11
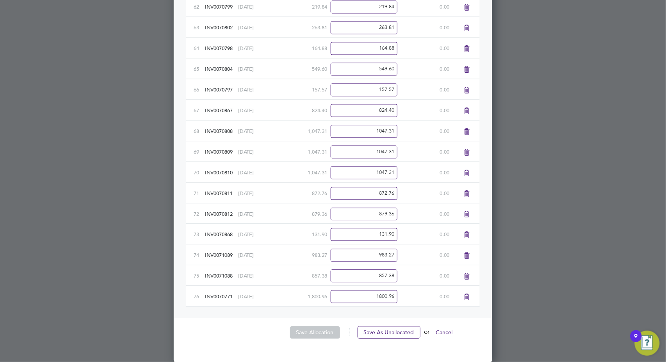
click at [465, 298] on icon at bounding box center [467, 297] width 10 height 6
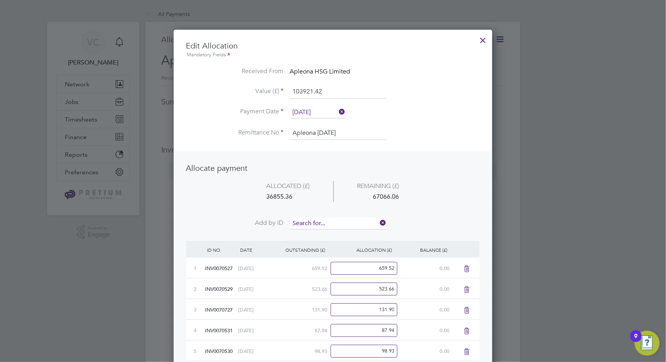
click at [323, 225] on input at bounding box center [338, 223] width 96 height 12
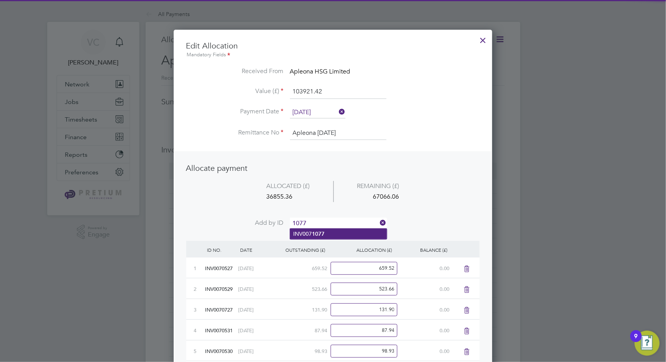
type input "1077"
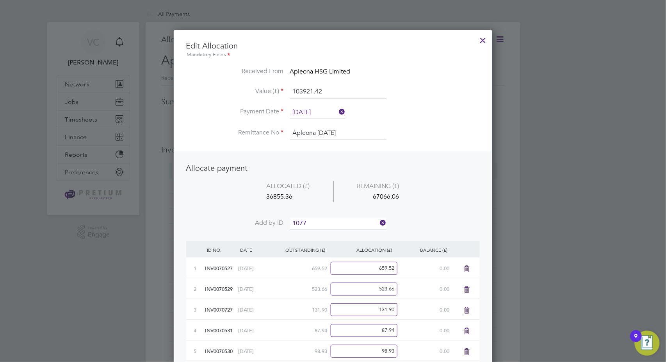
click at [336, 235] on li "INV007 1077" at bounding box center [338, 233] width 97 height 11
click at [340, 222] on input at bounding box center [338, 223] width 96 height 12
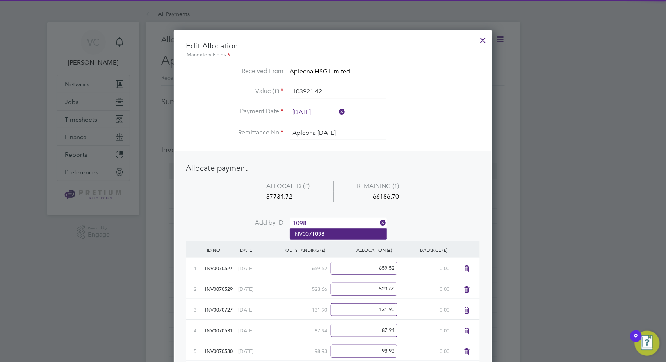
type input "1098"
click at [322, 235] on b "1098" at bounding box center [318, 233] width 12 height 7
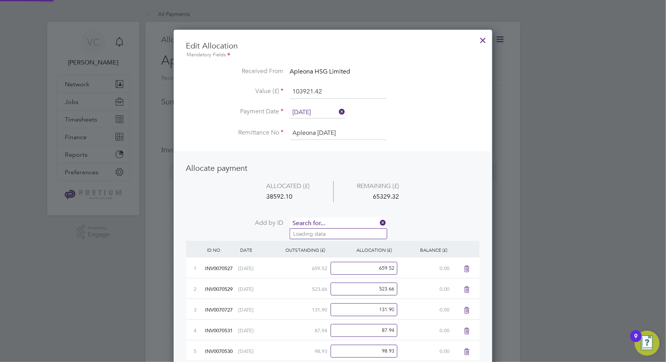
click at [332, 222] on input at bounding box center [338, 223] width 96 height 12
type input "1082"
click at [324, 234] on b "1082" at bounding box center [318, 233] width 12 height 7
click at [334, 221] on input at bounding box center [338, 223] width 96 height 12
type input "1087"
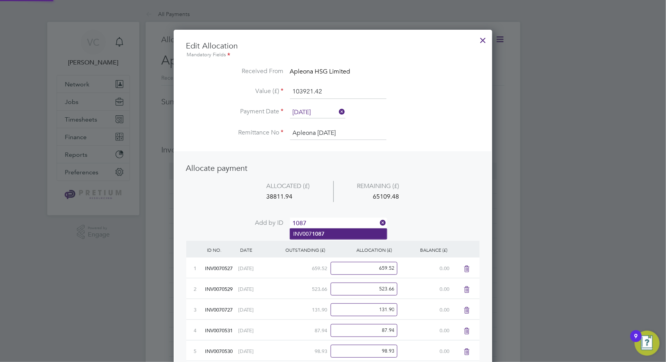
click at [329, 232] on li "INV007 1087" at bounding box center [338, 233] width 97 height 11
click at [333, 220] on input at bounding box center [338, 223] width 96 height 12
type input "1085"
click at [324, 228] on li "INV007 1085" at bounding box center [338, 233] width 97 height 11
click at [328, 221] on input at bounding box center [338, 223] width 96 height 12
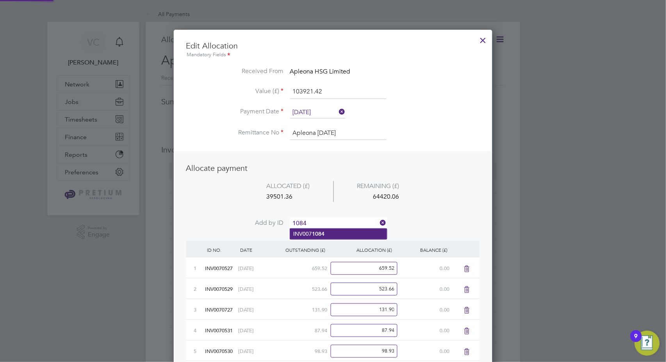
type input "1084"
click at [325, 233] on li "INV007 1084" at bounding box center [338, 233] width 97 height 11
click at [331, 222] on input at bounding box center [338, 223] width 96 height 12
type input "1099"
click at [321, 235] on b "1099" at bounding box center [318, 233] width 12 height 7
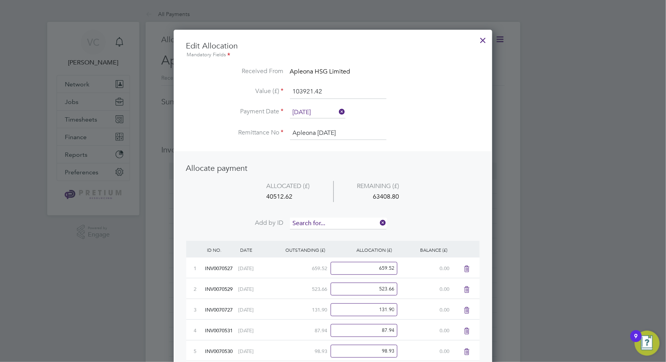
click at [331, 224] on input at bounding box center [338, 223] width 96 height 12
type input "1086"
click at [331, 234] on li "INV007 1086" at bounding box center [338, 233] width 97 height 11
click at [337, 220] on input at bounding box center [338, 223] width 96 height 12
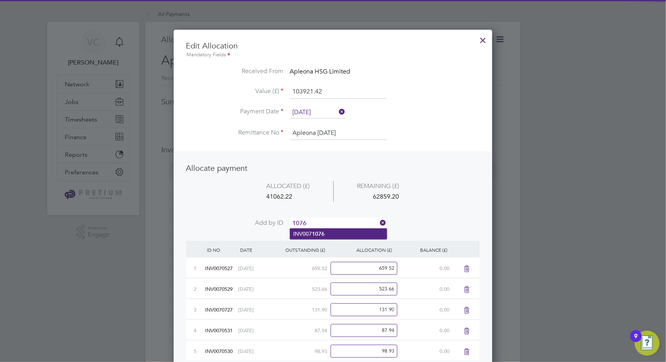
type input "1076"
click at [327, 231] on li "INV007 1076" at bounding box center [338, 233] width 97 height 11
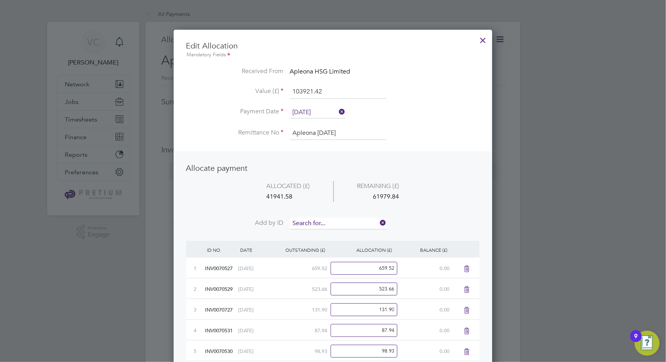
click at [330, 219] on input at bounding box center [338, 223] width 96 height 12
type input "1083"
click at [312, 232] on b "1083" at bounding box center [318, 233] width 12 height 7
click at [319, 221] on input at bounding box center [338, 223] width 96 height 12
type input "1094"
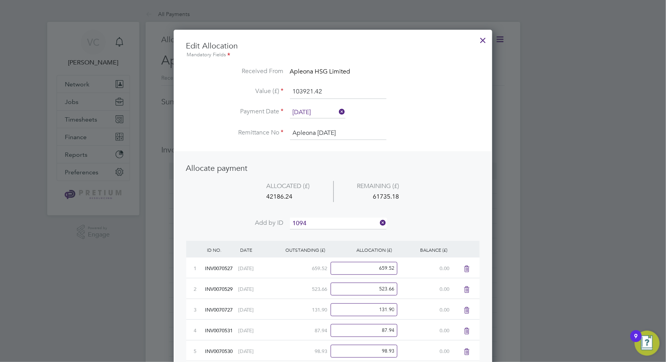
click at [321, 232] on b "1094" at bounding box center [318, 233] width 12 height 7
click at [323, 225] on input at bounding box center [338, 223] width 96 height 12
type input "1090"
click at [335, 236] on li "INV007 1090" at bounding box center [338, 233] width 97 height 11
click at [342, 221] on input at bounding box center [338, 223] width 96 height 12
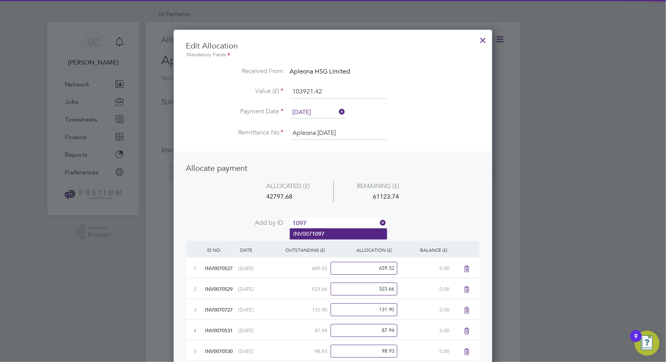
type input "1097"
click at [335, 230] on li "INV007 1097" at bounding box center [338, 233] width 97 height 11
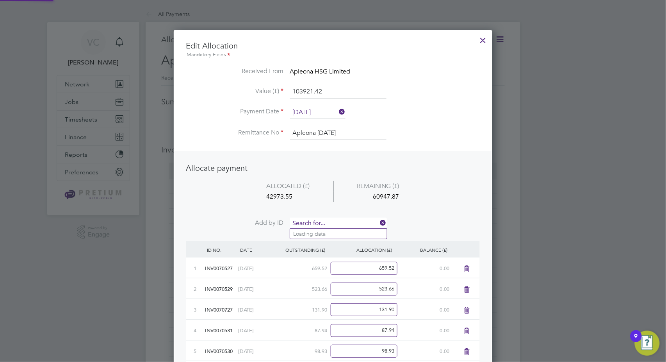
click at [345, 217] on input at bounding box center [338, 223] width 96 height 12
type input "1092"
click at [337, 235] on li "INV007 1092" at bounding box center [338, 233] width 97 height 11
click at [344, 218] on input at bounding box center [338, 223] width 96 height 12
type input "1079"
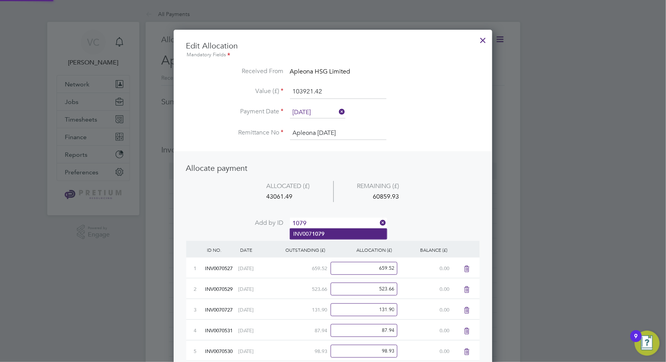
click at [317, 232] on b "1079" at bounding box center [318, 233] width 12 height 7
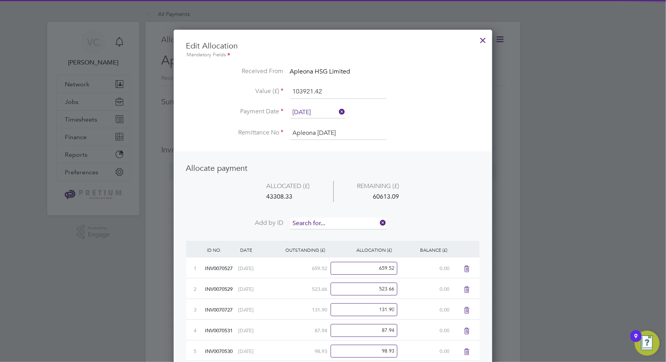
click at [326, 221] on input at bounding box center [338, 223] width 96 height 12
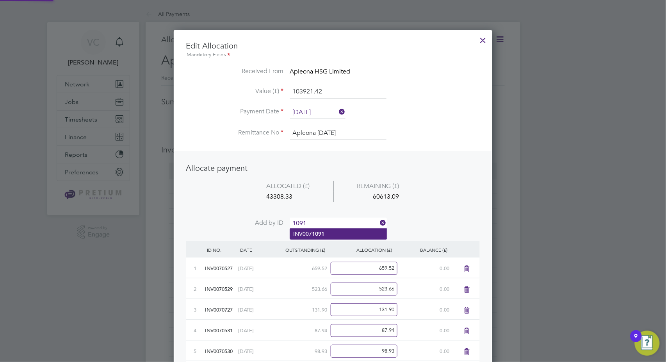
type input "1091"
click at [319, 235] on b "1091" at bounding box center [318, 233] width 12 height 7
click at [319, 224] on input at bounding box center [338, 223] width 96 height 12
type input "1095"
click at [329, 235] on li "INV007 1095" at bounding box center [338, 233] width 97 height 11
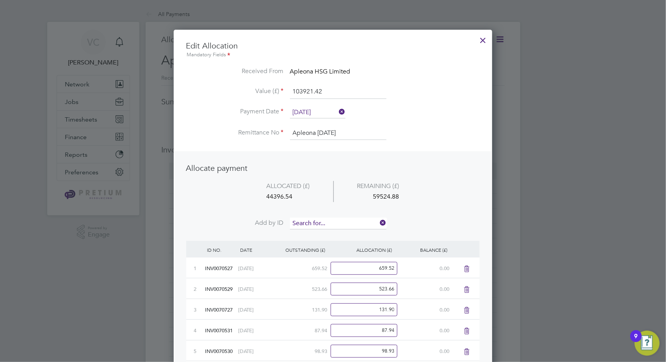
click at [331, 220] on input at bounding box center [338, 223] width 96 height 12
type input "1096"
click at [321, 235] on b "1096" at bounding box center [318, 233] width 12 height 7
click at [330, 221] on input at bounding box center [338, 223] width 96 height 12
type input "1093"
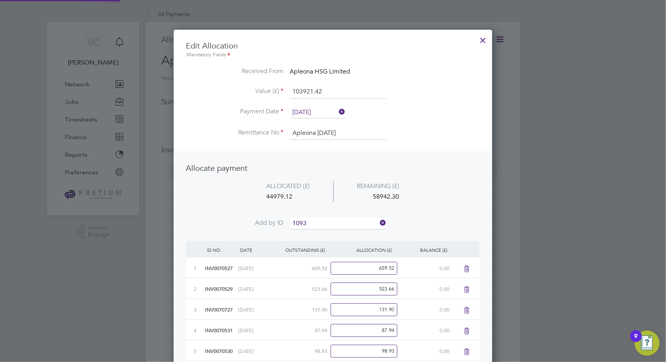
click at [326, 233] on li "INV007 1093" at bounding box center [338, 233] width 97 height 11
click at [336, 224] on input at bounding box center [338, 223] width 96 height 12
type input "1103"
click at [328, 234] on li "INV007 1103" at bounding box center [338, 233] width 97 height 11
click at [336, 222] on input at bounding box center [338, 223] width 96 height 12
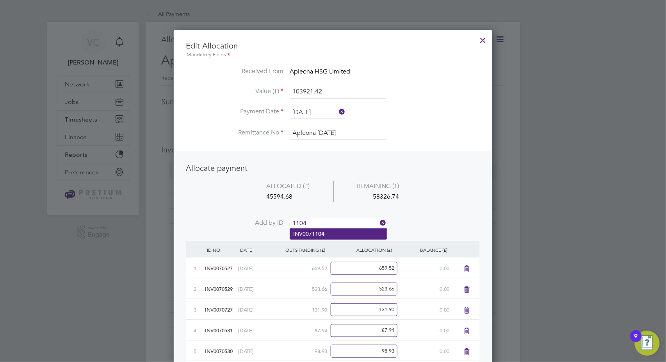
type input "1104"
click at [329, 232] on li "INV007 1104" at bounding box center [338, 233] width 97 height 11
click at [331, 225] on input at bounding box center [338, 223] width 96 height 12
type input "1102"
click at [327, 234] on li "INV007 1102" at bounding box center [338, 233] width 97 height 11
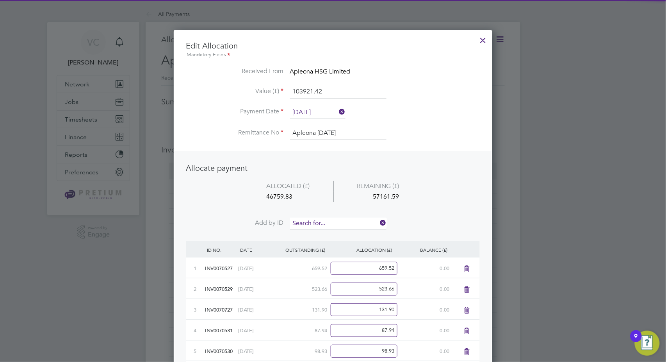
click at [333, 225] on input at bounding box center [338, 223] width 96 height 12
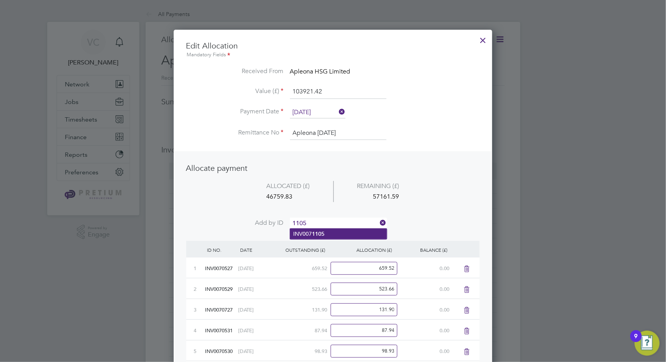
type input "1105"
click at [316, 235] on b "1105" at bounding box center [318, 233] width 12 height 7
click at [332, 221] on input at bounding box center [338, 223] width 96 height 12
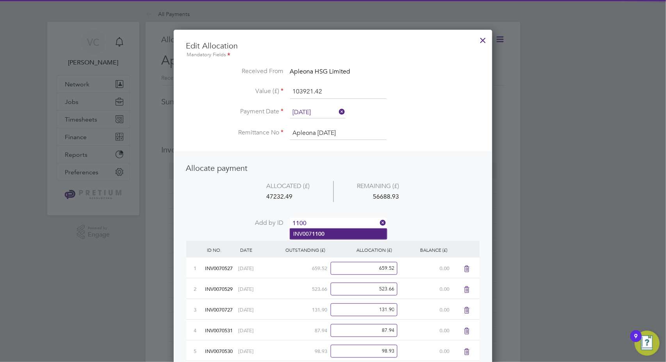
type input "1100"
click at [319, 237] on b "1100" at bounding box center [318, 233] width 12 height 7
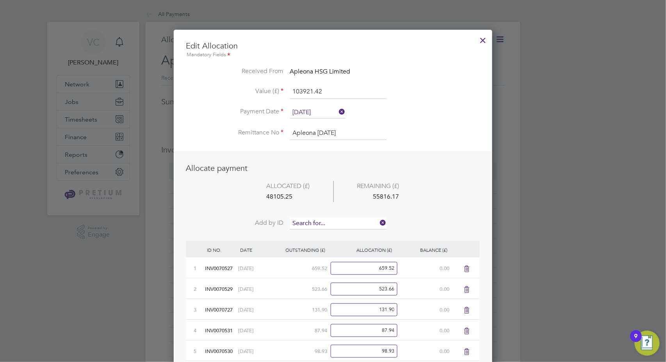
click at [328, 221] on input at bounding box center [338, 223] width 96 height 12
type input "1106"
click at [324, 235] on b "1106" at bounding box center [318, 233] width 12 height 7
click at [330, 223] on input at bounding box center [338, 223] width 96 height 12
type input "1107"
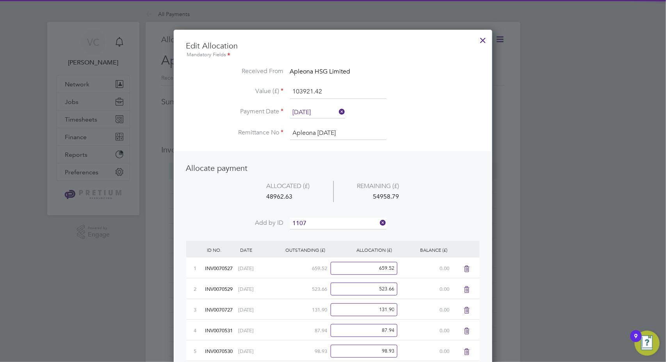
click at [323, 233] on b "1107" at bounding box center [318, 233] width 12 height 7
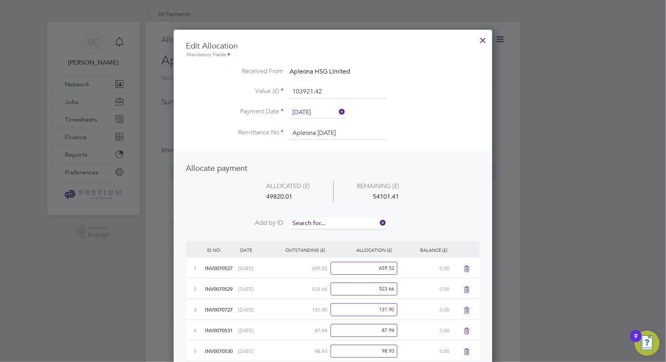
click at [331, 222] on input at bounding box center [338, 223] width 96 height 12
type input "1112"
click at [334, 231] on li "INV007 1112" at bounding box center [338, 233] width 97 height 11
click at [335, 219] on input at bounding box center [338, 223] width 96 height 12
type input "1111"
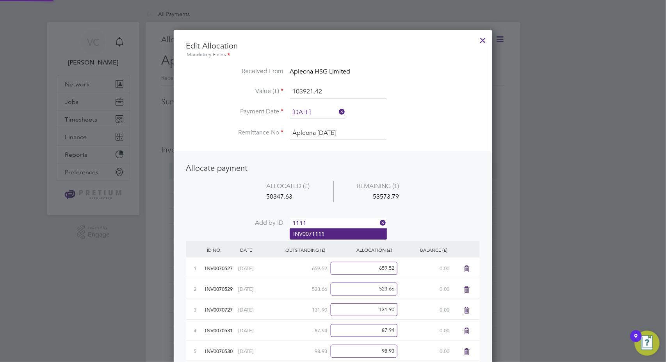
click at [330, 231] on li "INV007 1111" at bounding box center [338, 233] width 97 height 11
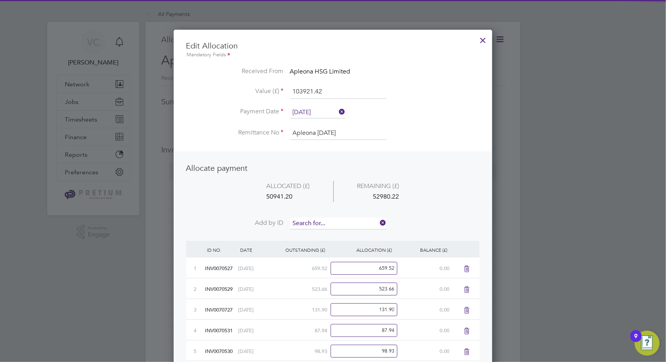
click at [337, 224] on input at bounding box center [338, 223] width 96 height 12
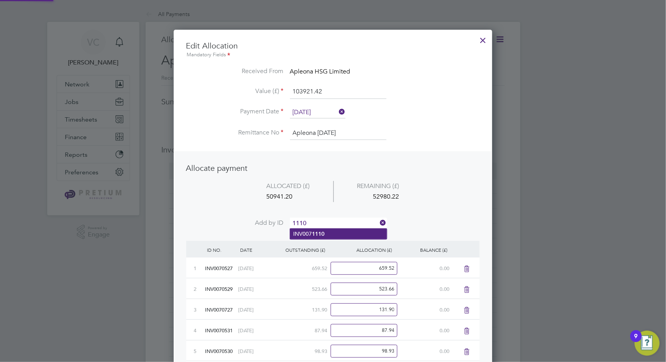
type input "1110"
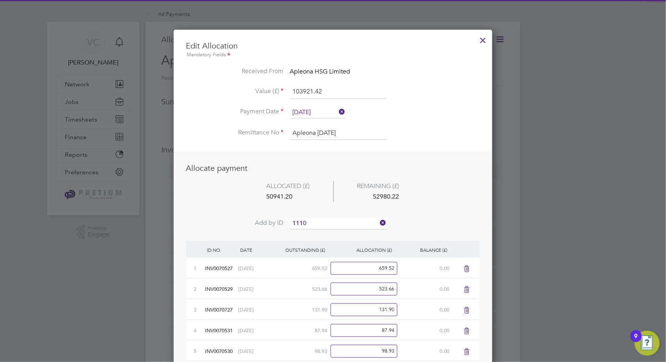
click at [330, 234] on li "INV007 1110" at bounding box center [338, 233] width 97 height 11
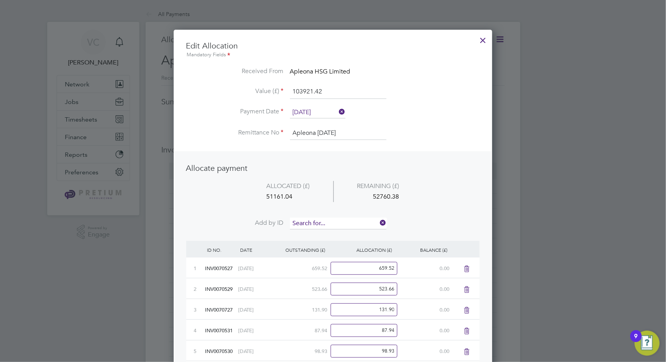
click at [336, 219] on input at bounding box center [338, 223] width 96 height 12
type input "1108"
click at [328, 233] on li "INV007 1108" at bounding box center [338, 233] width 97 height 11
click at [344, 223] on input at bounding box center [338, 223] width 96 height 12
type input "1109"
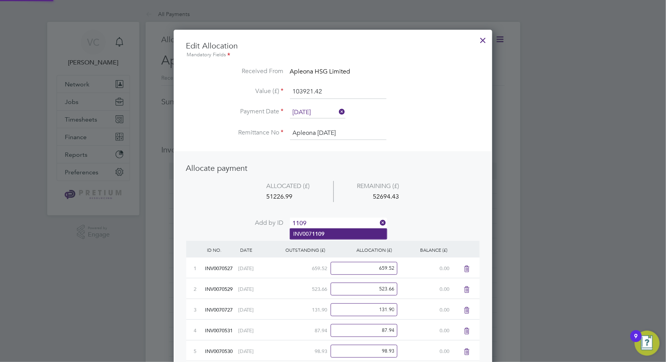
click at [340, 234] on li "INV007 1109" at bounding box center [338, 233] width 97 height 11
click at [335, 218] on input at bounding box center [338, 223] width 96 height 12
type input "1119"
click at [321, 231] on b "1119" at bounding box center [318, 233] width 12 height 7
click at [324, 222] on input at bounding box center [338, 223] width 96 height 12
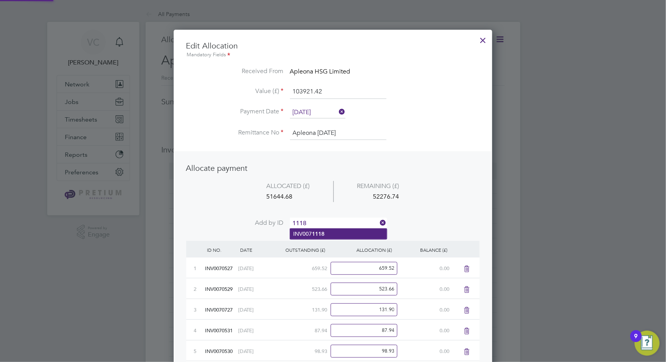
type input "1118"
click at [318, 235] on b "1118" at bounding box center [318, 233] width 12 height 7
click at [328, 223] on input at bounding box center [338, 223] width 96 height 12
type input "1115"
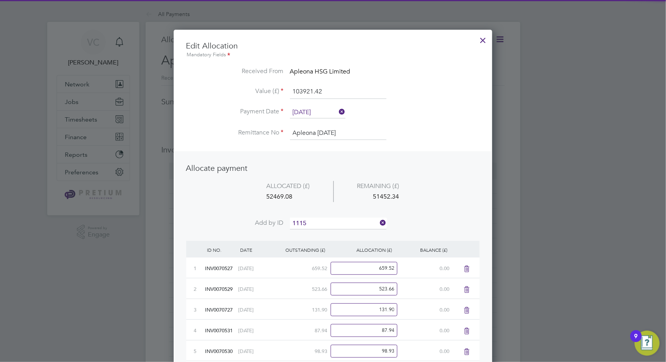
click at [320, 230] on b "1115" at bounding box center [318, 233] width 12 height 7
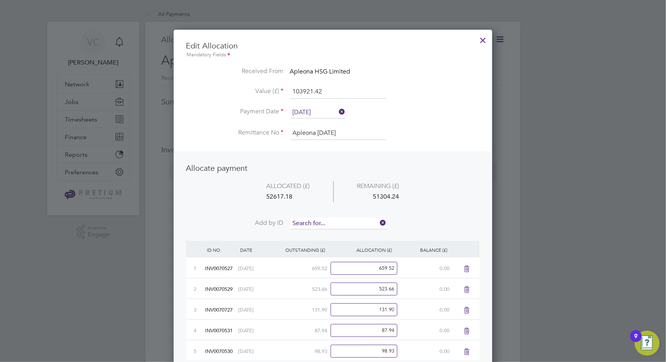
click at [328, 217] on input at bounding box center [338, 223] width 96 height 12
type input "1116"
click at [332, 232] on li "INV007 1116" at bounding box center [338, 233] width 97 height 11
click at [340, 223] on input at bounding box center [338, 223] width 96 height 12
type input "1127"
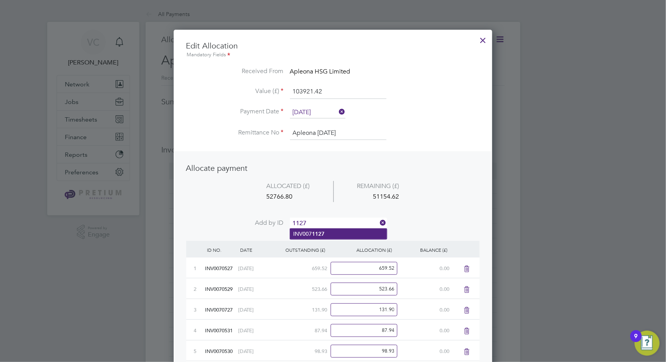
click at [333, 236] on li "INV007 1127" at bounding box center [338, 233] width 97 height 11
click at [346, 219] on input at bounding box center [338, 223] width 96 height 12
type input "1120"
click at [343, 233] on li "INV007 1120" at bounding box center [338, 233] width 97 height 11
click at [351, 219] on input at bounding box center [338, 223] width 96 height 12
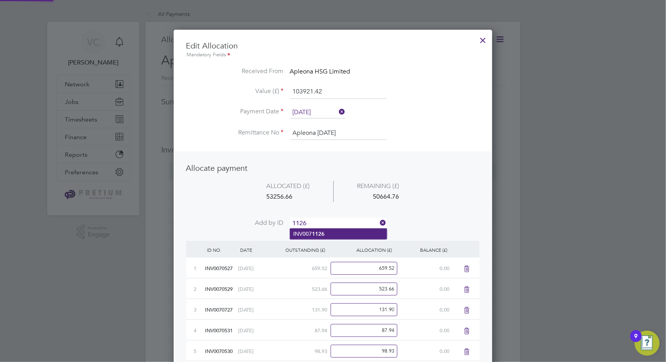
type input "1126"
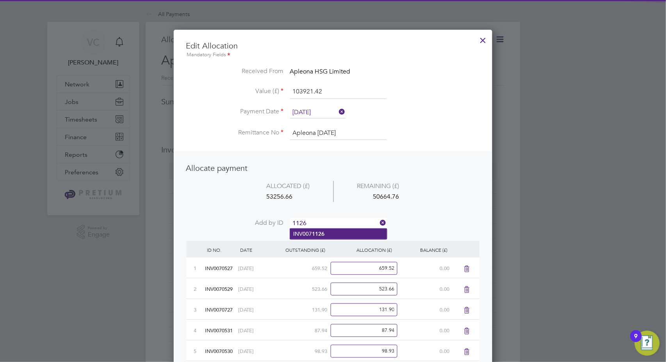
click at [329, 235] on li "INV007 1126" at bounding box center [338, 233] width 97 height 11
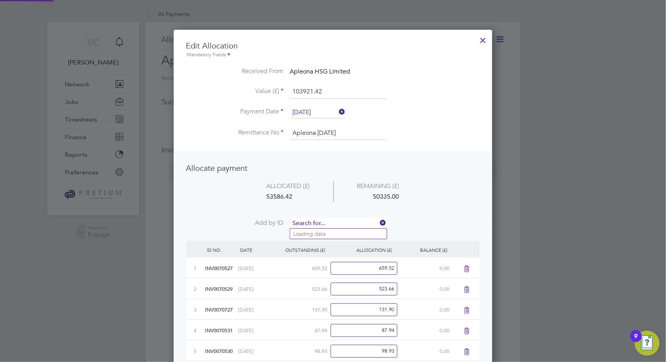
click at [339, 221] on input at bounding box center [338, 223] width 96 height 12
type input "1124"
click at [323, 233] on b "1124" at bounding box center [318, 233] width 12 height 7
click at [335, 223] on input at bounding box center [338, 223] width 96 height 12
type input "1128"
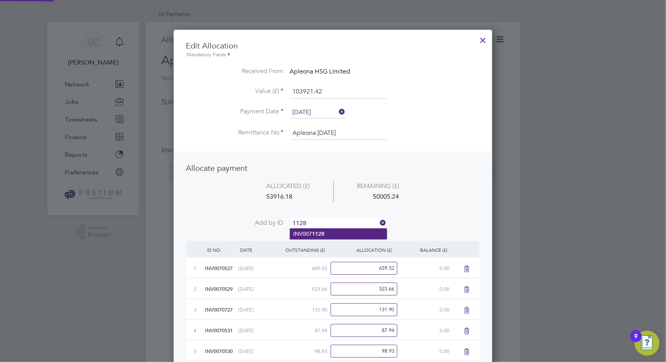
click at [319, 233] on b "1128" at bounding box center [318, 233] width 12 height 7
click at [333, 217] on input at bounding box center [338, 223] width 96 height 12
type input "1117"
click at [327, 237] on li "INV007 1117" at bounding box center [338, 233] width 97 height 11
click at [334, 221] on input at bounding box center [338, 223] width 96 height 12
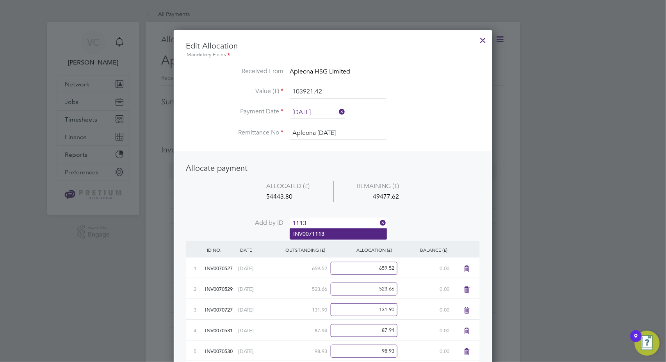
type input "1113"
click at [326, 234] on li "INV007 1113" at bounding box center [338, 233] width 97 height 11
click at [333, 222] on input at bounding box center [338, 223] width 96 height 12
type input "1121"
click at [325, 234] on li "INV007 1121" at bounding box center [338, 233] width 97 height 11
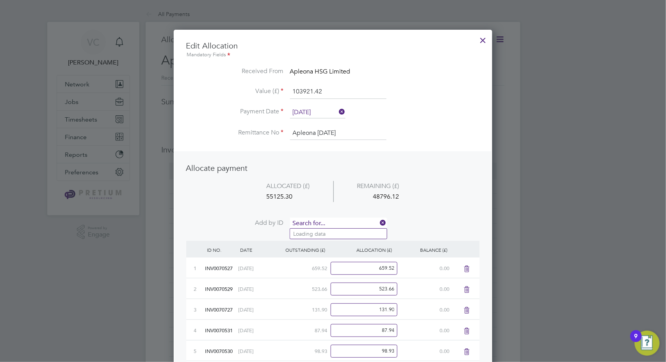
click at [332, 224] on input at bounding box center [338, 223] width 96 height 12
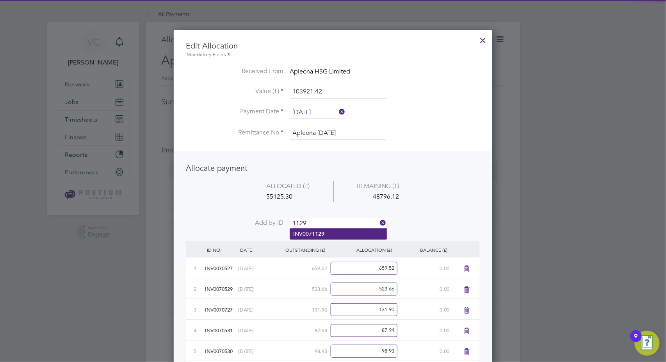
type input "1129"
click at [329, 236] on li "INV007 1129" at bounding box center [338, 233] width 97 height 11
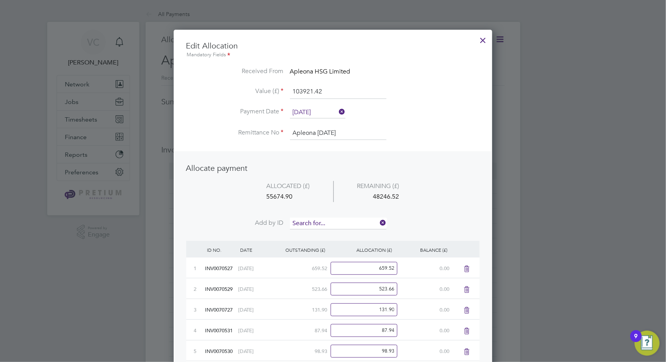
click at [335, 218] on input at bounding box center [338, 223] width 96 height 12
type input "1123"
click at [331, 232] on li "INV007 1123" at bounding box center [338, 233] width 97 height 11
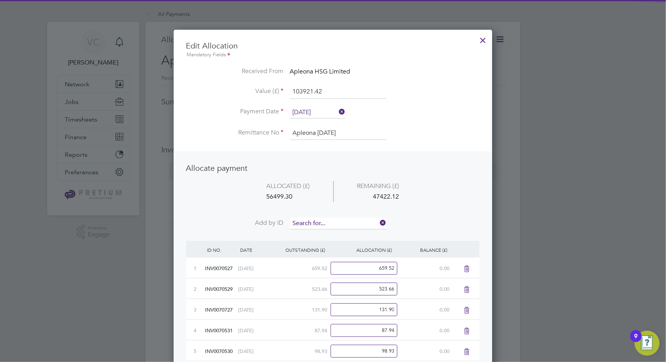
click at [341, 221] on input at bounding box center [338, 223] width 96 height 12
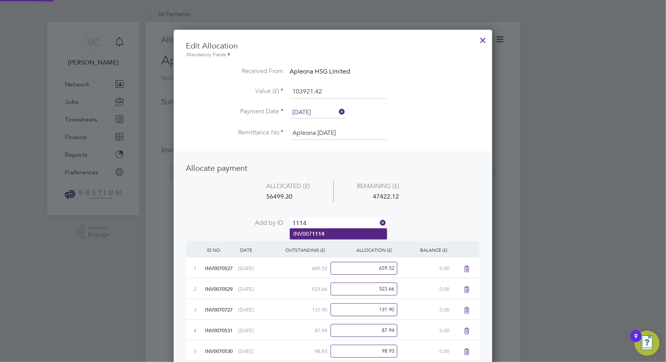
type input "1114"
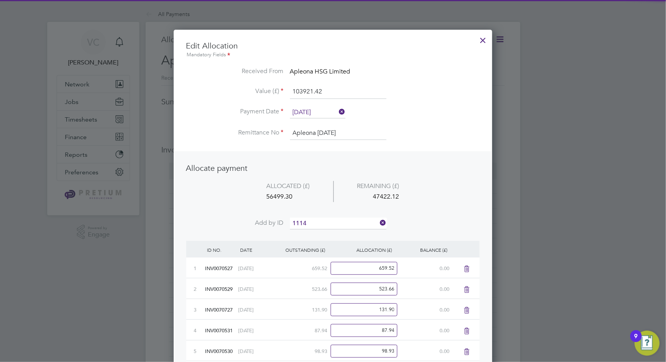
click at [322, 229] on li "INV007 1114" at bounding box center [338, 233] width 97 height 11
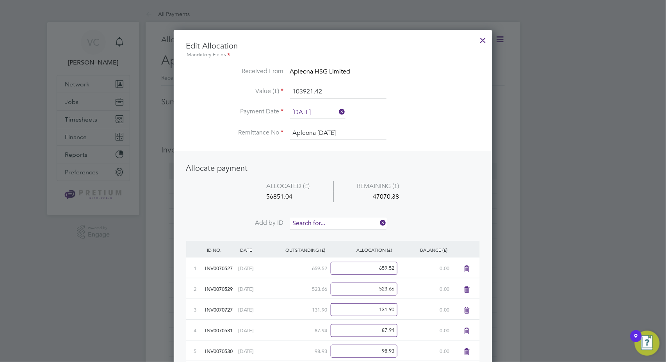
click at [328, 223] on input at bounding box center [338, 223] width 96 height 12
type input "1151"
click at [319, 233] on b "1151" at bounding box center [318, 233] width 12 height 7
click at [324, 223] on input at bounding box center [338, 223] width 96 height 12
type input "1152"
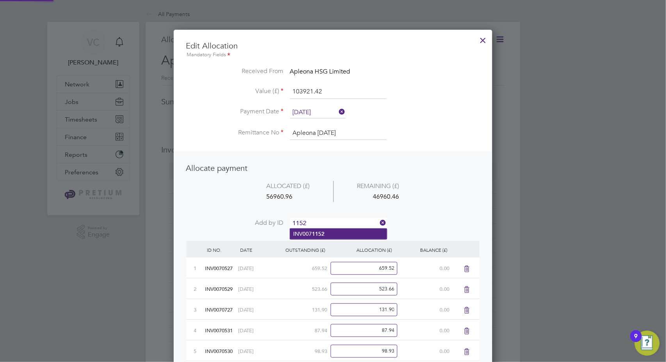
click at [325, 233] on li "INV007 1152" at bounding box center [338, 233] width 97 height 11
click at [331, 224] on input at bounding box center [338, 223] width 96 height 12
type input "1148"
click at [331, 233] on li "INV007 1148" at bounding box center [338, 233] width 97 height 11
click at [337, 219] on input at bounding box center [338, 223] width 96 height 12
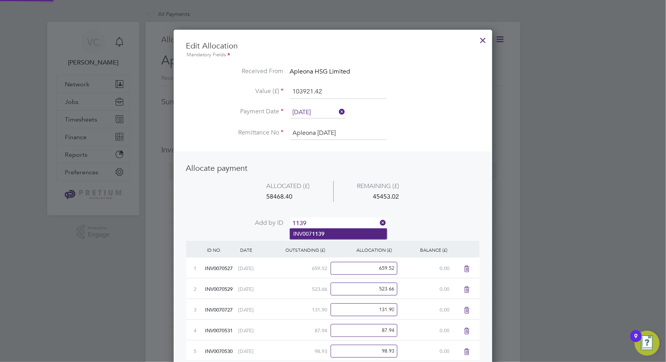
type input "1139"
click at [327, 233] on li "INV007 1139" at bounding box center [338, 233] width 97 height 11
click at [334, 219] on input at bounding box center [338, 223] width 96 height 12
type input "1141"
click at [328, 232] on li "INV007 1141" at bounding box center [338, 233] width 97 height 11
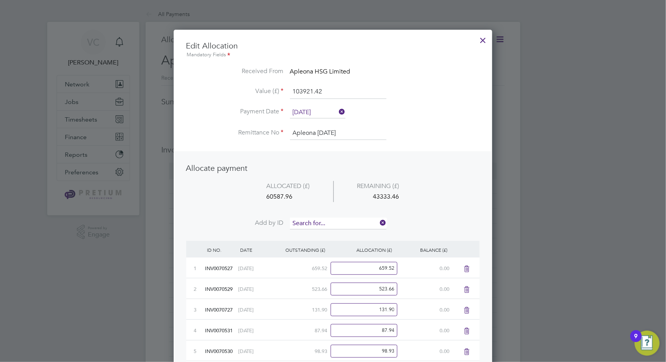
click at [336, 220] on input at bounding box center [338, 223] width 96 height 12
type input "1140"
click at [329, 235] on li "INV007 1140" at bounding box center [338, 233] width 97 height 11
click at [334, 222] on input at bounding box center [338, 223] width 96 height 12
type input "1142"
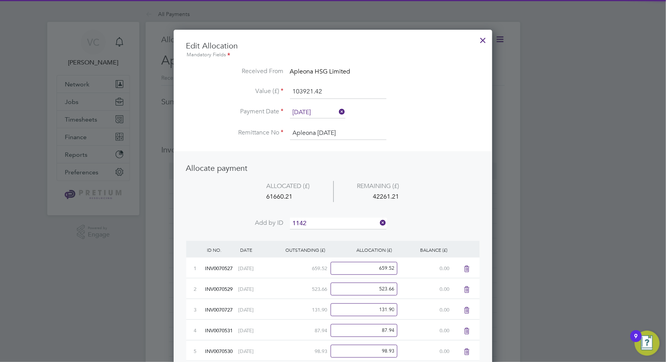
click at [319, 234] on b "1142" at bounding box center [318, 233] width 12 height 7
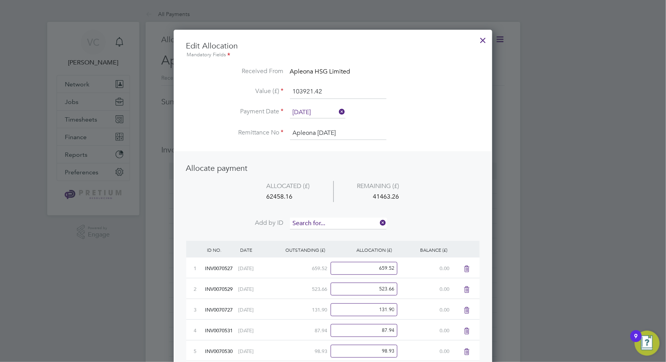
click at [335, 224] on input at bounding box center [338, 223] width 96 height 12
type input "1143"
click at [330, 236] on li "INV007 1143" at bounding box center [338, 233] width 97 height 11
click at [335, 223] on input at bounding box center [338, 223] width 96 height 12
type input "1131"
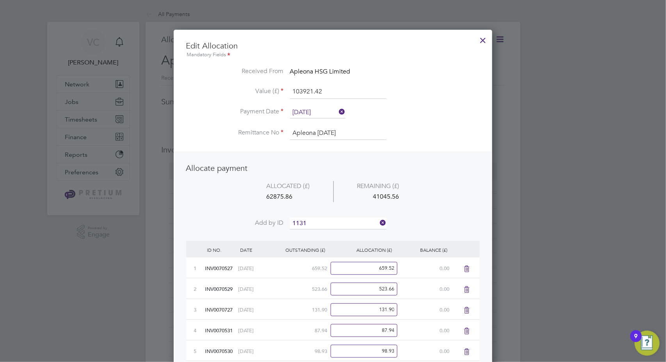
click at [329, 233] on li "INV007 1131" at bounding box center [338, 233] width 97 height 11
click at [340, 221] on input at bounding box center [338, 223] width 96 height 12
type input "1132"
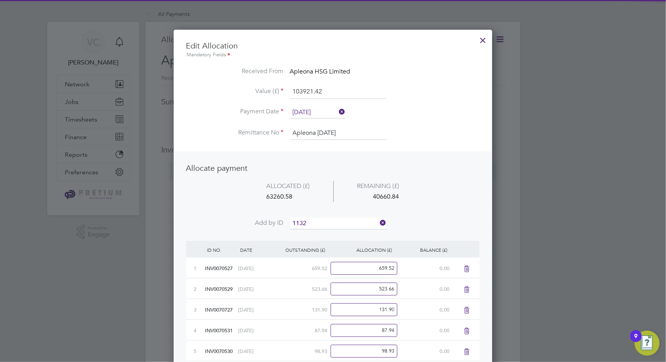
click at [330, 230] on li "INV007 1132" at bounding box center [338, 233] width 97 height 11
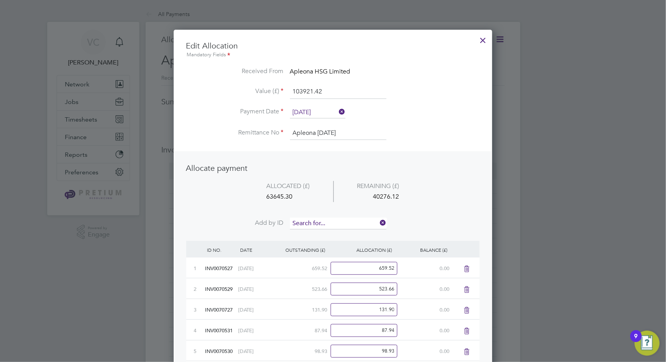
click at [337, 221] on input at bounding box center [338, 223] width 96 height 12
type input "1133"
click at [326, 233] on li "INV007 1133" at bounding box center [338, 233] width 97 height 11
click at [329, 223] on input at bounding box center [338, 223] width 96 height 12
type input "1137"
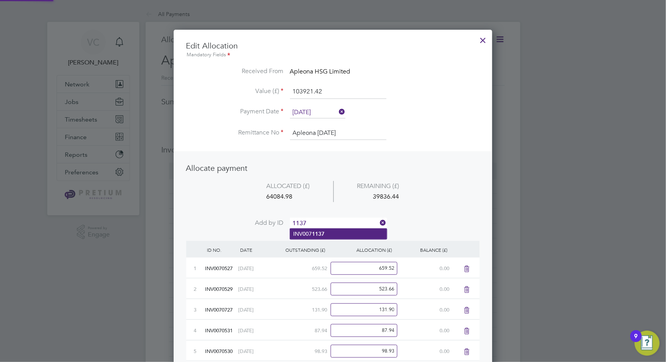
click at [319, 234] on b "1137" at bounding box center [318, 233] width 12 height 7
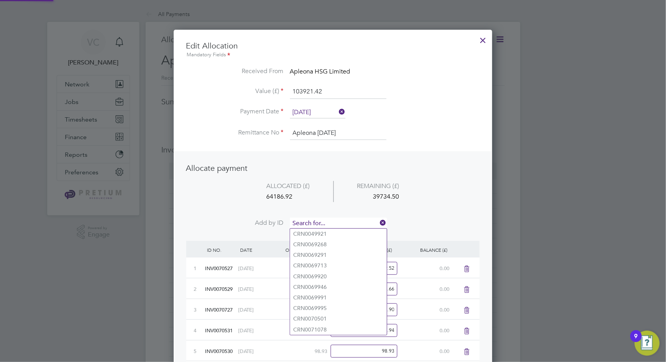
click at [326, 221] on input at bounding box center [338, 223] width 96 height 12
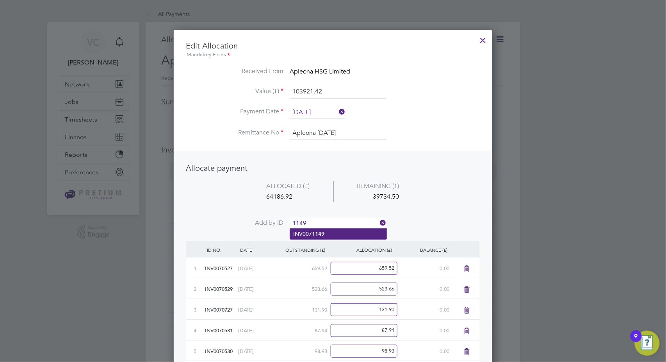
type input "1149"
click at [321, 235] on b "1149" at bounding box center [318, 233] width 12 height 7
click at [329, 222] on input at bounding box center [338, 223] width 96 height 12
type input "1150"
click at [340, 237] on li "INV007 1150" at bounding box center [338, 233] width 97 height 11
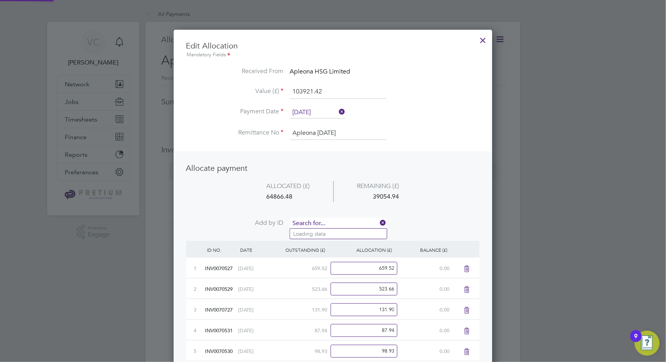
click at [337, 218] on input at bounding box center [338, 223] width 96 height 12
type input "1145"
click at [326, 233] on li "INV007 1145" at bounding box center [338, 233] width 97 height 11
click at [331, 223] on input at bounding box center [338, 223] width 96 height 12
type input "1155"
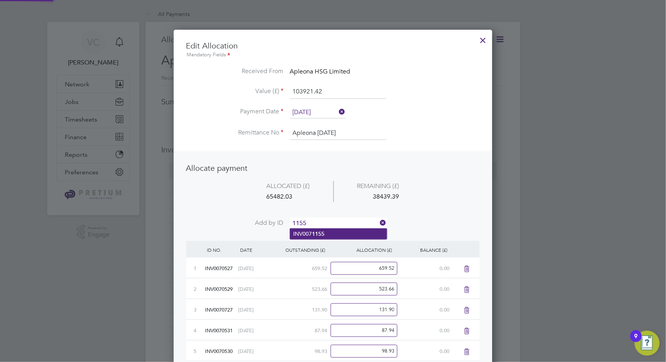
click at [326, 232] on li "INV007 1155" at bounding box center [338, 233] width 97 height 11
click at [331, 223] on input at bounding box center [338, 223] width 96 height 12
type input "1144"
click at [324, 232] on b "1144" at bounding box center [318, 233] width 12 height 7
click at [330, 218] on input at bounding box center [338, 223] width 96 height 12
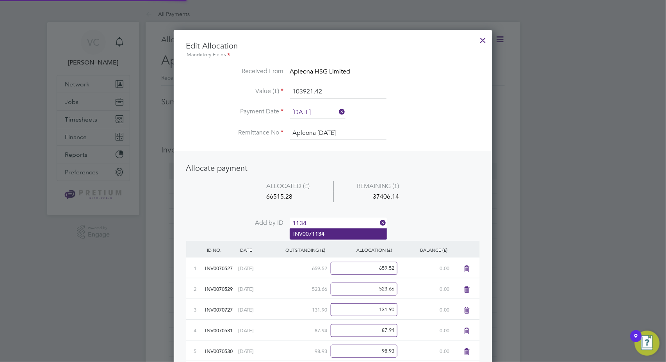
type input "1134"
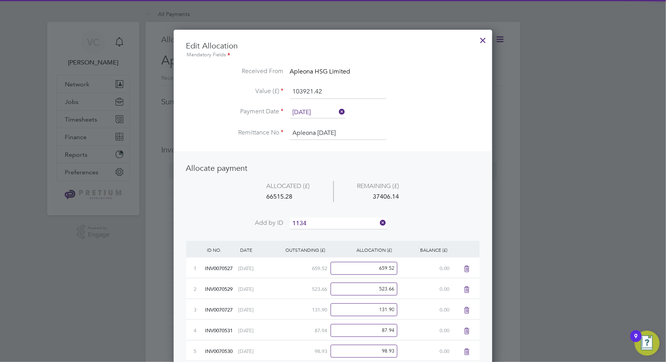
click at [322, 230] on li "INV007 1134" at bounding box center [338, 233] width 97 height 11
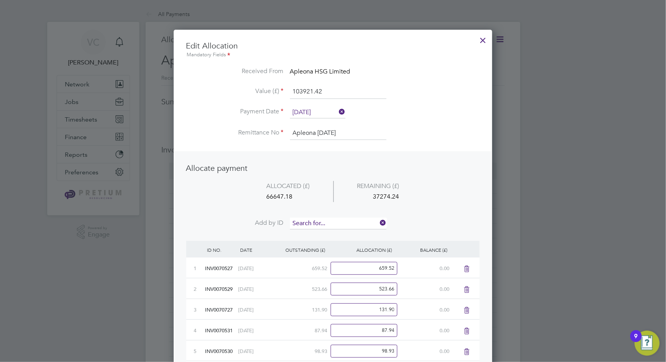
click at [331, 220] on input at bounding box center [338, 223] width 96 height 12
type input "1136"
click at [326, 233] on li "INV007 1136" at bounding box center [338, 233] width 97 height 11
click at [333, 221] on input at bounding box center [338, 223] width 96 height 12
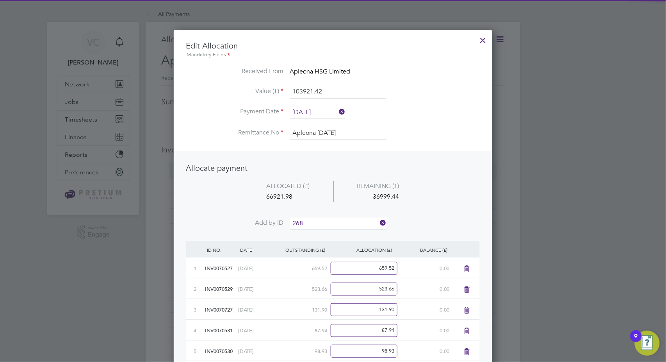
click at [323, 225] on input "268" at bounding box center [338, 223] width 96 height 12
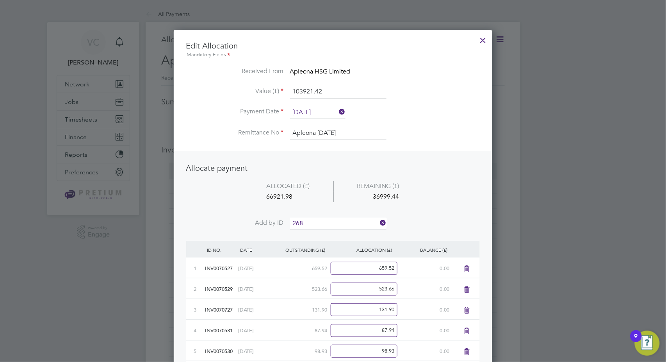
drag, startPoint x: 322, startPoint y: 222, endPoint x: 221, endPoint y: 221, distance: 100.4
click at [221, 221] on li "Add by ID 268" at bounding box center [333, 227] width 294 height 20
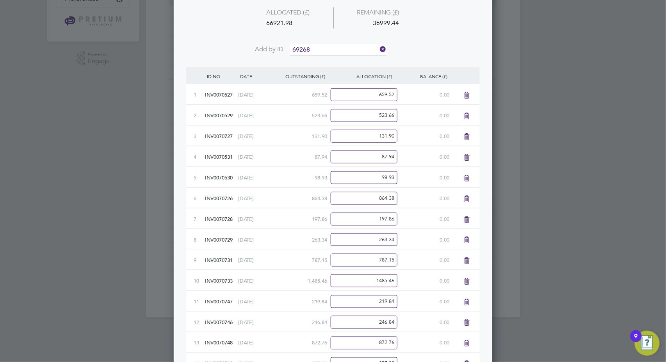
scroll to position [0, 0]
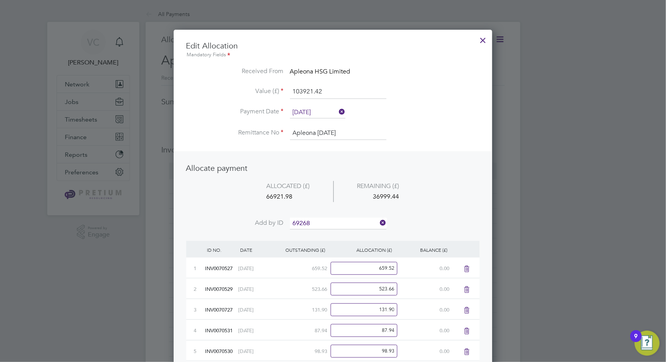
drag, startPoint x: 318, startPoint y: 219, endPoint x: 252, endPoint y: 217, distance: 66.0
click at [252, 217] on li "Add by ID 69268" at bounding box center [333, 227] width 294 height 20
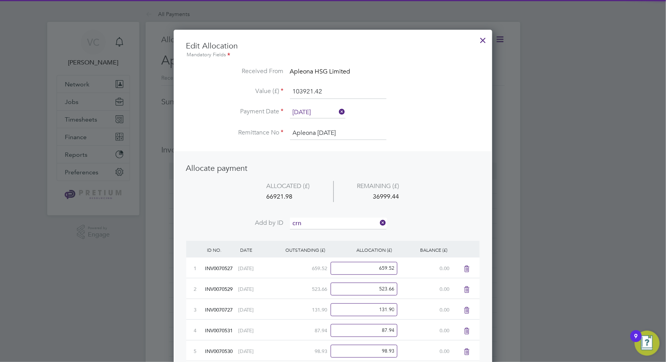
drag, startPoint x: 308, startPoint y: 222, endPoint x: 248, endPoint y: 216, distance: 60.8
click at [248, 216] on ul "Allocate payment ALLOCATED (£) REMAINING (£) 66921.98 36999.44 Add by ID crn" at bounding box center [333, 200] width 294 height 74
click at [359, 224] on input "71739" at bounding box center [338, 223] width 96 height 12
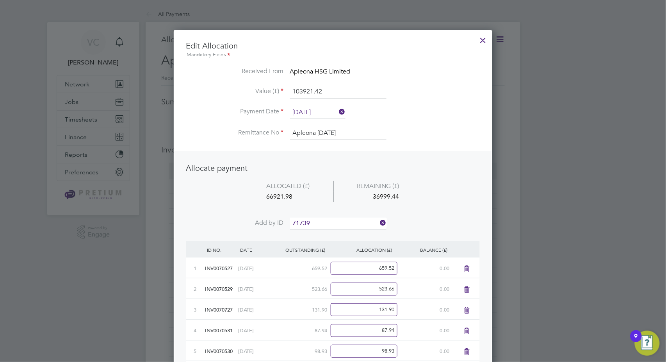
type input "71739"
click at [421, 219] on li "Add by ID 71739" at bounding box center [333, 227] width 294 height 20
click at [379, 221] on icon at bounding box center [379, 222] width 0 height 11
click at [378, 221] on input at bounding box center [338, 223] width 96 height 12
click at [337, 219] on input at bounding box center [338, 223] width 96 height 12
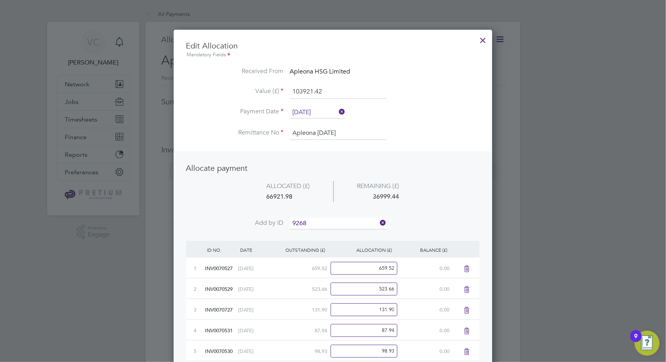
click at [378, 221] on input "9268" at bounding box center [338, 223] width 96 height 12
type input "9268"
click at [379, 221] on icon at bounding box center [379, 222] width 0 height 11
click at [411, 211] on li "ALLOCATED (£) REMAINING (£) 66921.98 36999.44" at bounding box center [333, 199] width 294 height 37
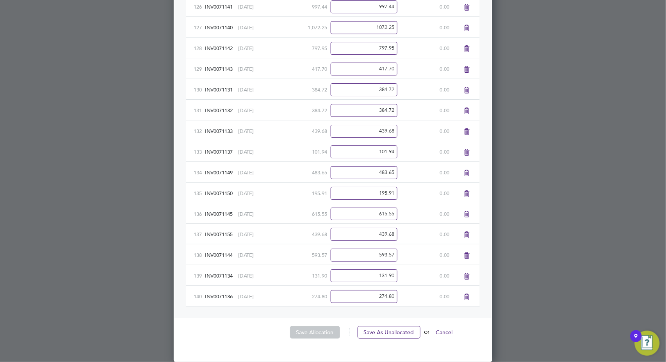
scroll to position [2861, 0]
click at [381, 331] on button "Save As Unallocated" at bounding box center [389, 332] width 63 height 12
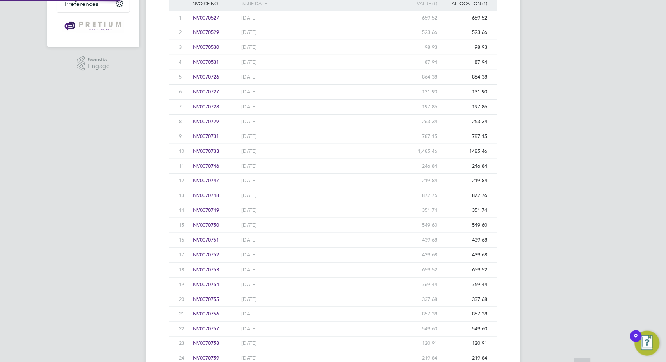
scroll to position [0, 0]
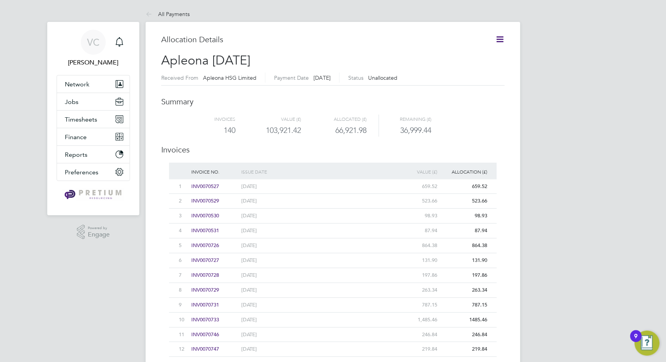
click at [503, 39] on icon at bounding box center [500, 39] width 10 height 10
click at [453, 55] on li "Edit allocation" at bounding box center [460, 57] width 85 height 11
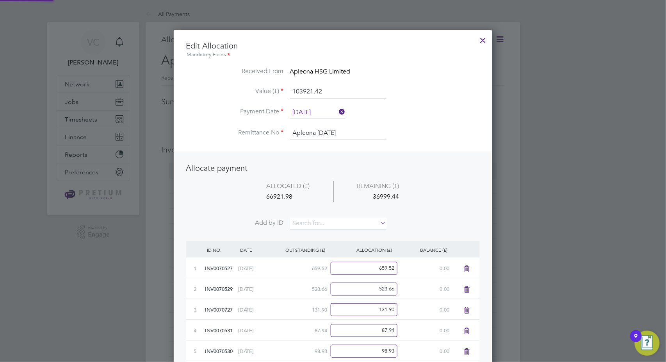
scroll to position [3194, 319]
click at [335, 225] on input at bounding box center [338, 223] width 96 height 12
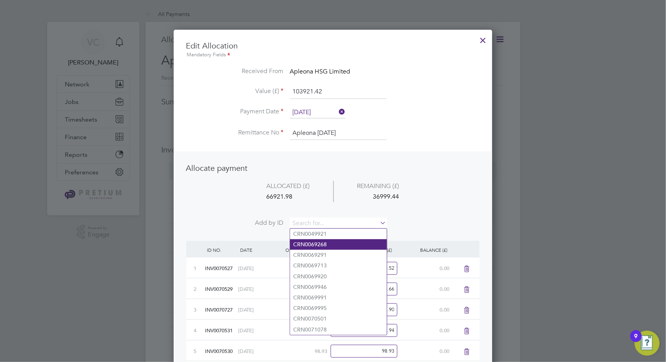
click at [332, 244] on li "CRN0069268" at bounding box center [338, 244] width 97 height 11
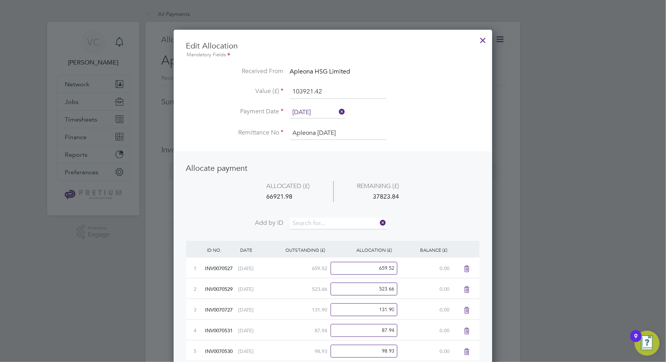
scroll to position [3214, 319]
click at [334, 222] on input at bounding box center [338, 223] width 96 height 12
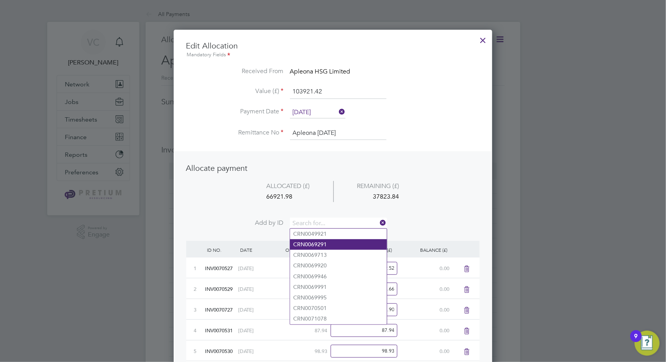
click at [330, 244] on li "CRN0069291" at bounding box center [338, 244] width 97 height 11
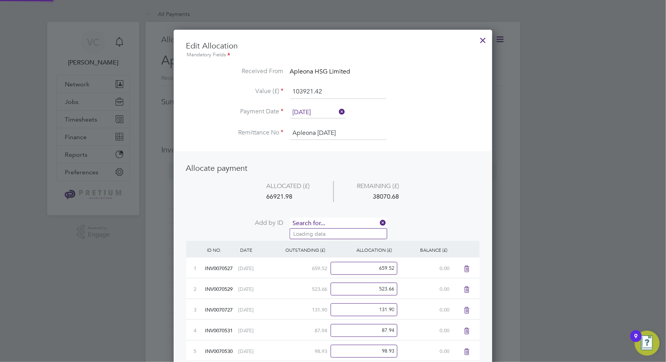
click at [336, 223] on input at bounding box center [338, 223] width 96 height 12
click at [330, 243] on li "CRN0069713" at bounding box center [338, 244] width 97 height 11
click at [333, 223] on input at bounding box center [338, 223] width 96 height 12
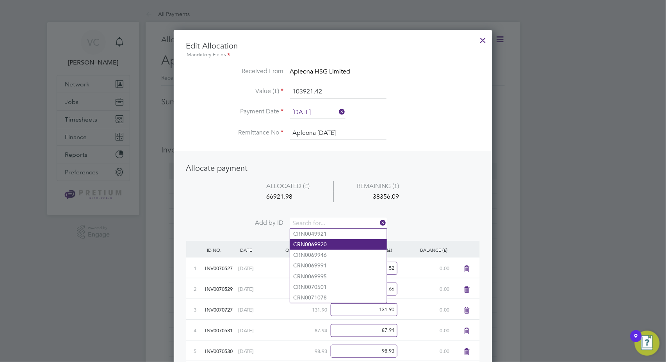
click at [325, 246] on li "CRN0069920" at bounding box center [338, 244] width 97 height 11
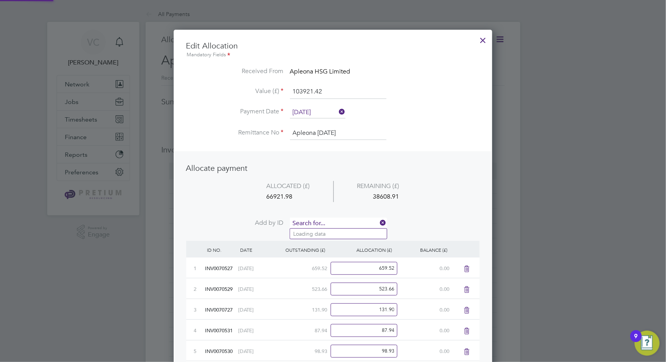
click at [330, 223] on input at bounding box center [338, 223] width 96 height 12
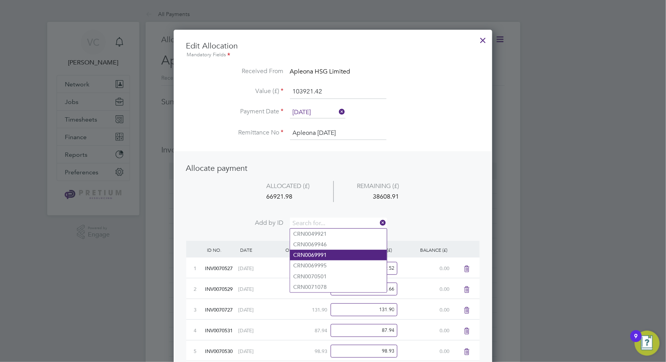
click at [328, 256] on li "CRN0069991" at bounding box center [338, 255] width 97 height 11
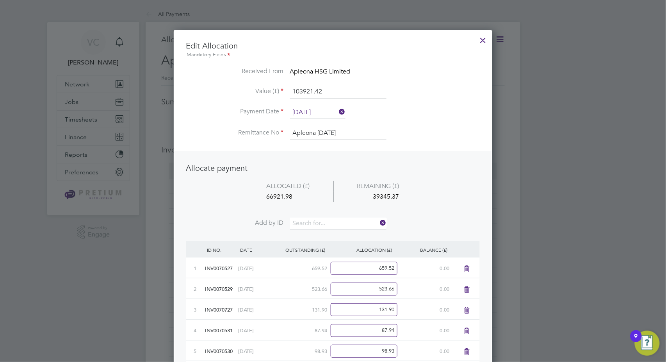
scroll to position [3297, 319]
click at [329, 221] on input at bounding box center [338, 223] width 96 height 12
click at [331, 246] on li "CRN0069946" at bounding box center [338, 244] width 97 height 11
click at [331, 223] on input at bounding box center [338, 223] width 96 height 12
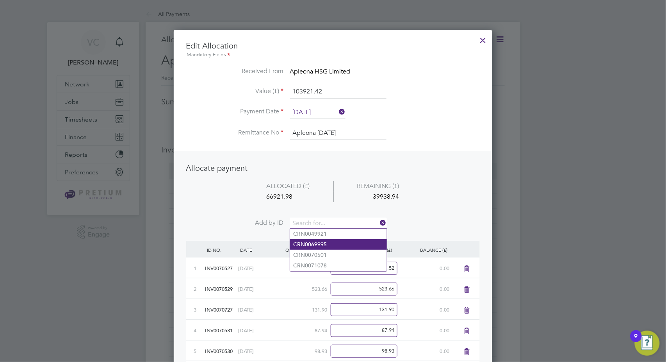
click at [325, 246] on li "CRN0069995" at bounding box center [338, 244] width 97 height 11
click at [330, 223] on input at bounding box center [338, 223] width 96 height 12
click at [332, 243] on li "CRN0070501" at bounding box center [338, 244] width 97 height 11
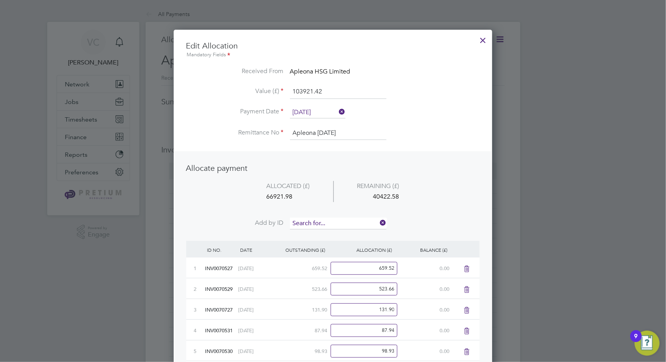
click at [334, 223] on input at bounding box center [338, 223] width 96 height 12
click at [330, 243] on li "CRN0071078" at bounding box center [338, 244] width 97 height 11
click at [330, 221] on input at bounding box center [338, 223] width 96 height 12
type input "1147"
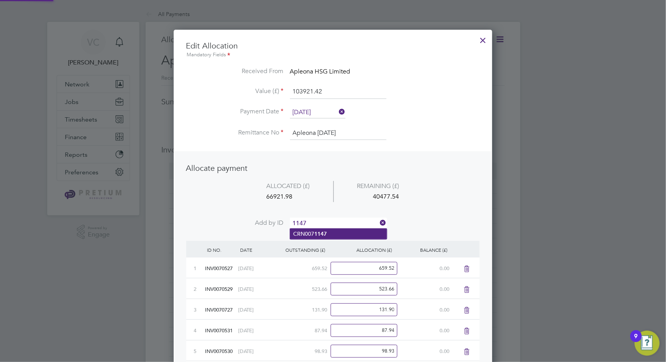
click at [325, 232] on b "1147" at bounding box center [320, 233] width 12 height 7
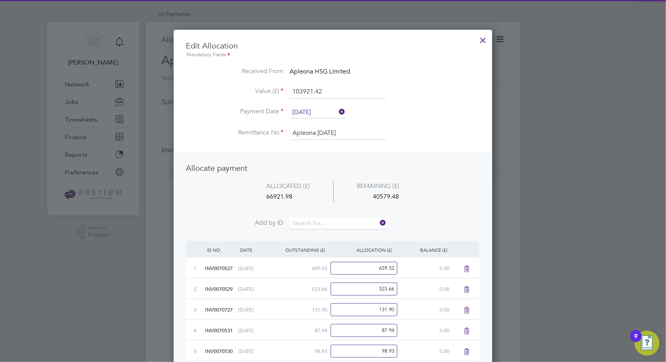
scroll to position [3401, 319]
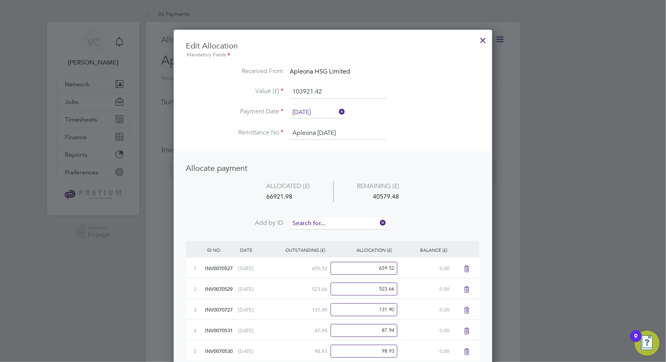
click at [328, 220] on input at bounding box center [338, 223] width 96 height 12
type input "1154"
click at [327, 234] on li "CRN007 1154" at bounding box center [338, 233] width 97 height 11
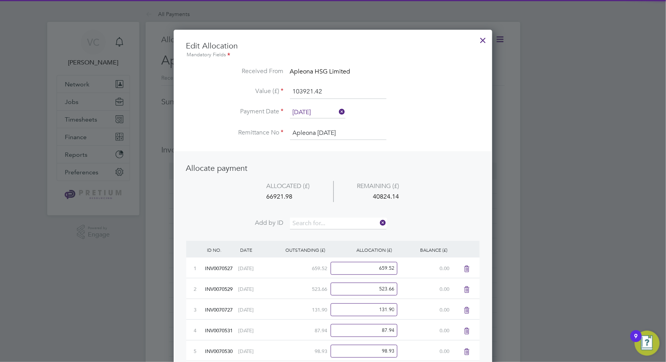
scroll to position [3422, 319]
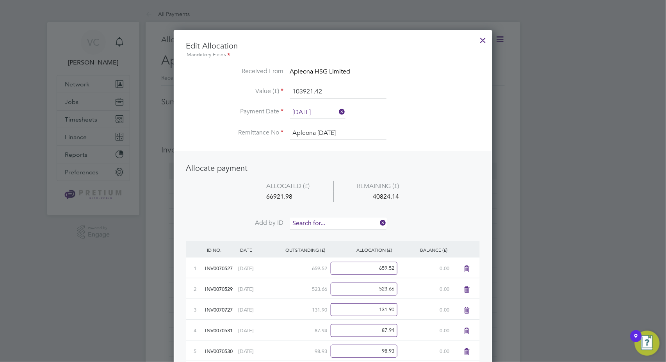
click at [333, 219] on input at bounding box center [338, 223] width 96 height 12
type input "3333"
click at [323, 236] on b "3333" at bounding box center [320, 233] width 12 height 7
click at [327, 219] on input at bounding box center [338, 223] width 96 height 12
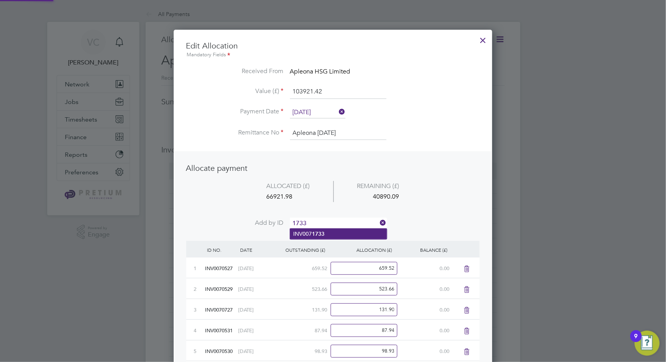
type input "1733"
click at [321, 234] on b "1733" at bounding box center [318, 233] width 12 height 7
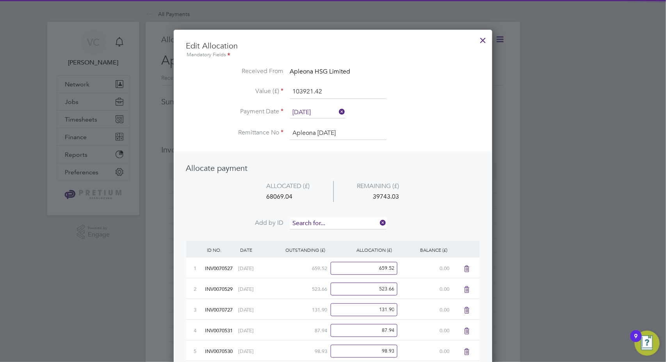
scroll to position [4, 4]
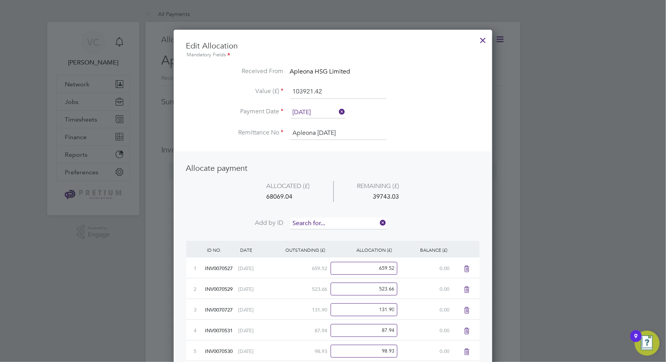
click at [337, 219] on input at bounding box center [338, 223] width 96 height 12
type input "1734"
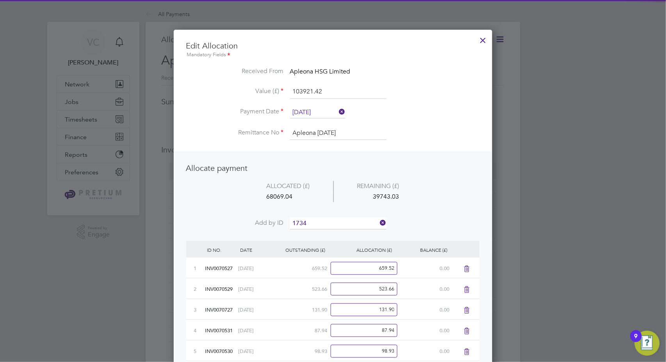
click at [318, 235] on b "1734" at bounding box center [318, 233] width 12 height 7
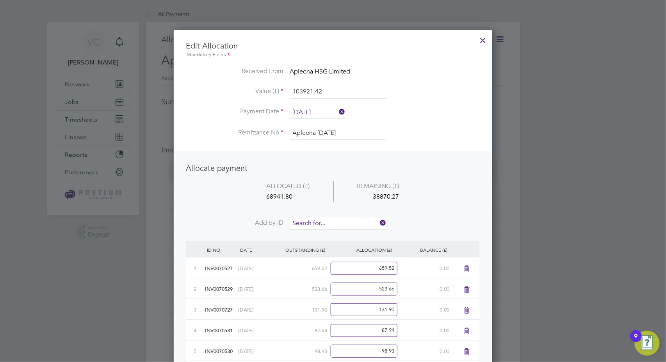
click at [330, 221] on input at bounding box center [338, 223] width 96 height 12
type input "1735"
click at [320, 238] on li "INV007 1735" at bounding box center [338, 233] width 97 height 11
click at [326, 221] on input at bounding box center [338, 223] width 96 height 12
type input "1736"
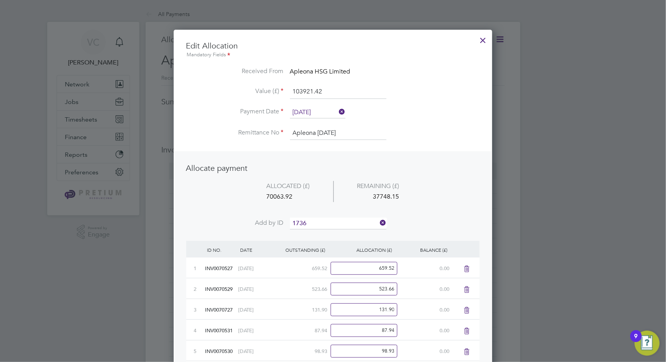
click at [323, 235] on b "1736" at bounding box center [318, 233] width 12 height 7
click at [335, 219] on input at bounding box center [338, 223] width 96 height 12
type input "1737"
click at [342, 233] on li "INV007 1737" at bounding box center [338, 233] width 97 height 11
click at [345, 223] on input at bounding box center [338, 223] width 96 height 12
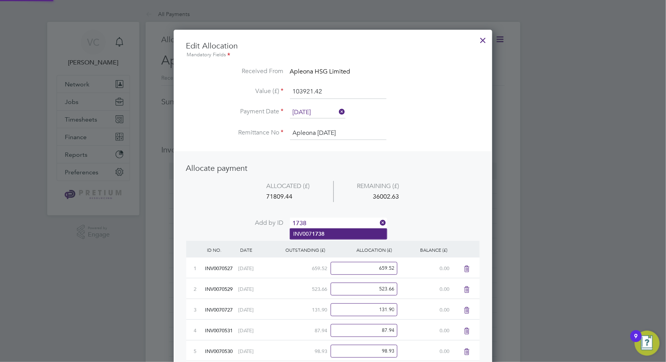
type input "1738"
click at [342, 230] on li "INV007 1738" at bounding box center [338, 233] width 97 height 11
click at [347, 219] on input at bounding box center [338, 223] width 96 height 12
type input "1534"
click at [327, 233] on li "INV007 1534" at bounding box center [338, 233] width 97 height 11
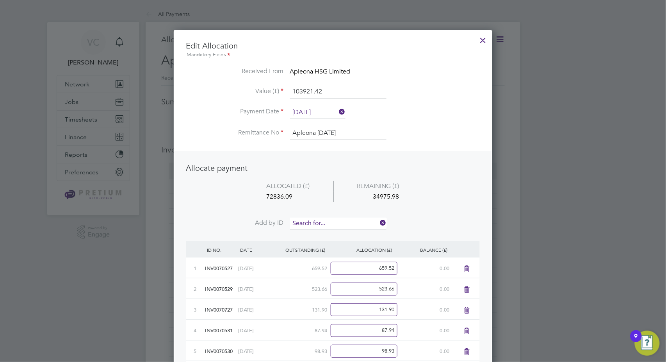
click at [340, 221] on input at bounding box center [338, 223] width 96 height 12
type input "1740"
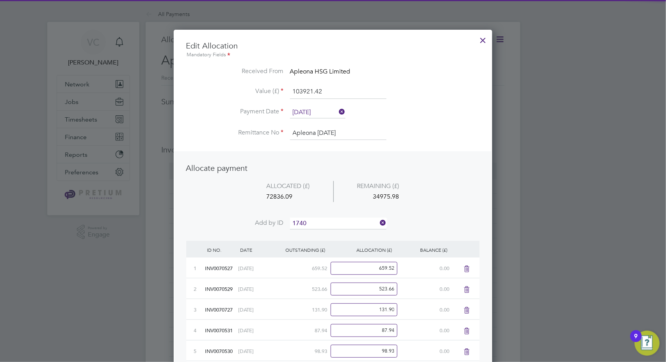
click at [333, 235] on li "INV007 1740" at bounding box center [338, 233] width 97 height 11
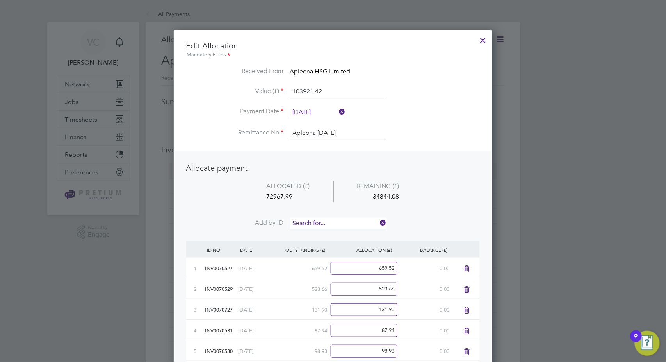
click at [340, 220] on input at bounding box center [338, 223] width 96 height 12
type input "1739"
click at [338, 238] on li "INV007 1739" at bounding box center [338, 233] width 97 height 11
click at [329, 222] on input at bounding box center [338, 223] width 96 height 12
type input "1130"
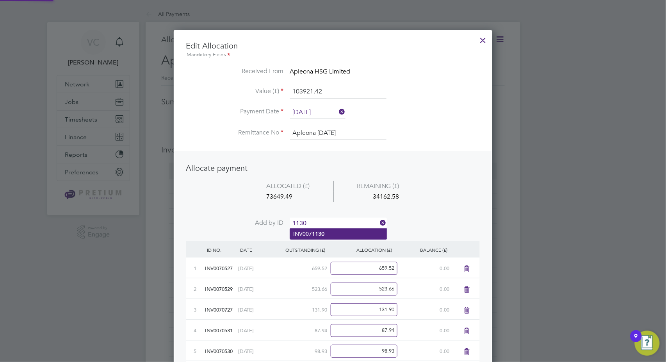
click at [319, 236] on b "1130" at bounding box center [318, 233] width 12 height 7
click at [330, 223] on input at bounding box center [338, 223] width 96 height 12
type input "1135"
click at [327, 233] on li "INV007 1135" at bounding box center [338, 233] width 97 height 11
click at [335, 221] on input at bounding box center [338, 223] width 96 height 12
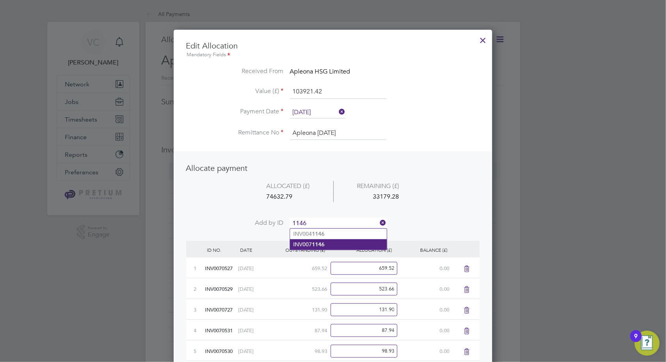
type input "1146"
click at [332, 245] on li "INV007 1146" at bounding box center [338, 244] width 97 height 11
click at [338, 226] on input at bounding box center [338, 223] width 96 height 12
type input "1138"
click at [336, 235] on li "INV007 1138" at bounding box center [338, 233] width 97 height 11
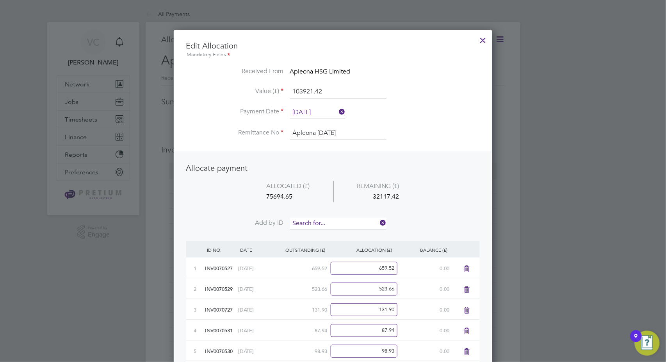
click at [340, 223] on input at bounding box center [338, 223] width 96 height 12
type input "1418"
click at [335, 237] on li "INV007 1418" at bounding box center [338, 233] width 97 height 11
click at [331, 217] on input at bounding box center [338, 223] width 96 height 12
type input "1422"
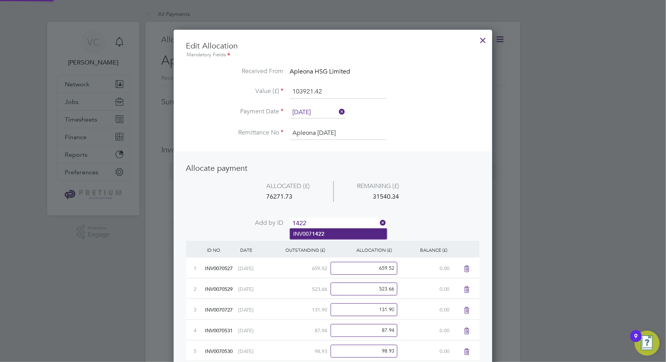
click at [326, 233] on li "INV007 1422" at bounding box center [338, 233] width 97 height 11
click at [336, 223] on input at bounding box center [338, 223] width 96 height 12
type input "1423"
click at [322, 234] on b "1423" at bounding box center [318, 233] width 12 height 7
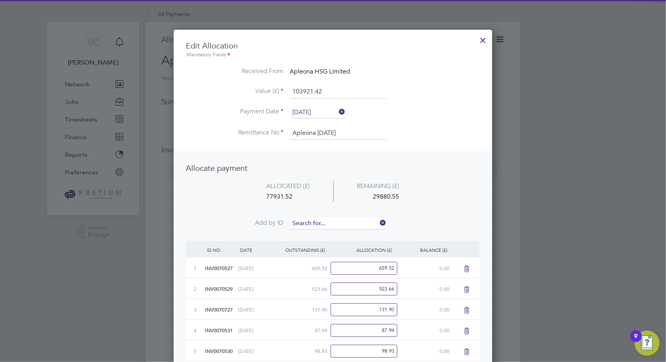
click at [328, 224] on input at bounding box center [338, 223] width 96 height 12
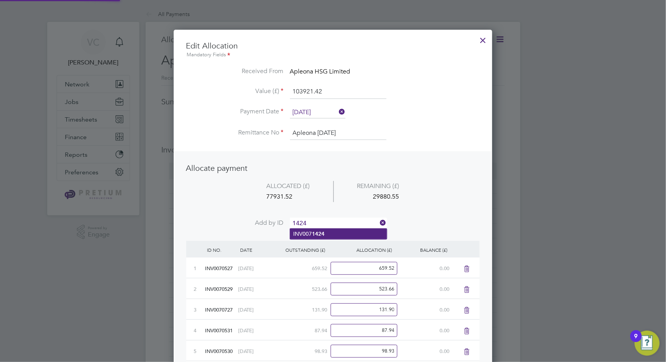
type input "1424"
click at [319, 233] on b "1424" at bounding box center [318, 233] width 12 height 7
click at [333, 223] on input at bounding box center [338, 223] width 96 height 12
type input "1461"
click at [333, 231] on li "INV007 1461" at bounding box center [338, 233] width 97 height 11
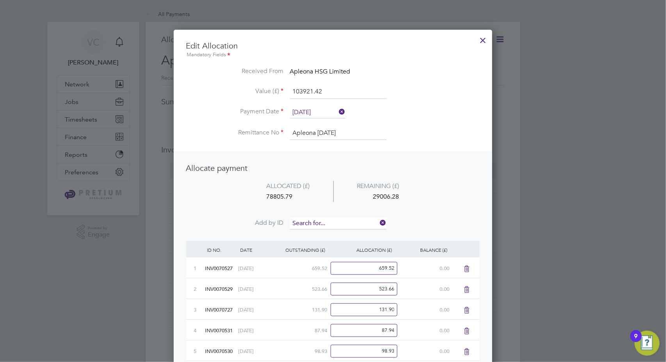
scroll to position [3817, 319]
click at [338, 219] on input at bounding box center [338, 223] width 96 height 12
type input "1464"
click at [331, 233] on li "INV007 1464" at bounding box center [338, 233] width 97 height 11
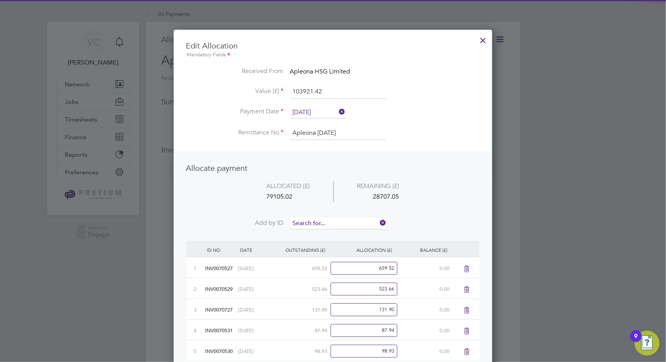
click at [344, 219] on input at bounding box center [338, 223] width 96 height 12
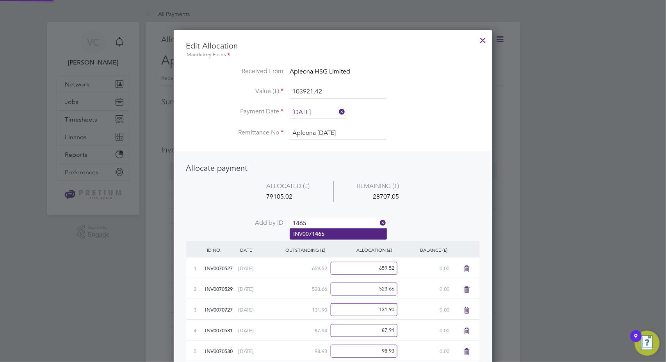
type input "1465"
click at [330, 232] on li "INV007 1465" at bounding box center [338, 233] width 97 height 11
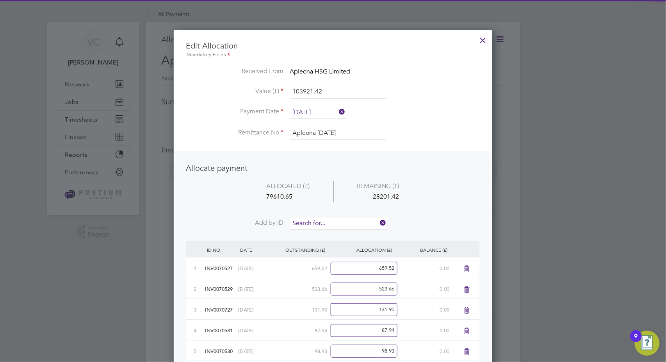
scroll to position [3859, 319]
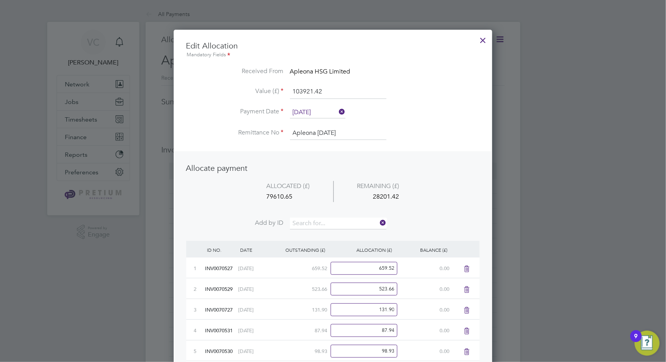
click at [335, 216] on li "ALLOCATED (£) REMAINING (£) 79610.65 28201.42" at bounding box center [333, 199] width 294 height 37
click at [319, 226] on input at bounding box center [338, 223] width 96 height 12
type input "1425"
click at [333, 233] on li "INV007 1425" at bounding box center [338, 233] width 97 height 11
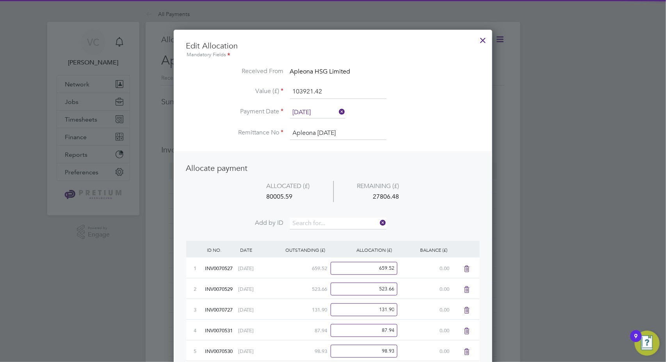
scroll to position [3880, 319]
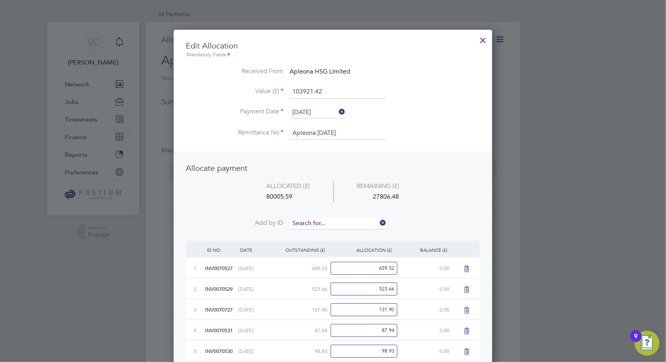
click at [339, 223] on input at bounding box center [338, 223] width 96 height 12
type input "1427"
click at [340, 230] on li "INV007 1427" at bounding box center [338, 233] width 97 height 11
click at [347, 221] on input at bounding box center [338, 223] width 96 height 12
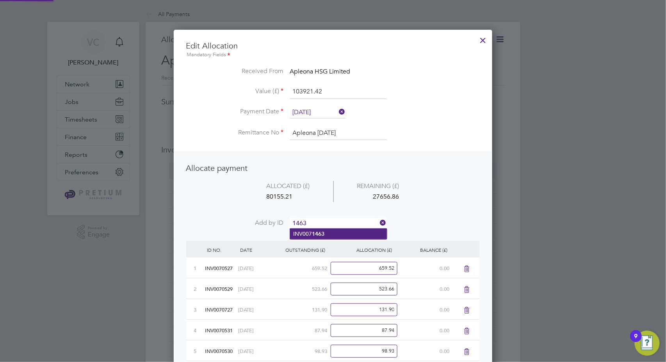
type input "1463"
click at [333, 232] on li "INV007 1463" at bounding box center [338, 233] width 97 height 11
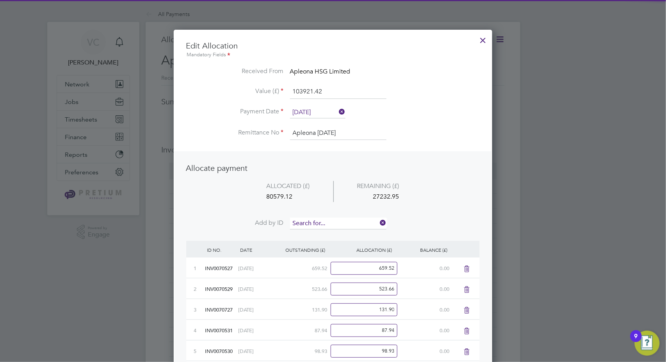
click at [340, 221] on input at bounding box center [338, 223] width 96 height 12
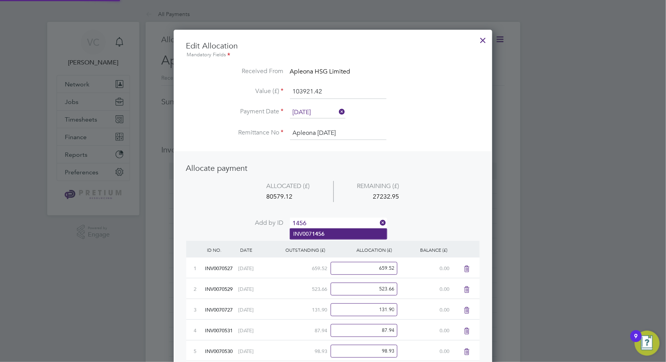
type input "1456"
click at [328, 232] on li "INV007 1456" at bounding box center [338, 233] width 97 height 11
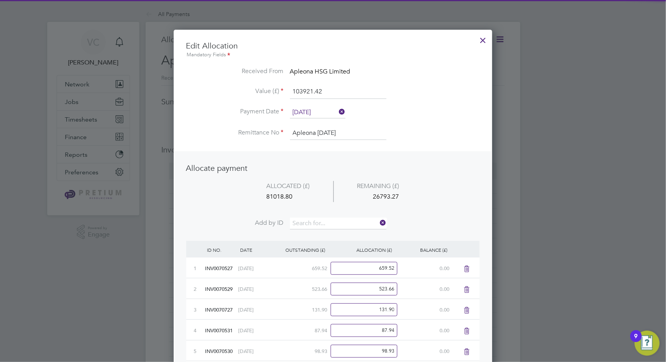
scroll to position [3942, 319]
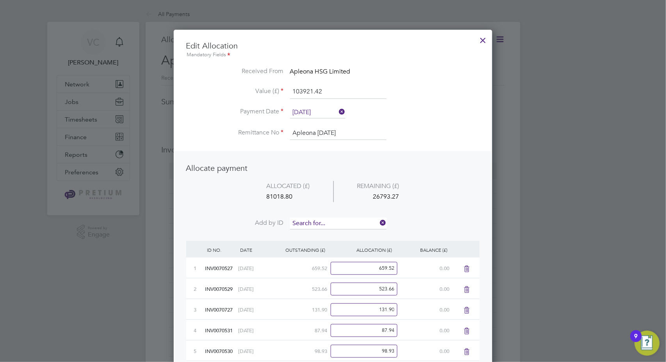
click at [335, 221] on input at bounding box center [338, 223] width 96 height 12
type input "1474"
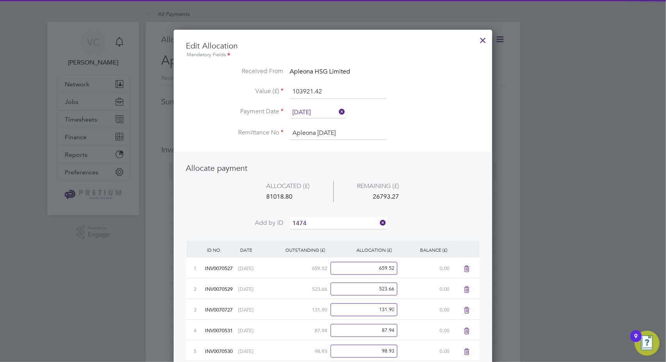
click at [319, 232] on b "1474" at bounding box center [318, 233] width 12 height 7
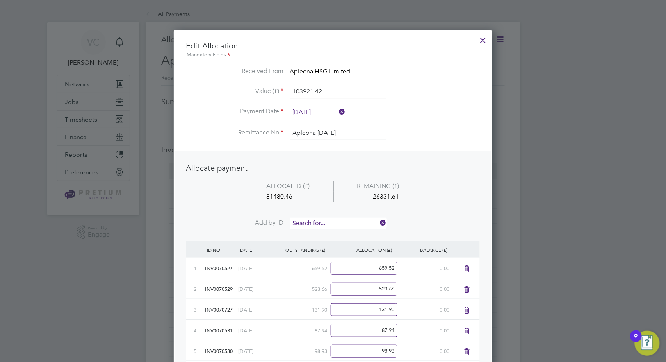
click at [328, 221] on input at bounding box center [338, 223] width 96 height 12
type input "1473"
click at [324, 232] on b "1473" at bounding box center [318, 233] width 12 height 7
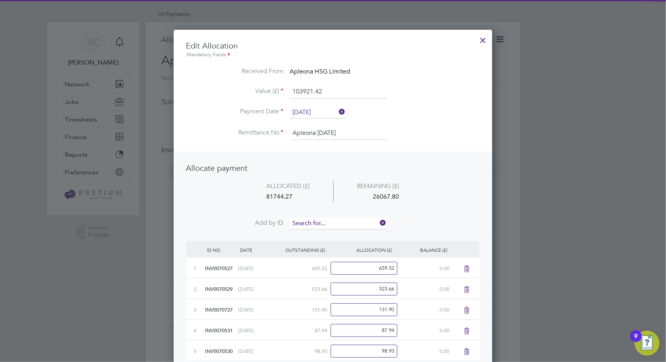
scroll to position [3983, 319]
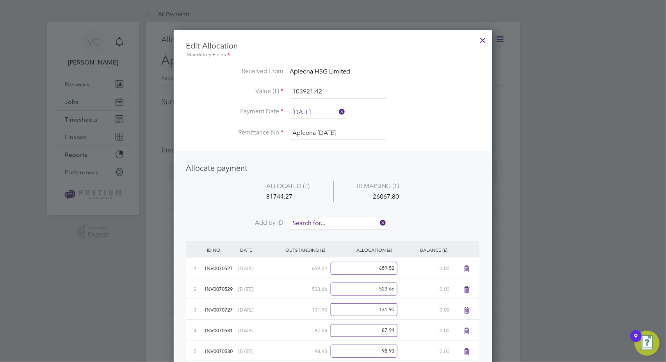
click at [331, 220] on input at bounding box center [338, 223] width 96 height 12
type input "1472"
click at [329, 236] on li "INV007 1472" at bounding box center [338, 233] width 97 height 11
click at [335, 222] on input at bounding box center [338, 223] width 96 height 12
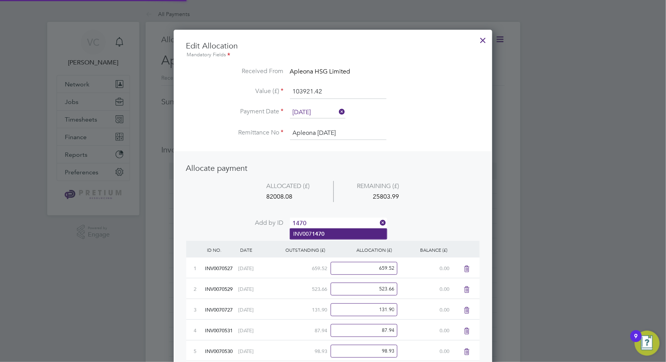
type input "1470"
click at [328, 235] on li "INV007 1470" at bounding box center [338, 233] width 97 height 11
click at [336, 225] on input at bounding box center [338, 223] width 96 height 12
type input "1432"
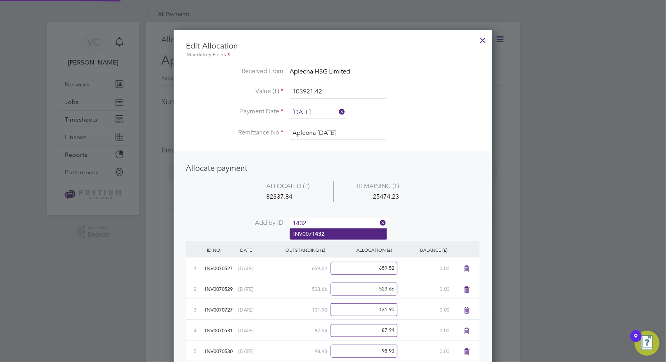
click at [324, 235] on b "1432" at bounding box center [318, 233] width 12 height 7
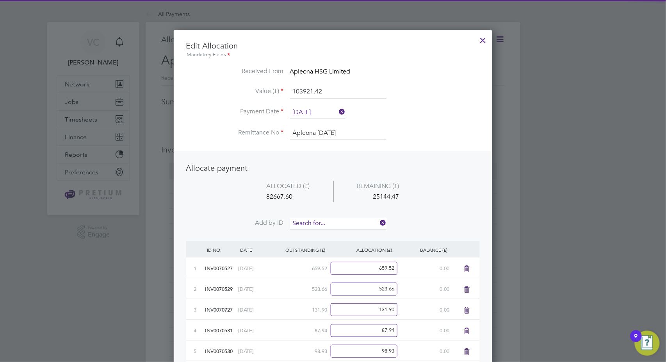
scroll to position [4046, 319]
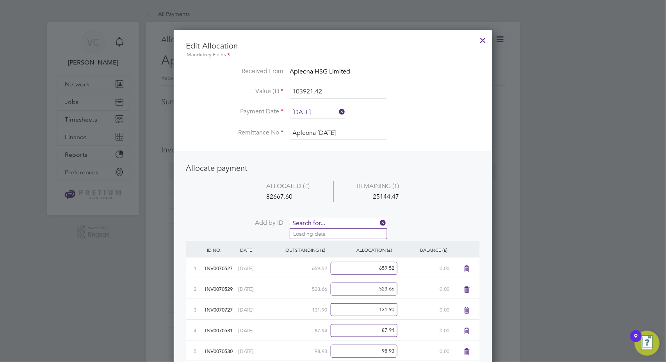
click at [336, 221] on input at bounding box center [338, 223] width 96 height 12
type input "1434"
click at [331, 237] on li "INV007 1434" at bounding box center [338, 233] width 97 height 11
click at [339, 220] on input at bounding box center [338, 223] width 96 height 12
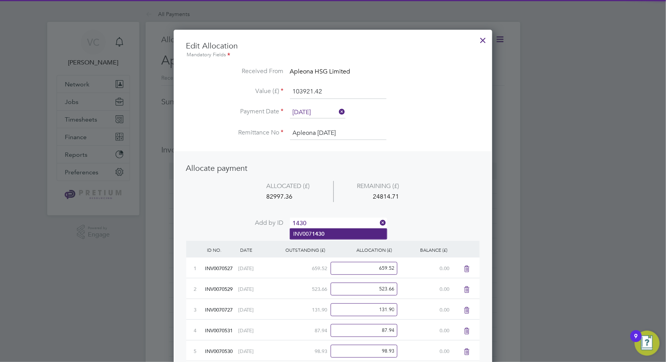
type input "1430"
click at [319, 230] on b "1430" at bounding box center [318, 233] width 12 height 7
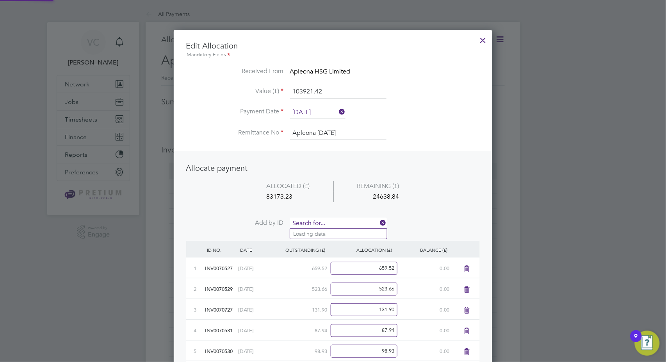
click at [330, 220] on input at bounding box center [338, 223] width 96 height 12
type input "1431"
click at [324, 233] on b "1431" at bounding box center [318, 233] width 12 height 7
click at [342, 219] on input at bounding box center [338, 223] width 96 height 12
type input "1468"
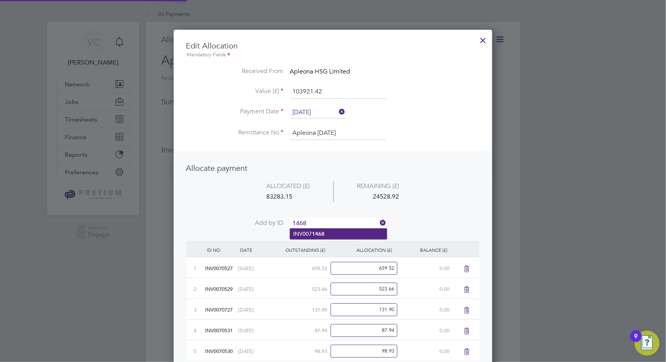
click at [337, 234] on li "INV007 1468" at bounding box center [338, 233] width 97 height 11
click at [335, 221] on input at bounding box center [338, 223] width 96 height 12
type input "1469"
click at [325, 233] on li "INV007 1469" at bounding box center [338, 233] width 97 height 11
click at [335, 218] on input at bounding box center [338, 223] width 96 height 12
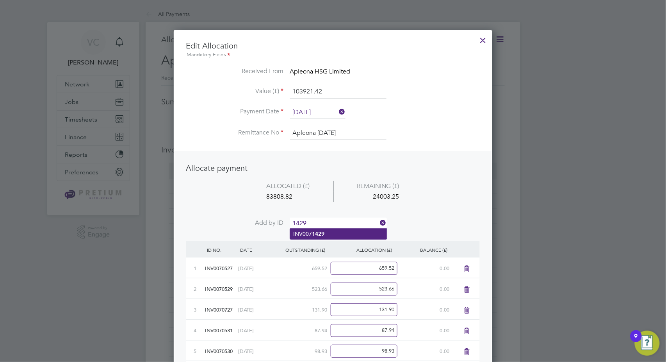
type input "1429"
click at [321, 233] on b "1429" at bounding box center [318, 233] width 12 height 7
click at [331, 220] on input at bounding box center [338, 223] width 96 height 12
type input "1445"
click at [333, 232] on li "INV007 1445" at bounding box center [338, 233] width 97 height 11
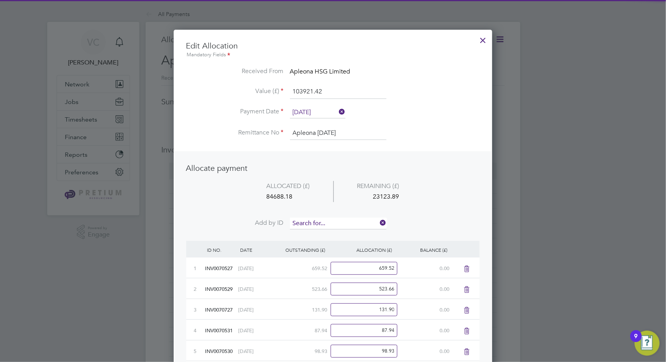
click at [342, 221] on input at bounding box center [338, 223] width 96 height 12
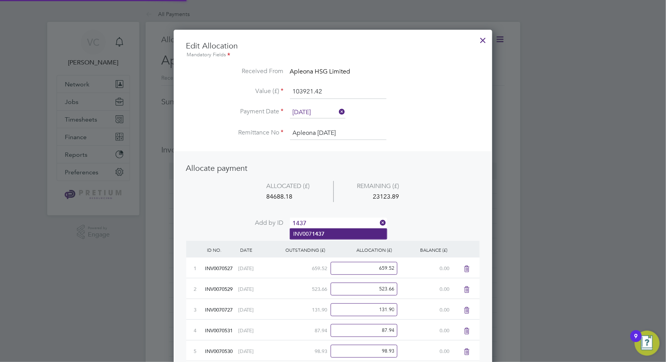
type input "1437"
click at [327, 236] on li "INV007 1437" at bounding box center [338, 233] width 97 height 11
click at [337, 221] on input at bounding box center [338, 223] width 96 height 12
type input "1450"
click at [337, 233] on li "INV007 1450" at bounding box center [338, 233] width 97 height 11
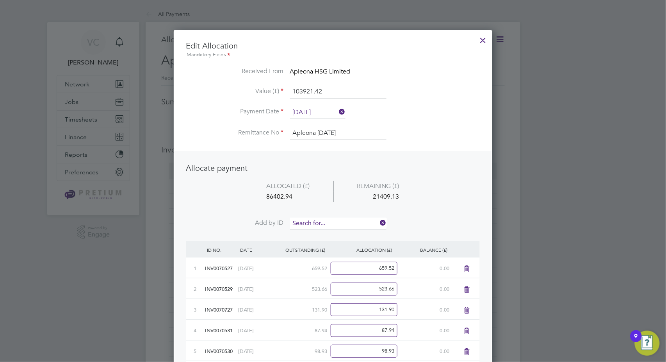
click at [339, 223] on input at bounding box center [338, 223] width 96 height 12
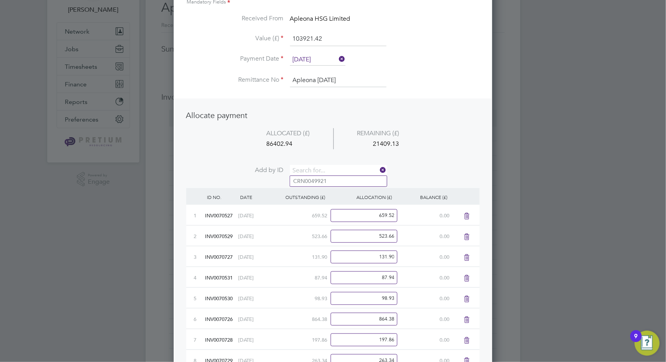
scroll to position [0, 0]
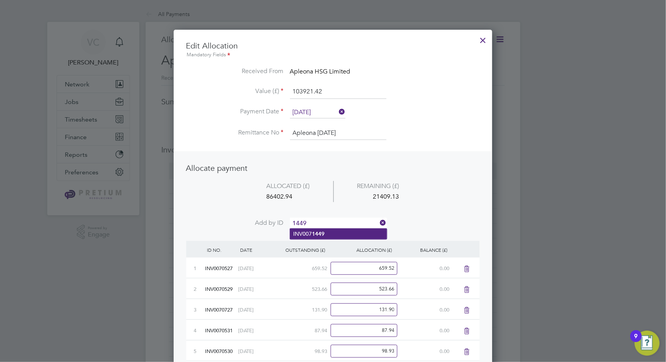
type input "1449"
click at [319, 233] on b "1449" at bounding box center [318, 233] width 12 height 7
click at [331, 221] on input at bounding box center [338, 223] width 96 height 12
type input "1447"
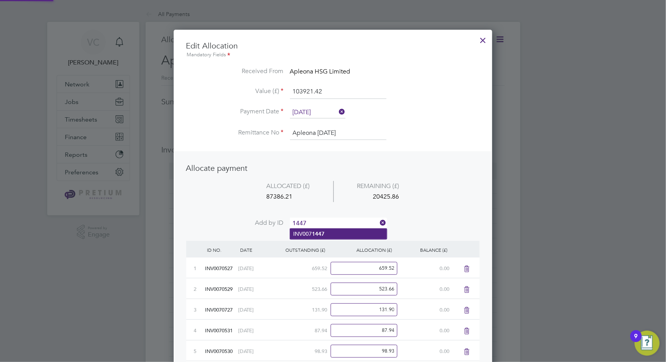
click at [319, 233] on b "1447" at bounding box center [318, 233] width 12 height 7
click at [328, 224] on input at bounding box center [338, 223] width 96 height 12
type input "1444"
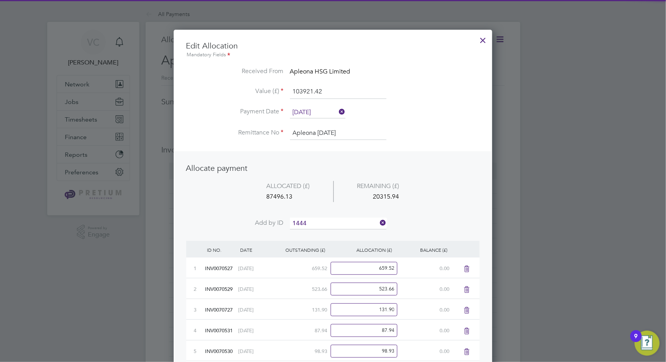
click at [321, 236] on b "1444" at bounding box center [318, 233] width 12 height 7
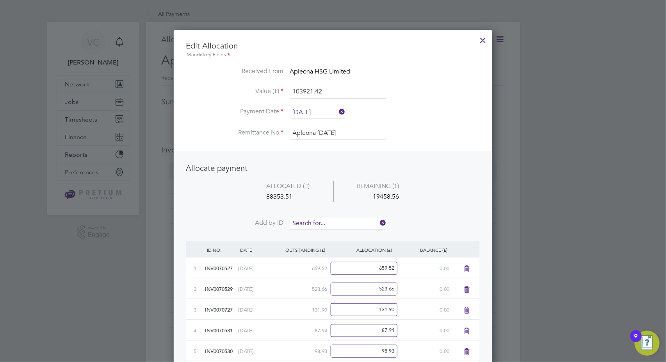
click at [330, 223] on input at bounding box center [338, 223] width 96 height 12
type input "1454"
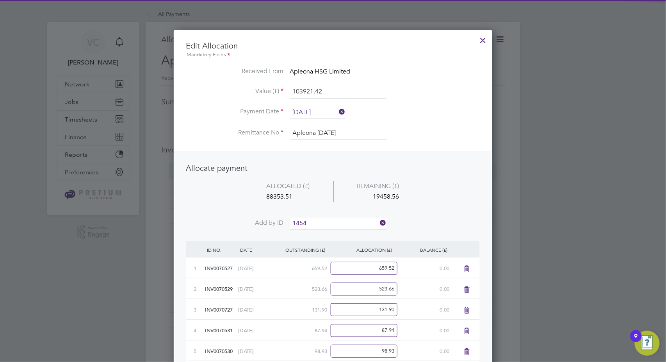
click at [323, 237] on li "INV007 1454" at bounding box center [338, 233] width 97 height 11
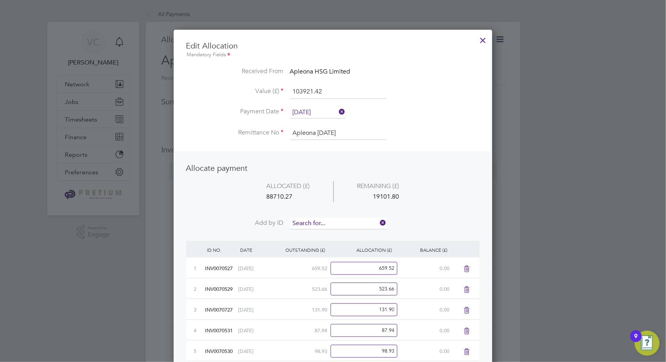
click at [336, 223] on input at bounding box center [338, 223] width 96 height 12
type input "1442"
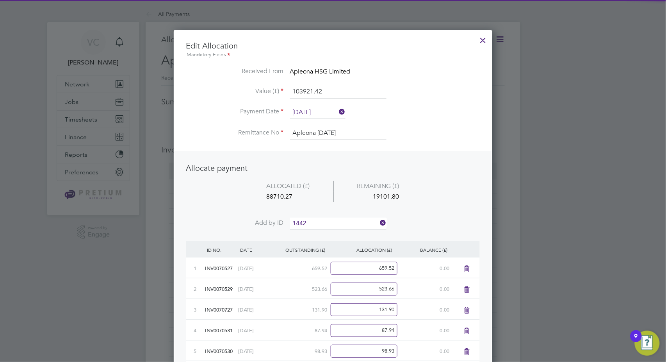
click at [334, 234] on li "INV007 1442" at bounding box center [338, 233] width 97 height 11
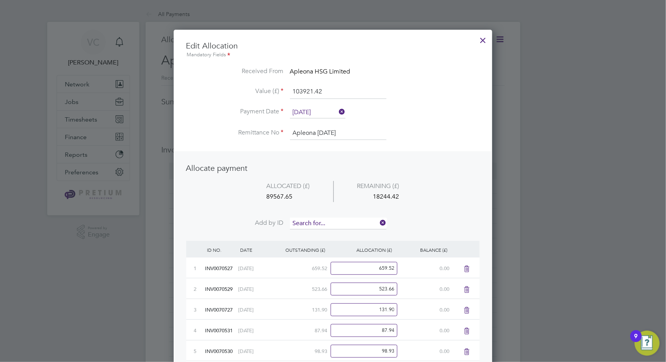
click at [331, 217] on input at bounding box center [338, 223] width 96 height 12
type input "1441"
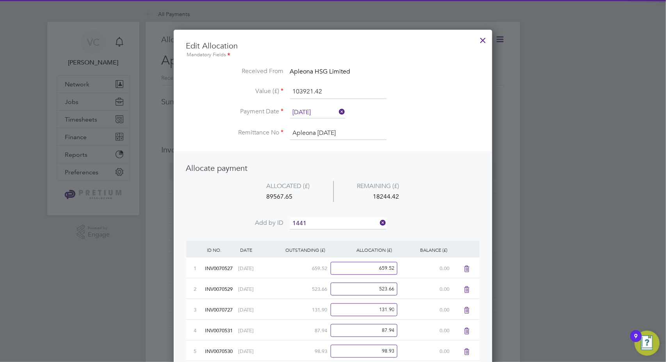
click at [324, 233] on b "1441" at bounding box center [318, 233] width 12 height 7
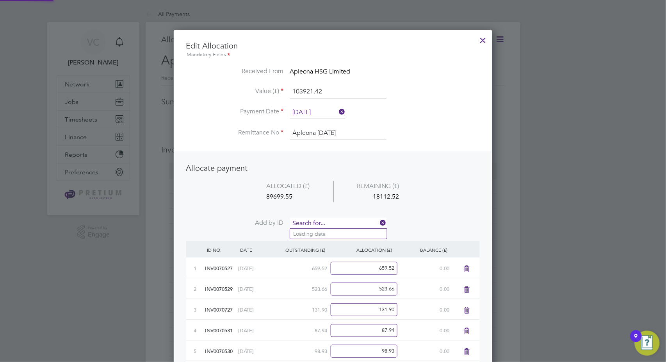
click at [333, 222] on input at bounding box center [338, 223] width 96 height 12
type input "1455"
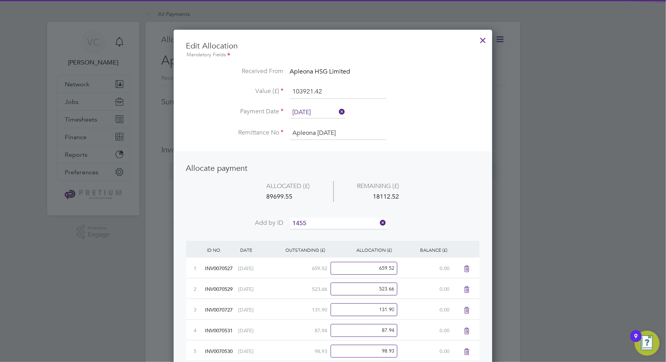
click at [331, 235] on li "INV007 1455" at bounding box center [338, 233] width 97 height 11
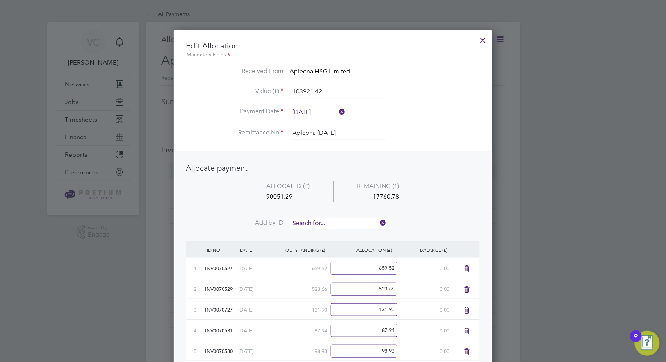
click at [331, 223] on input at bounding box center [338, 223] width 96 height 12
type input "1436"
click at [322, 235] on b "1436" at bounding box center [318, 233] width 12 height 7
click at [333, 225] on input at bounding box center [338, 223] width 96 height 12
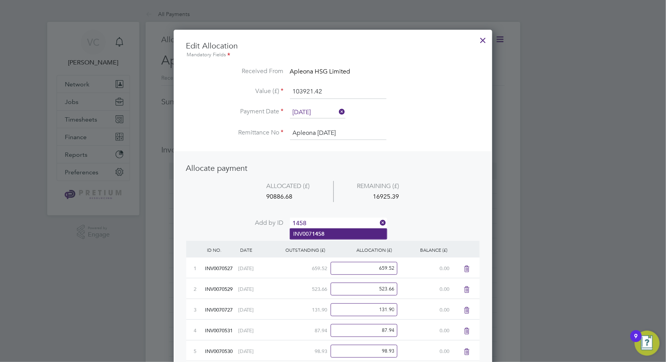
type input "1458"
click at [318, 230] on b "1458" at bounding box center [318, 233] width 12 height 7
click at [327, 220] on input at bounding box center [338, 223] width 96 height 12
type input "1440"
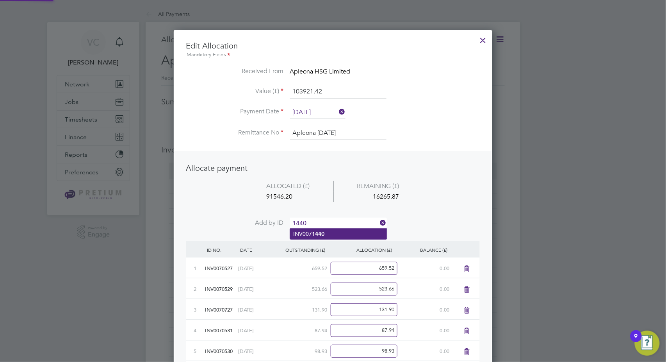
click at [319, 230] on b "1440" at bounding box center [318, 233] width 12 height 7
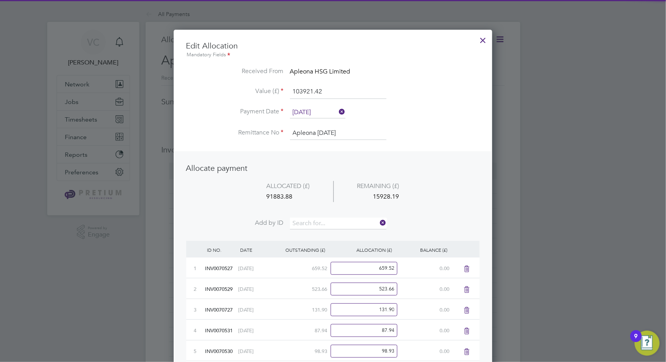
scroll to position [4441, 319]
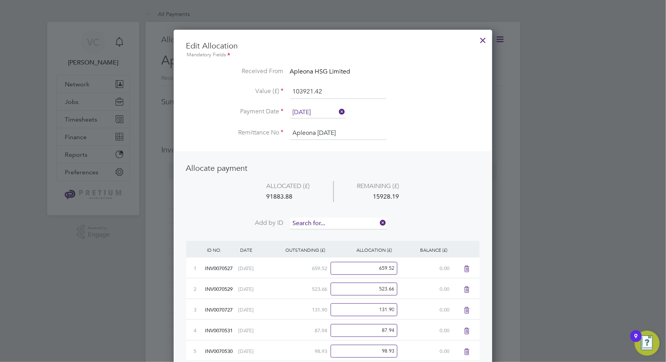
click at [328, 222] on input at bounding box center [338, 223] width 96 height 12
type input "1452"
click at [324, 233] on b "1452" at bounding box center [318, 233] width 12 height 7
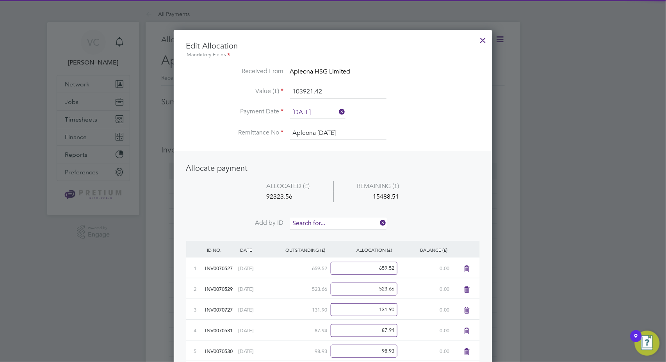
click at [335, 224] on input at bounding box center [338, 223] width 96 height 12
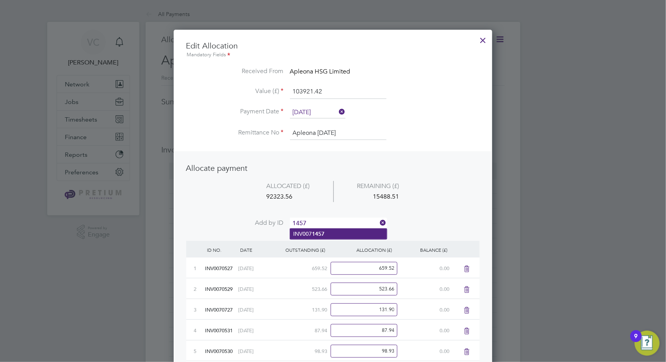
type input "1457"
click at [328, 233] on li "INV007 1457" at bounding box center [338, 233] width 97 height 11
click at [329, 224] on input at bounding box center [338, 223] width 96 height 12
type input "1439"
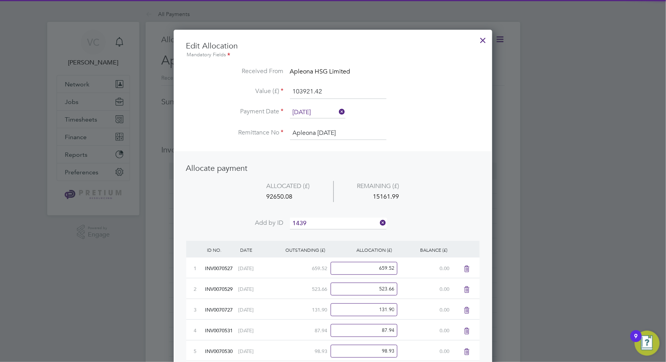
click at [331, 234] on li "INV007 1439" at bounding box center [338, 233] width 97 height 11
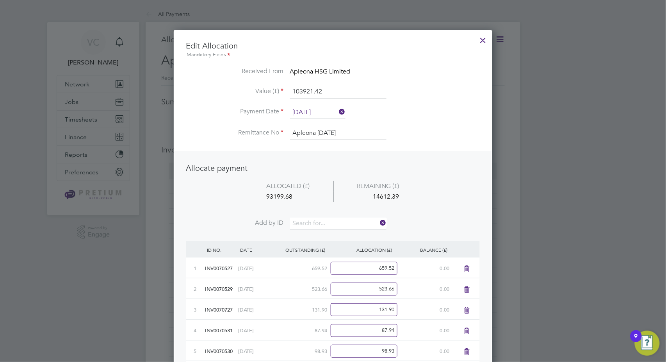
click at [332, 216] on li "ALLOCATED (£) REMAINING (£) 93199.68 14612.39" at bounding box center [333, 199] width 294 height 37
click at [334, 223] on input at bounding box center [338, 223] width 96 height 12
type input "1433"
click at [317, 232] on b "1433" at bounding box center [318, 233] width 12 height 7
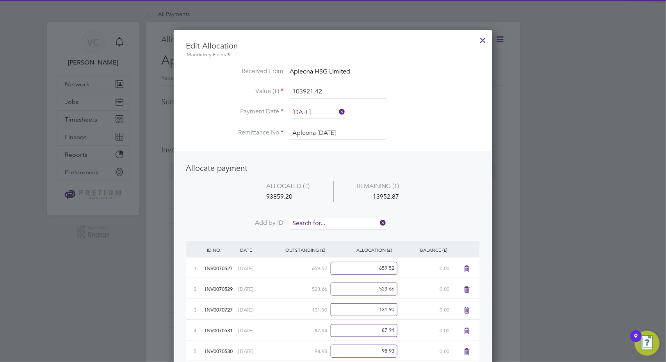
scroll to position [4524, 319]
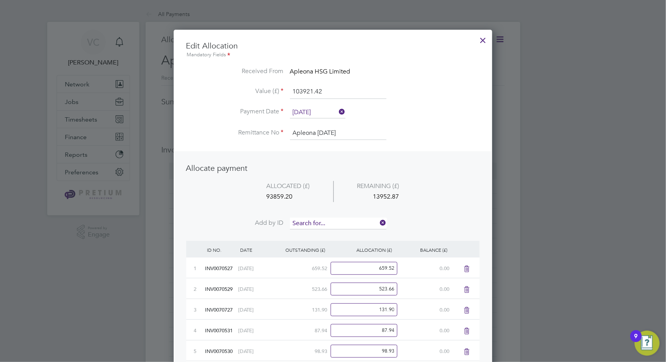
click at [324, 220] on input at bounding box center [338, 223] width 96 height 12
type input "1446"
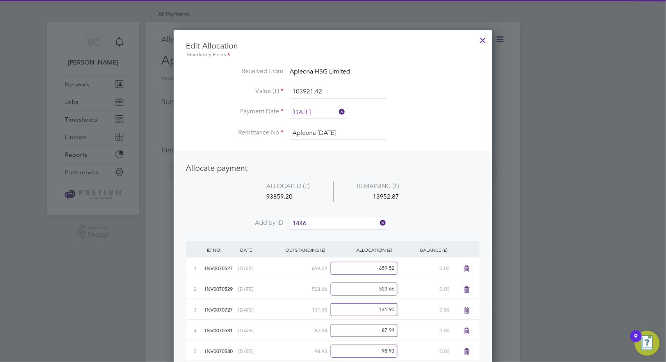
click at [333, 235] on li "INV007 1446" at bounding box center [338, 233] width 97 height 11
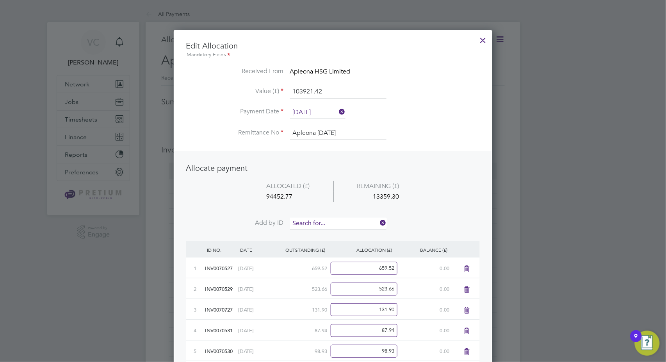
click at [338, 221] on input at bounding box center [338, 223] width 96 height 12
type input "1451"
click at [333, 233] on li "INV007 1451" at bounding box center [338, 233] width 97 height 11
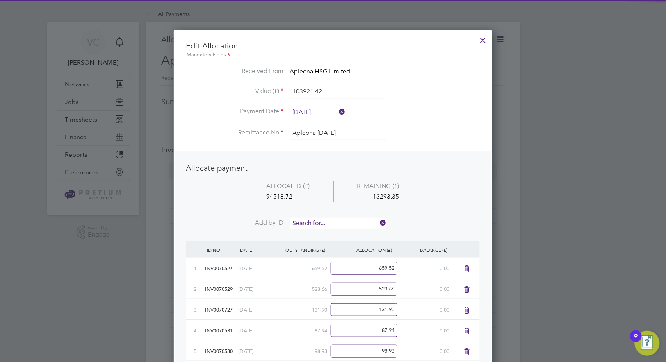
click at [339, 221] on input at bounding box center [338, 223] width 96 height 12
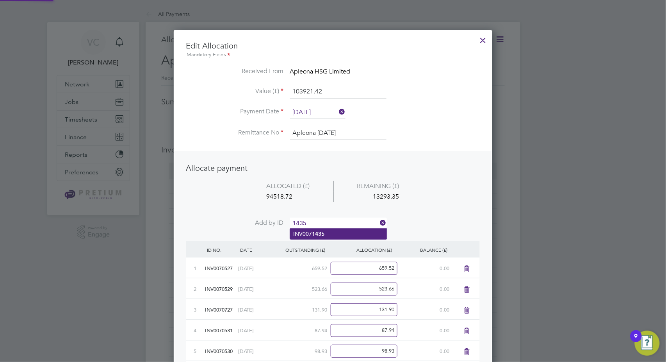
type input "1435"
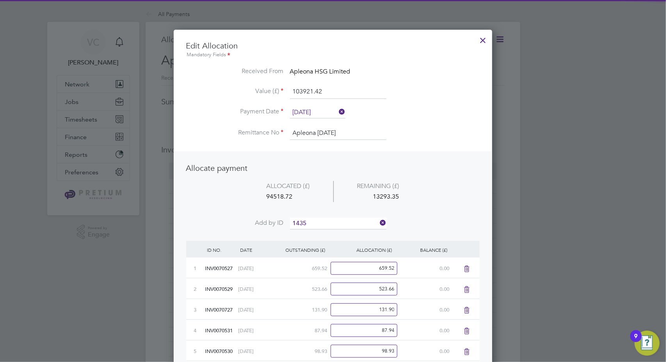
click at [322, 232] on b "1435" at bounding box center [318, 233] width 12 height 7
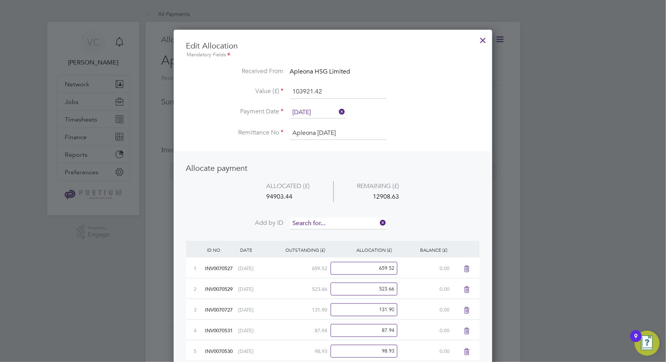
click at [328, 224] on input at bounding box center [338, 223] width 96 height 12
type input "1438"
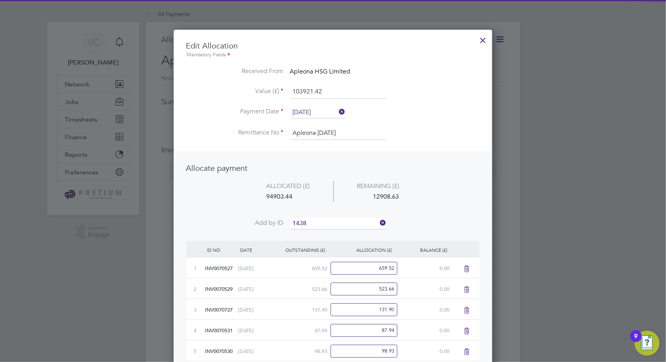
click at [314, 235] on b "1438" at bounding box center [318, 233] width 12 height 7
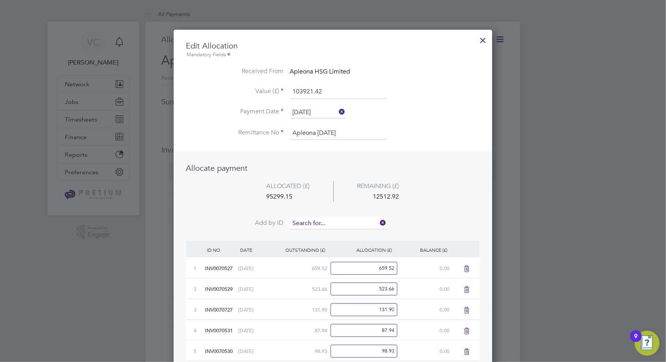
click at [327, 223] on input at bounding box center [338, 223] width 96 height 12
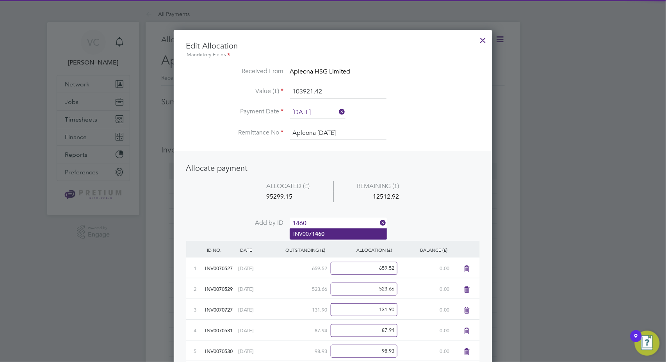
type input "1460"
click at [320, 234] on b "1460" at bounding box center [318, 233] width 12 height 7
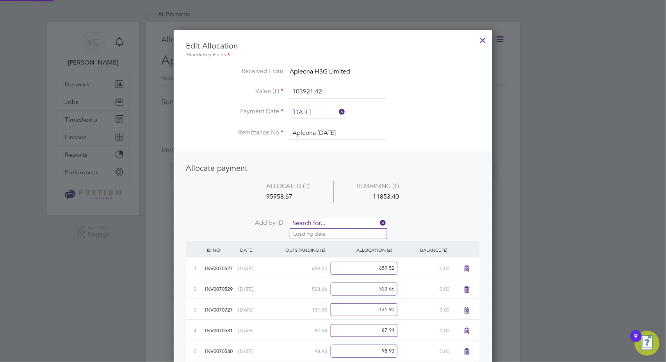
click at [329, 217] on input at bounding box center [338, 223] width 96 height 12
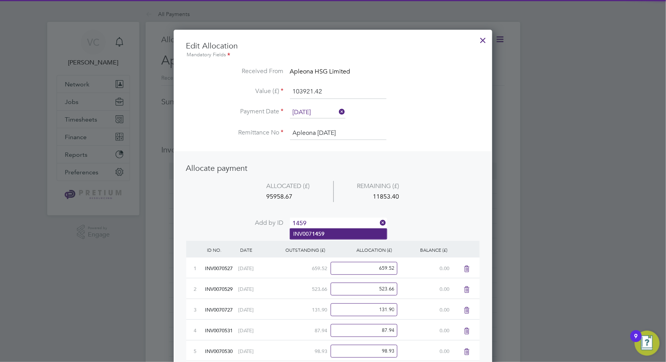
type input "1459"
click at [320, 233] on b "1459" at bounding box center [318, 233] width 12 height 7
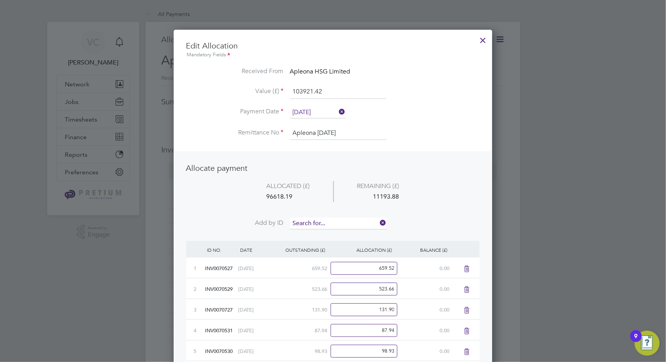
click at [332, 221] on input at bounding box center [338, 223] width 96 height 12
type input "1428"
click at [330, 233] on li "INV007 1428" at bounding box center [338, 233] width 97 height 11
click at [332, 222] on input at bounding box center [338, 223] width 96 height 12
type input "1443"
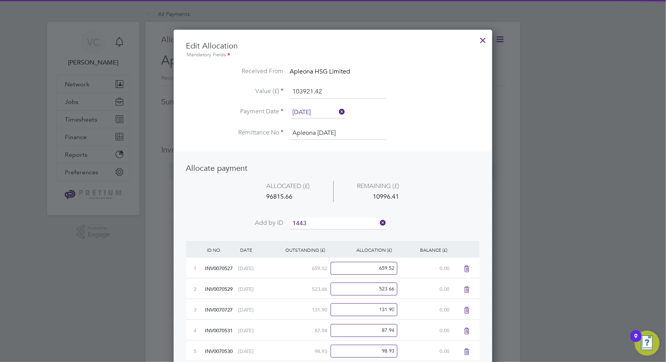
click at [323, 232] on b "1443" at bounding box center [318, 233] width 12 height 7
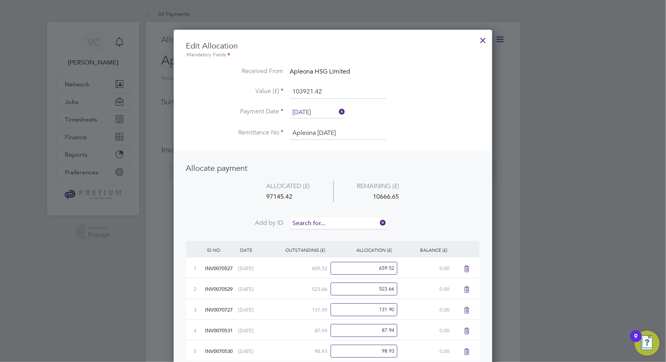
click at [326, 222] on input at bounding box center [338, 223] width 96 height 12
type input "1453"
click at [324, 234] on b "1453" at bounding box center [318, 233] width 12 height 7
click at [331, 223] on input at bounding box center [338, 223] width 96 height 12
type input "1448"
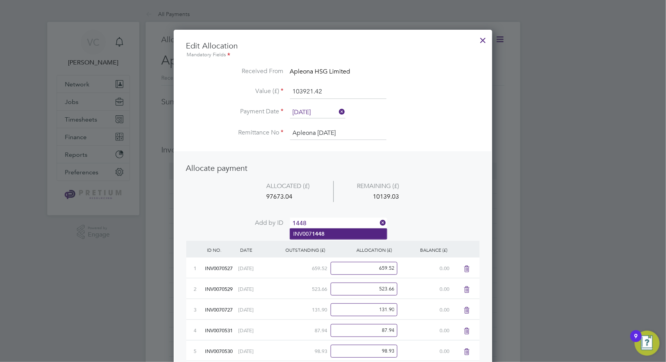
click at [320, 235] on b "1448" at bounding box center [318, 233] width 12 height 7
click at [332, 225] on input at bounding box center [338, 223] width 96 height 12
type input "1466"
click at [330, 234] on li "INV007 1466" at bounding box center [338, 233] width 97 height 11
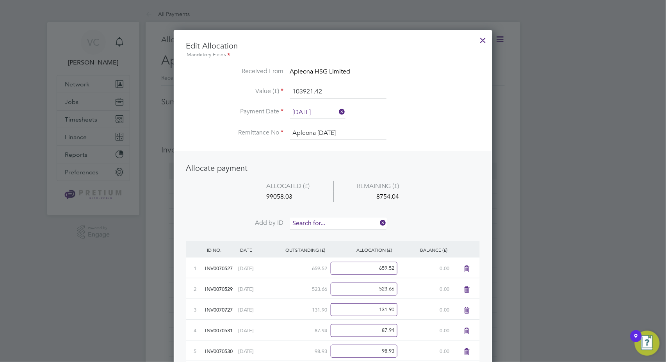
scroll to position [4753, 319]
click at [335, 220] on input at bounding box center [338, 223] width 96 height 12
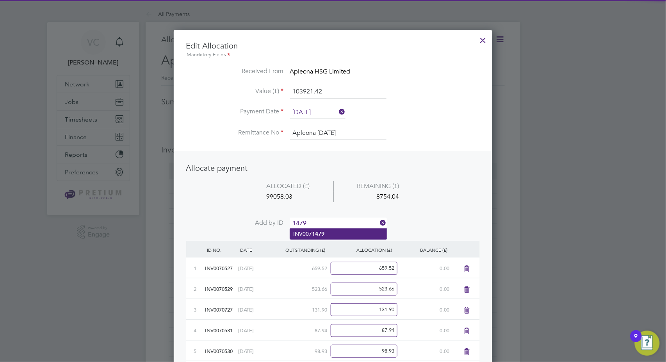
type input "1479"
click at [320, 234] on b "1479" at bounding box center [318, 233] width 12 height 7
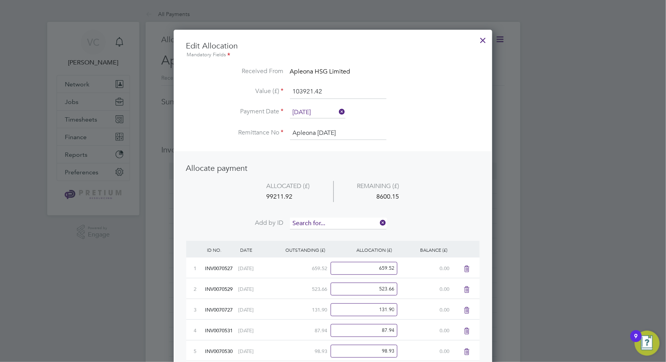
click at [329, 223] on input at bounding box center [338, 223] width 96 height 12
type input "1478"
click at [337, 230] on li "INV007 1478" at bounding box center [338, 233] width 97 height 11
click at [337, 223] on input at bounding box center [338, 223] width 96 height 12
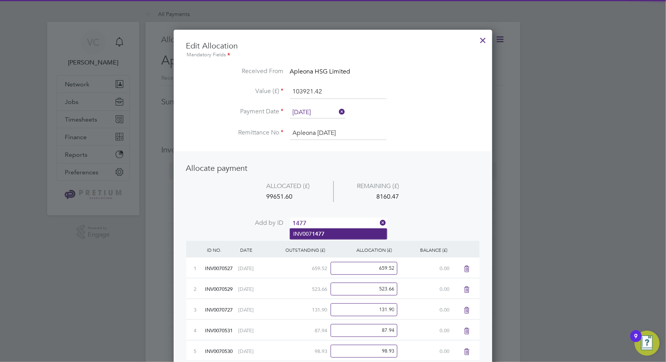
type input "1477"
click at [331, 236] on li "INV007 1477" at bounding box center [338, 233] width 97 height 11
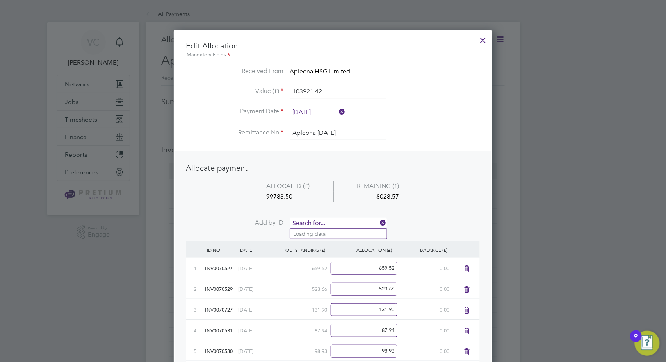
click at [335, 222] on input at bounding box center [338, 223] width 96 height 12
type input "1475"
click at [330, 231] on li "INV007 1475" at bounding box center [338, 233] width 97 height 11
click at [336, 216] on li "ALLOCATED (£) REMAINING (£) 100023.02 7789.05" at bounding box center [333, 199] width 294 height 37
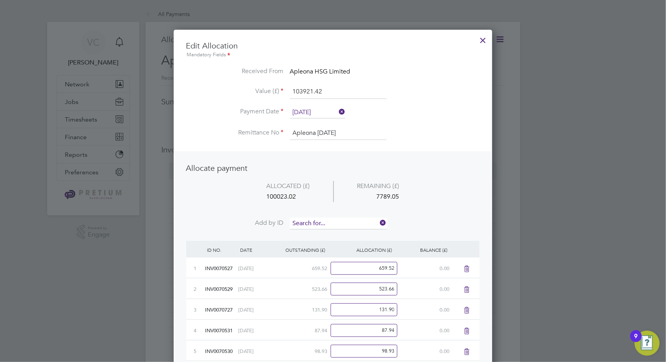
click at [308, 220] on input at bounding box center [338, 223] width 96 height 12
type input "1476"
click at [308, 233] on li "INV007 1476" at bounding box center [338, 233] width 97 height 11
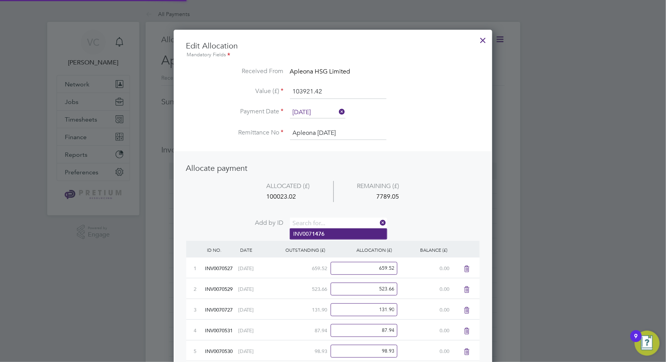
scroll to position [4857, 319]
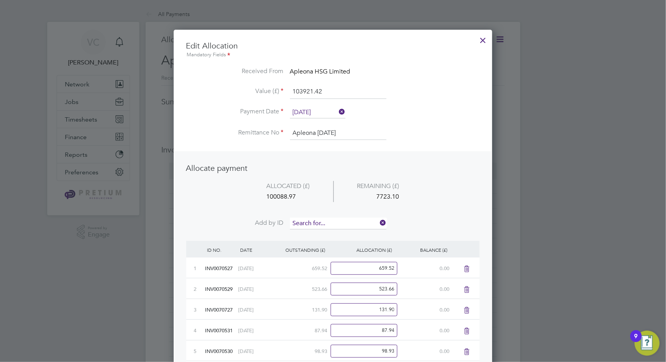
click at [319, 223] on input at bounding box center [338, 223] width 96 height 12
type input "1481"
click at [326, 236] on li "INV007 1481" at bounding box center [338, 233] width 97 height 11
click at [336, 223] on input at bounding box center [338, 223] width 96 height 12
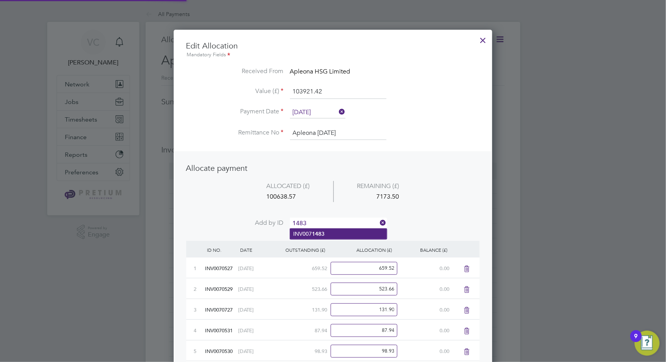
type input "1483"
click at [340, 232] on li "INV007 1483" at bounding box center [338, 233] width 97 height 11
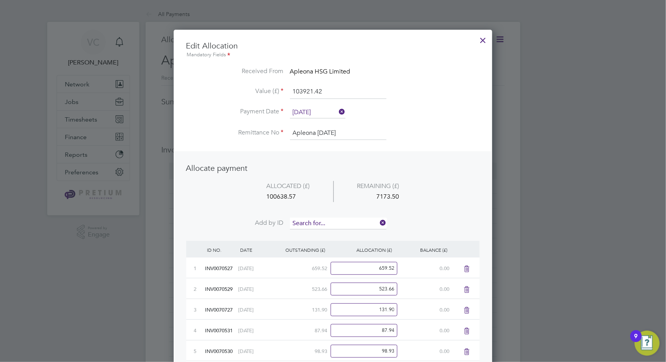
scroll to position [4898, 319]
click at [340, 221] on input at bounding box center [338, 223] width 96 height 12
type input "1532"
click at [333, 232] on li "INV007 1532" at bounding box center [338, 233] width 97 height 11
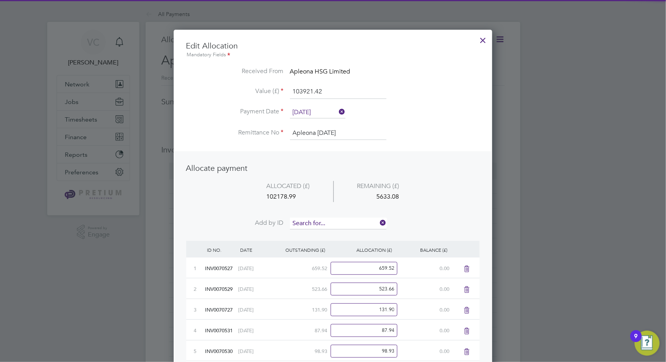
scroll to position [4919, 319]
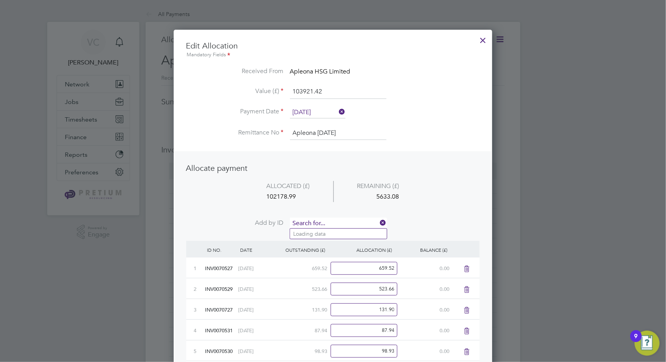
click at [340, 223] on input at bounding box center [338, 223] width 96 height 12
click at [328, 236] on li "INV007 1531" at bounding box center [338, 233] width 97 height 11
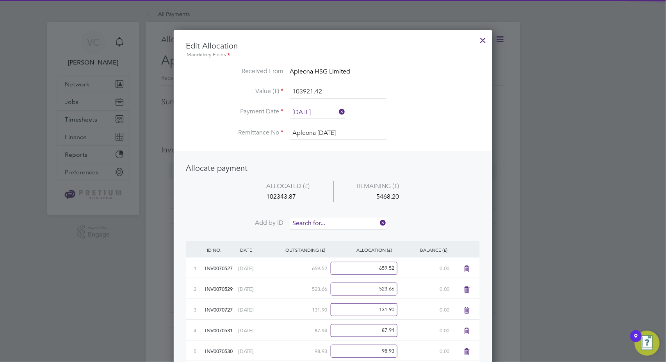
click at [343, 222] on input at bounding box center [338, 223] width 96 height 12
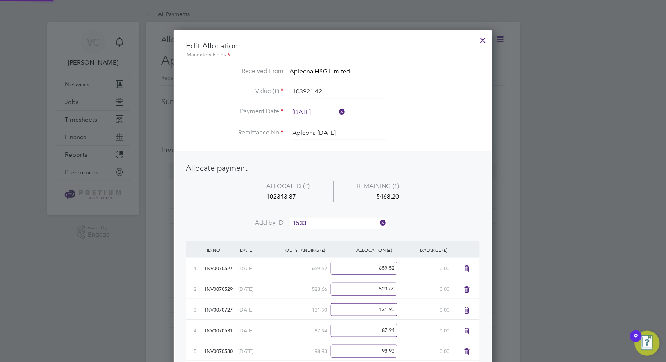
click at [334, 231] on li "INV007 1533" at bounding box center [338, 233] width 97 height 11
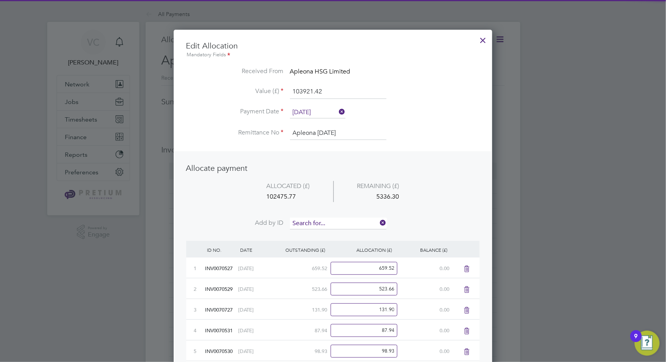
click at [339, 221] on input at bounding box center [338, 223] width 96 height 12
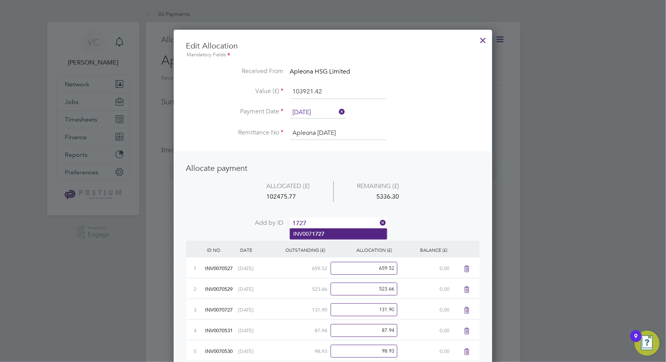
click at [331, 235] on li "INV007 1727" at bounding box center [338, 233] width 97 height 11
click at [337, 221] on input at bounding box center [338, 223] width 96 height 12
click at [329, 232] on li "INV007 1728" at bounding box center [338, 233] width 97 height 11
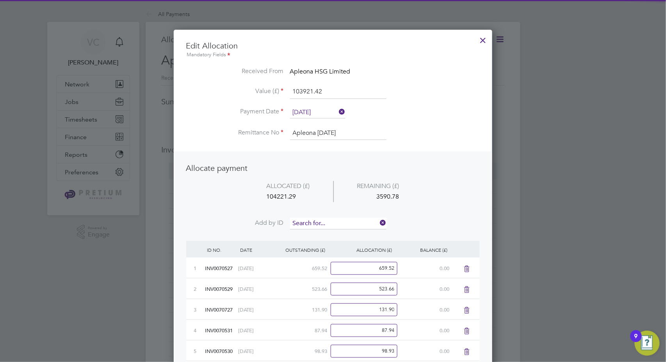
scroll to position [5002, 319]
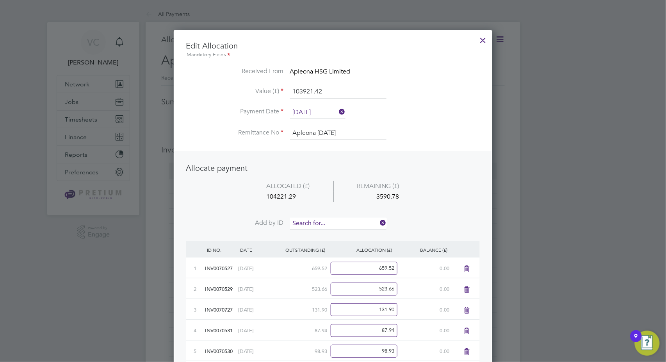
click at [340, 223] on input at bounding box center [338, 223] width 96 height 12
click at [333, 234] on li "INV007 1730" at bounding box center [338, 233] width 97 height 11
click at [340, 225] on input at bounding box center [338, 223] width 96 height 12
click at [334, 235] on li "INV007 1729" at bounding box center [338, 233] width 97 height 11
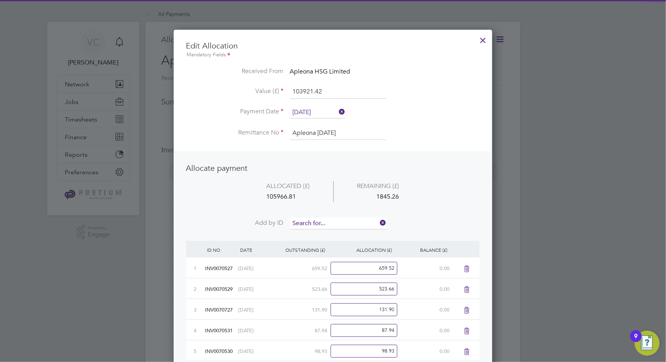
scroll to position [5044, 319]
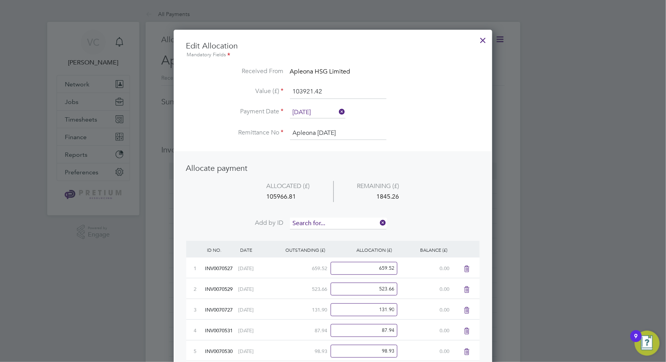
click at [339, 219] on input at bounding box center [338, 223] width 96 height 12
click at [331, 233] on li "INV007 1731" at bounding box center [338, 233] width 97 height 11
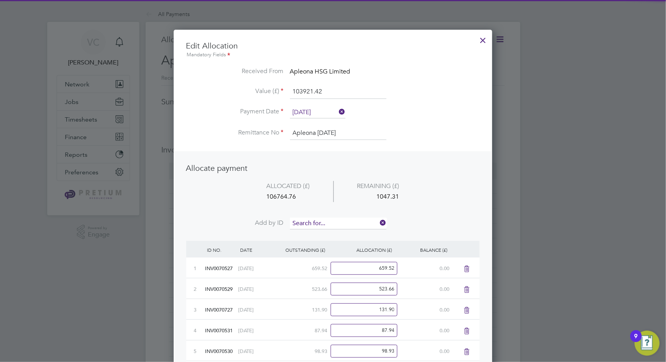
scroll to position [5065, 319]
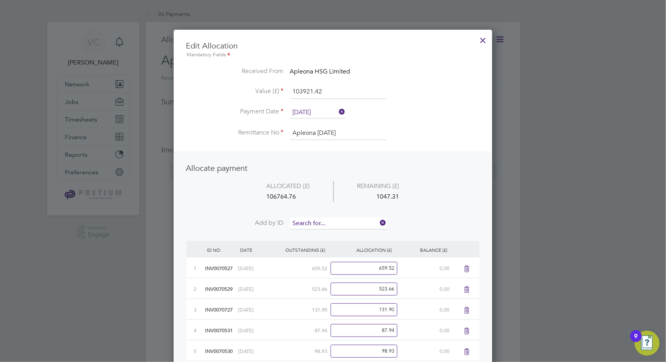
click at [338, 220] on input at bounding box center [338, 223] width 96 height 12
click at [333, 230] on li "INV007 1732" at bounding box center [338, 233] width 97 height 11
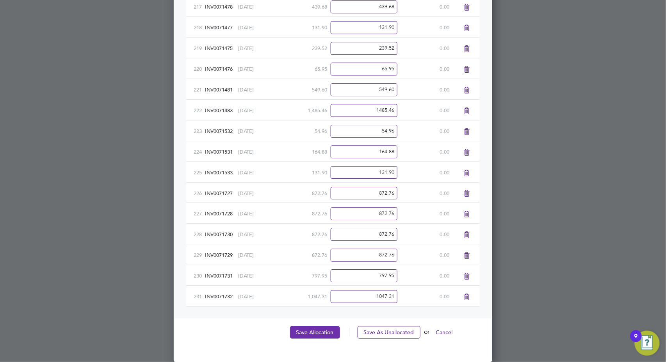
click at [314, 327] on button "Save Allocation" at bounding box center [315, 332] width 50 height 12
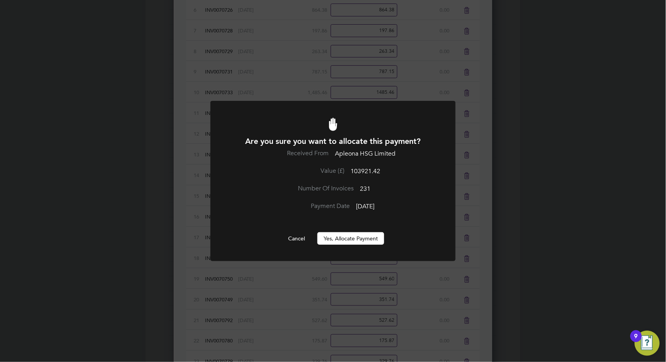
click at [350, 238] on button "Yes, Allocate Payment" at bounding box center [350, 238] width 67 height 12
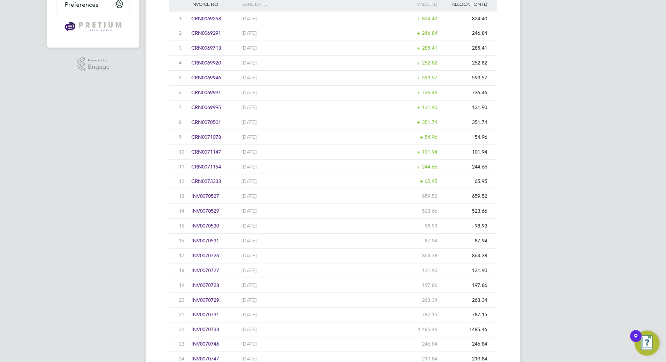
scroll to position [173, 0]
